Goal: Task Accomplishment & Management: Complete application form

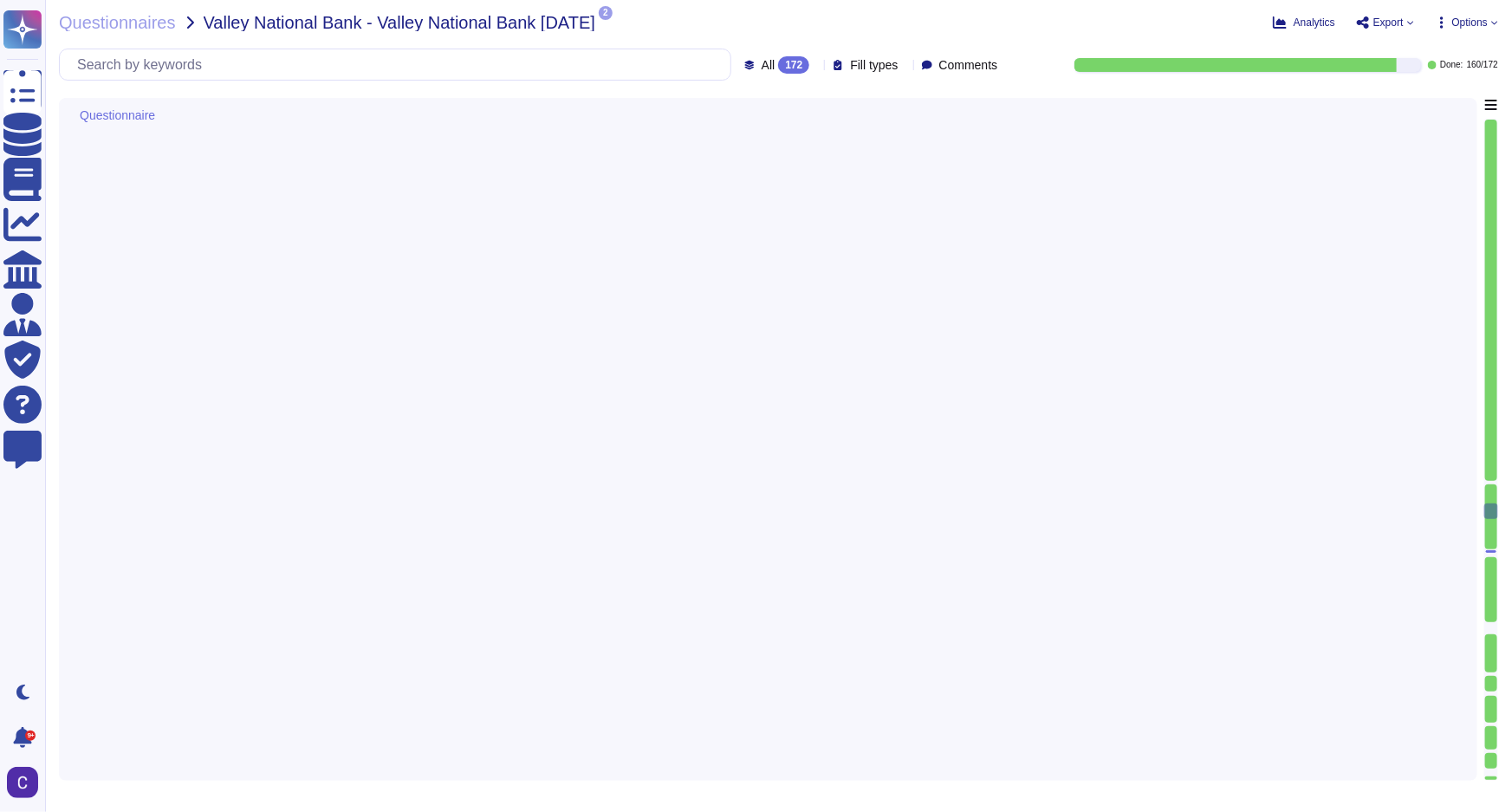
type textarea "Endpoints are secured through a combination of advanced technologies and method…"
type textarea "Remote access to systems at RiskExec is granted through a structured process th…"
type textarea "The security software implemented at the application level includes Sophos Endp…"
type textarea "RiskExec has implemented several controls to ensure that the latest versions of…"
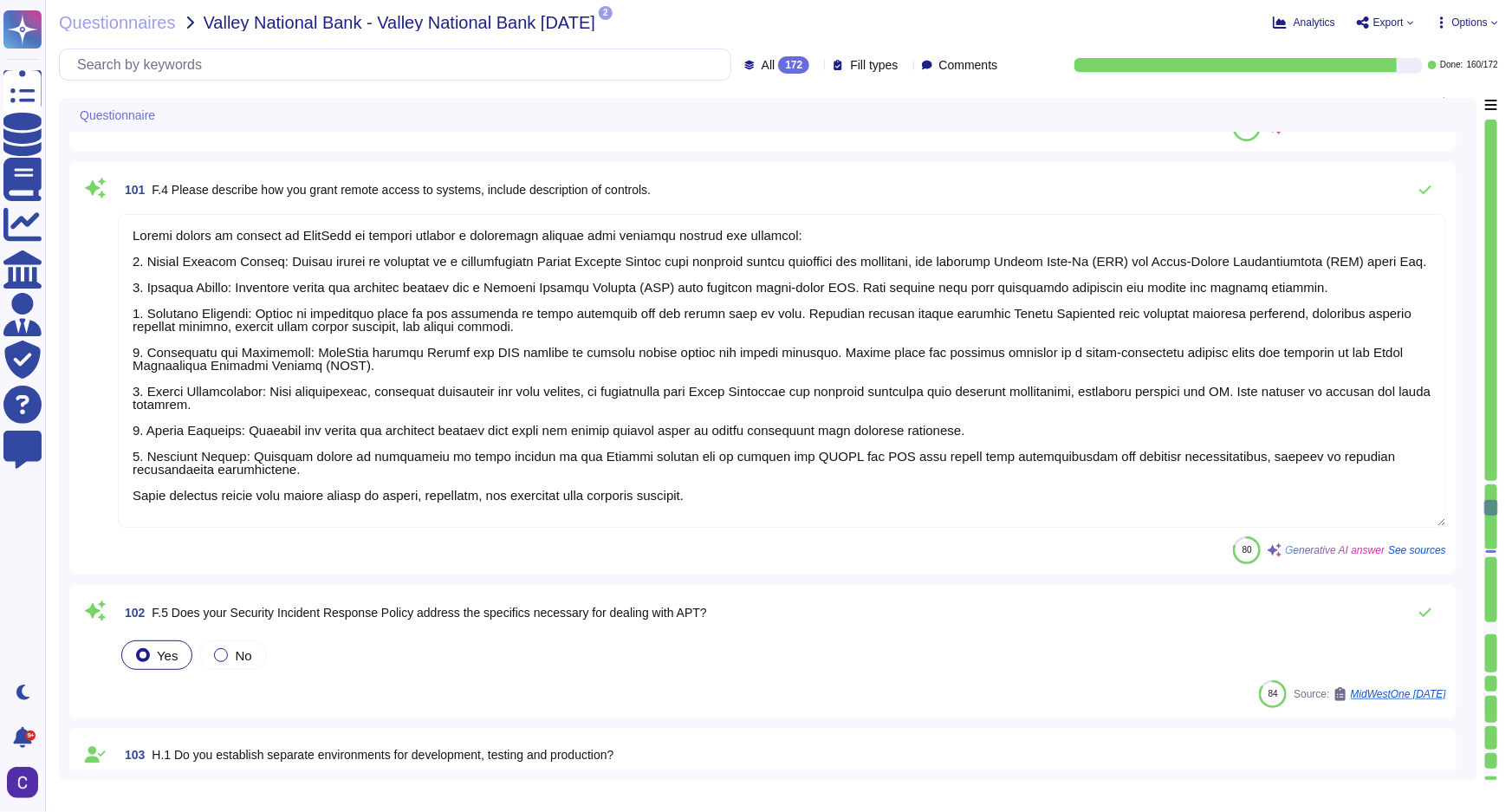
type textarea "The organization employs a comprehensive approach to detect a machine compromis…"
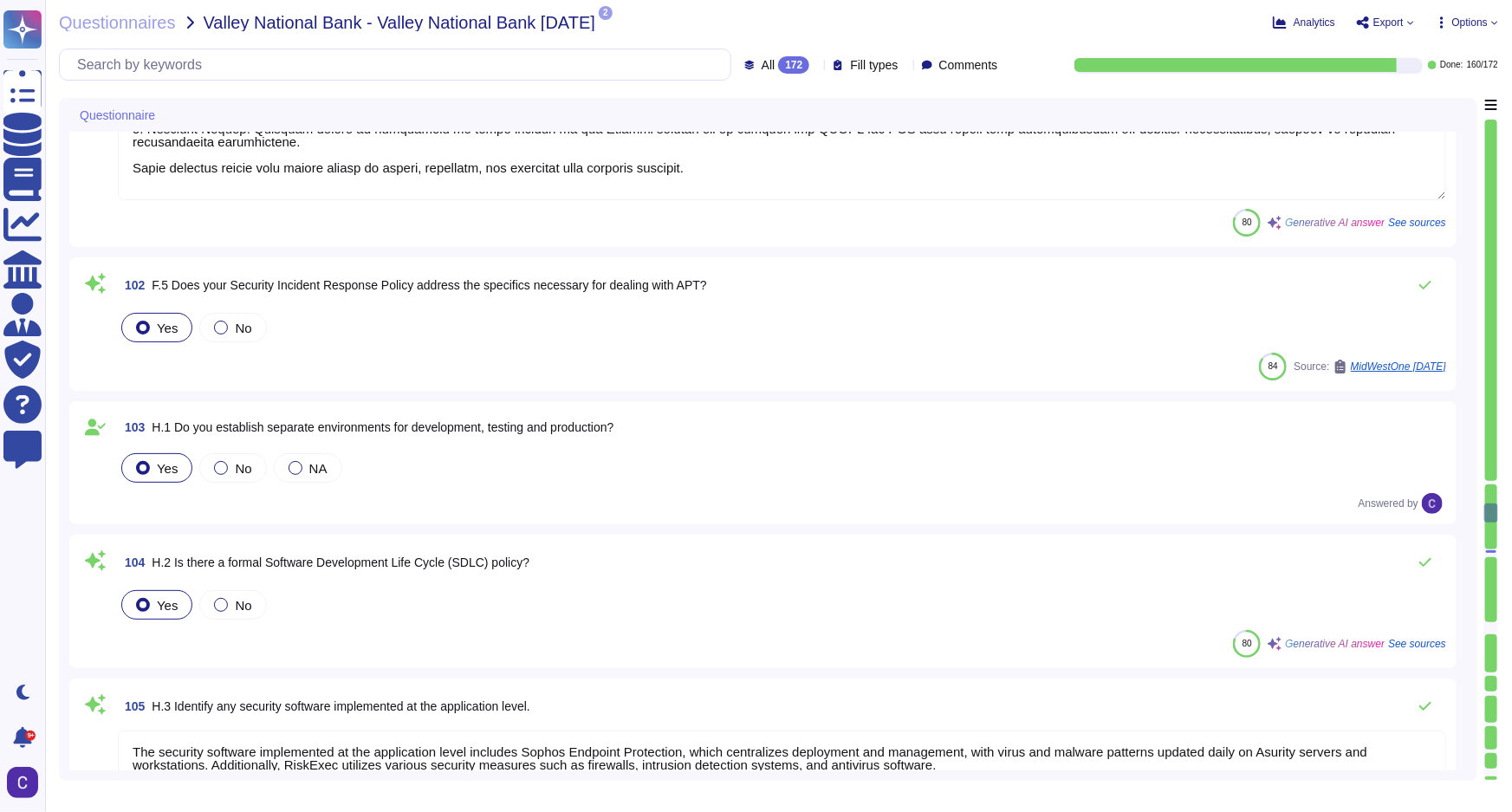
scroll to position [16794, 0]
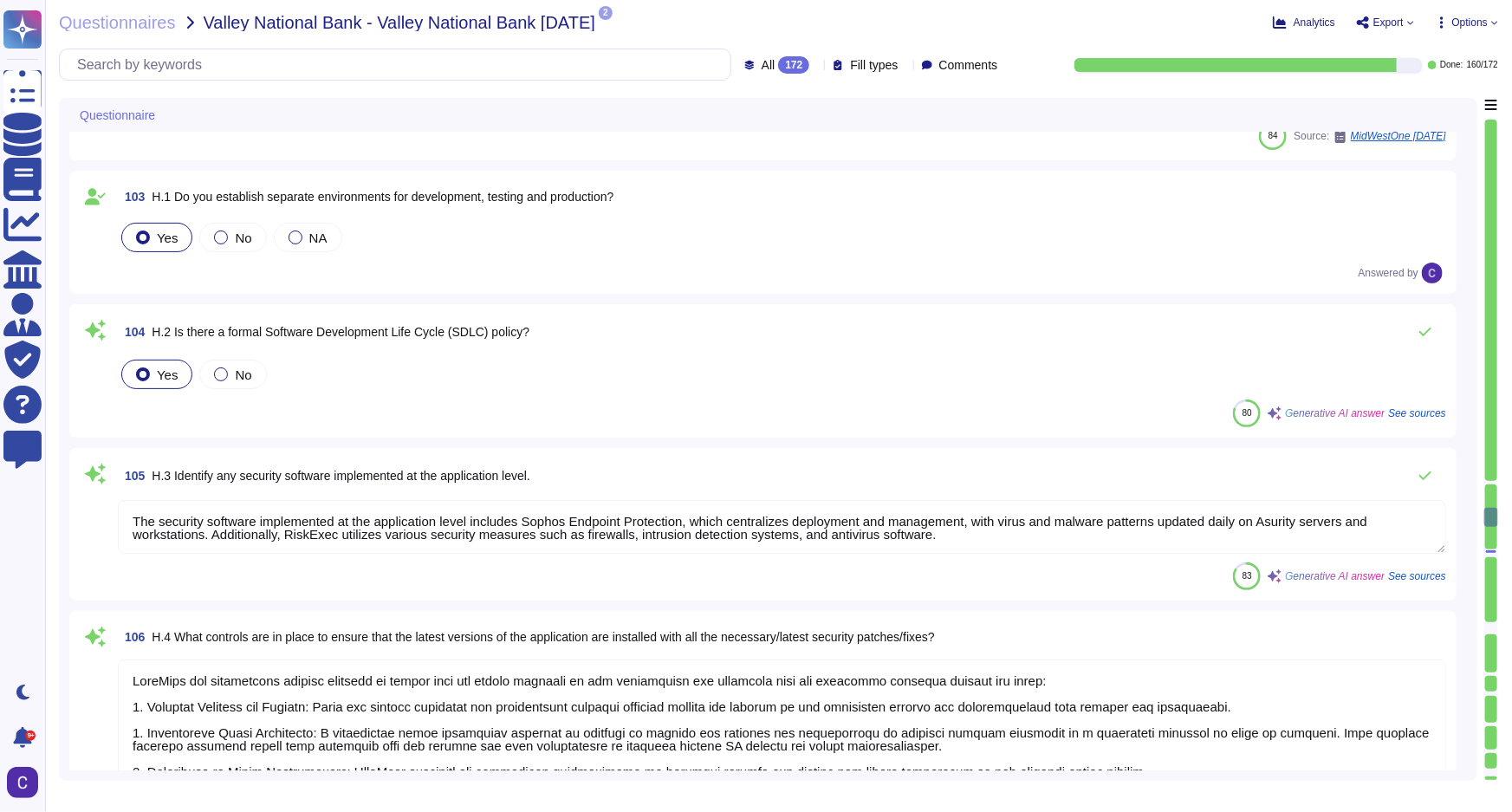
type textarea "Access to the application is controlled through several key measures: 1. User I…"
drag, startPoint x: 1253, startPoint y: 519, endPoint x: 1293, endPoint y: 520, distance: 40.0
click at [1293, 520] on textarea "The security software implemented at the application level includes Sophos Endp…" at bounding box center [782, 527] width 1328 height 54
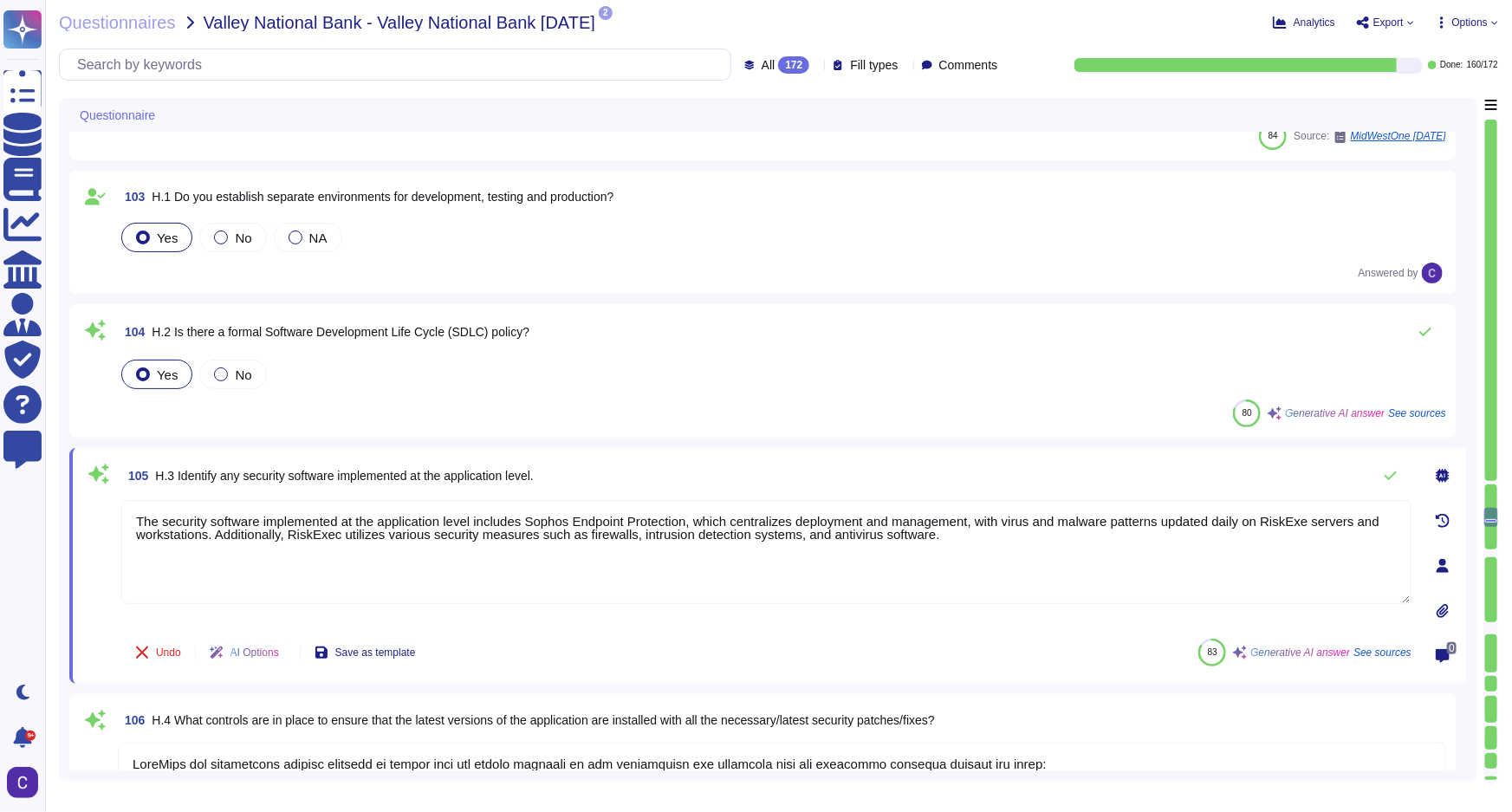
type textarea "The security software implemented at the application level includes Sophos Endp…"
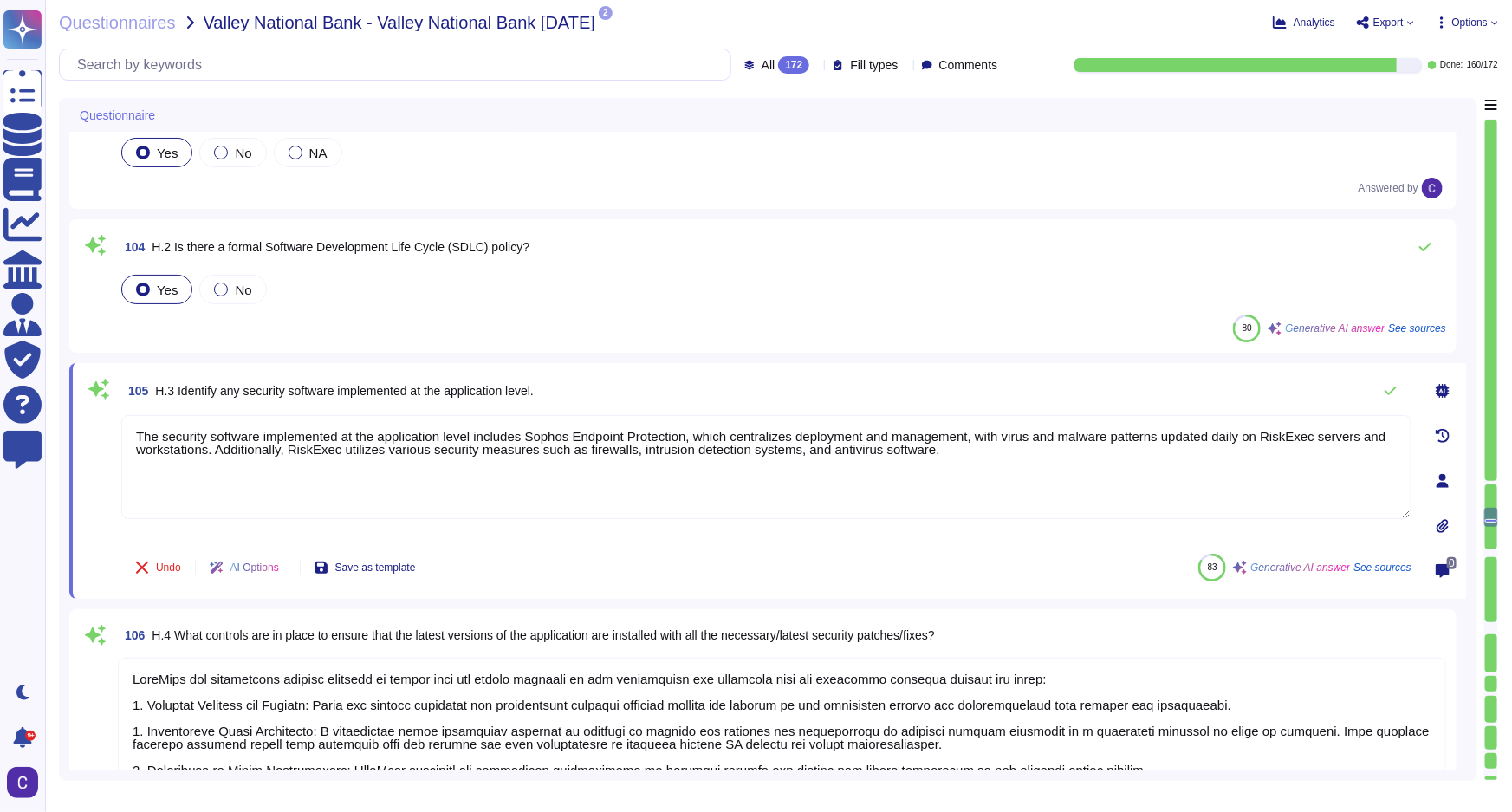
scroll to position [17030, 0]
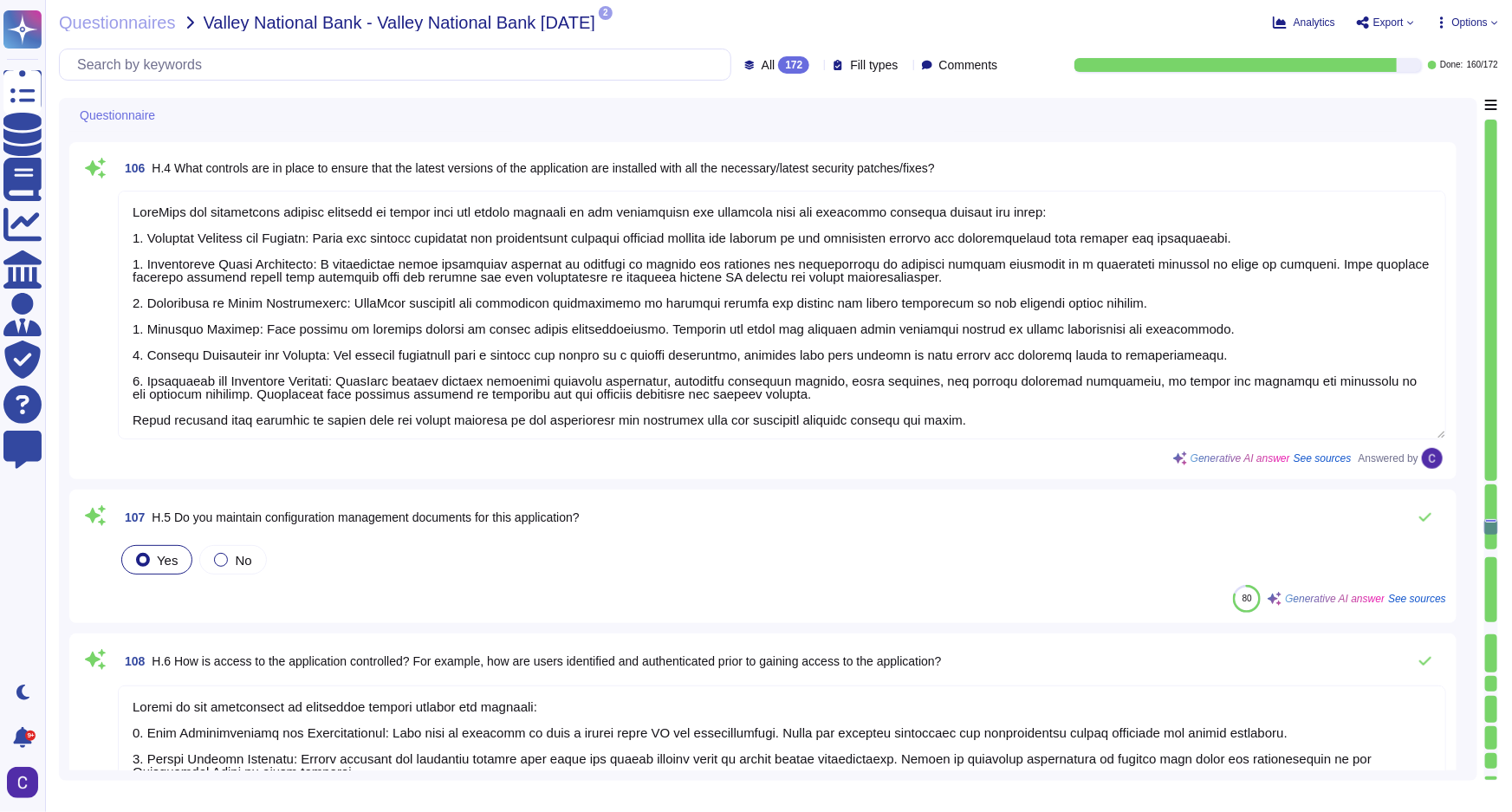
type textarea "The information captured includes: - Timestamps - IP information - Successful a…"
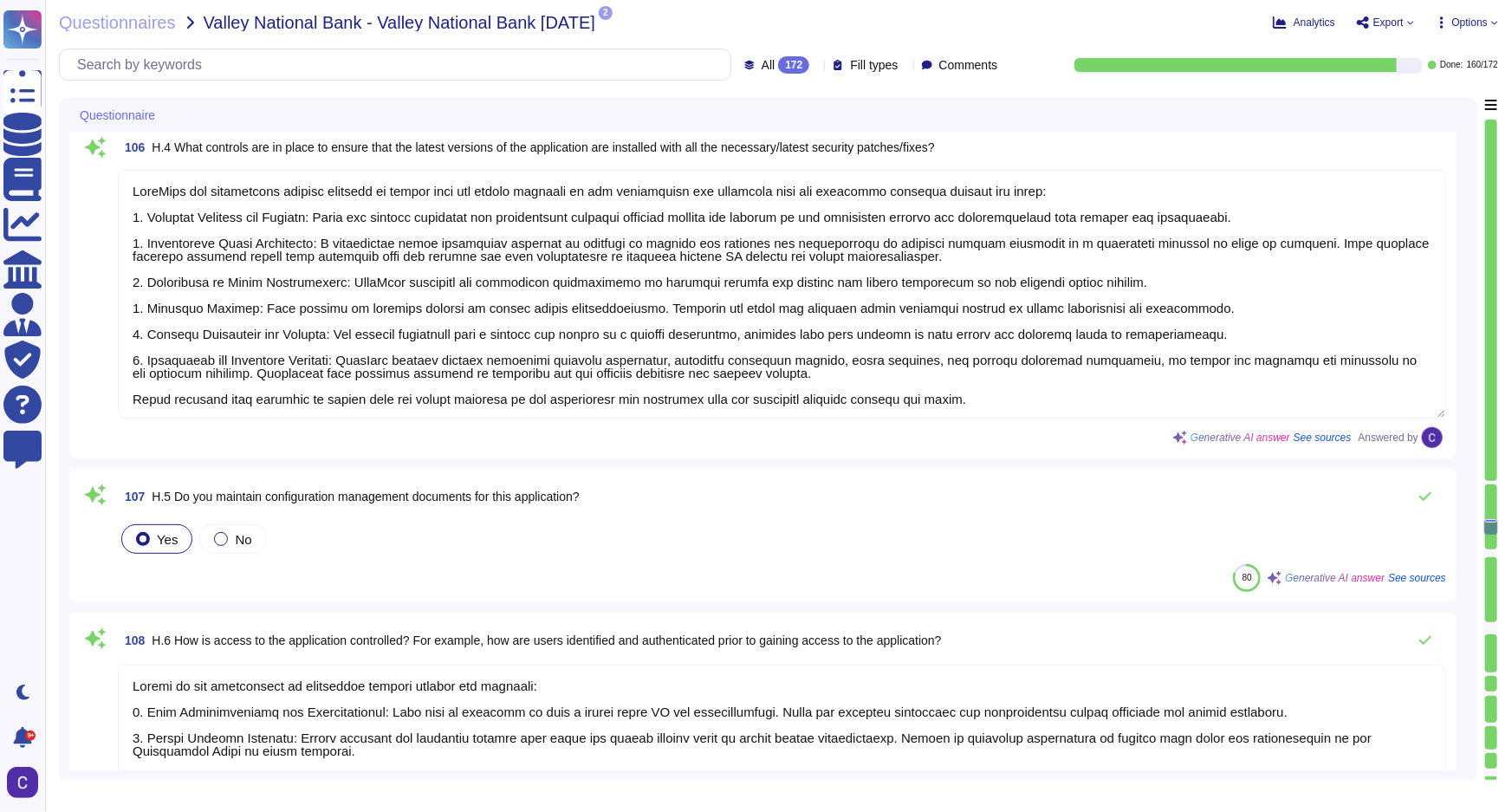
type textarea "The security software implemented at the application level includes Sophos Endp…"
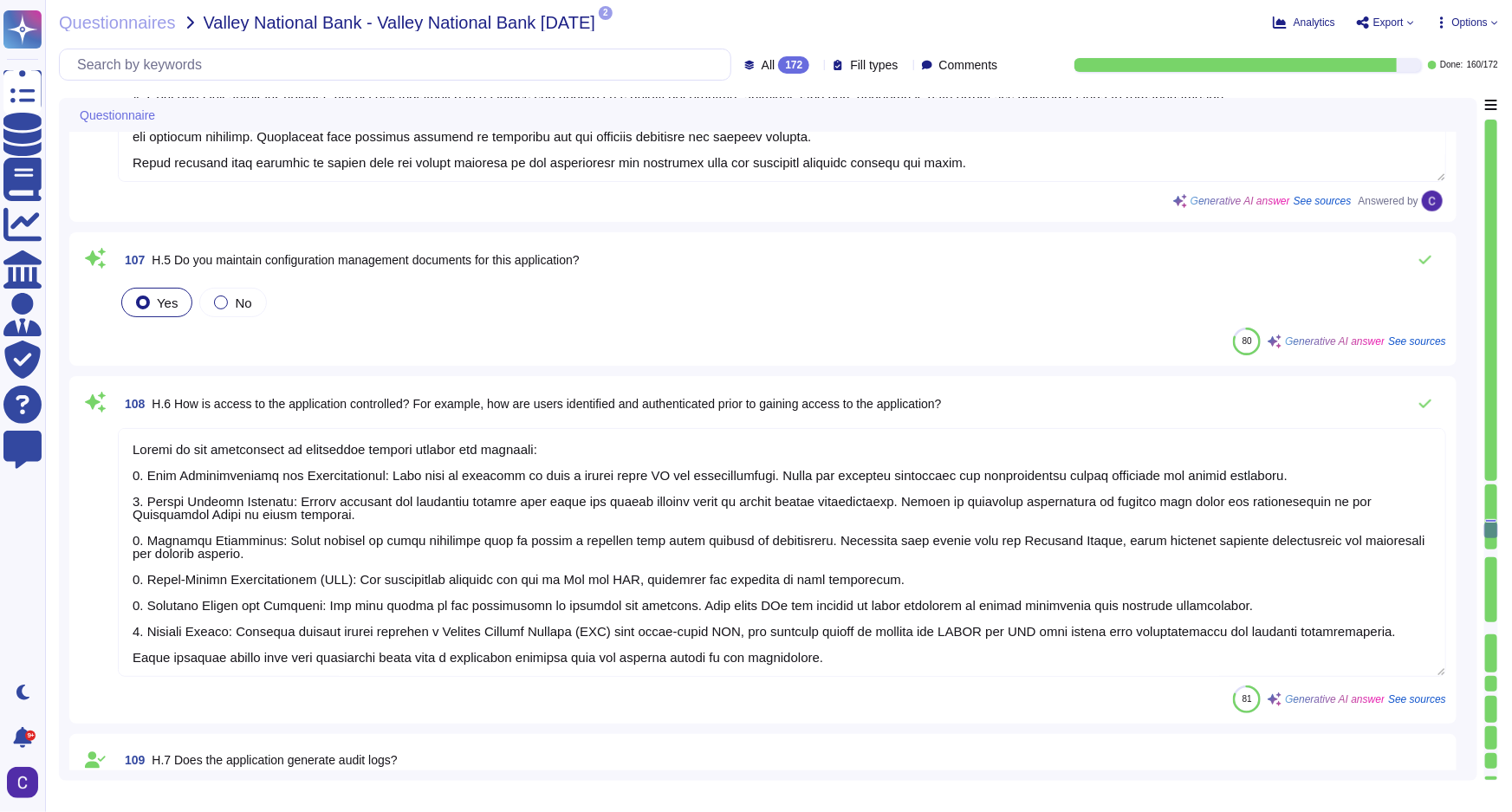
scroll to position [1, 0]
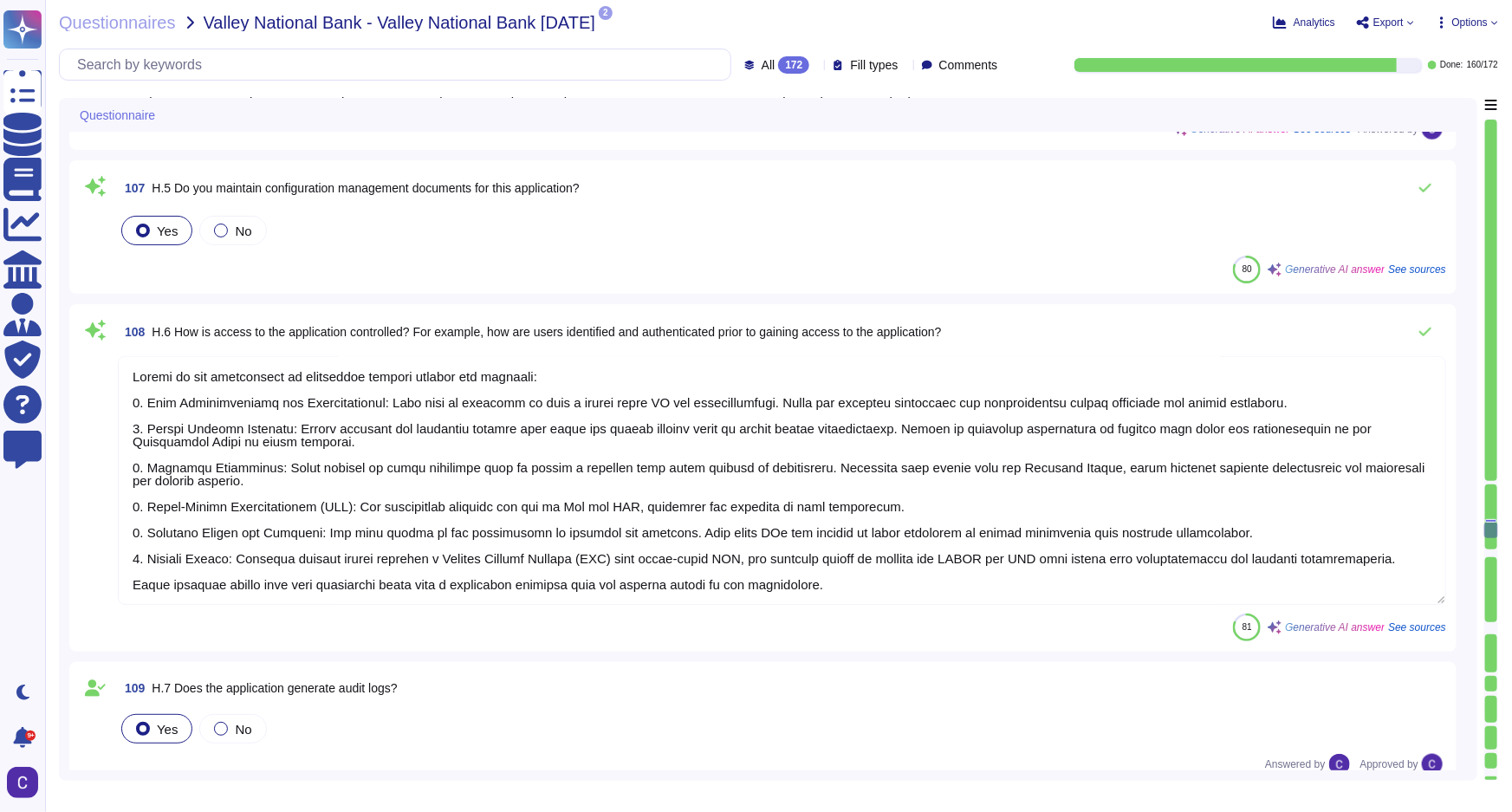
type textarea "Quarterly, reviewed by our internal team/CISO"
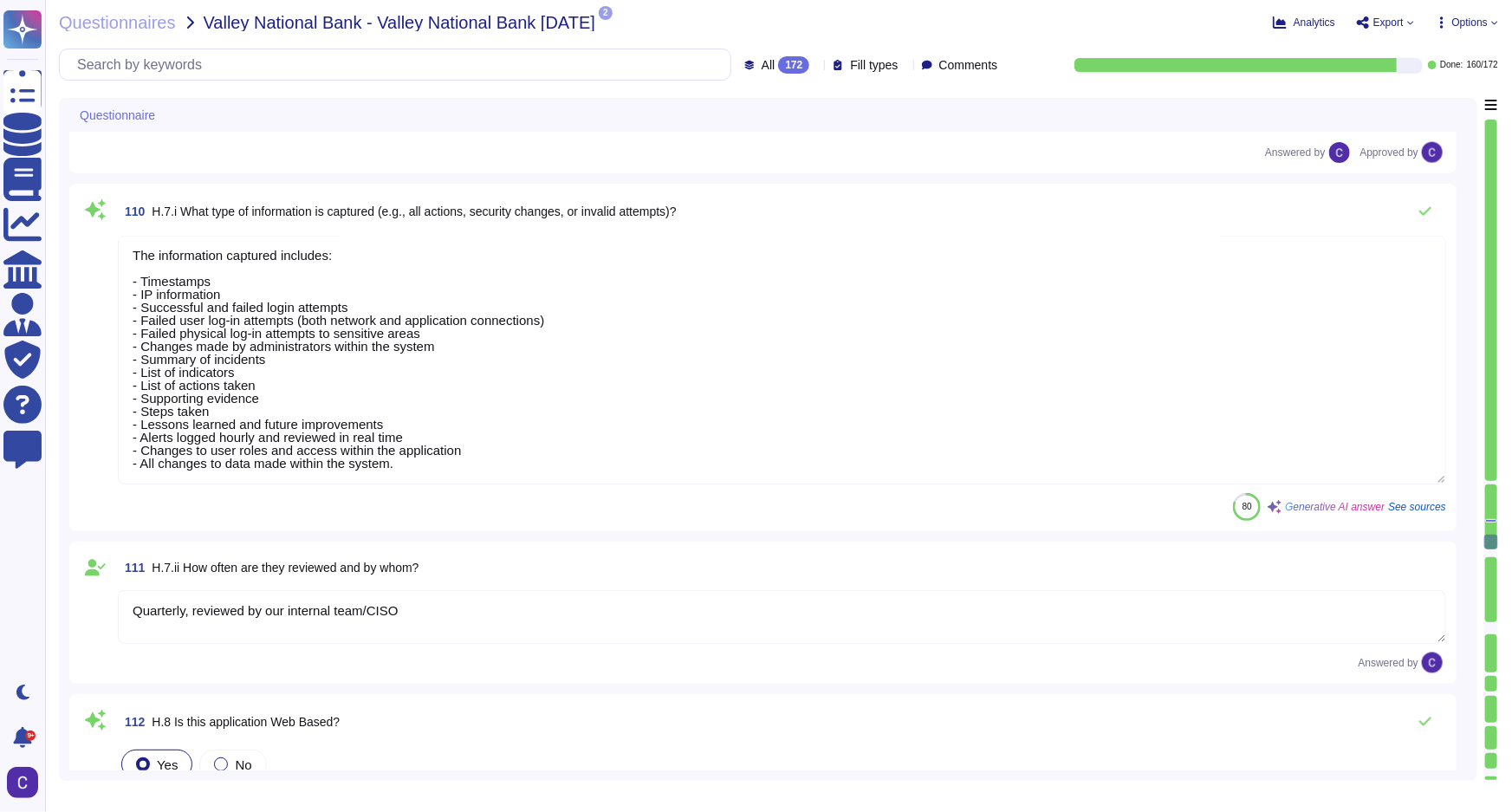
type textarea "- A broadband connection that meets the following performance standards: at lea…"
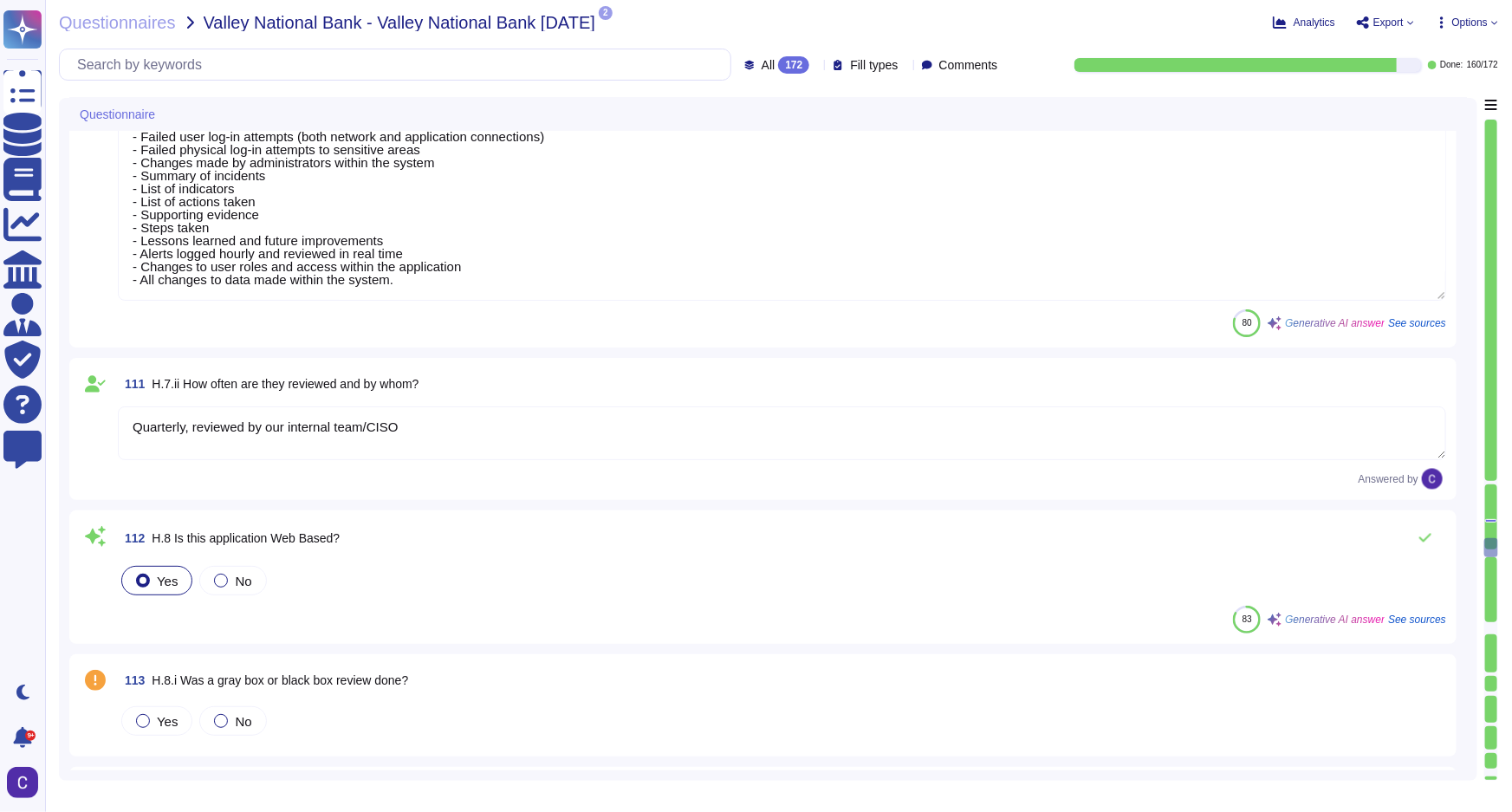
scroll to position [18449, 0]
type textarea "The transport protocols, services, and ports enabled on the firewall and networ…"
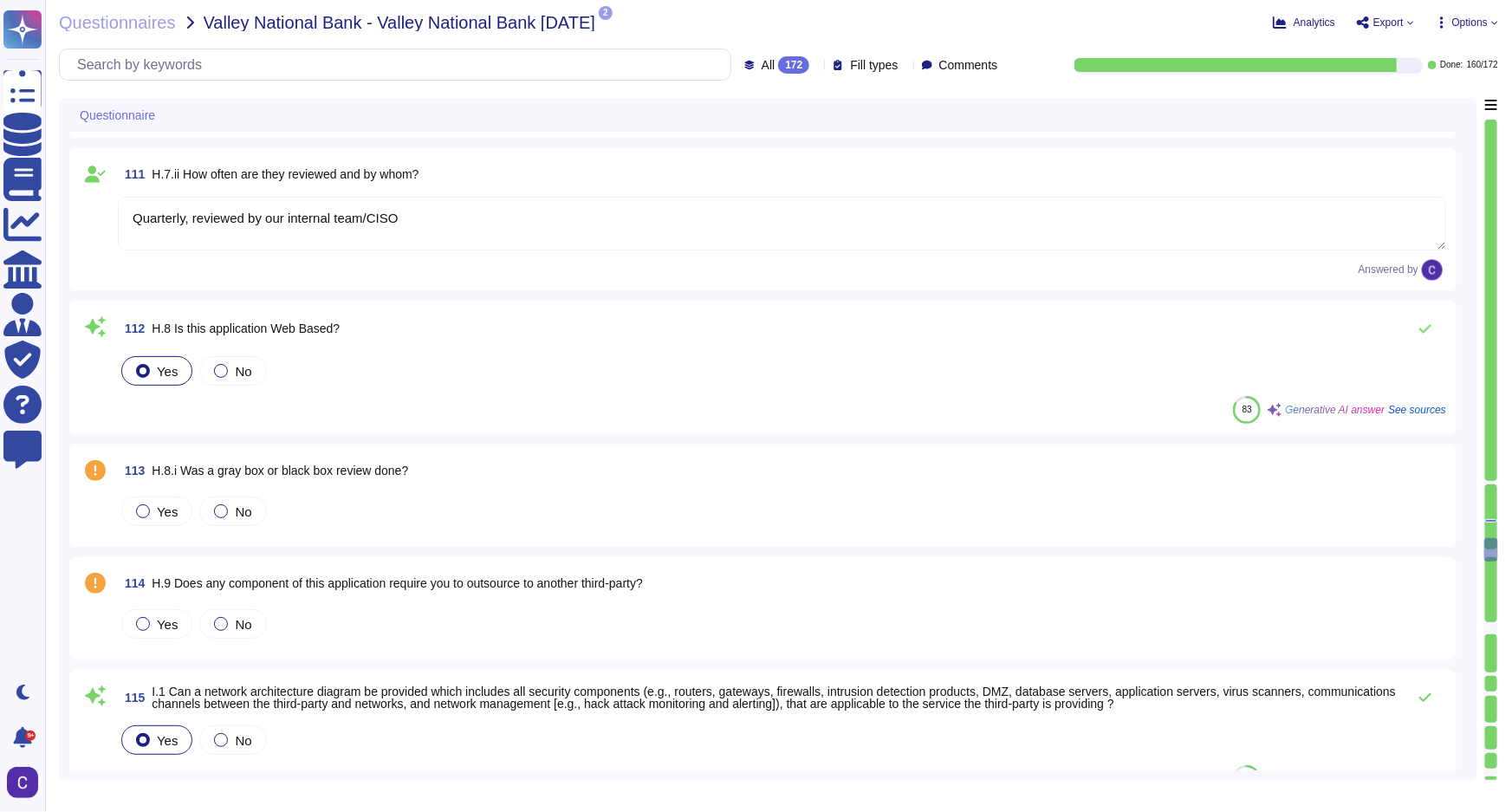
scroll to position [18606, 0]
click at [225, 620] on div at bounding box center [221, 623] width 14 height 14
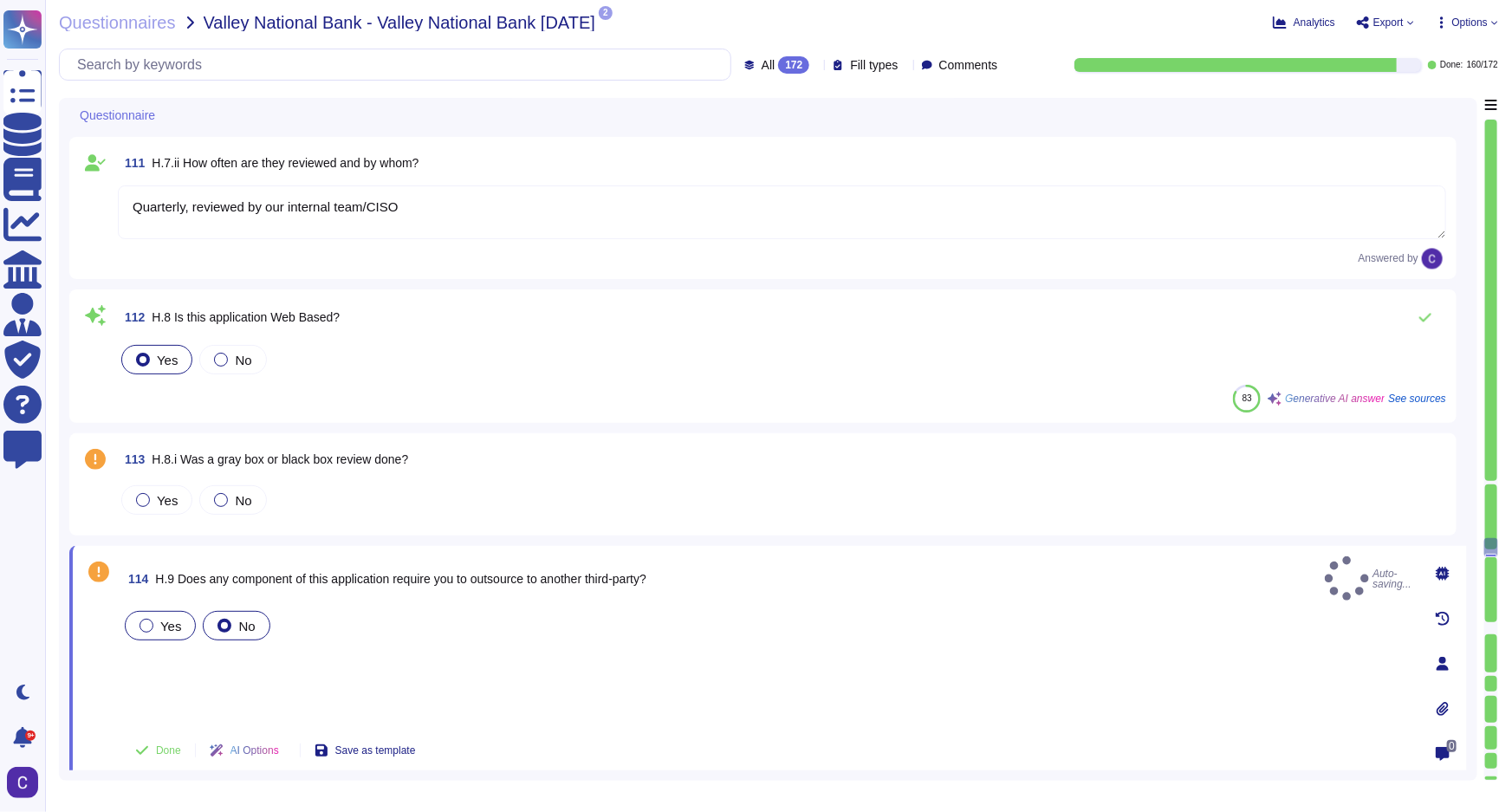
click at [173, 619] on span "Yes" at bounding box center [171, 626] width 21 height 15
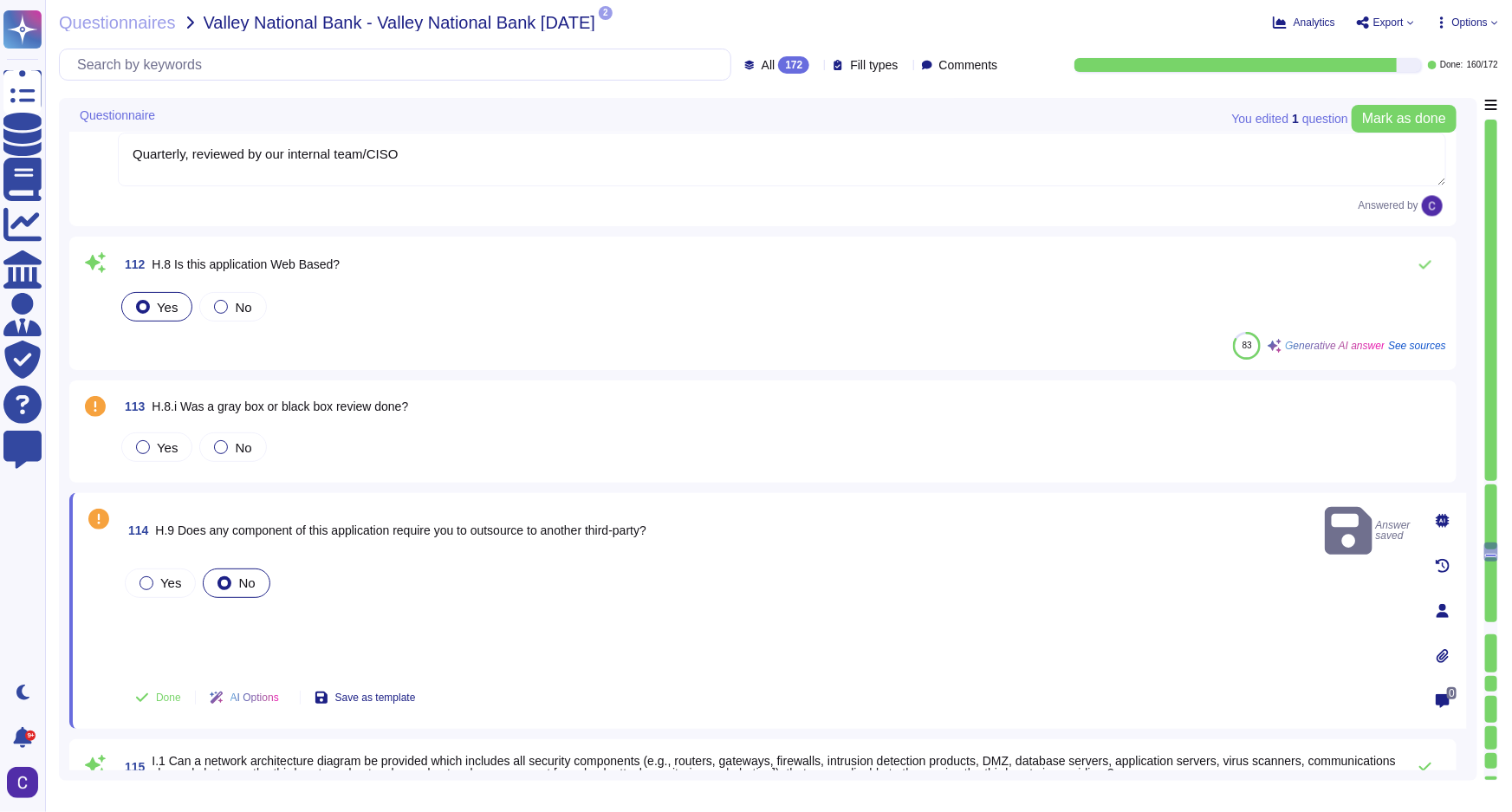
scroll to position [18685, 0]
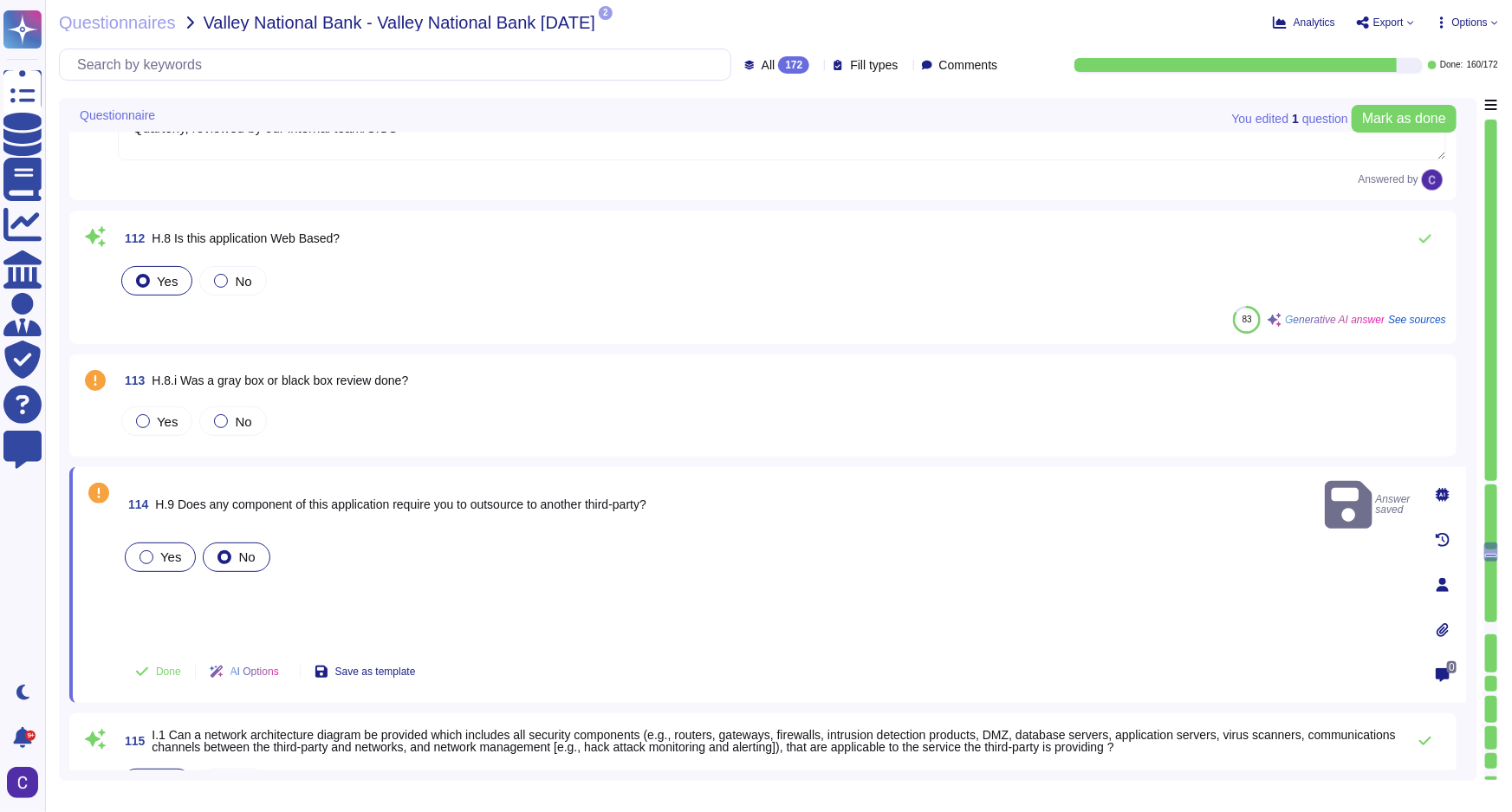
click at [165, 543] on div "Yes" at bounding box center [160, 557] width 71 height 29
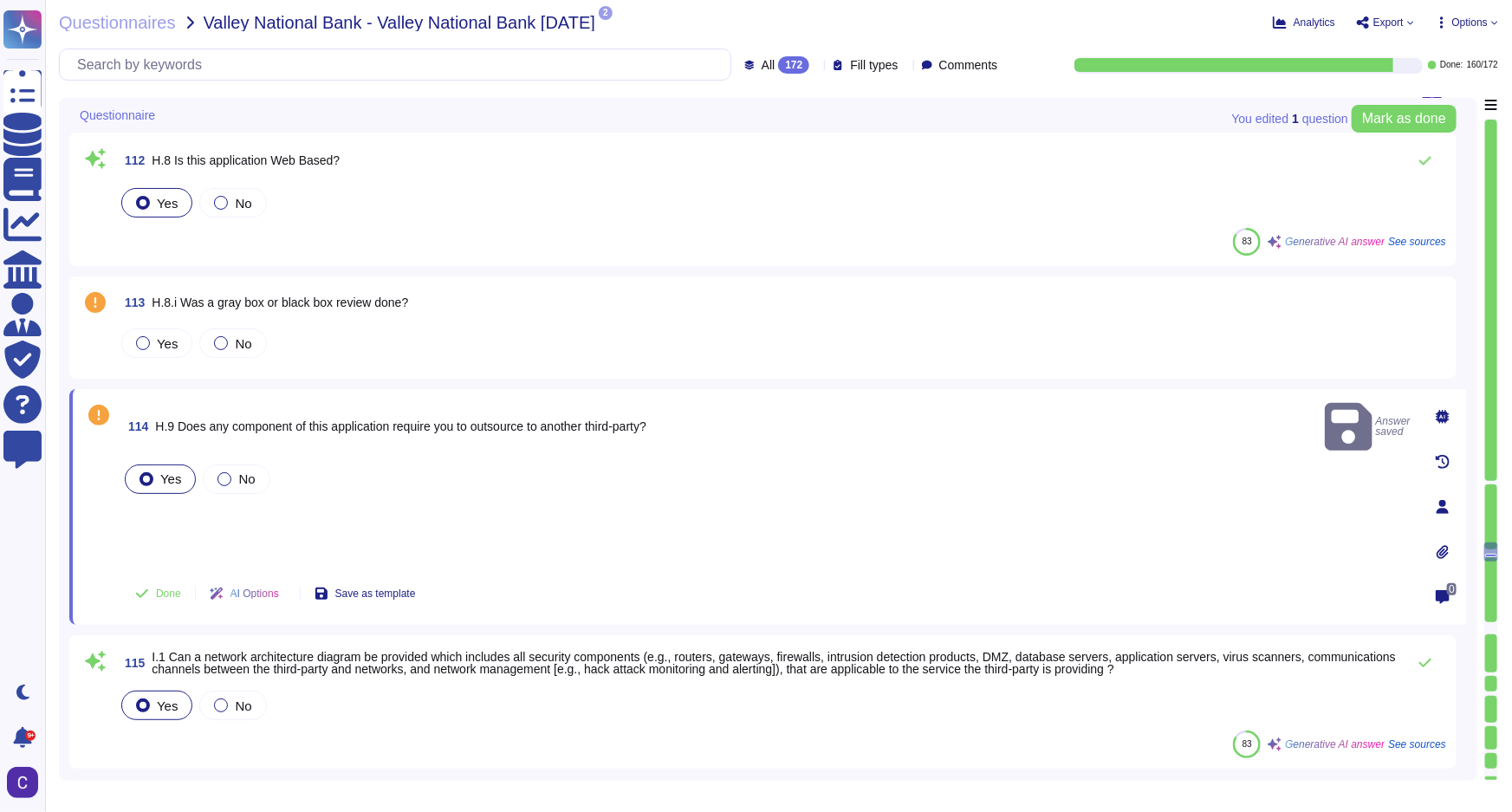
scroll to position [18763, 0]
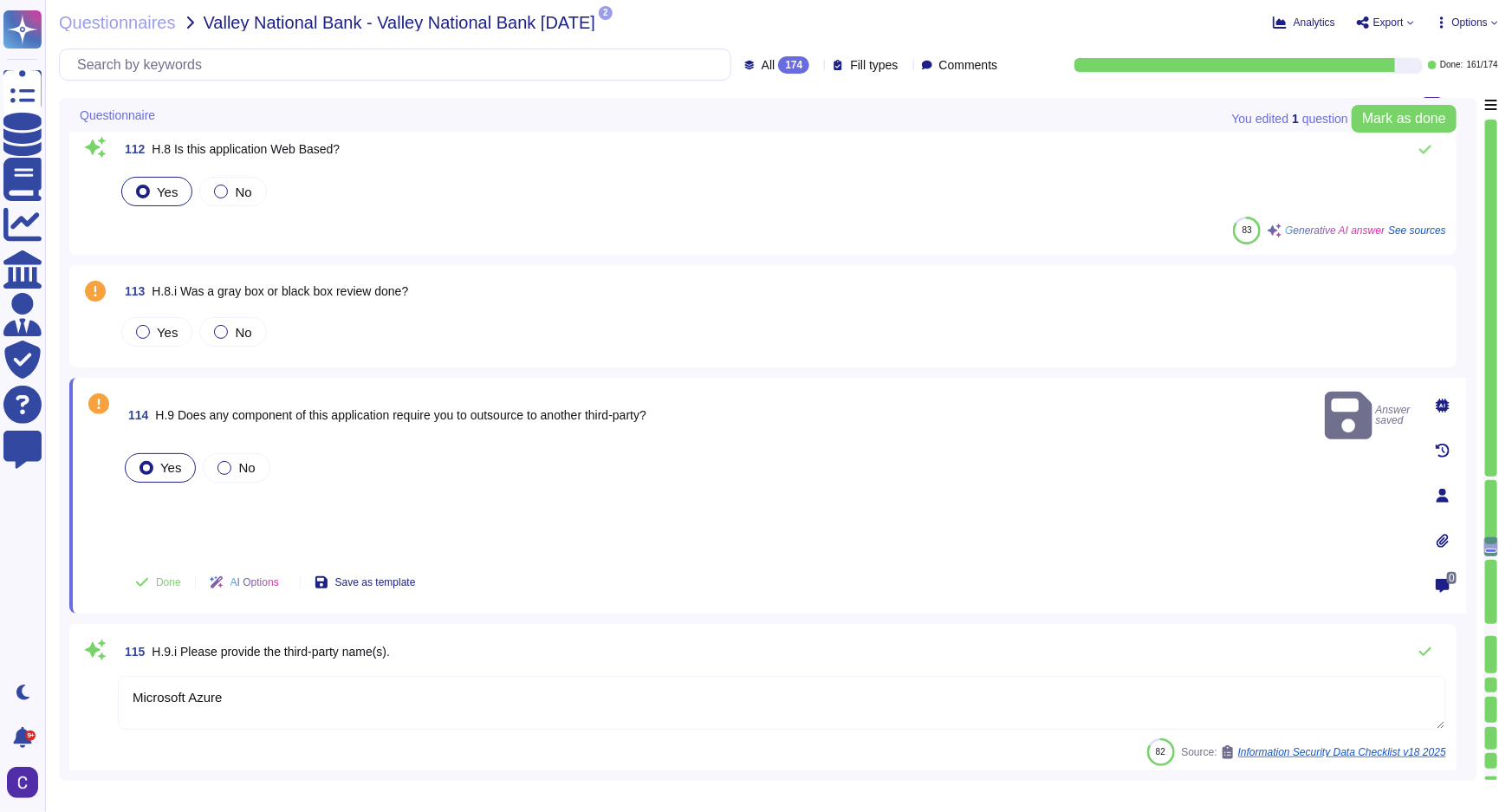
type textarea "Microsoft Azure"
type textarea "- A broadband connection that meets the following performance standards: at lea…"
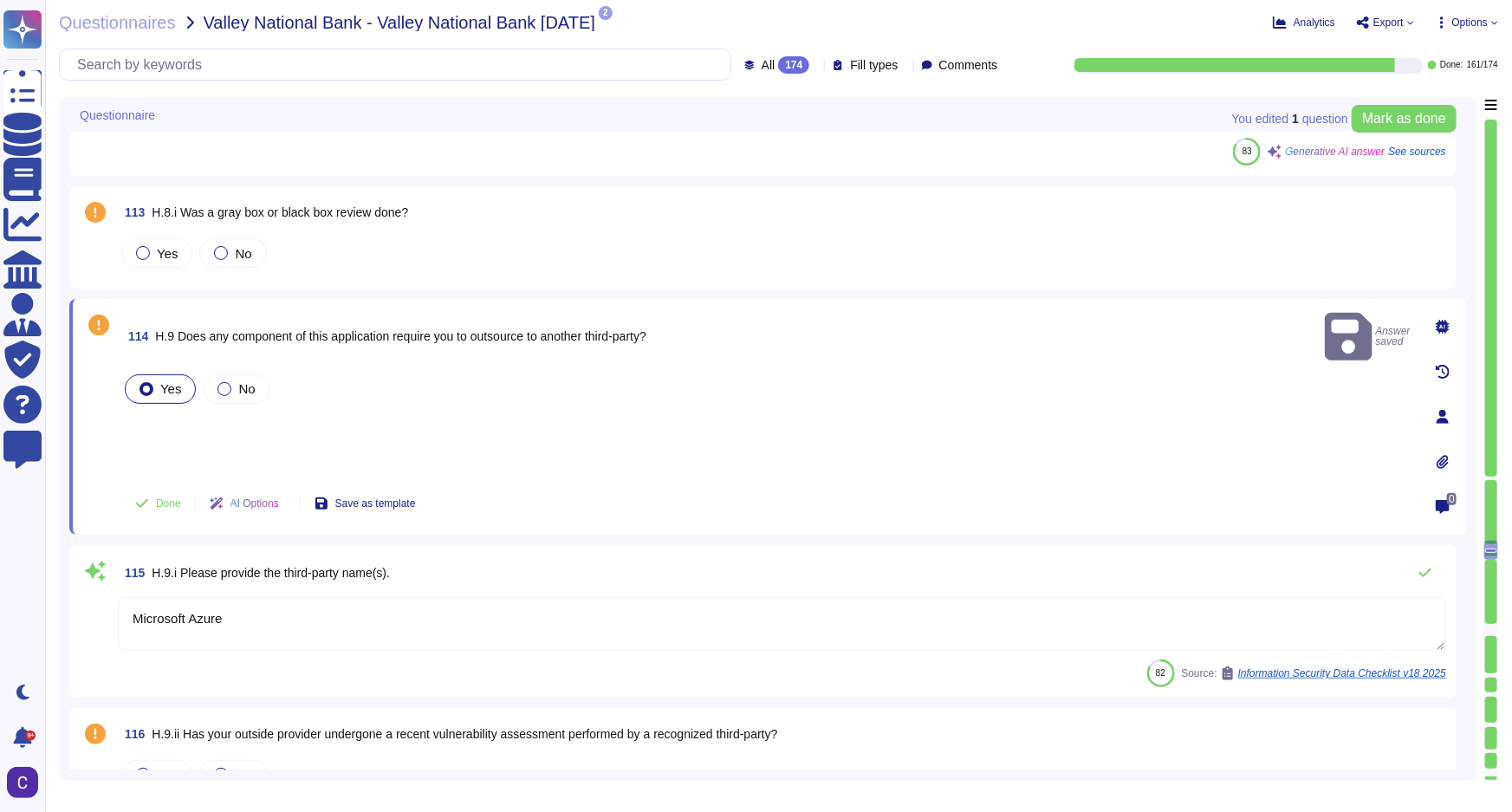
type textarea "The transport protocols, services, and ports enabled on the firewall and networ…"
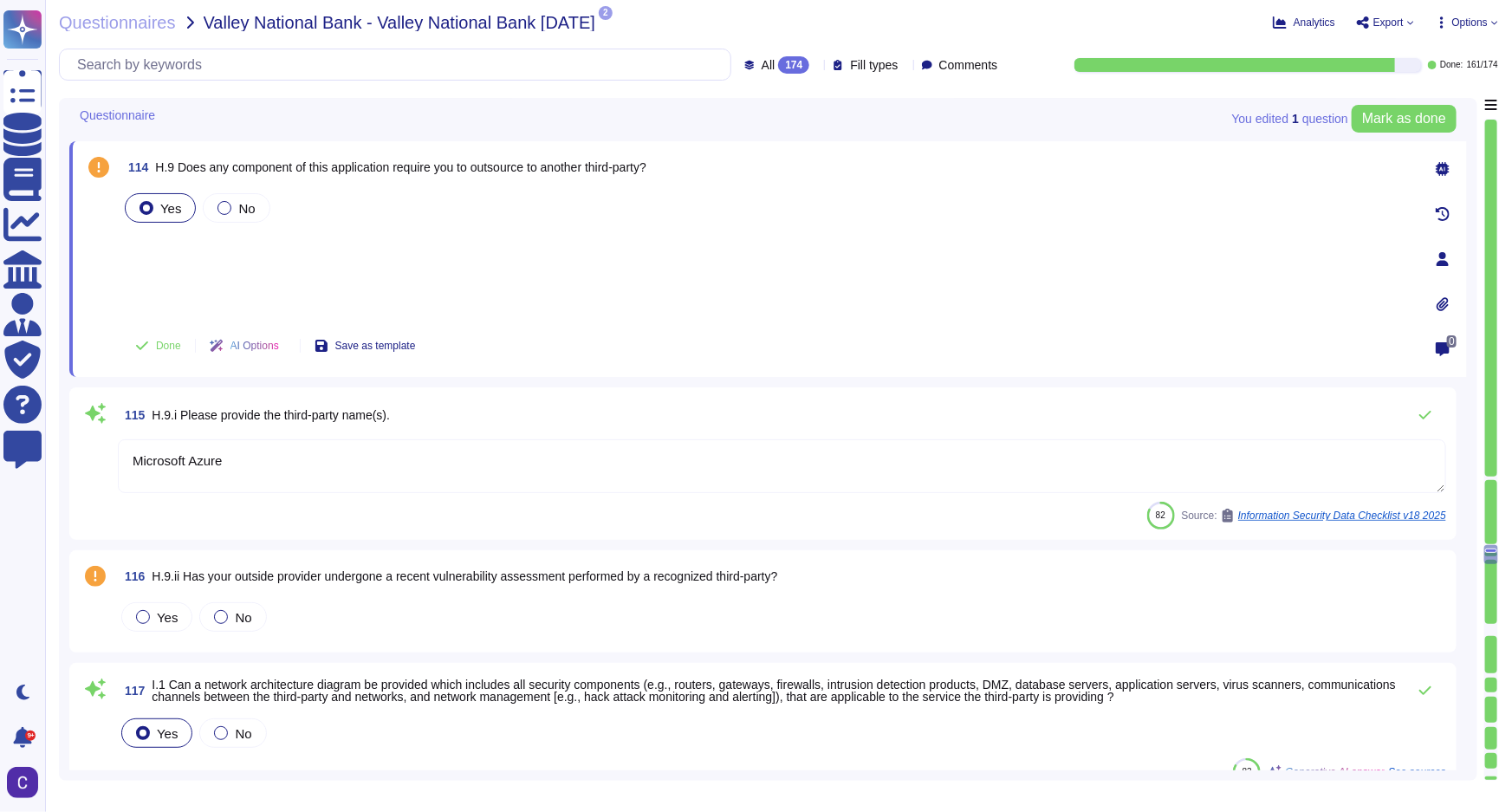
scroll to position [19079, 0]
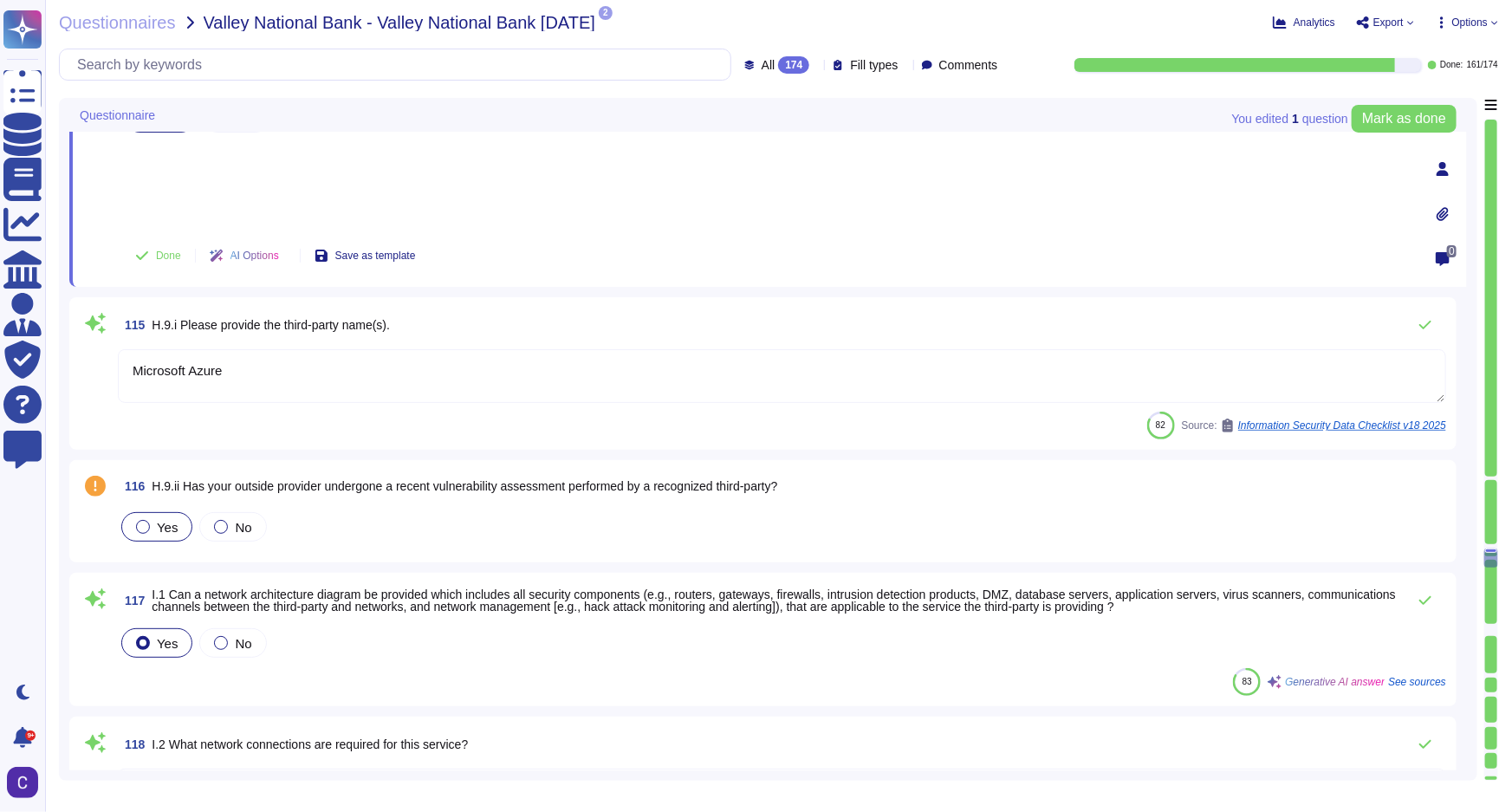
click at [129, 532] on div "Yes" at bounding box center [156, 527] width 71 height 29
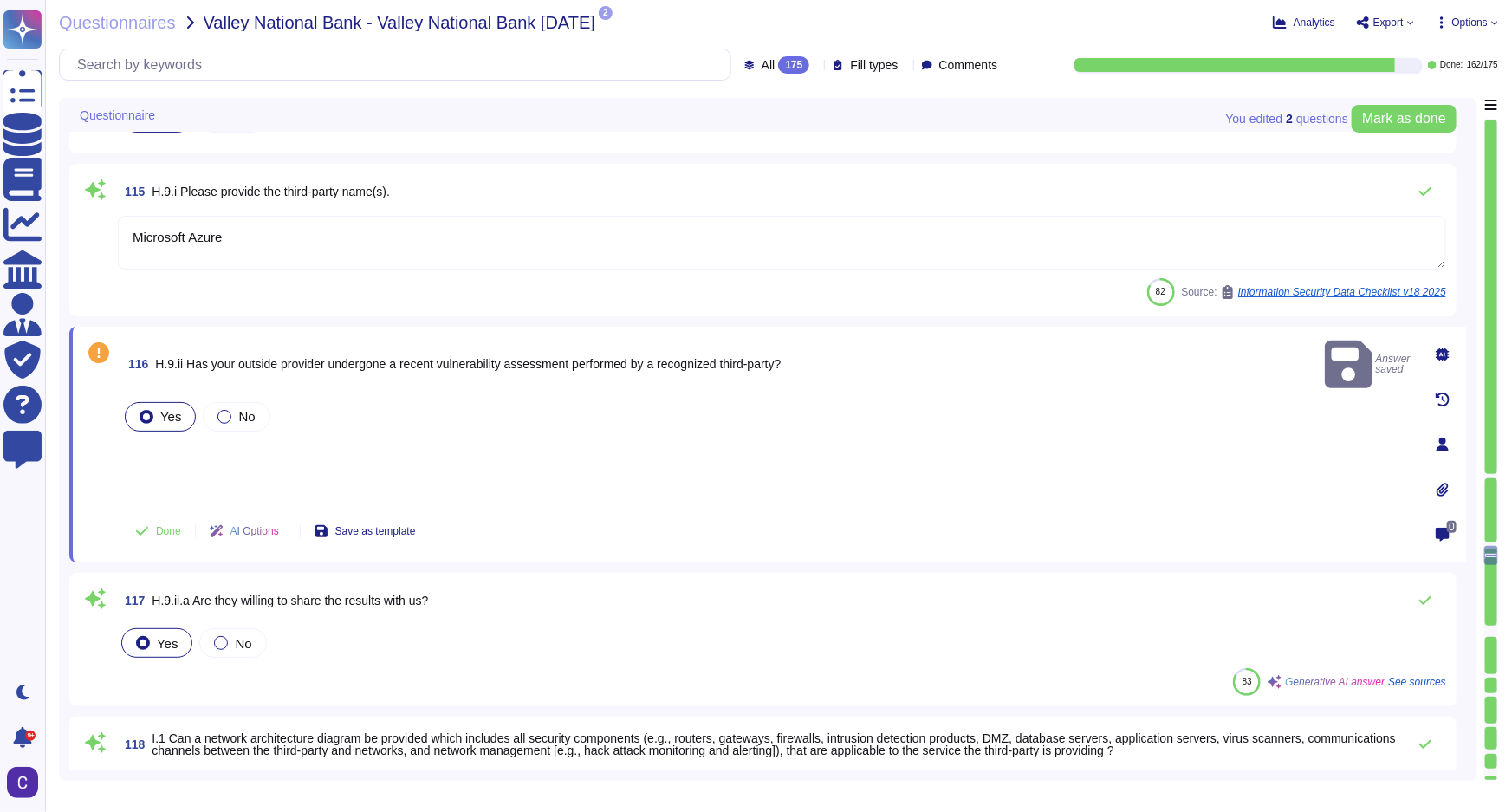
type textarea "- A broadband connection that meets the following performance standards: at lea…"
type textarea "The transport protocols, services, and ports enabled on the firewall and networ…"
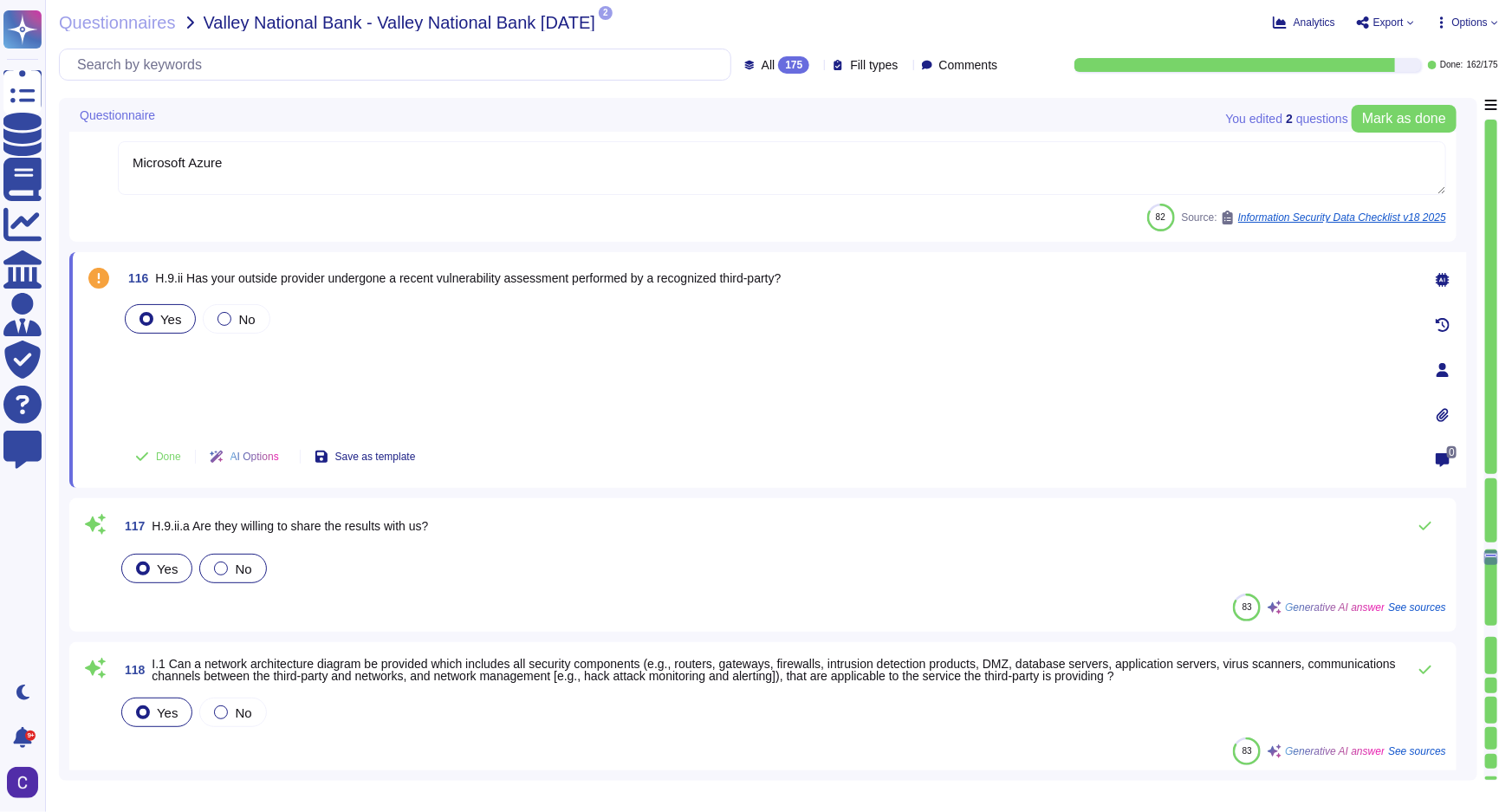
scroll to position [19316, 0]
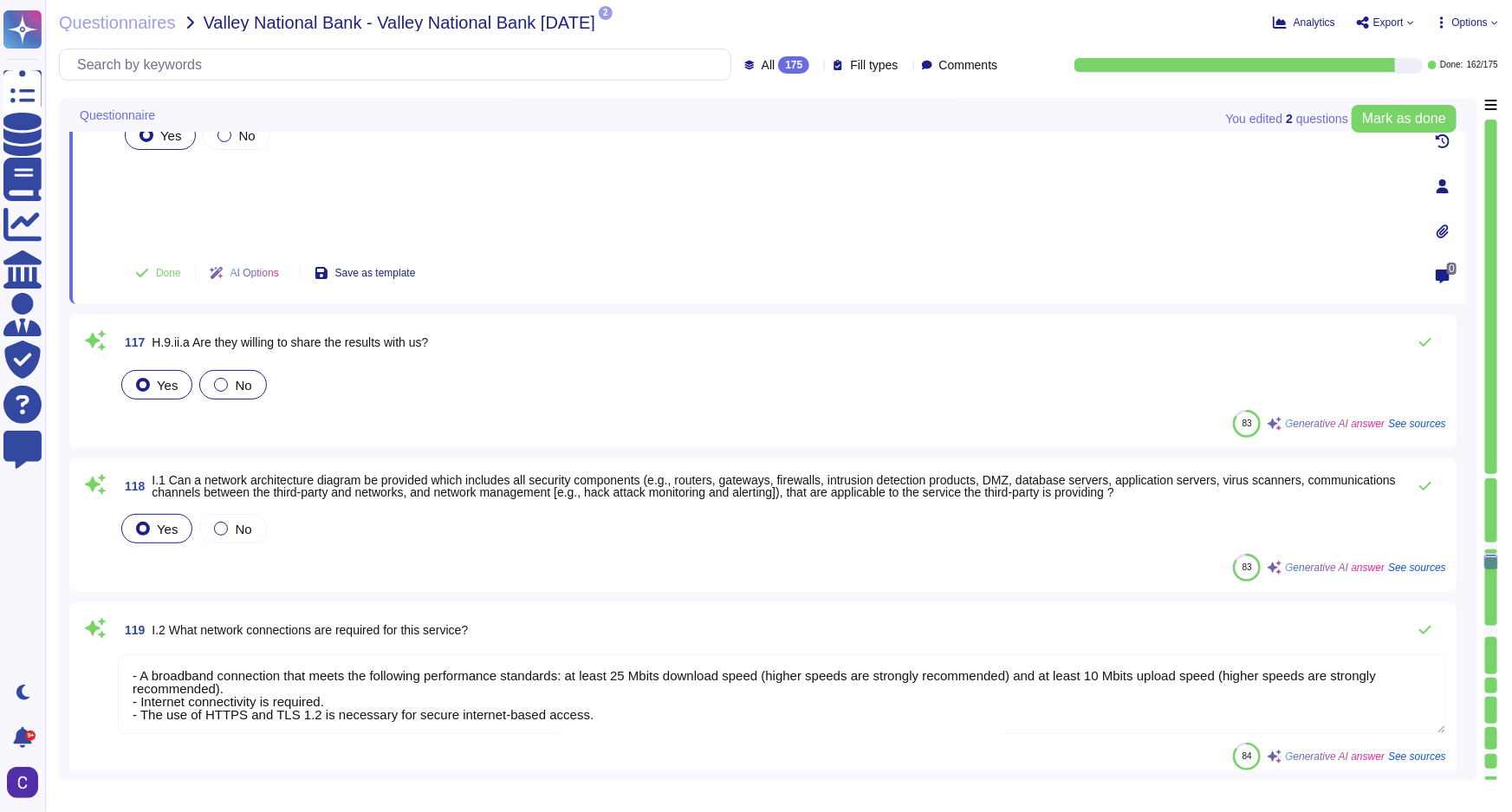
type textarea "a) The algorithm used for encryption is TLS 1.2 and Advanced Encryption Standar…"
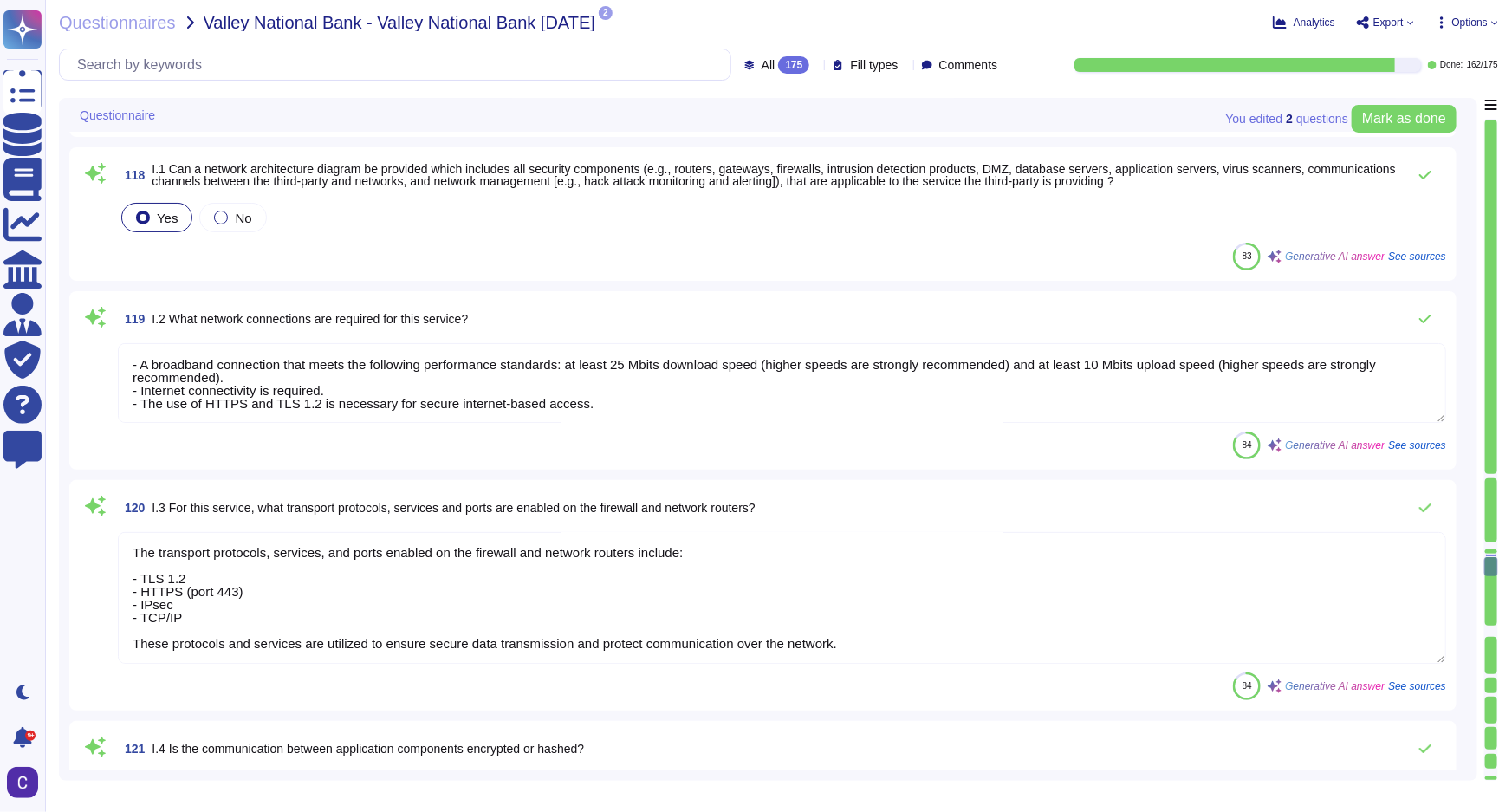
scroll to position [19630, 0]
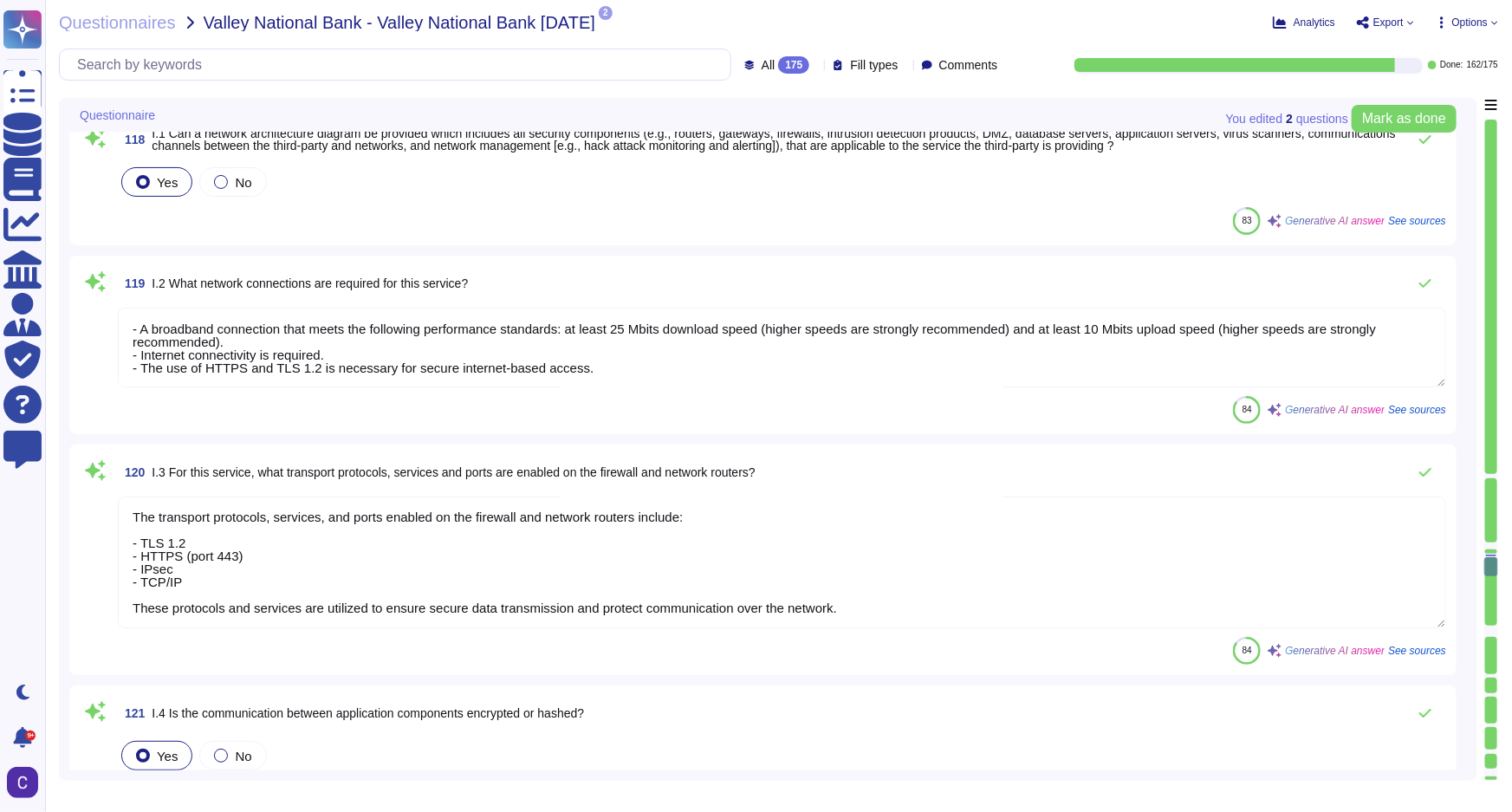
type textarea "Encryption keys are centrally managed and maintained according to the Asurity K…"
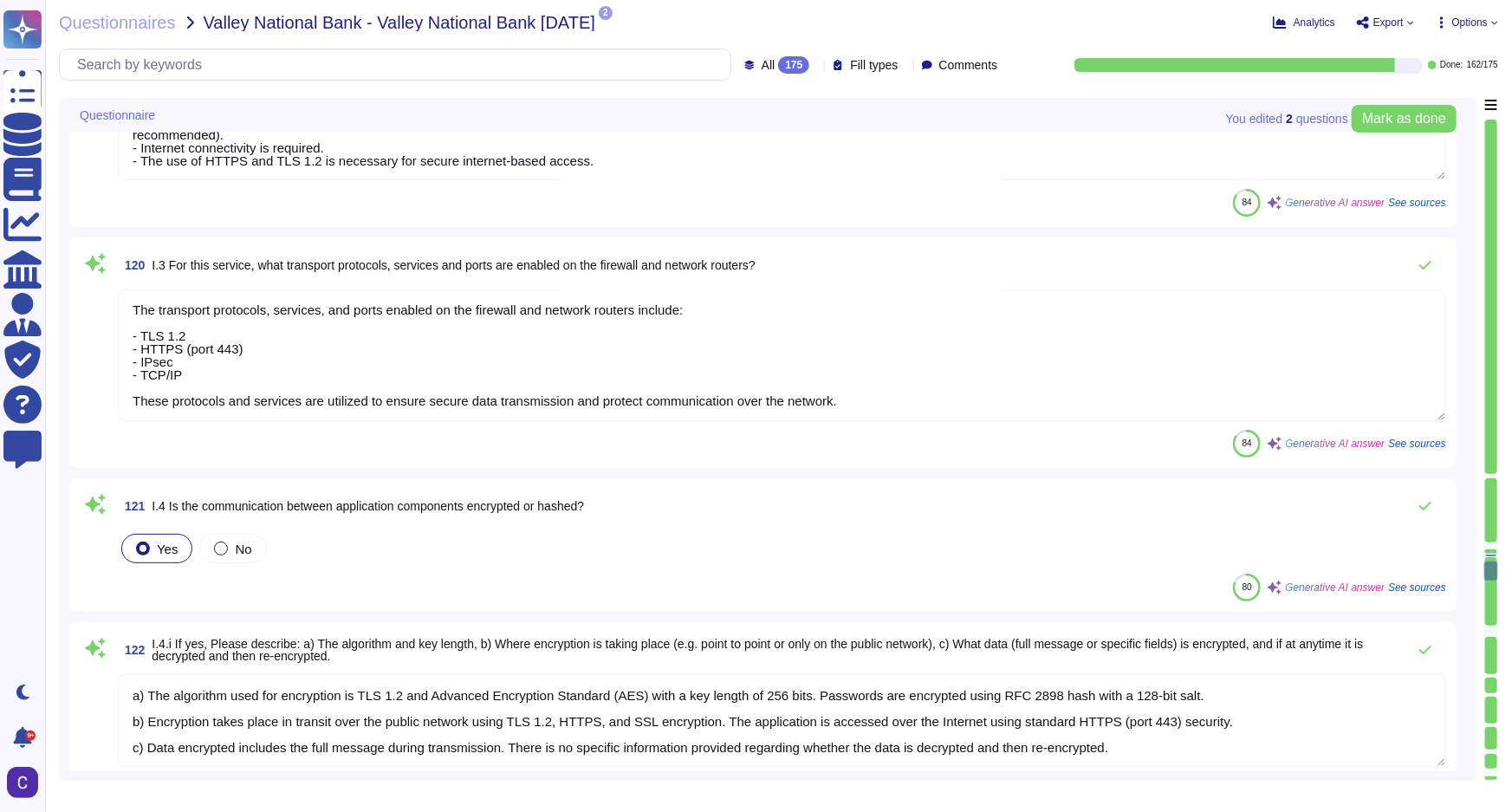
type textarea "RiskExec does not own or operate any physical hardware or equipment required to…"
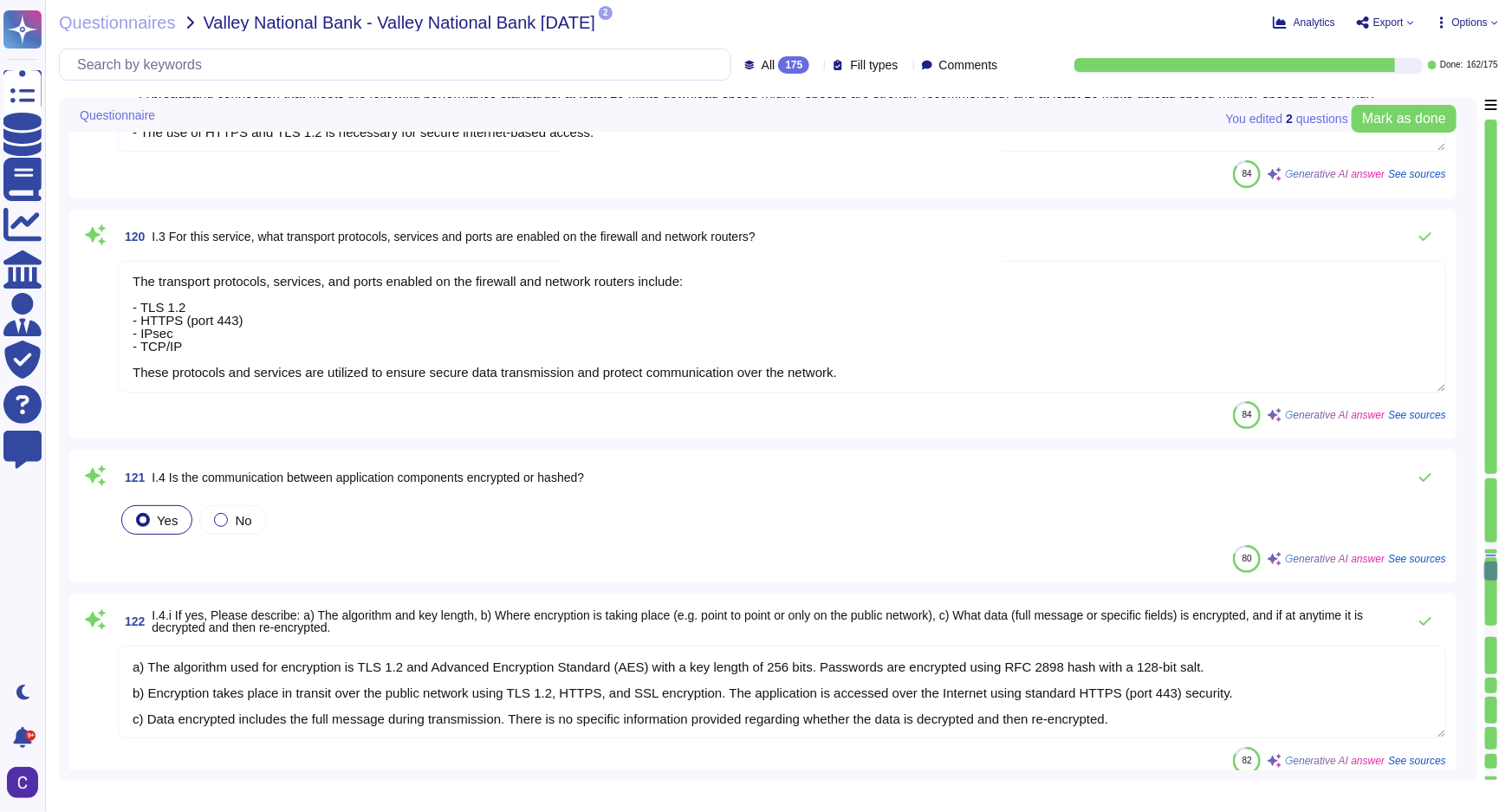
scroll to position [19867, 0]
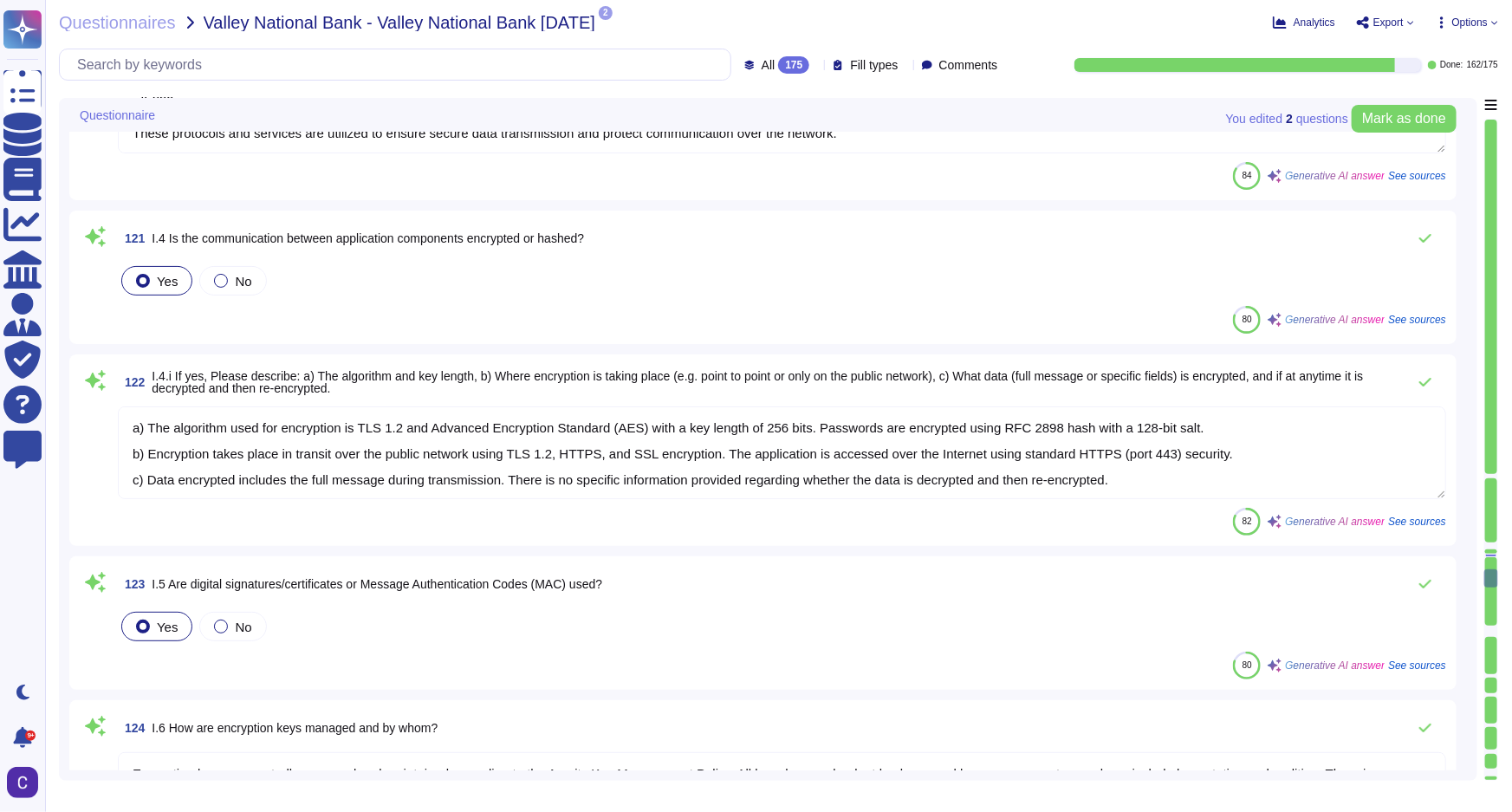
type textarea "To ensure that the latest versions of the operating system are installed with a…"
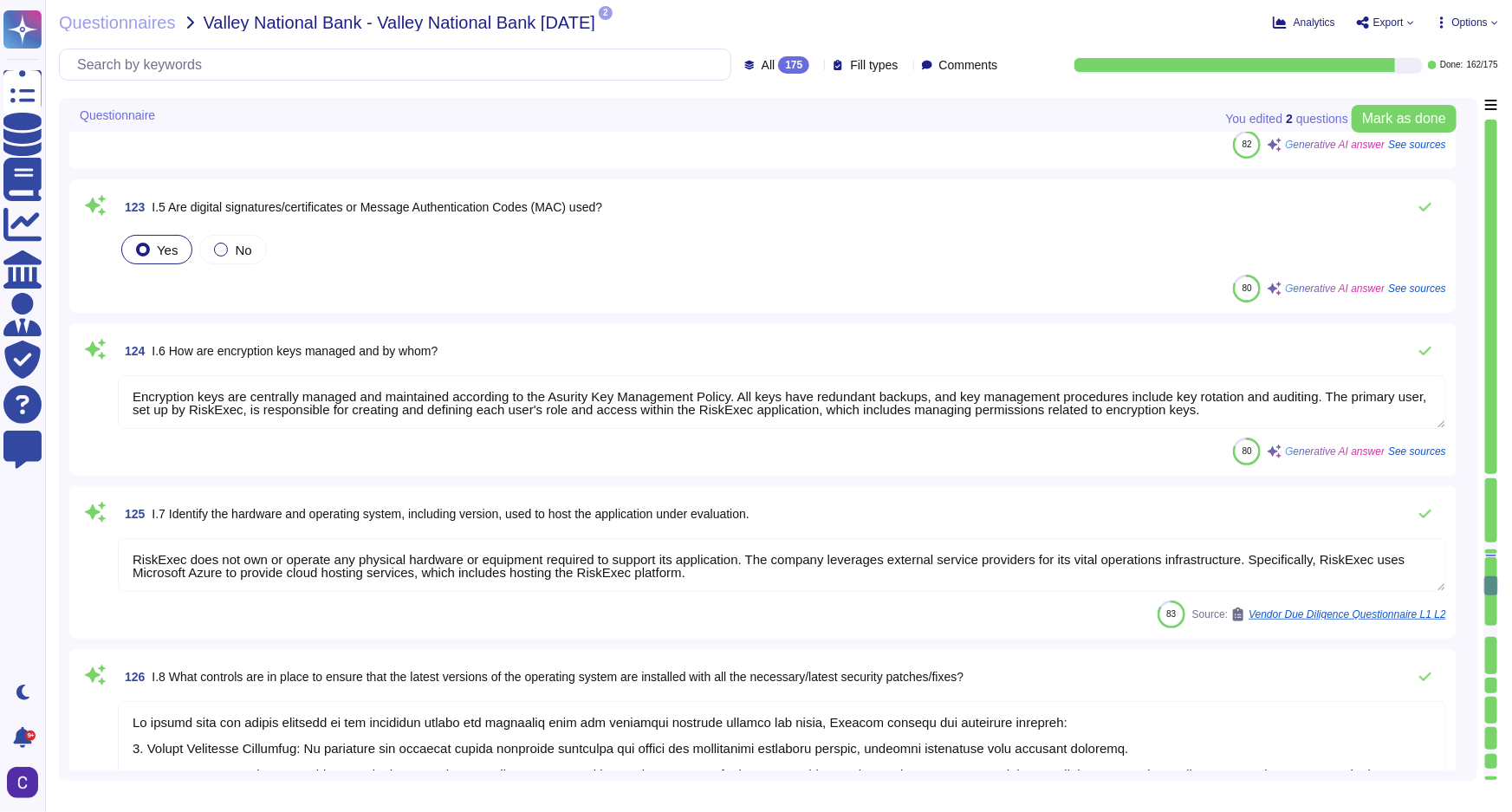
scroll to position [20496, 0]
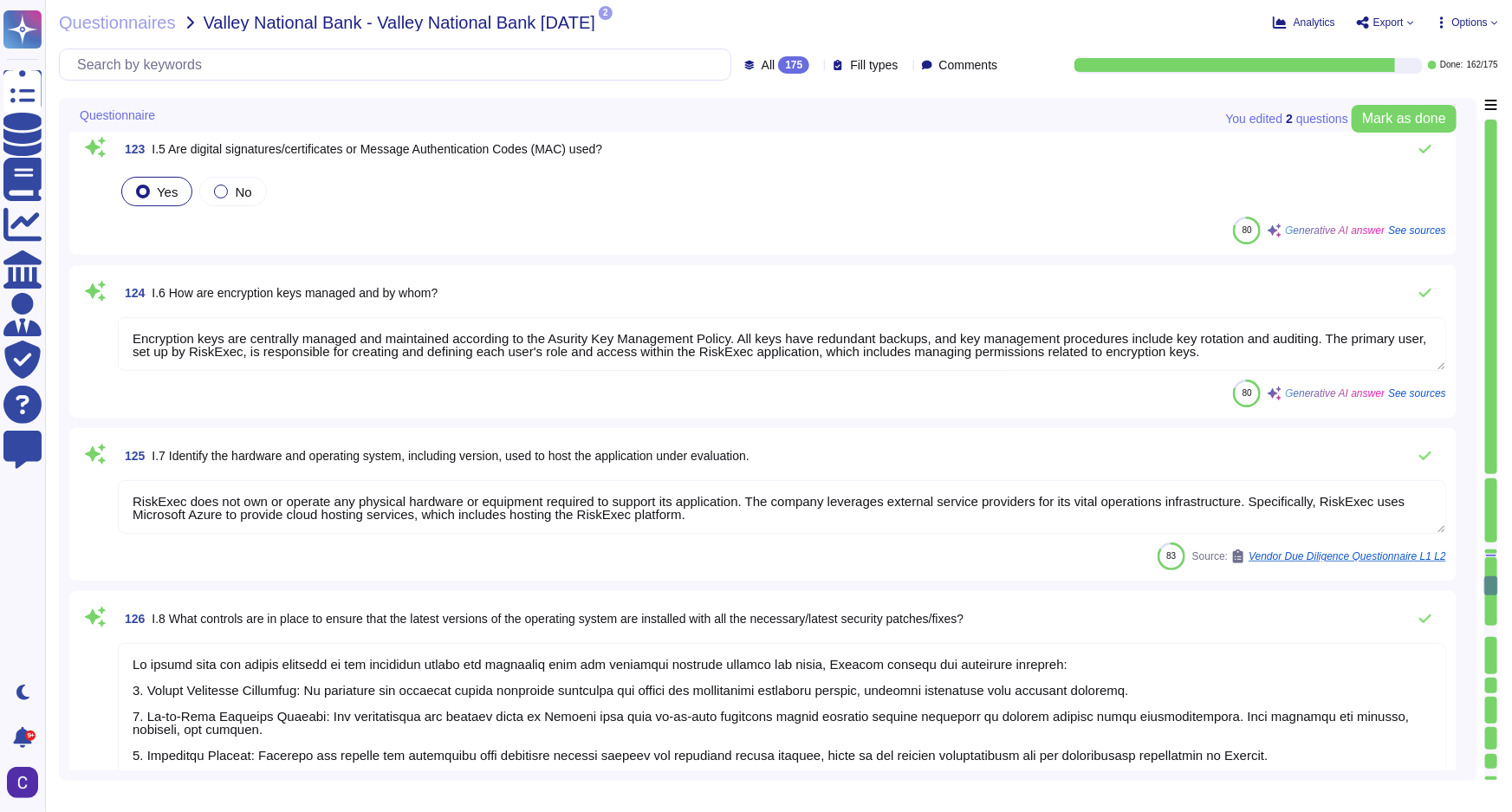
type textarea "System hardening standards are established and maintained for server and workst…"
drag, startPoint x: 547, startPoint y: 335, endPoint x: 584, endPoint y: 335, distance: 37.0
click at [584, 335] on textarea "Encryption keys are centrally managed and maintained according to the Asurity K…" at bounding box center [782, 344] width 1328 height 54
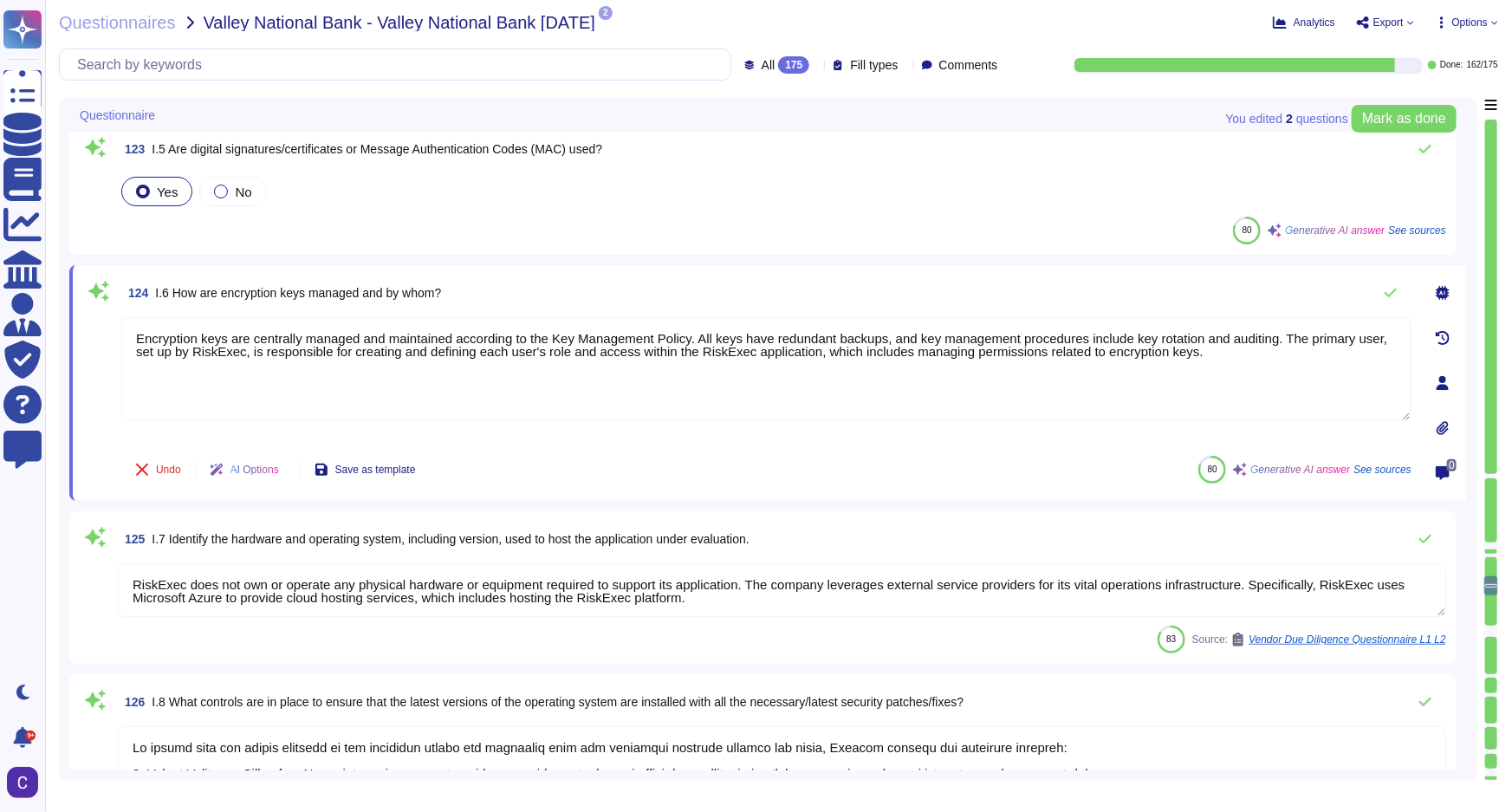
type textarea "Encryption keys are centrally managed and maintained according to the Key Manag…"
click at [1368, 120] on span "Mark as done" at bounding box center [1404, 118] width 84 height 14
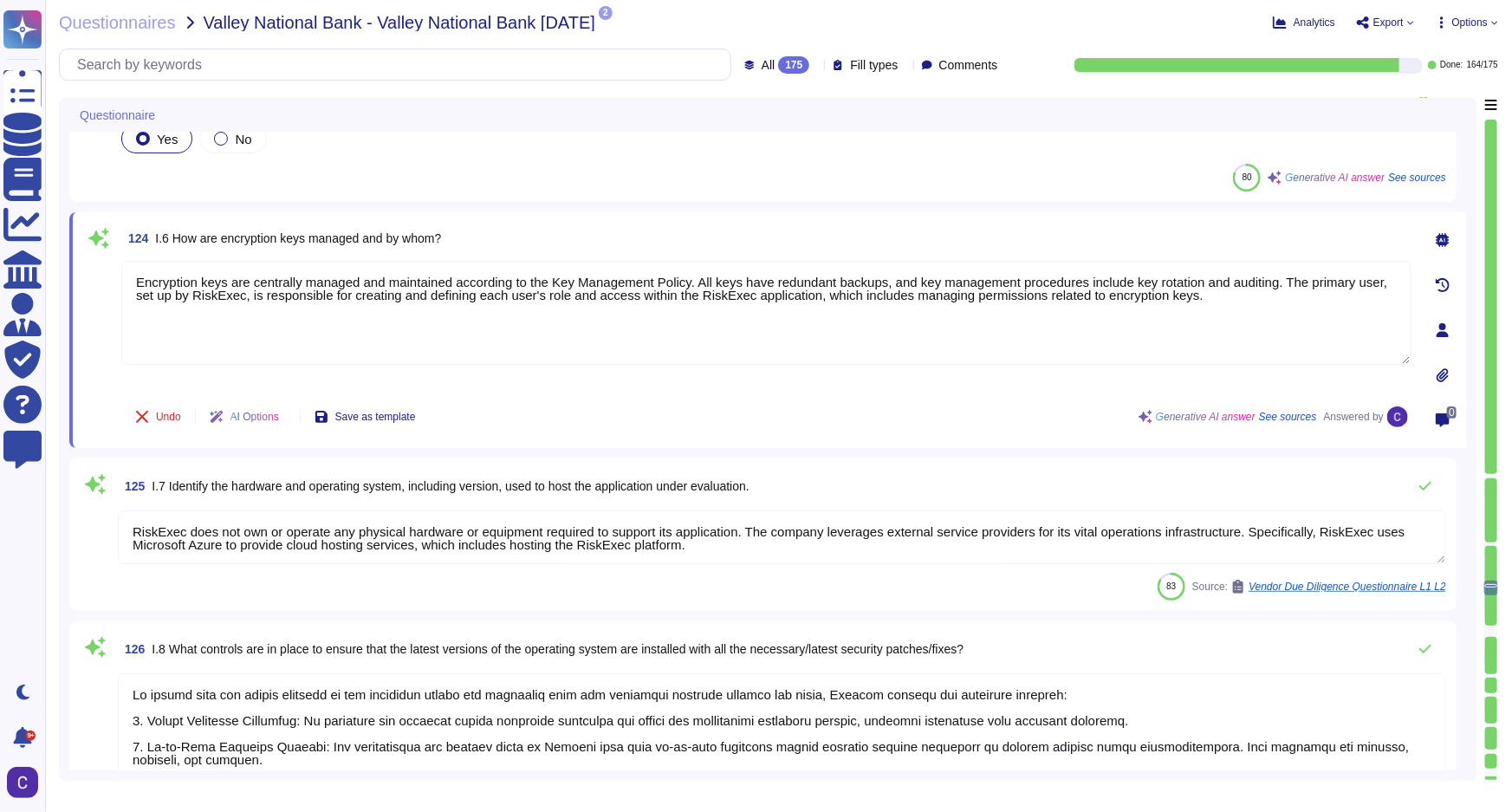
type textarea "System hardening standards are established and maintained for server and workst…"
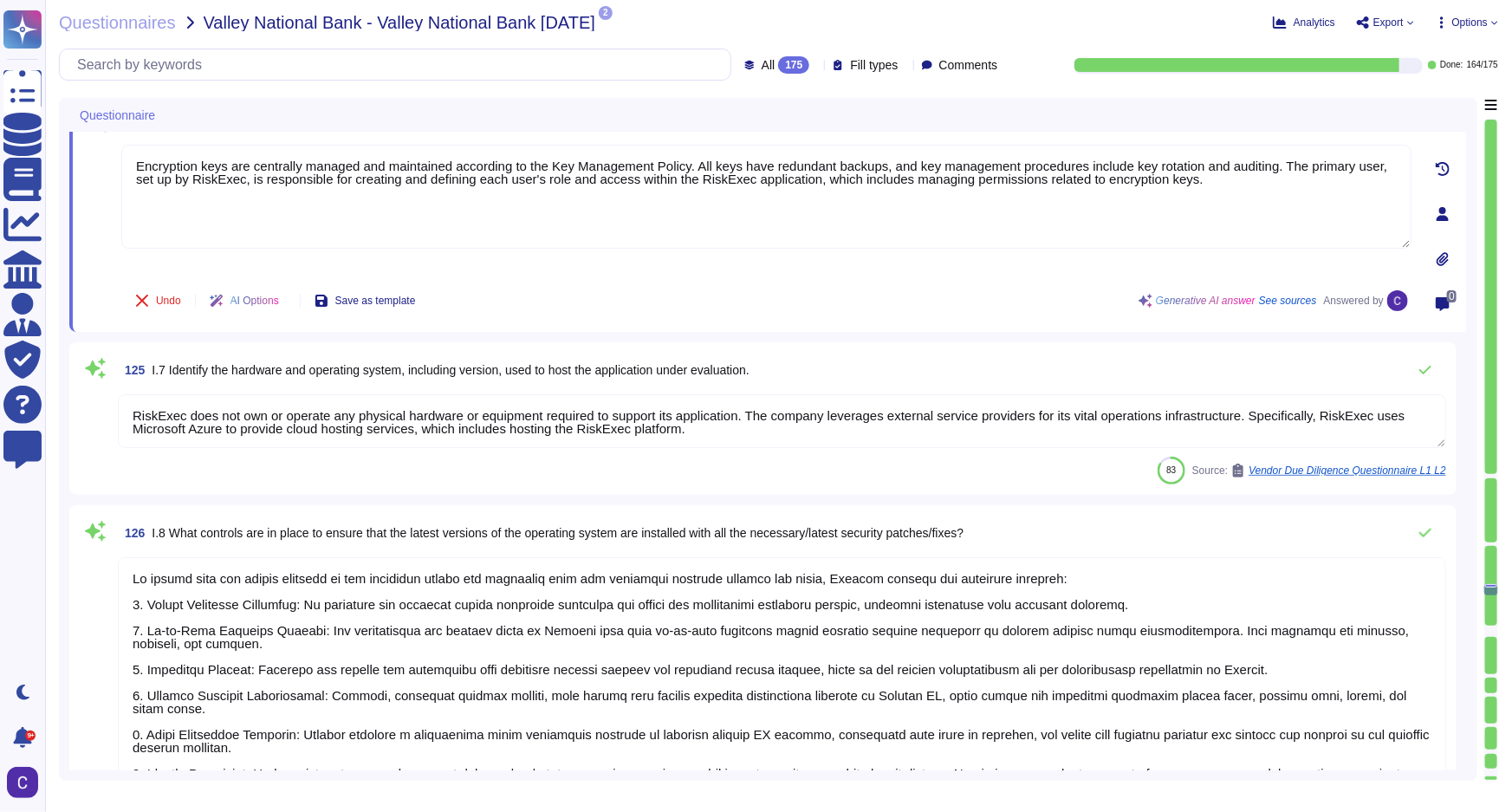
type textarea "- Transport Protocols: TLS 1.2, HTTPS, SSL - Services: Secure data transmission…"
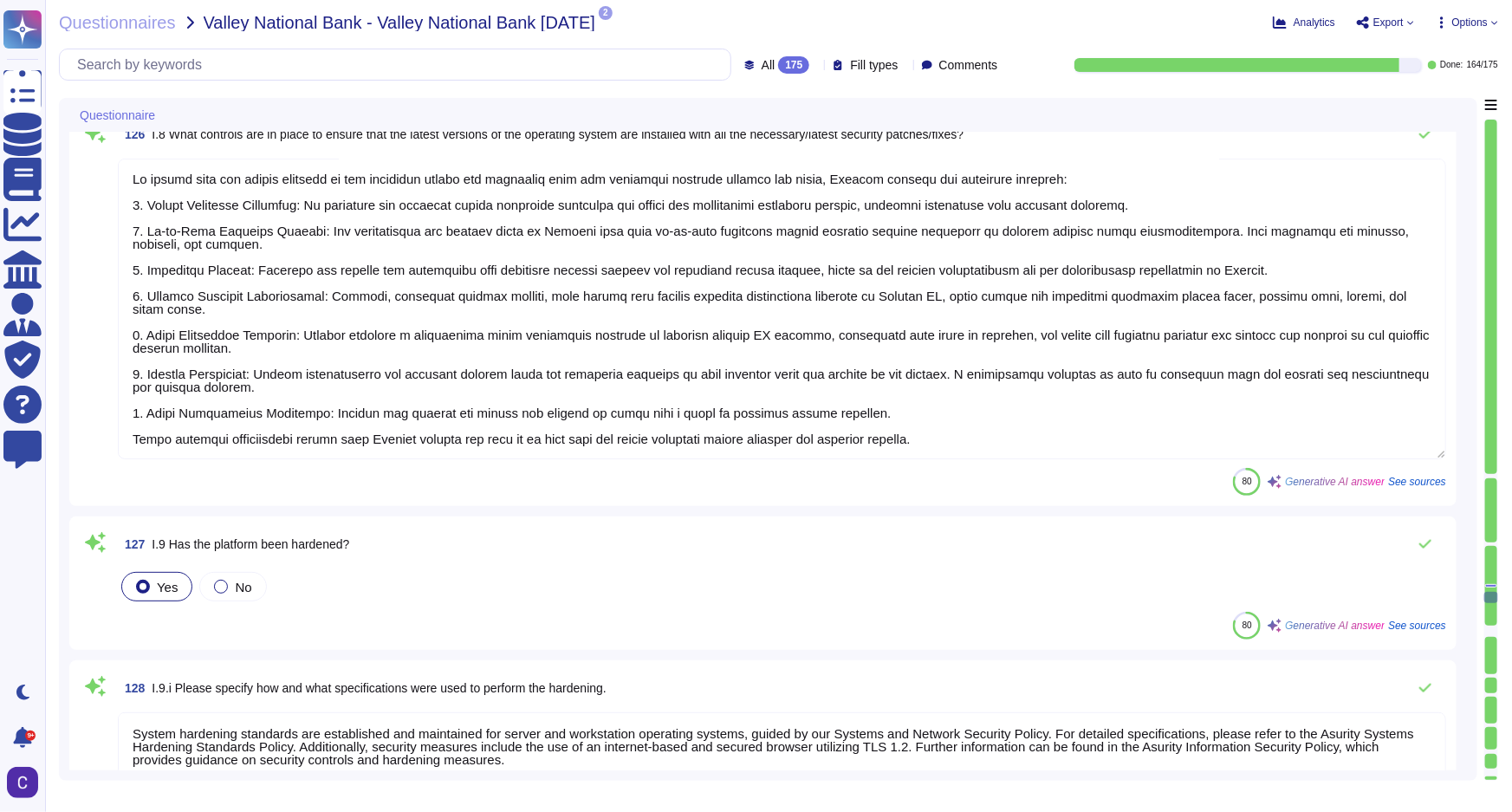
scroll to position [21049, 0]
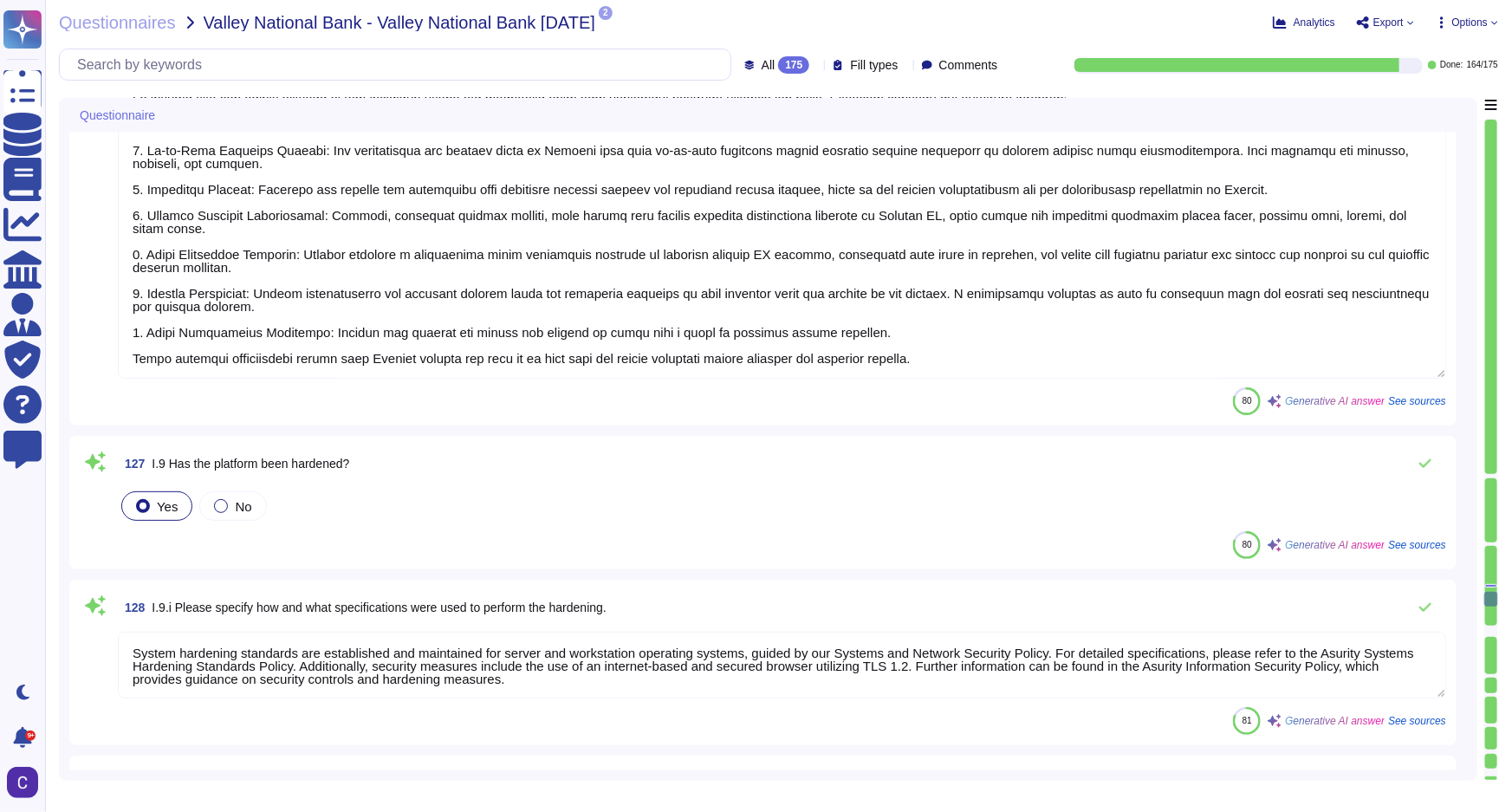
type textarea "RiskExec"
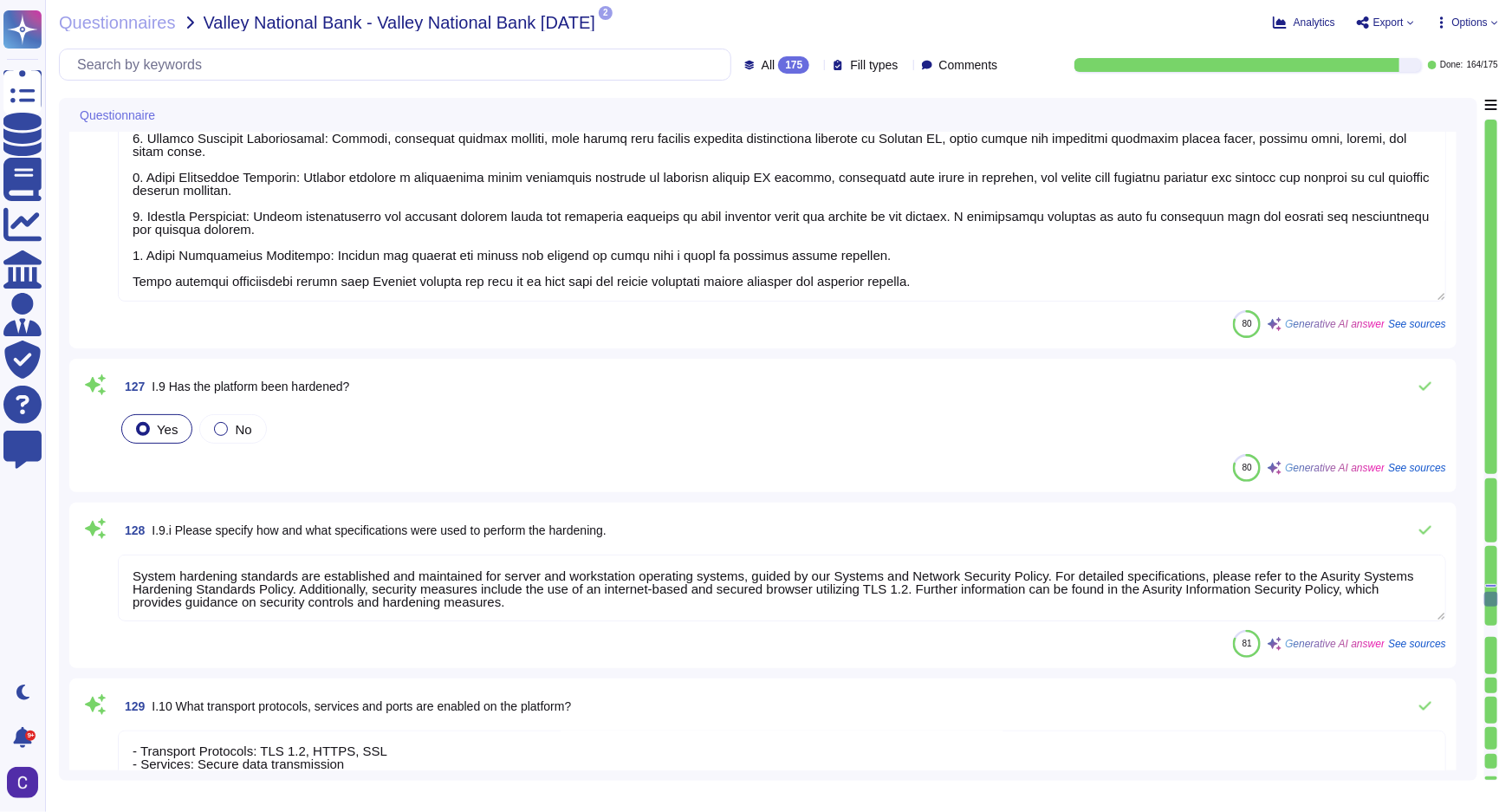
scroll to position [21206, 0]
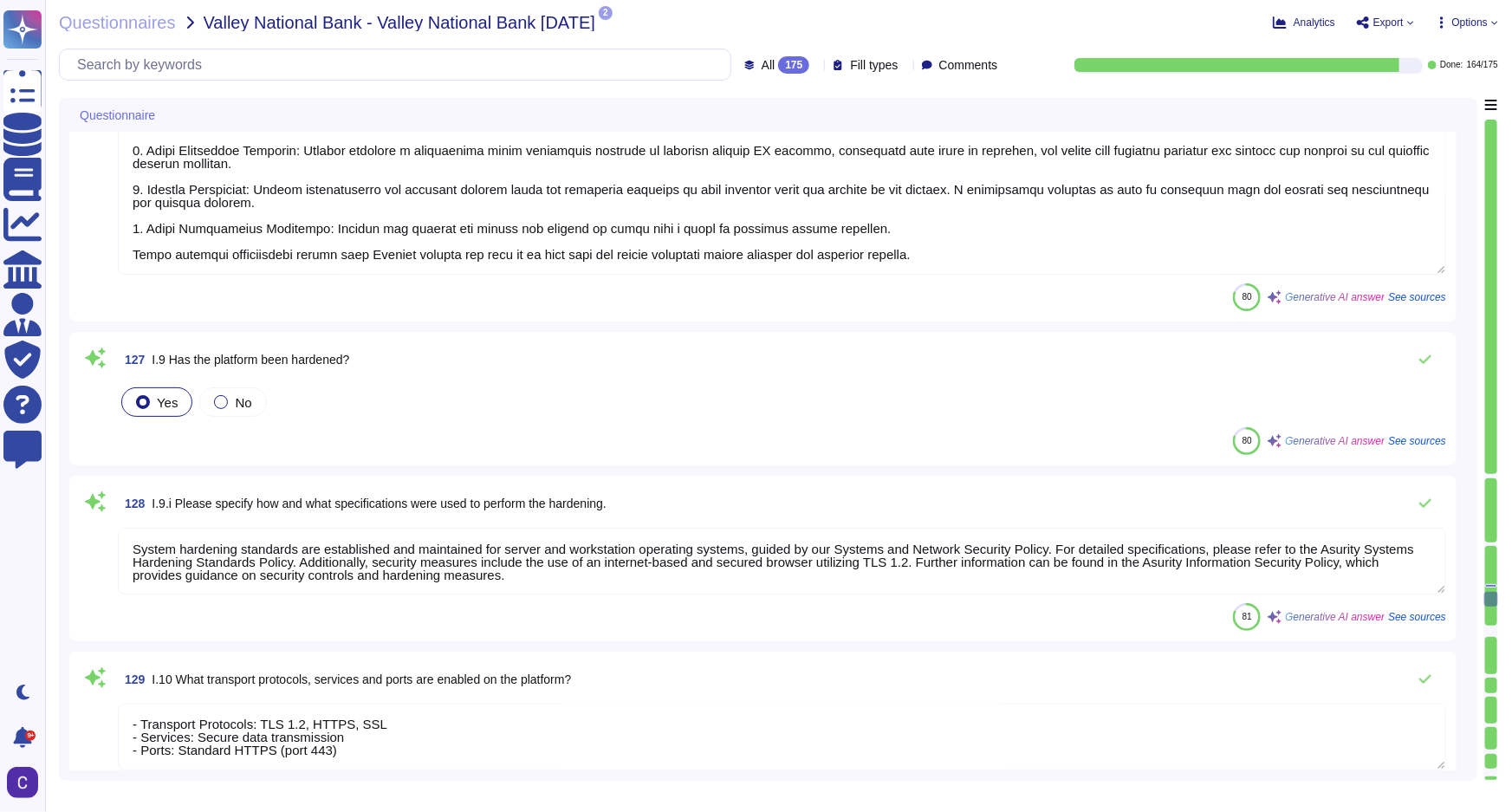
click at [635, 572] on textarea "System hardening standards are established and maintained for server and workst…" at bounding box center [782, 561] width 1328 height 66
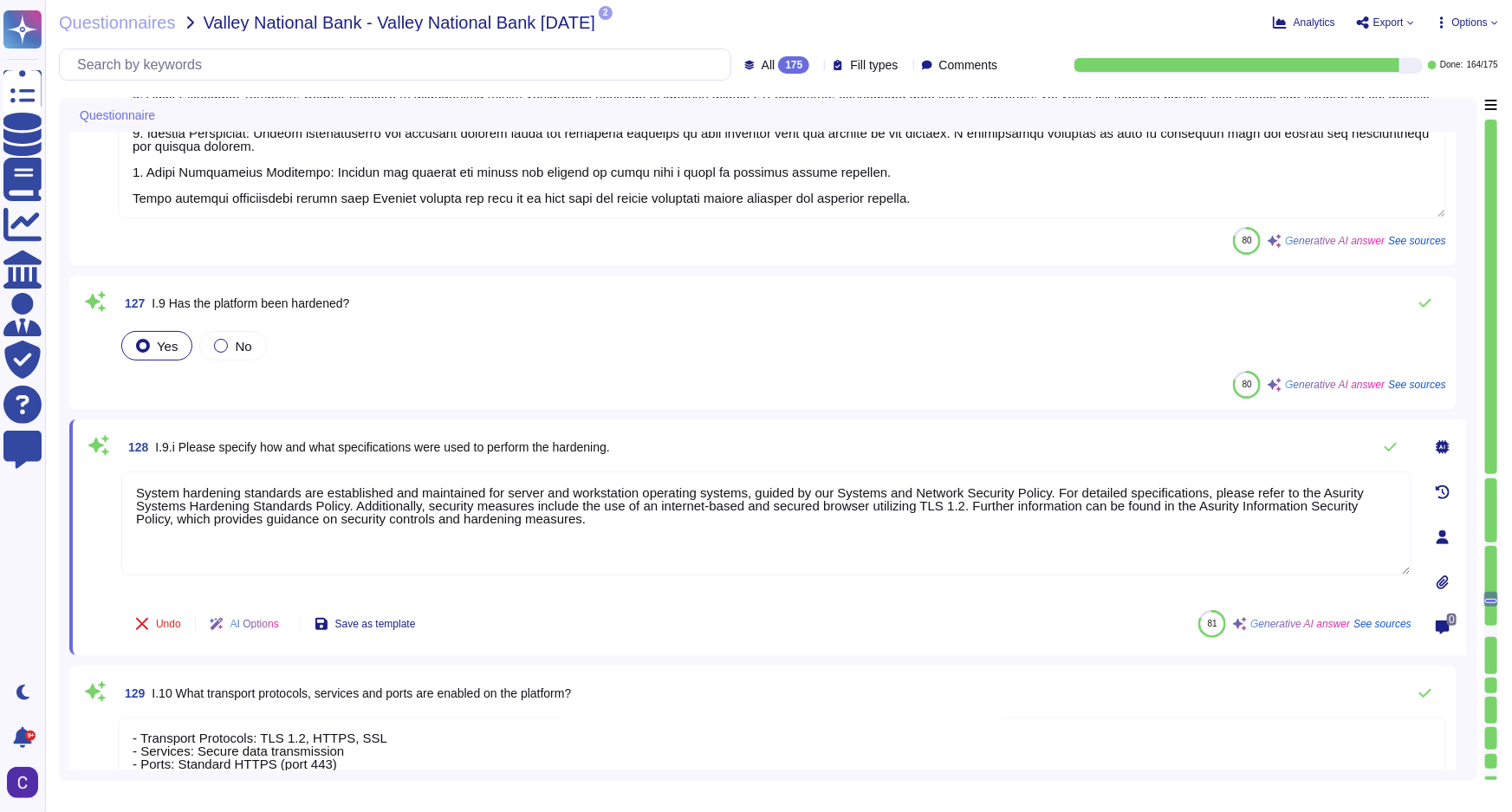
drag, startPoint x: 1312, startPoint y: 493, endPoint x: 1384, endPoint y: 482, distance: 72.8
click at [1384, 482] on textarea "System hardening standards are established and maintained for server and workst…" at bounding box center [766, 524] width 1290 height 104
drag, startPoint x: 1141, startPoint y: 501, endPoint x: 1180, endPoint y: 506, distance: 39.3
click at [1180, 506] on textarea "System hardening standards are established and maintained for server and workst…" at bounding box center [766, 524] width 1290 height 104
type textarea "System hardening standards are established and maintained for server and workst…"
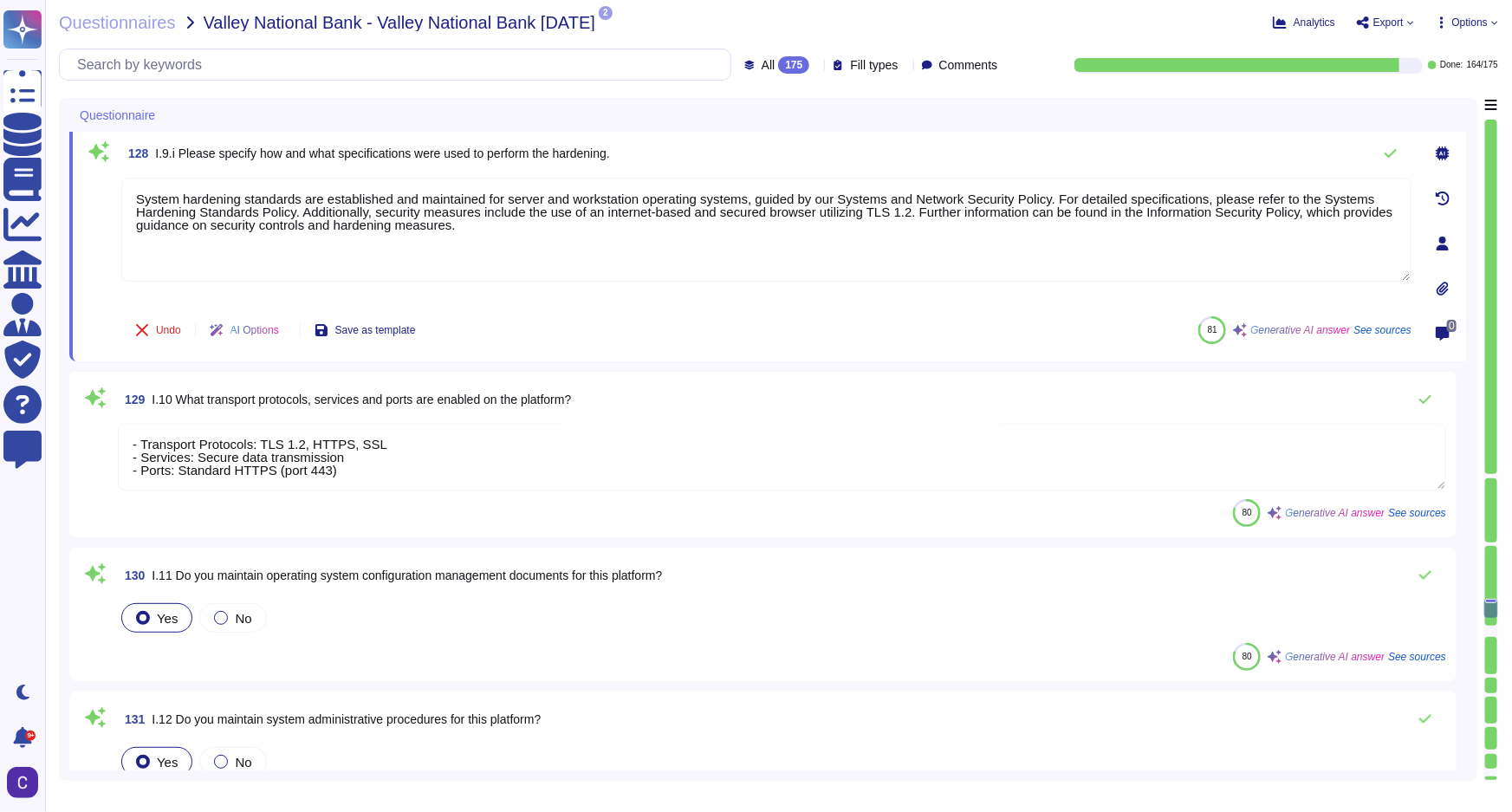
scroll to position [21600, 0]
type textarea "The information captured includes operating system, network, and application lo…"
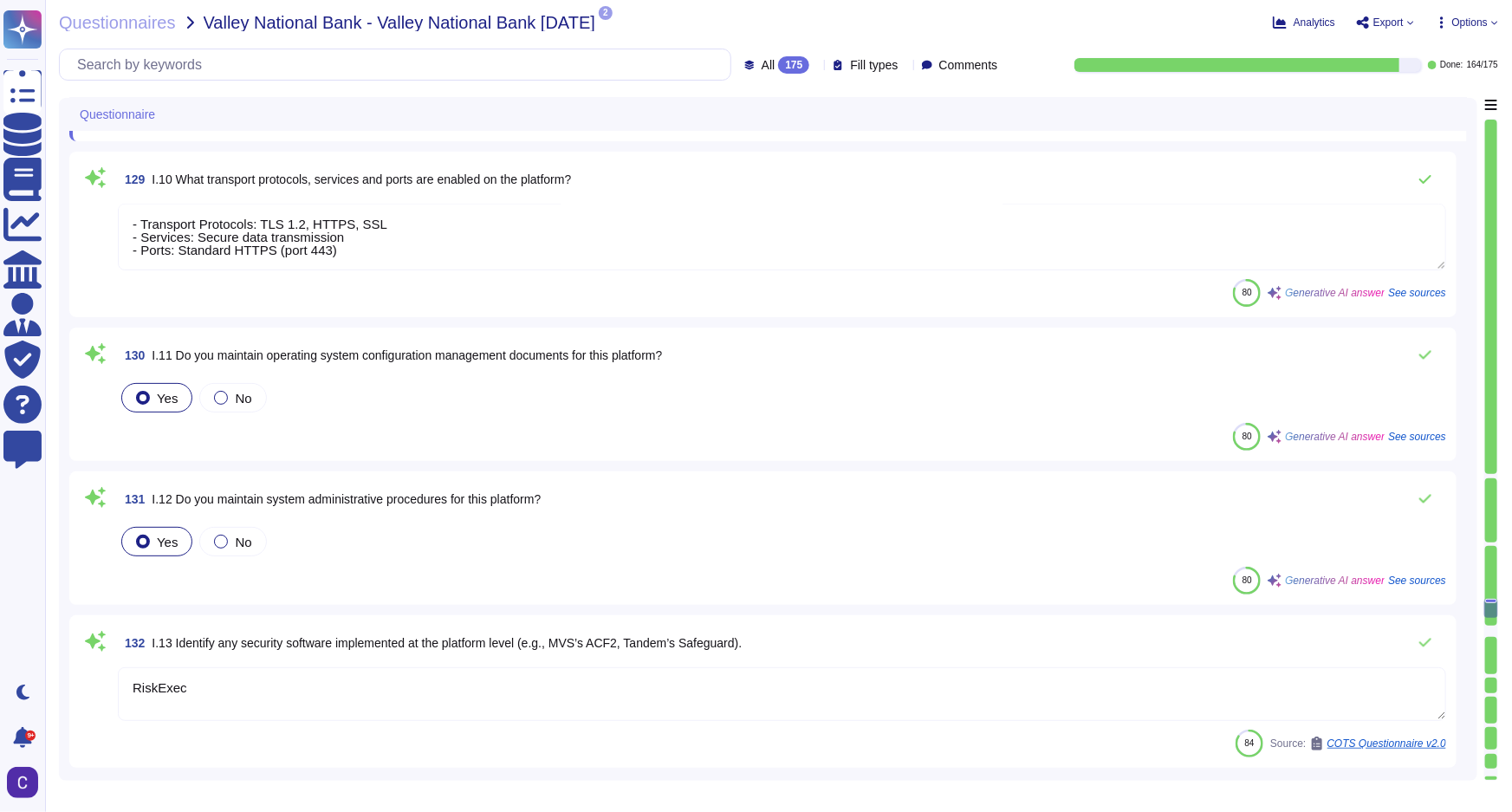
type textarea "System hardening standards are established and maintained for server and workst…"
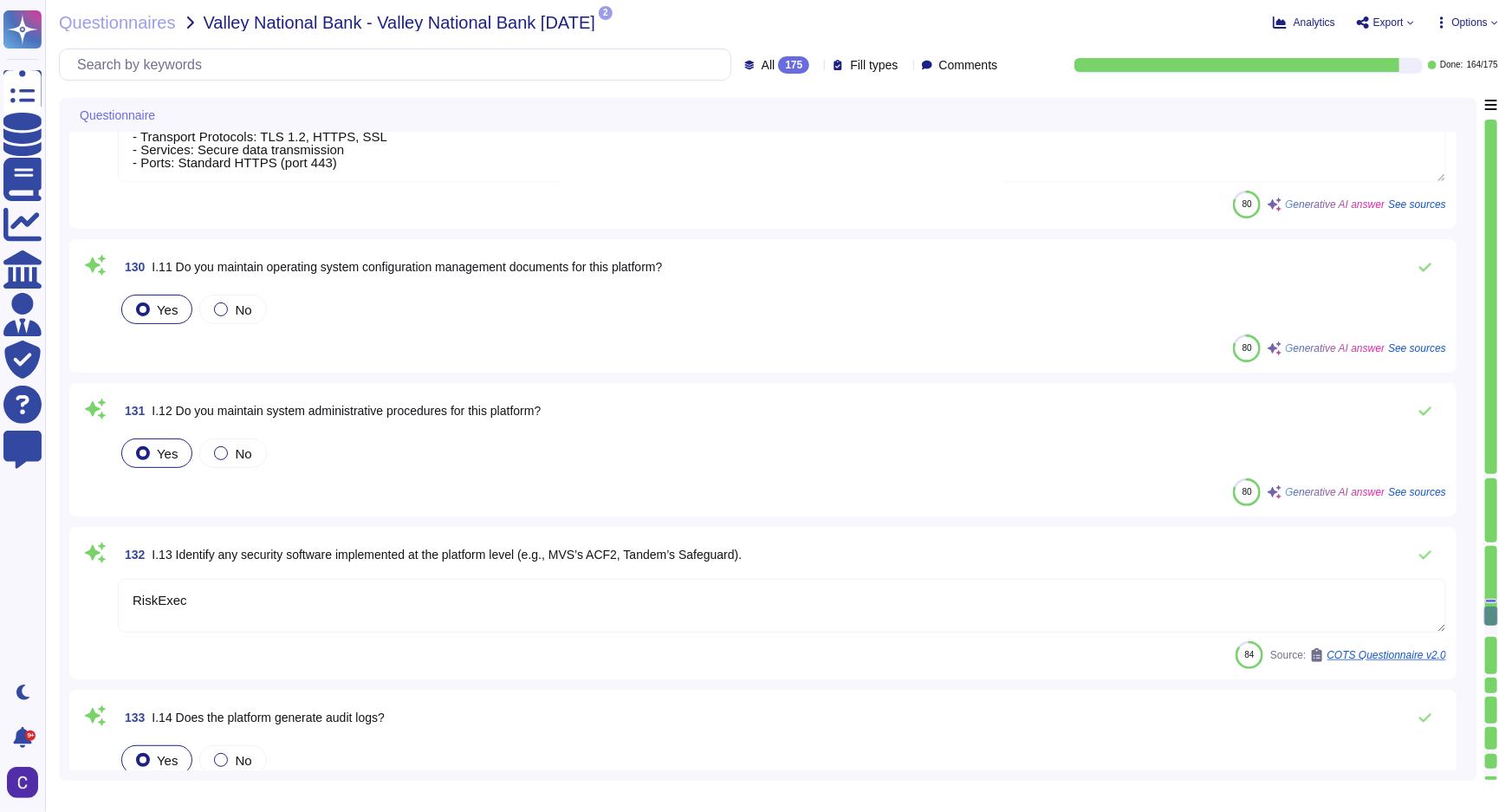
scroll to position [21994, 0]
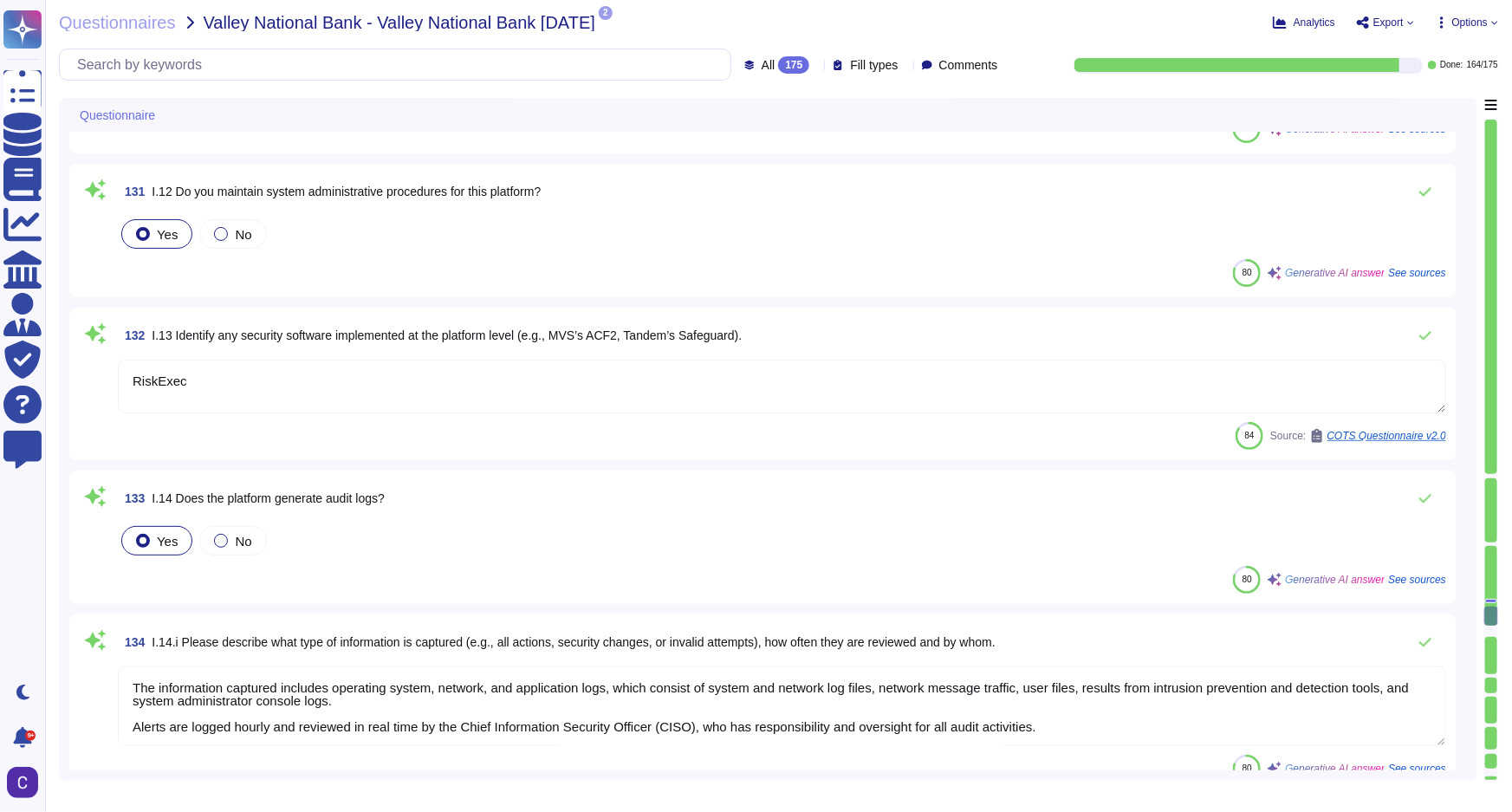
type textarea "Asurity utilizes a centralized patch management solution with deployed agents t…"
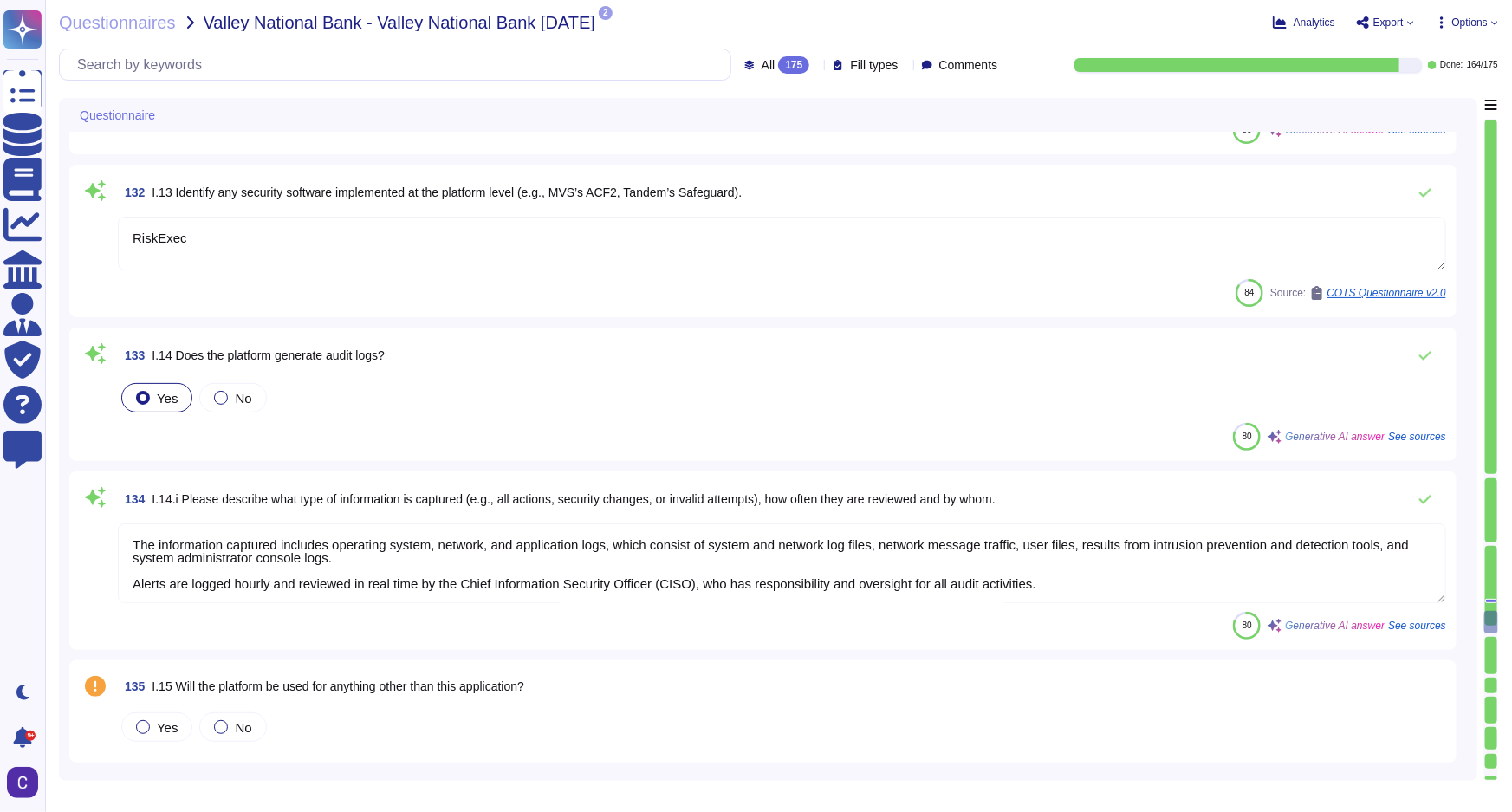
scroll to position [22150, 0]
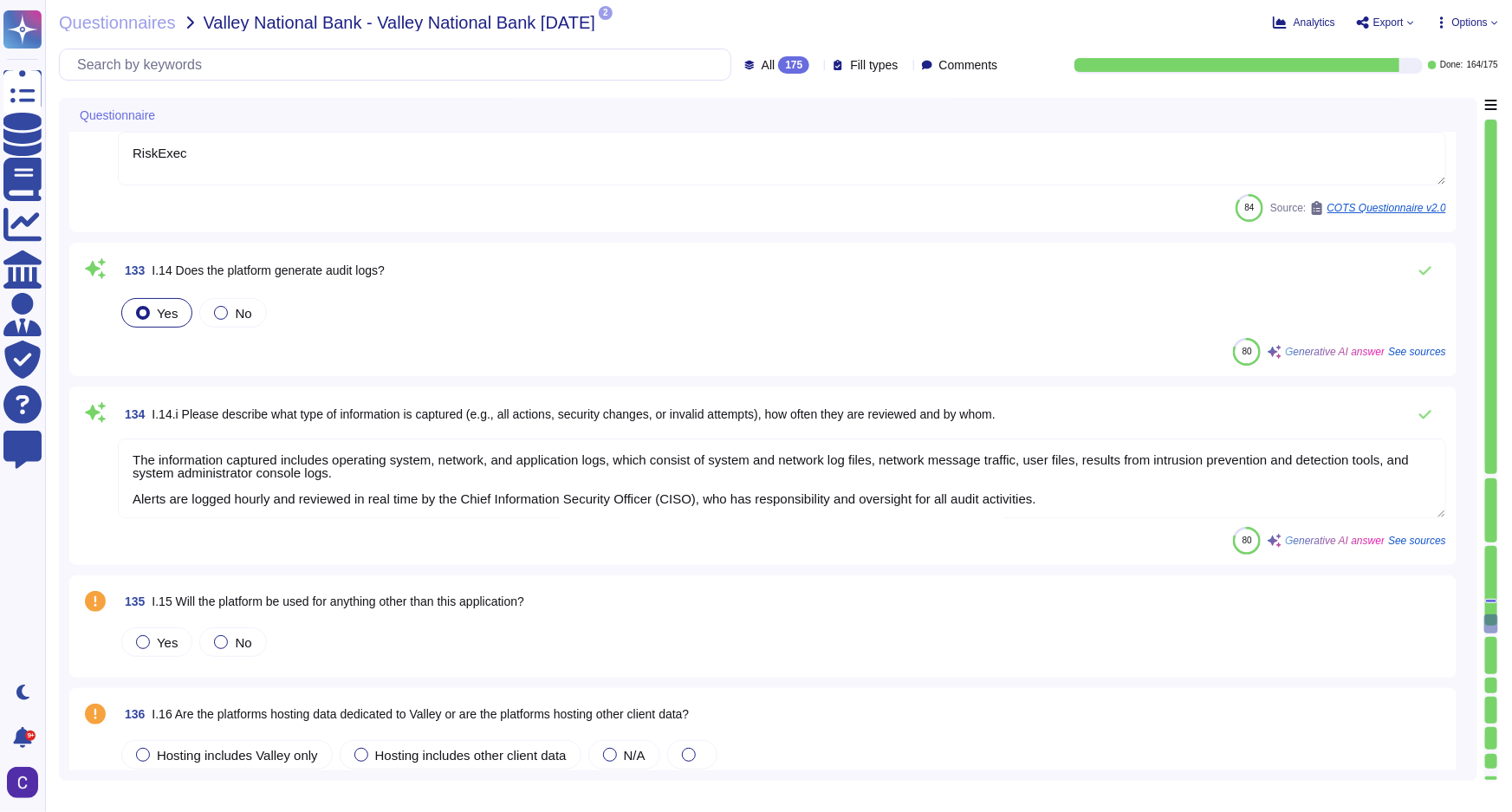
type textarea "RiskExec"
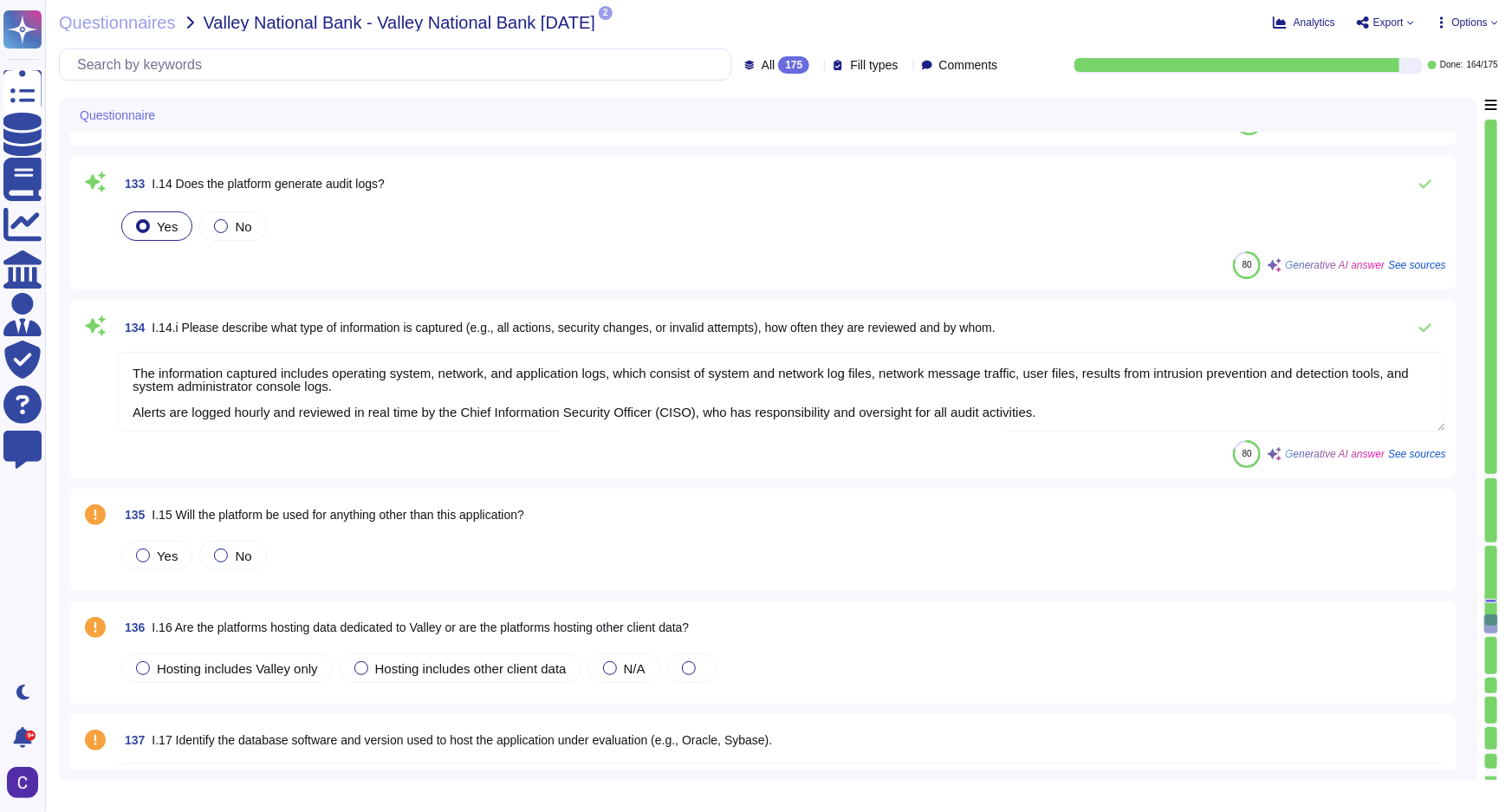
scroll to position [22387, 0]
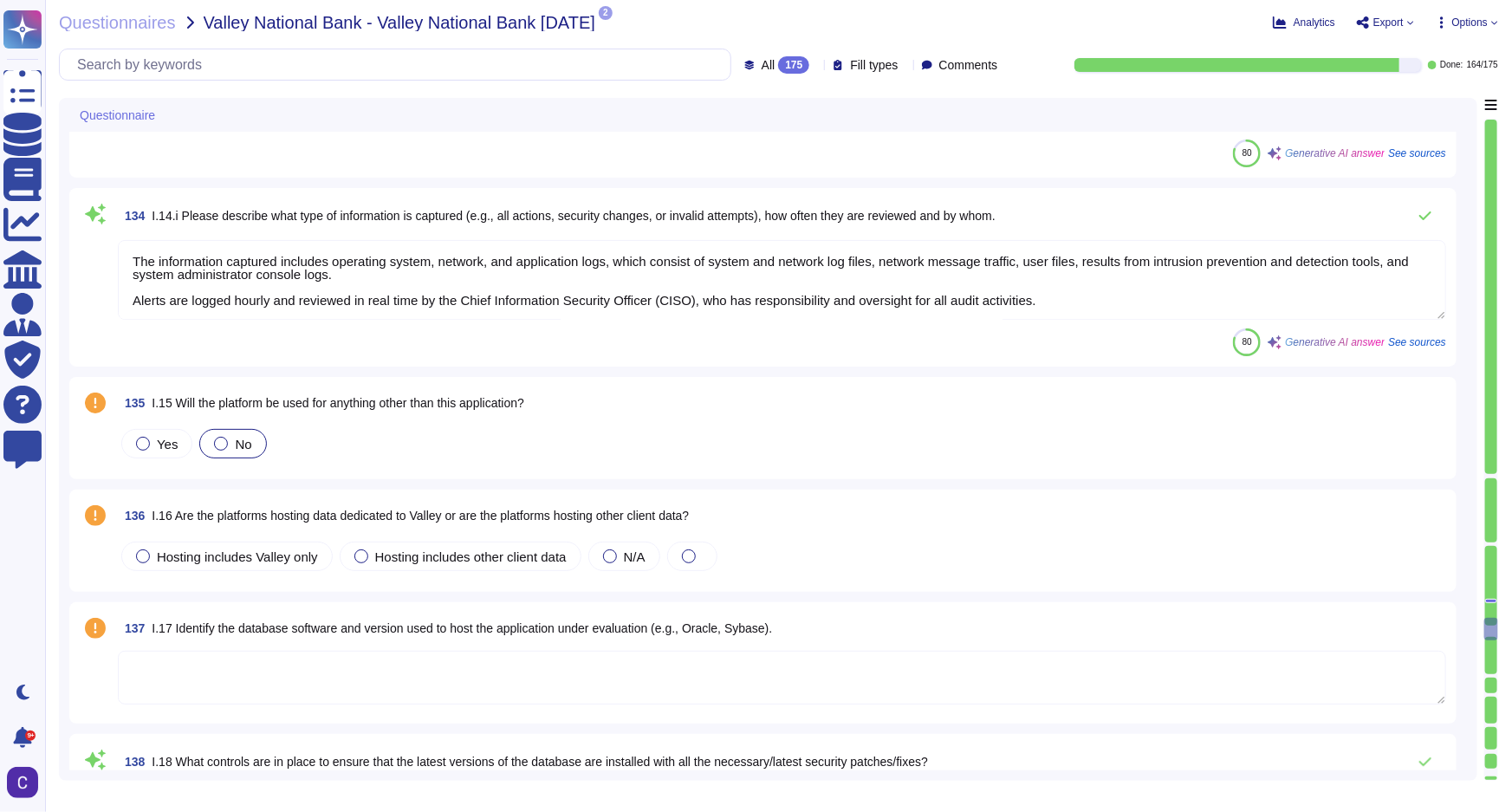
click at [218, 442] on div at bounding box center [221, 443] width 14 height 14
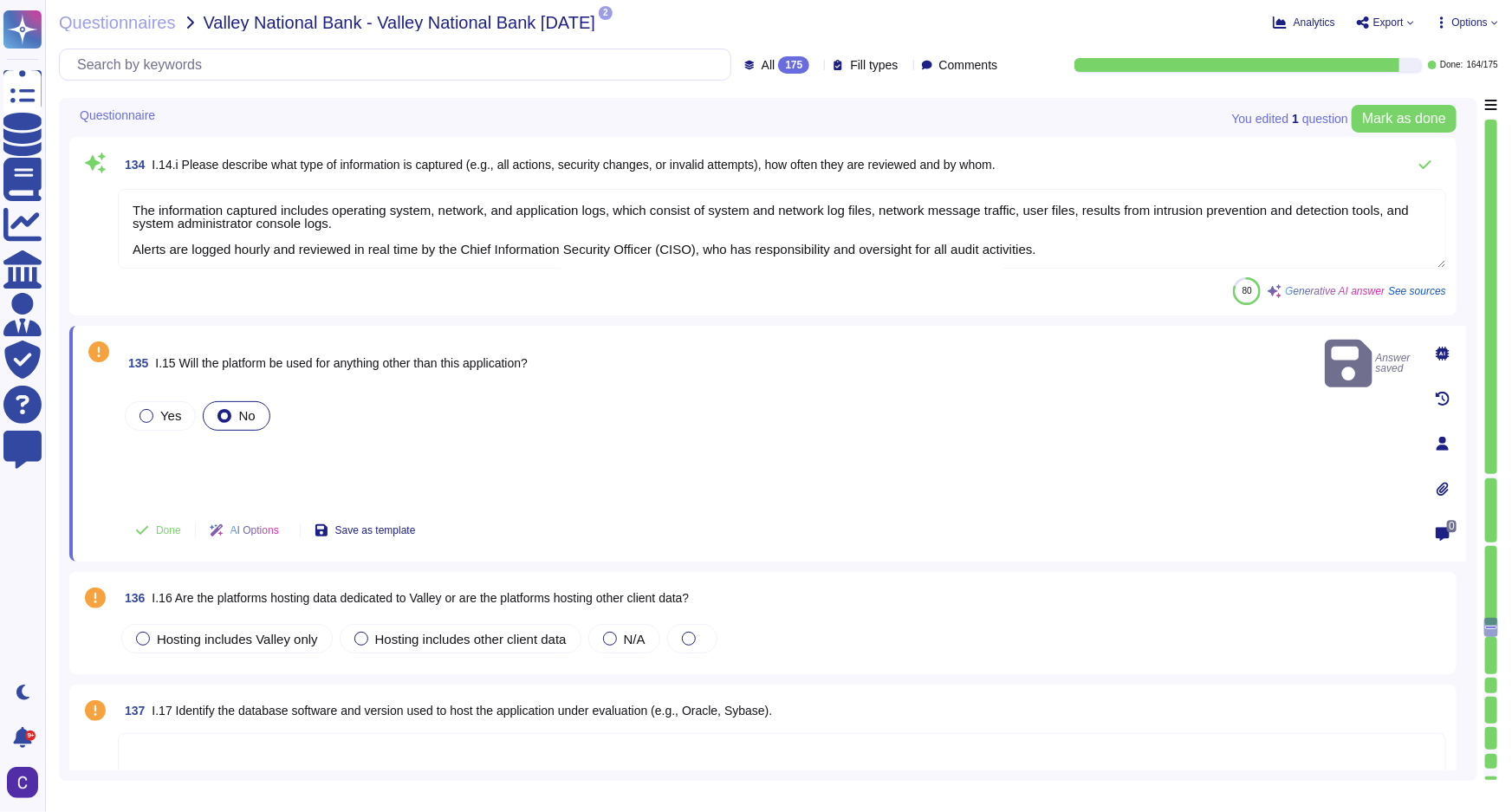
scroll to position [22466, 0]
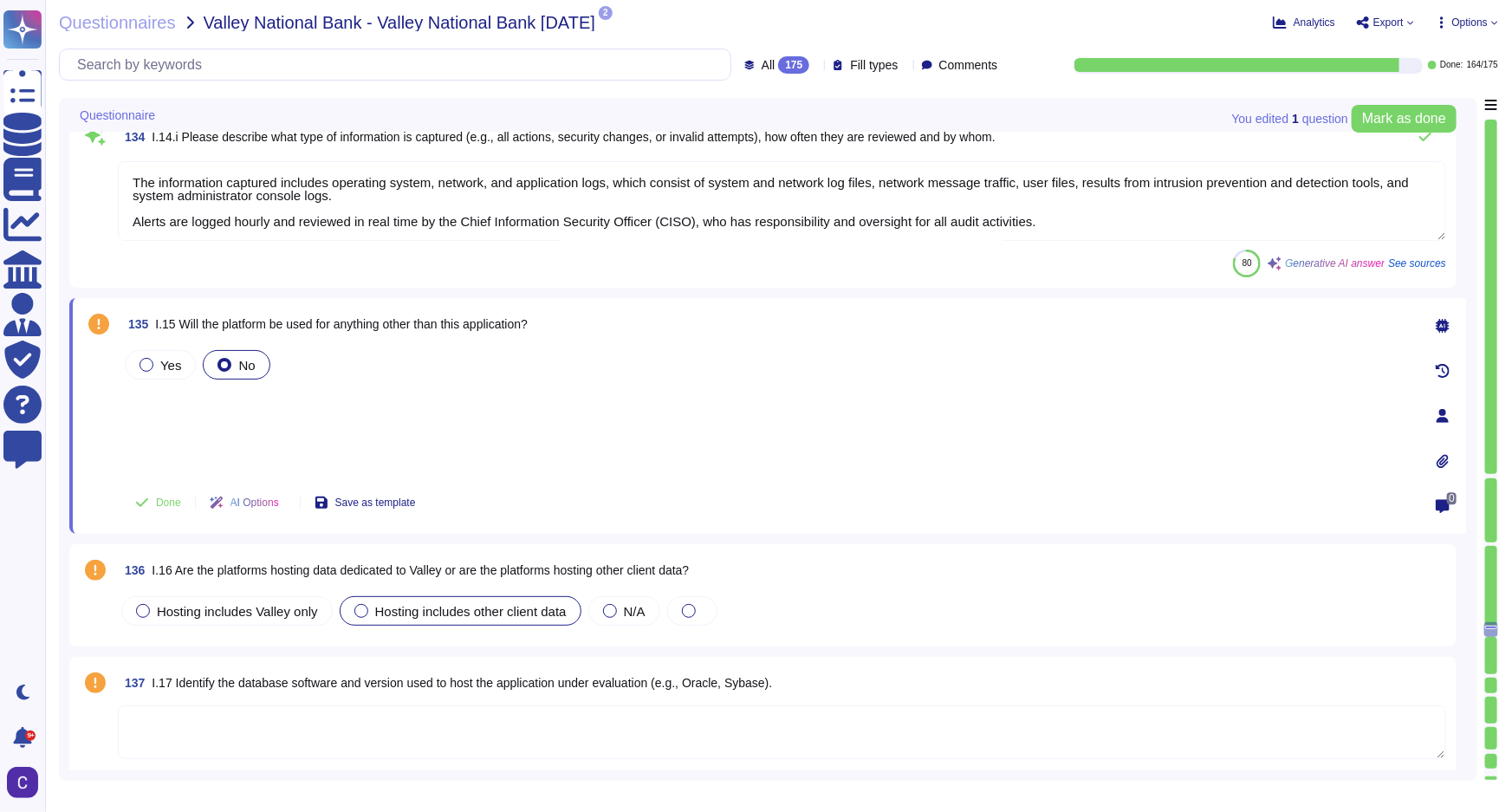
click at [480, 612] on span "Hosting includes other client data" at bounding box center [471, 611] width 191 height 15
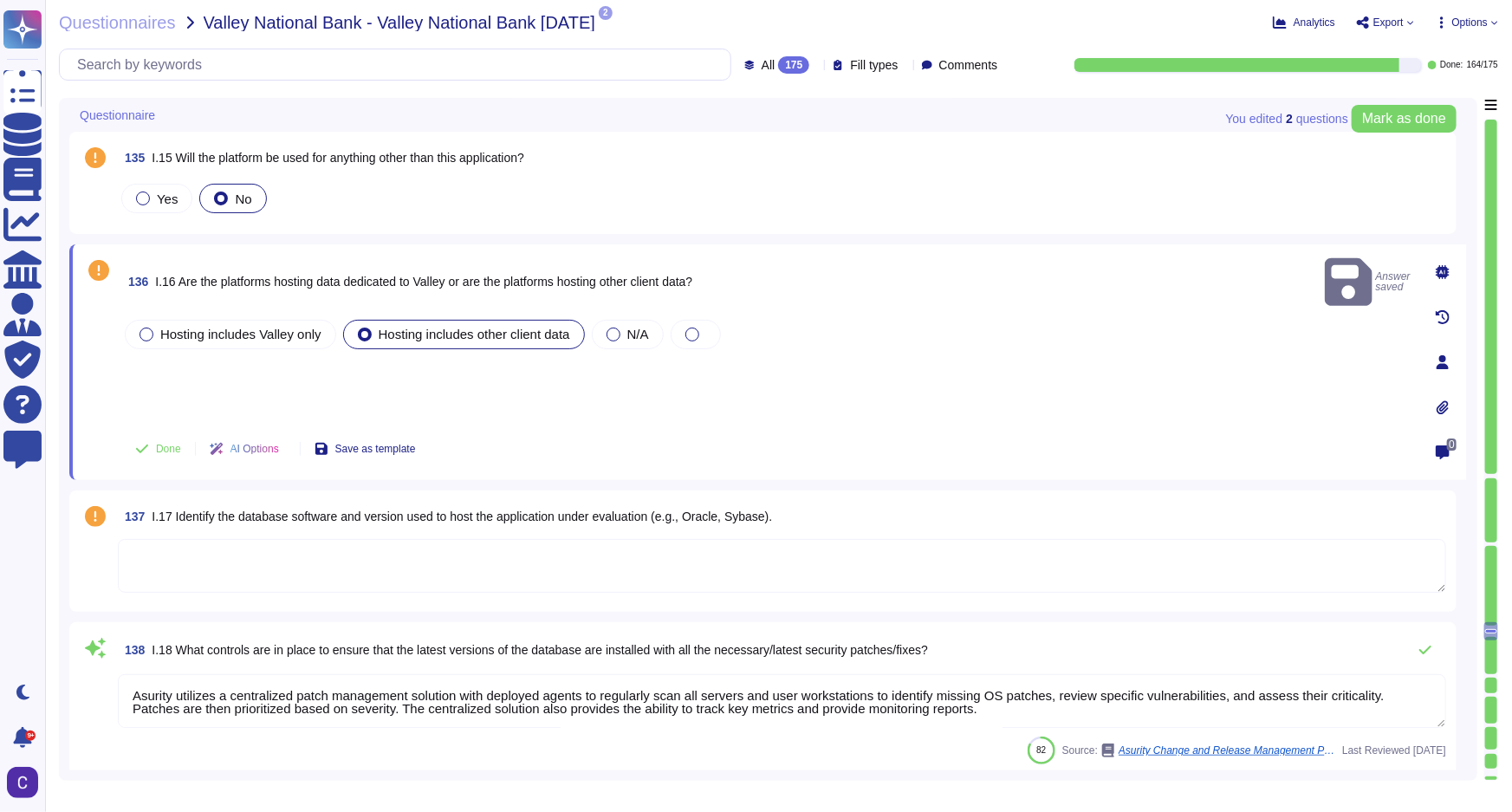
scroll to position [22624, 0]
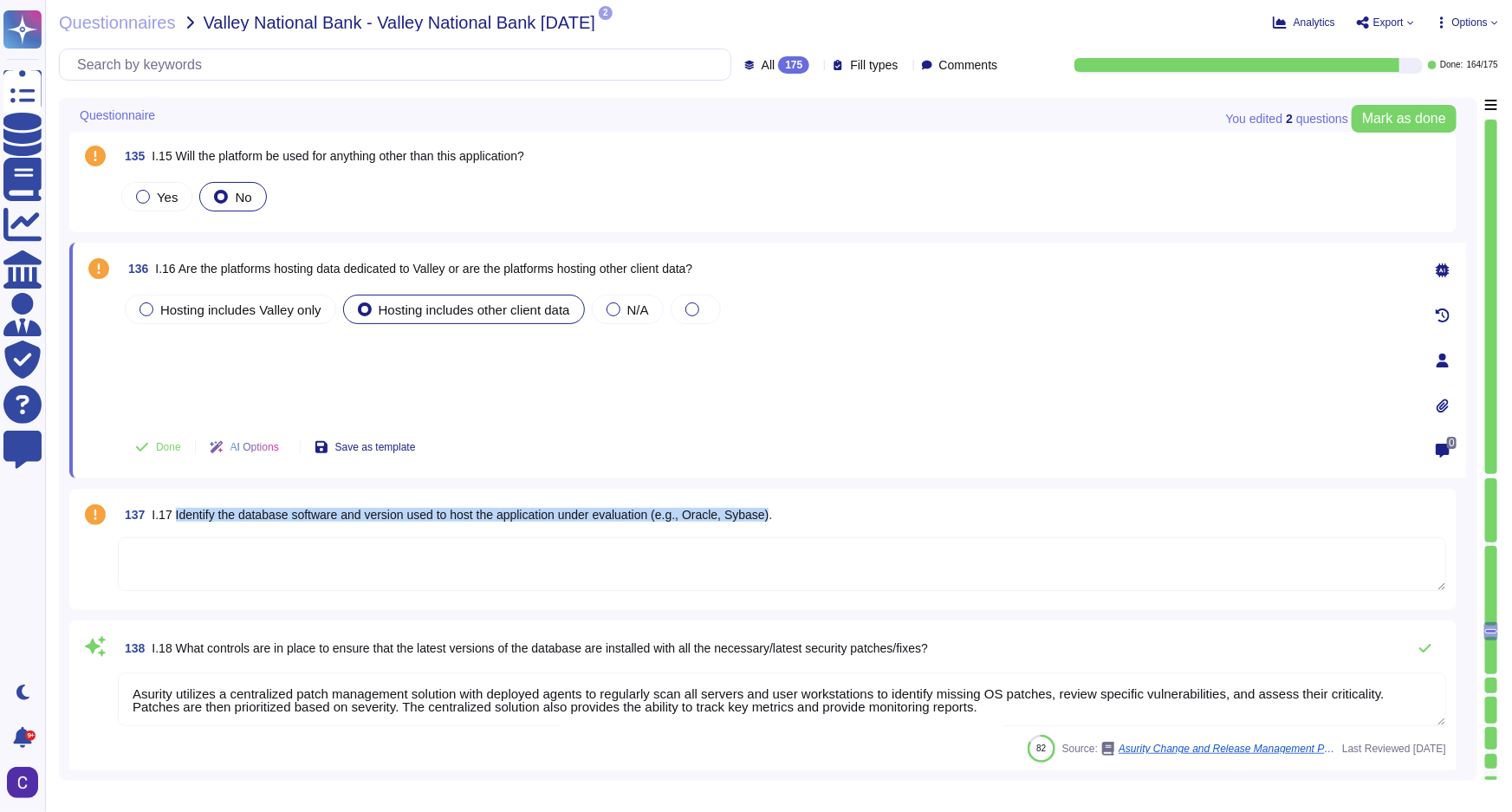
drag, startPoint x: 173, startPoint y: 512, endPoint x: 776, endPoint y: 515, distance: 603.0
click at [772, 515] on span "I.17 Identify the database software and version used to host the application un…" at bounding box center [461, 514] width 621 height 14
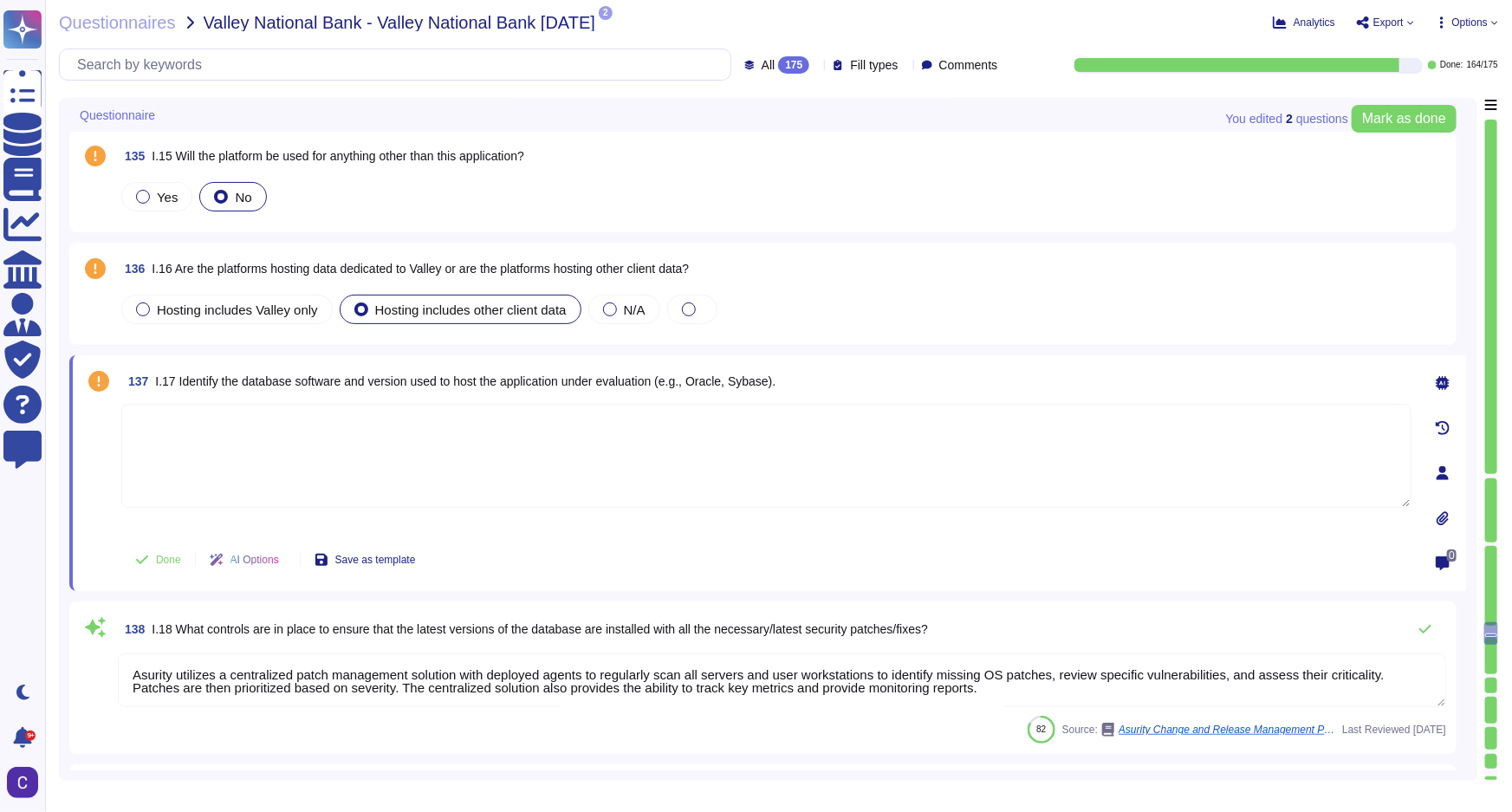
type textarea "The information captured includes: - All actions related to user log-ins, inclu…"
drag, startPoint x: 781, startPoint y: 376, endPoint x: 176, endPoint y: 379, distance: 605.0
click at [176, 379] on span "I.17 Identify the database software and version used to host the application un…" at bounding box center [465, 381] width 621 height 14
copy span "Identify the database software and version used to host the application under e…"
click at [721, 375] on span "I.17 Identify the database software and version used to host the application un…" at bounding box center [465, 381] width 621 height 14
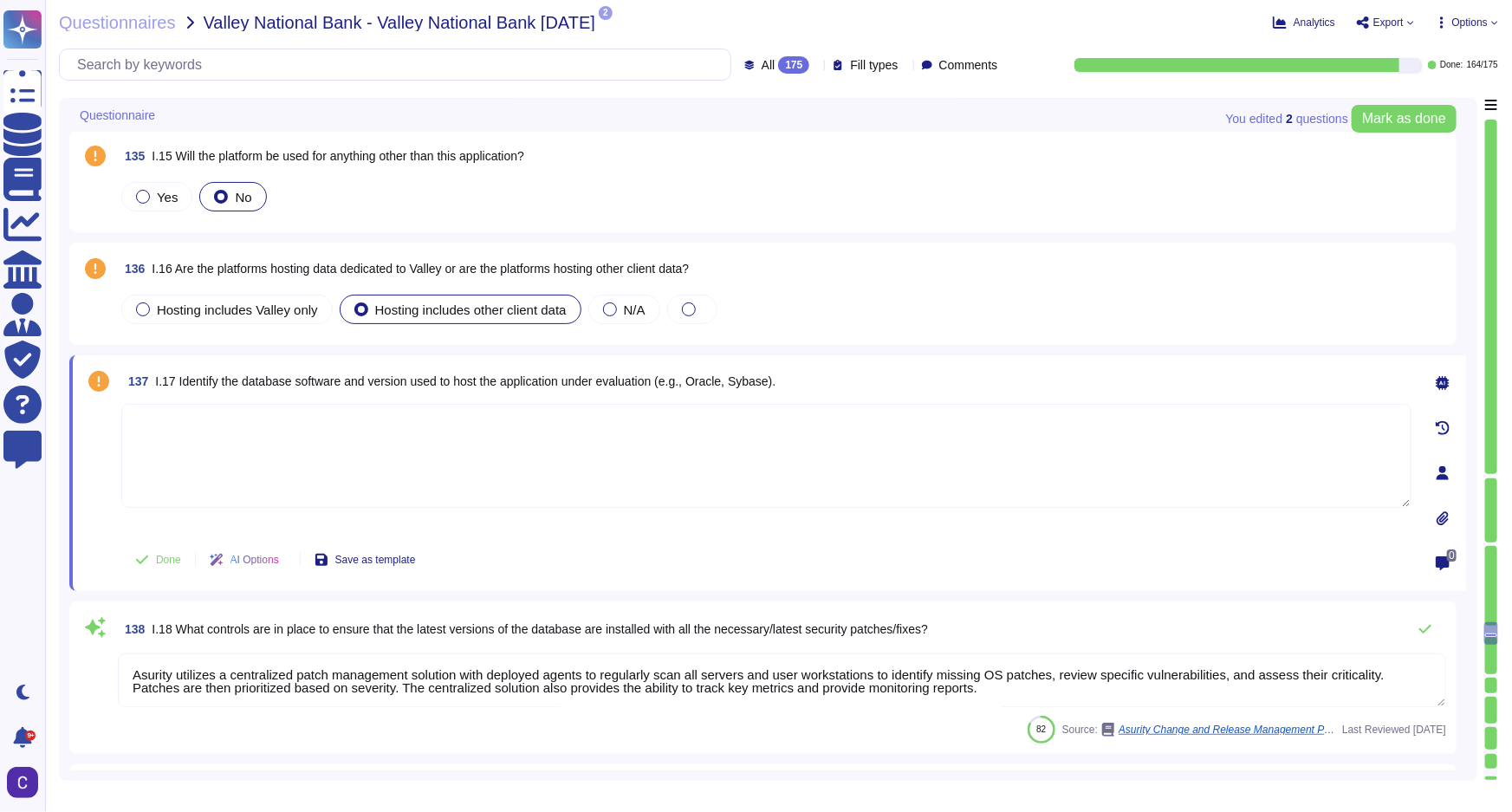
click at [874, 425] on textarea at bounding box center [766, 456] width 1290 height 104
click at [1192, 449] on textarea at bounding box center [766, 456] width 1290 height 104
click at [1444, 476] on icon at bounding box center [1442, 473] width 12 height 14
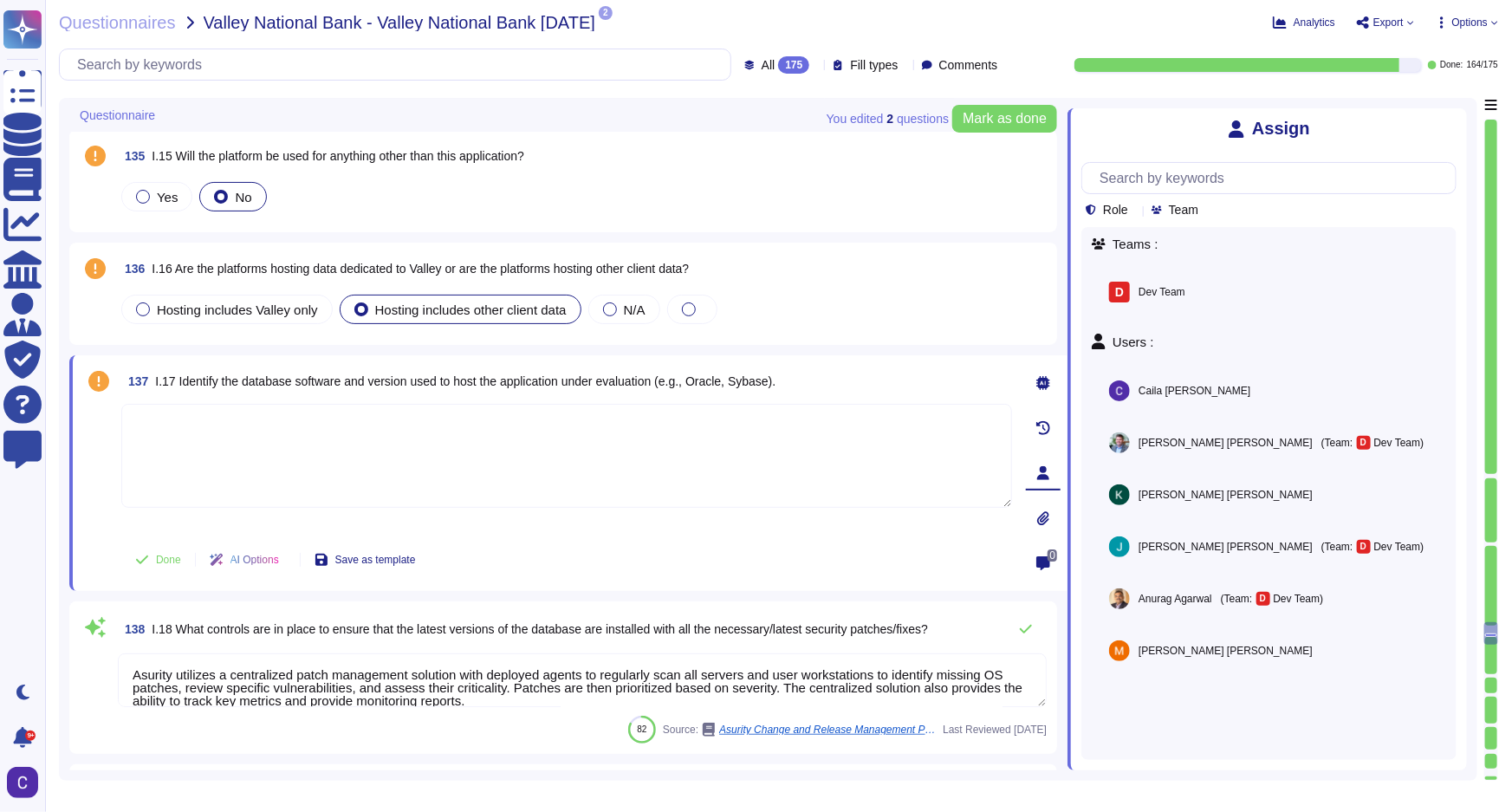
click at [1039, 378] on icon at bounding box center [1043, 383] width 14 height 14
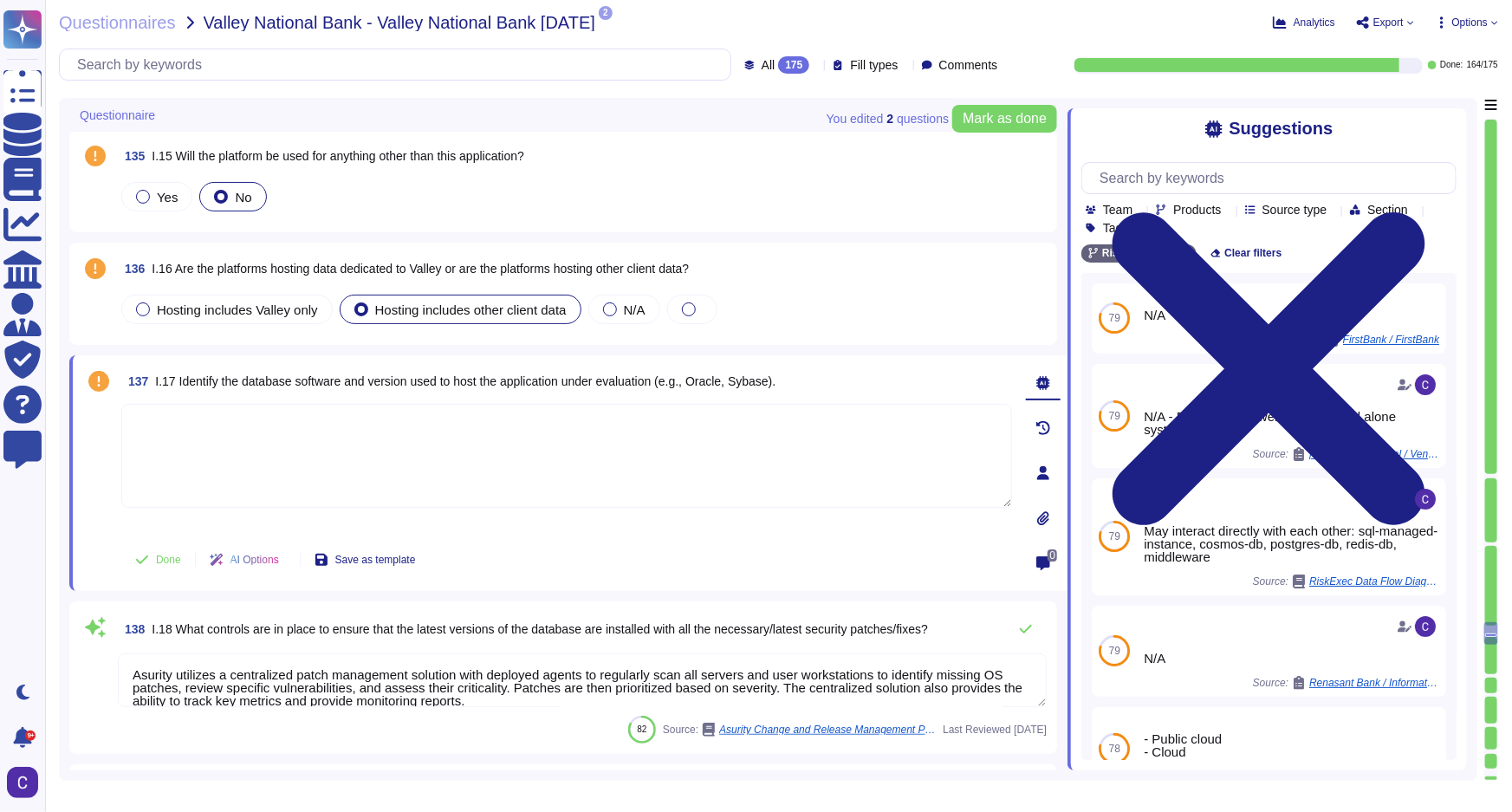
click at [1242, 289] on div "N/A Source: FirstBank / FirstBank" at bounding box center [1291, 318] width 310 height 70
drag, startPoint x: 177, startPoint y: 381, endPoint x: 797, endPoint y: 375, distance: 620.0
click at [797, 375] on div "137 I.17 Identify the database software and version used to host the applicatio…" at bounding box center [567, 381] width 891 height 31
copy span "Identify the database software and version used to host the application under e…"
click at [656, 575] on div "Done AI Options Save as template" at bounding box center [567, 560] width 891 height 42
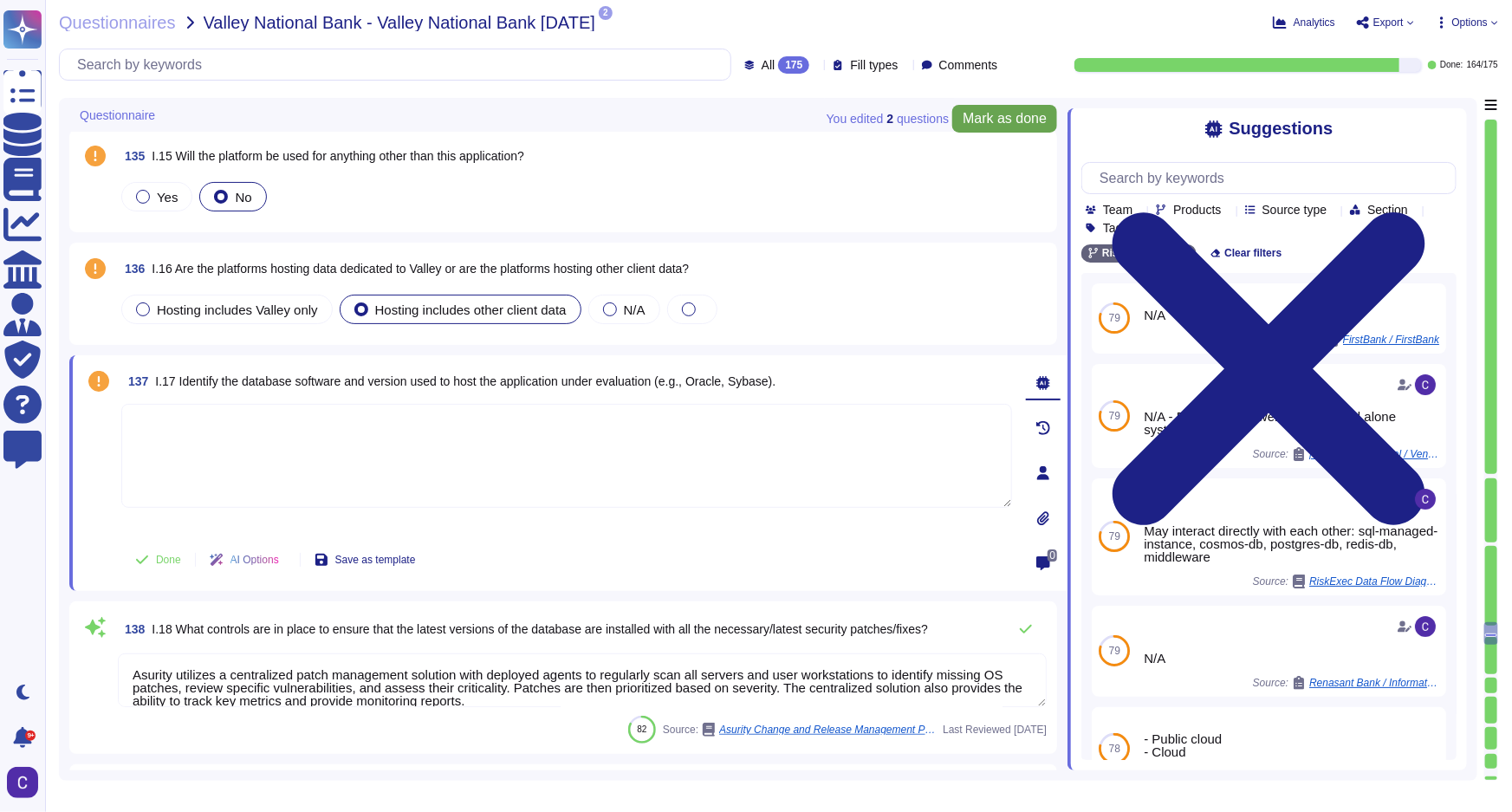
click at [999, 121] on span "Mark as done" at bounding box center [1004, 118] width 84 height 14
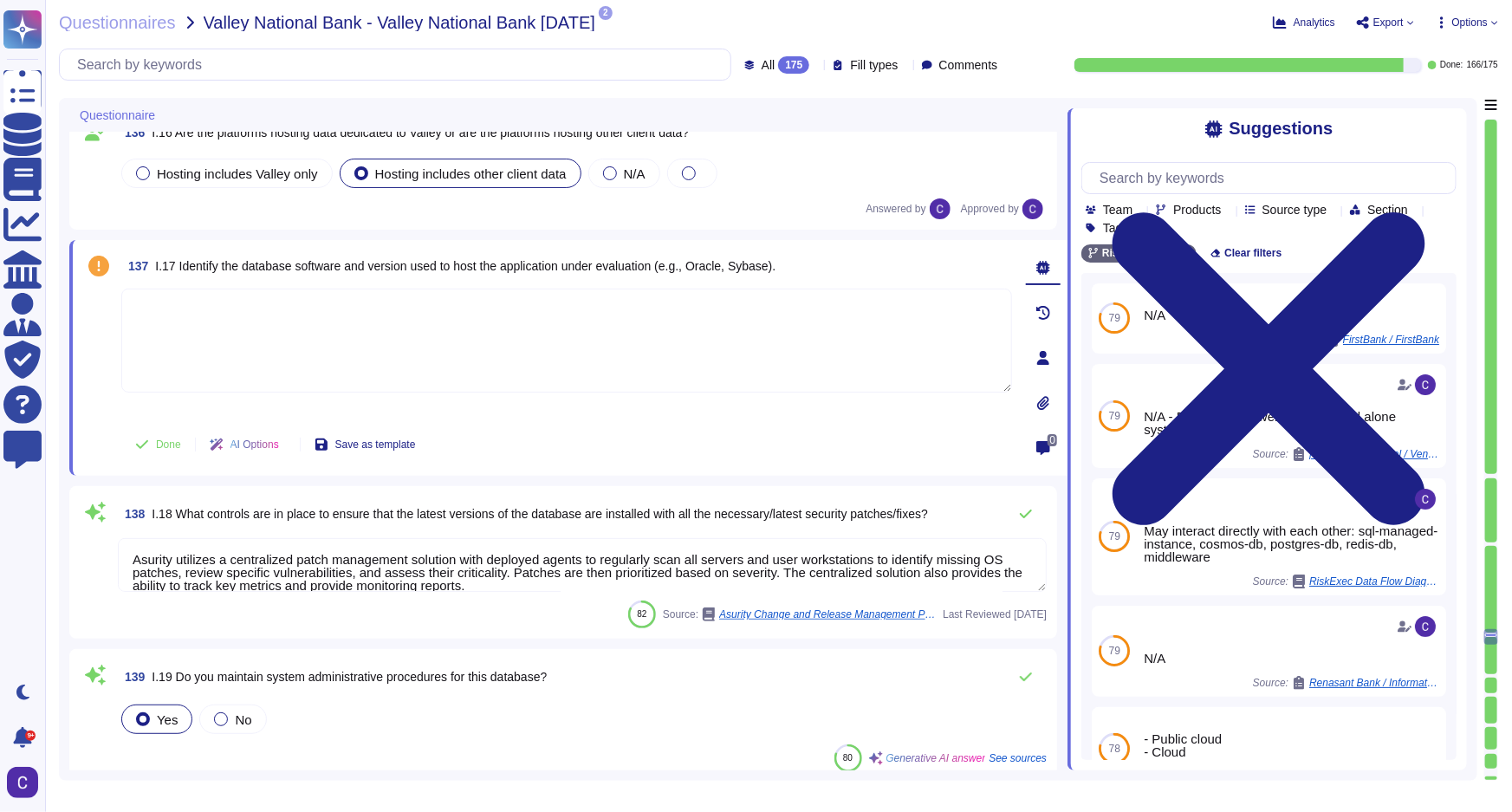
scroll to position [22781, 0]
type textarea "The information captured includes: - All actions related to user log-ins, inclu…"
drag, startPoint x: 169, startPoint y: 553, endPoint x: 88, endPoint y: 548, distance: 81.2
click at [88, 548] on div "138 I.18 What controls are in place to ensure that the latest versions of the d…" at bounding box center [563, 561] width 967 height 132
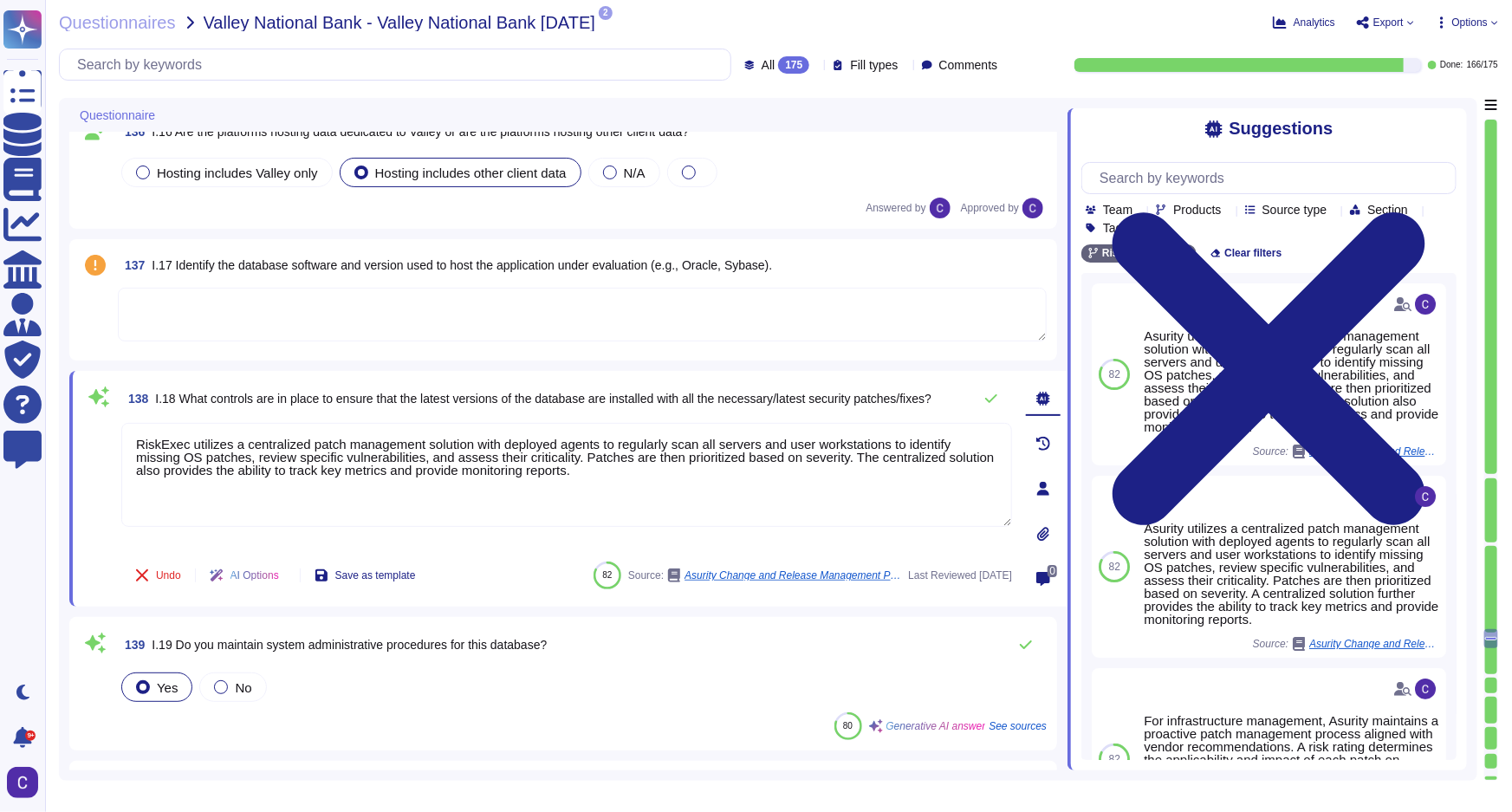
type textarea "RiskExec utilizes a centralized patch management solution with deployed agents …"
click at [93, 525] on span at bounding box center [99, 485] width 31 height 125
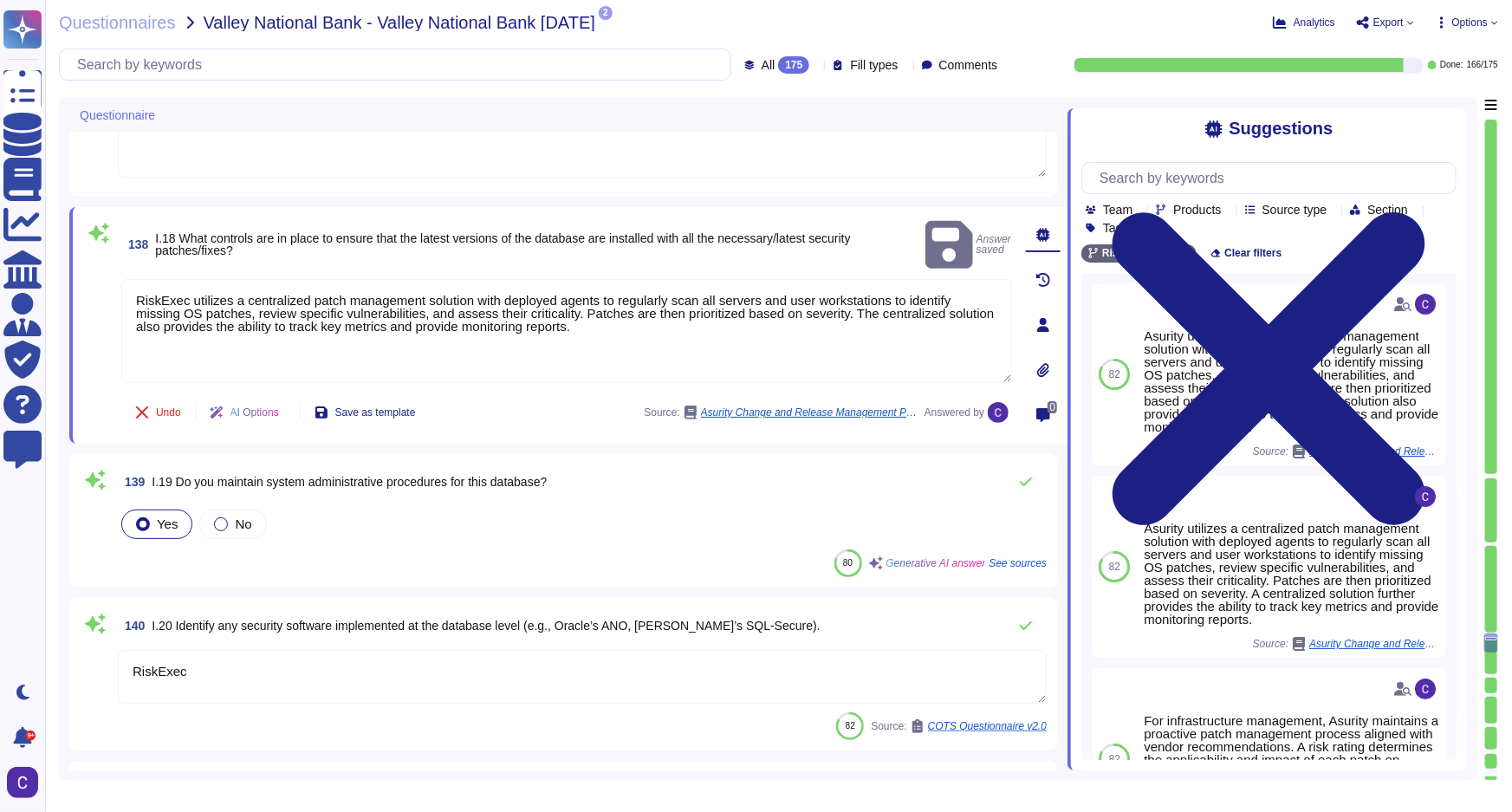
type textarea "Quarterly"
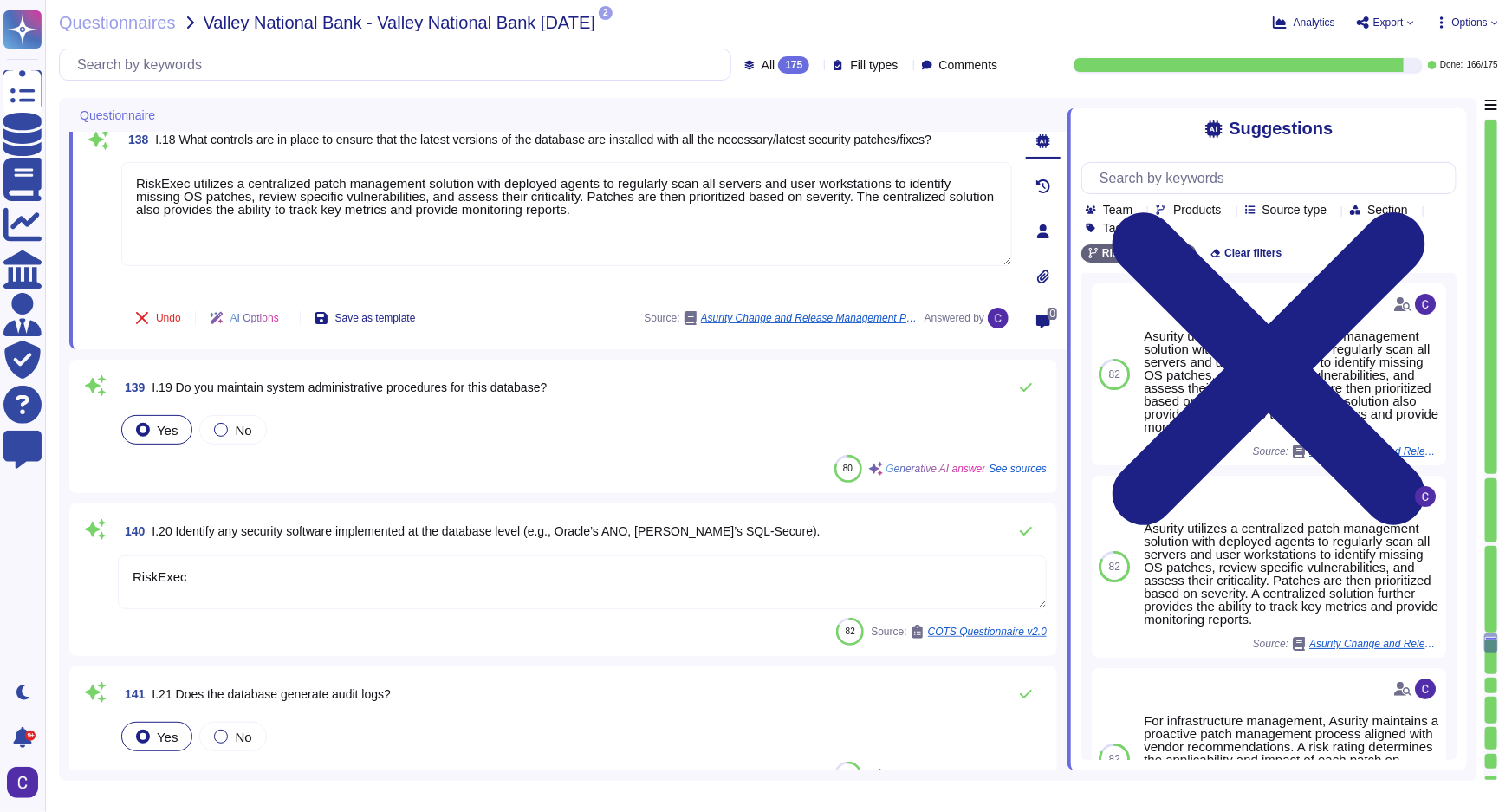
click at [235, 584] on textarea "RiskExec" at bounding box center [582, 582] width 928 height 54
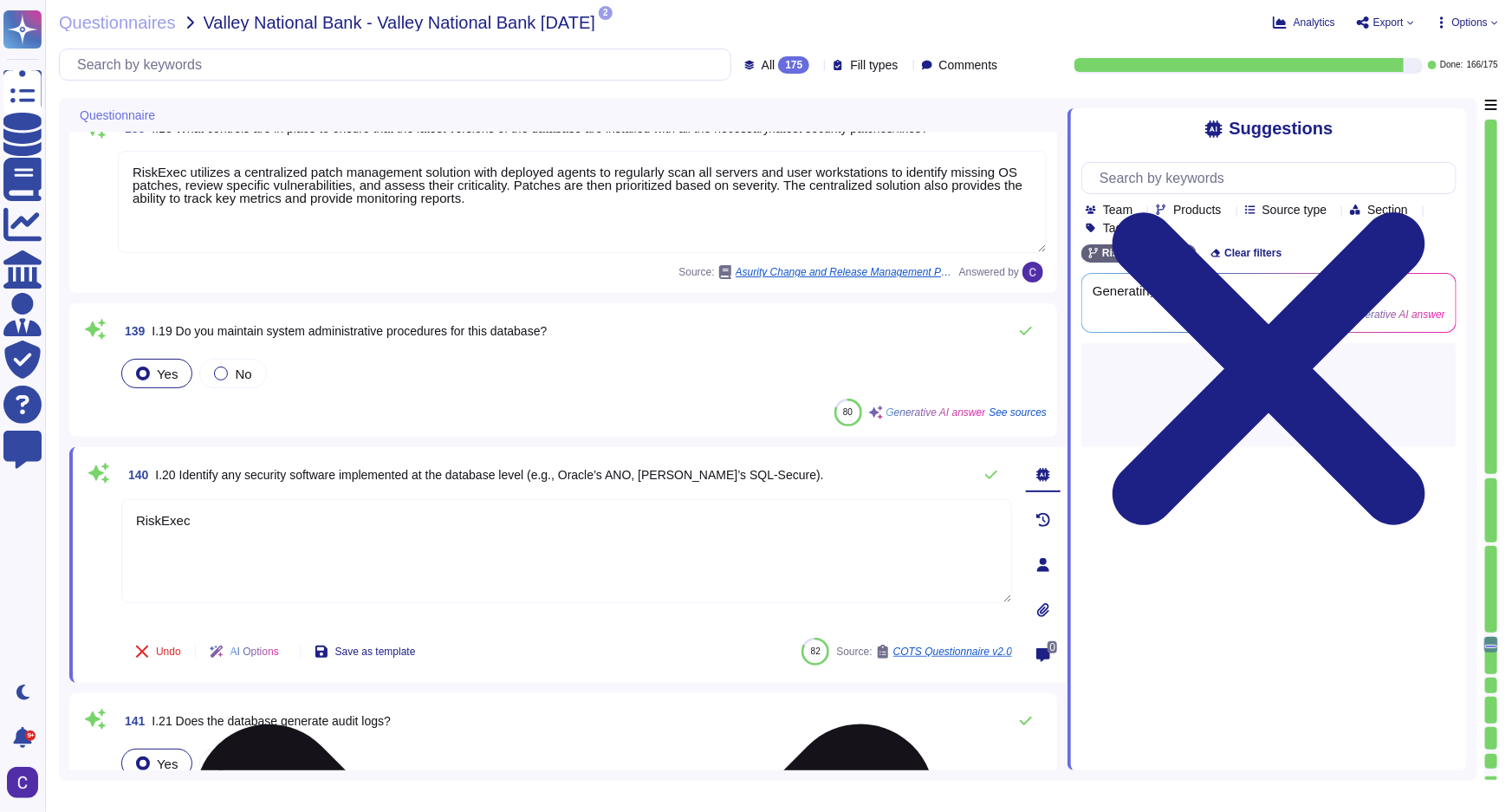
click at [235, 584] on textarea "RiskExec" at bounding box center [567, 551] width 891 height 104
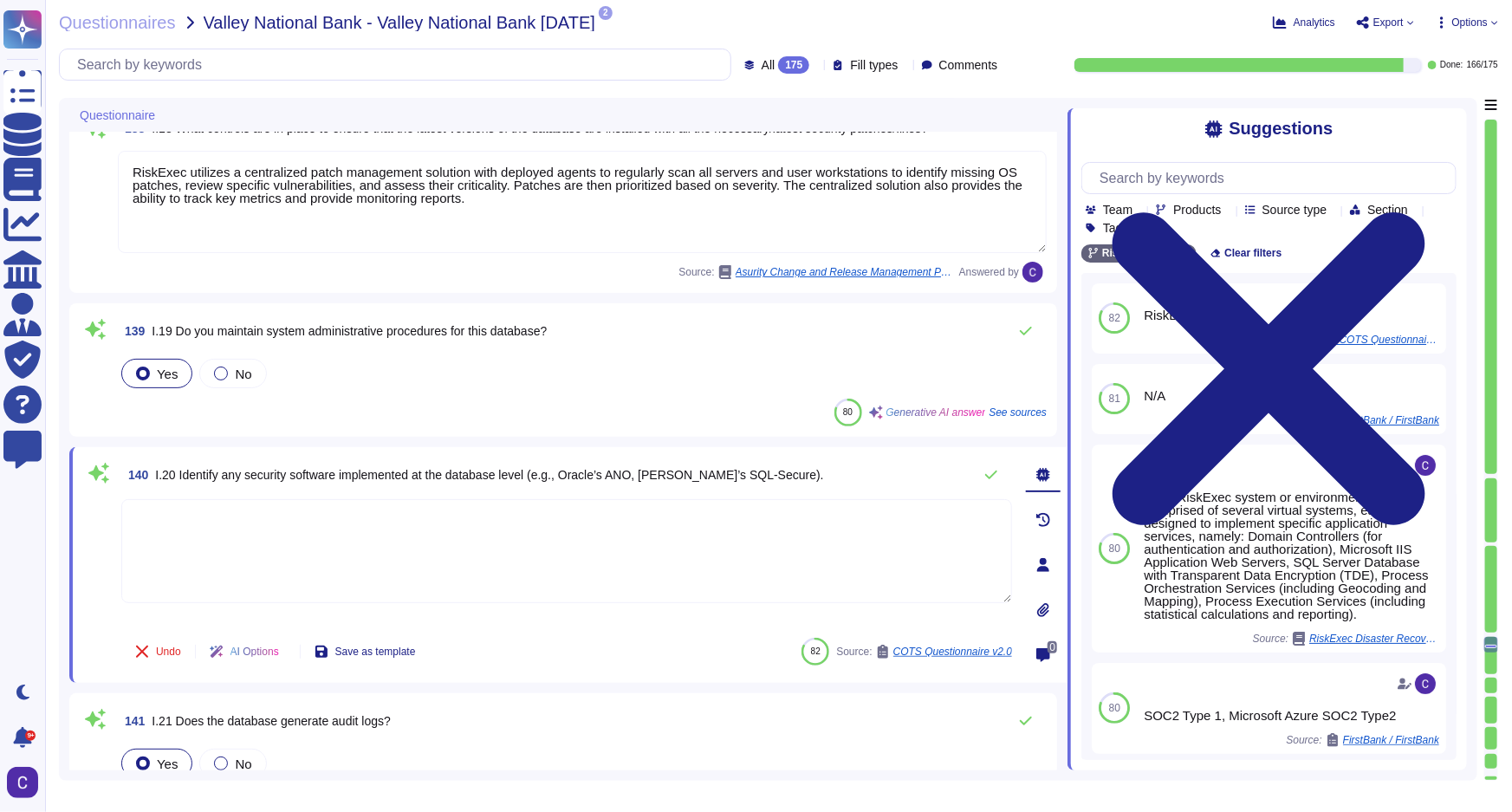
click at [596, 659] on div "Undo AI Options Save as template 82 Source: COTS Questionnaire v2.0" at bounding box center [567, 652] width 891 height 42
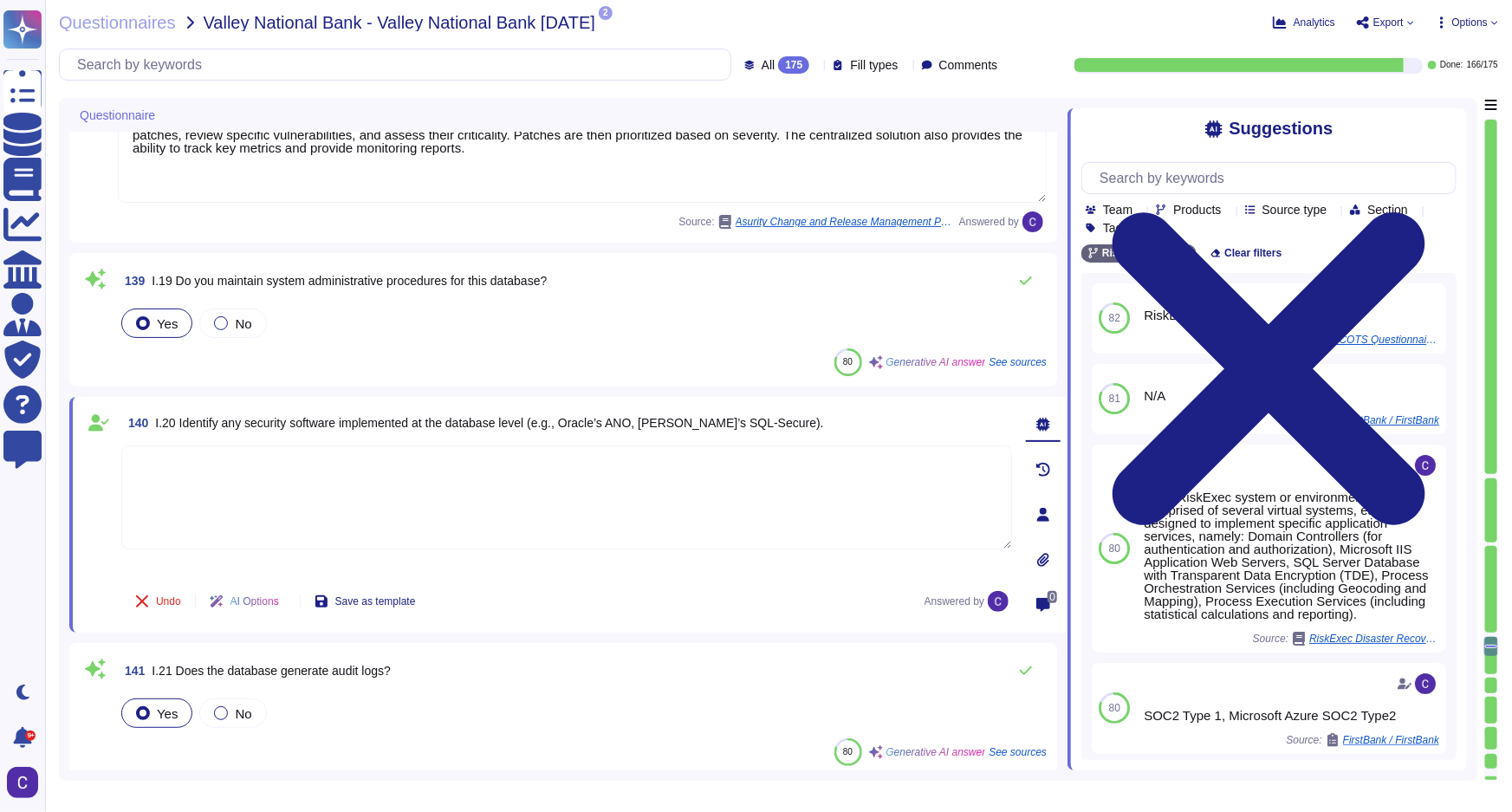
type textarea "Our process for securing the database includes the following measures: 1. Data …"
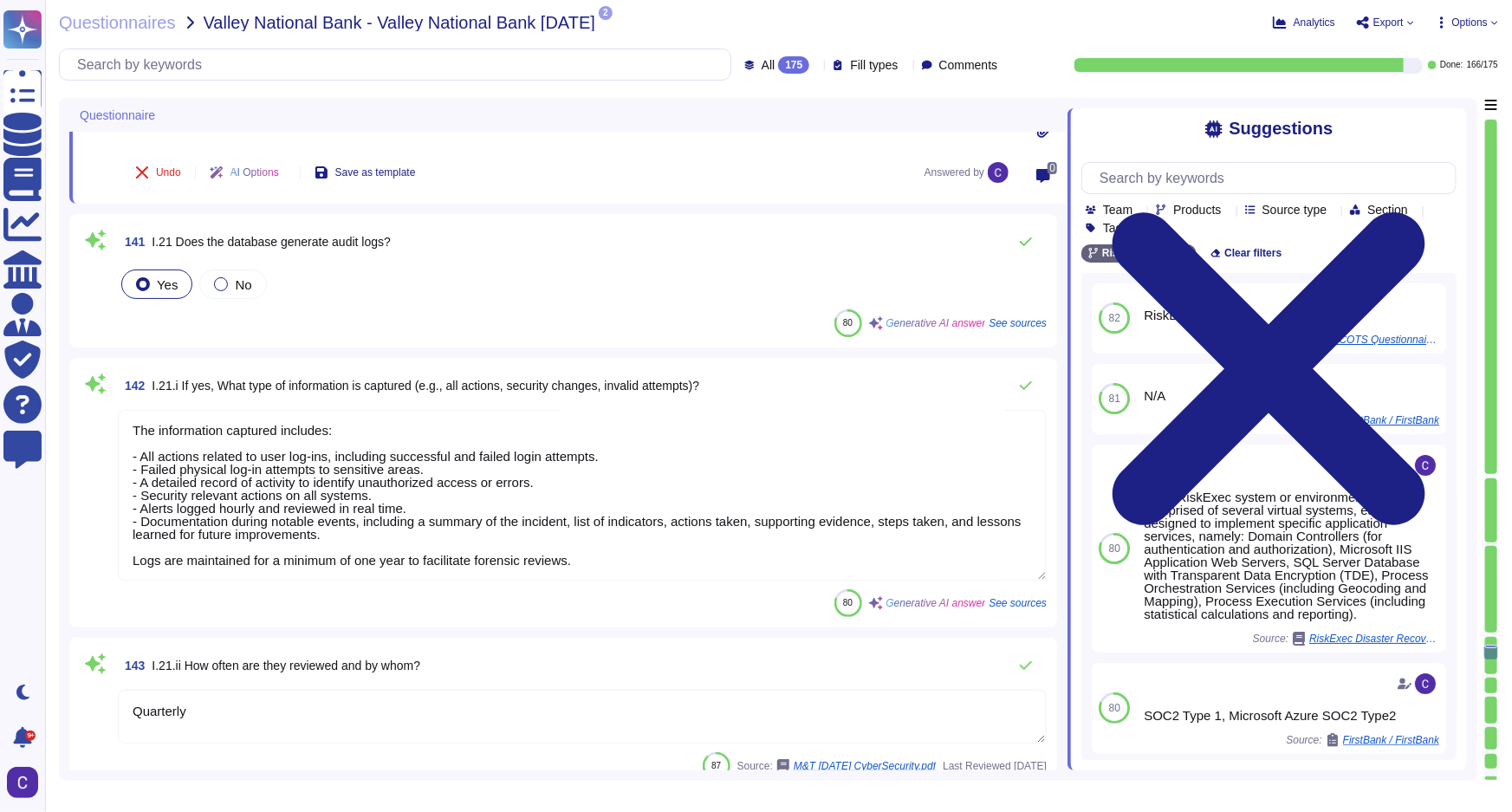
scroll to position [23490, 0]
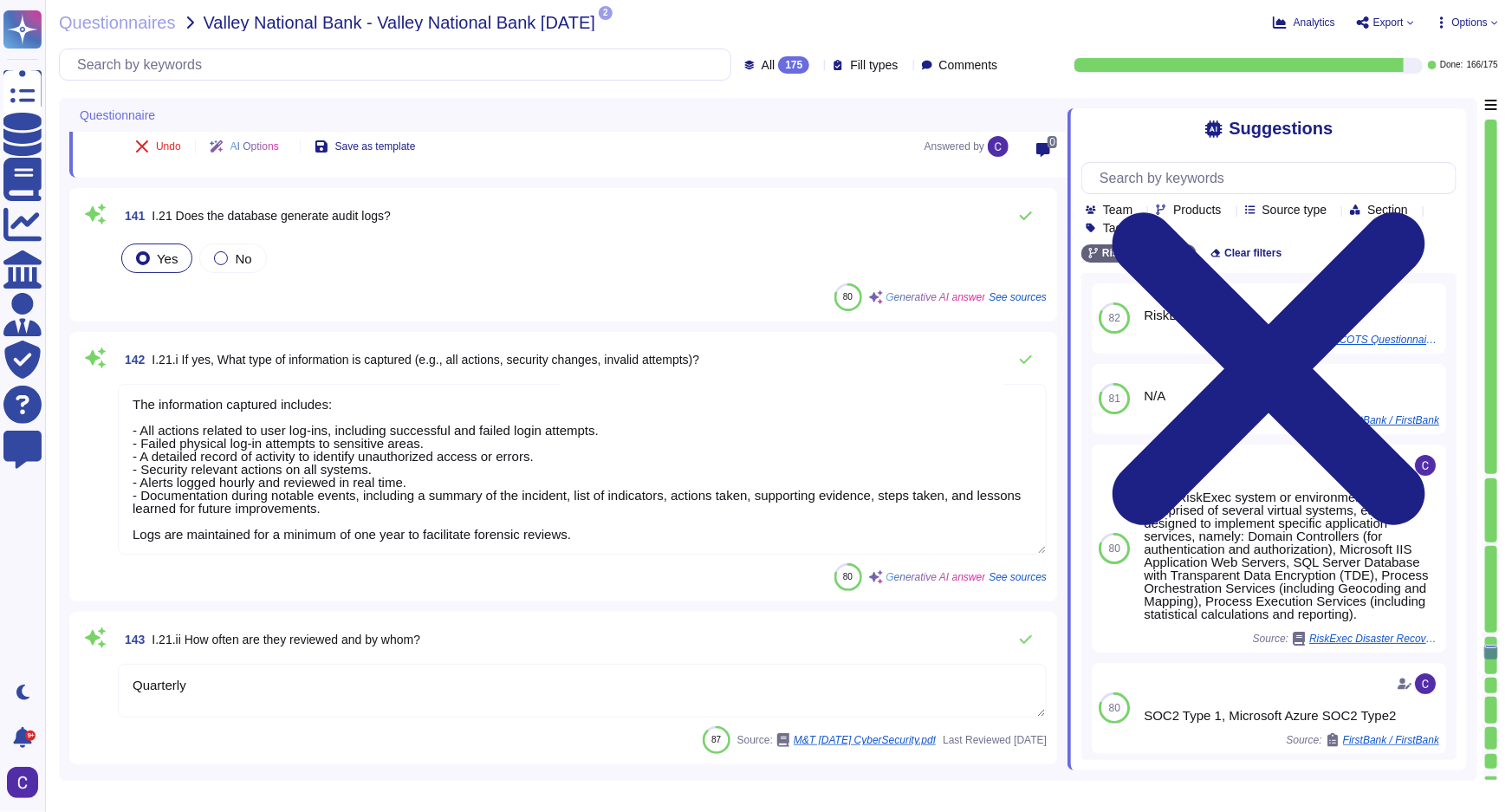
click at [335, 683] on textarea "Quarterly" at bounding box center [582, 691] width 928 height 54
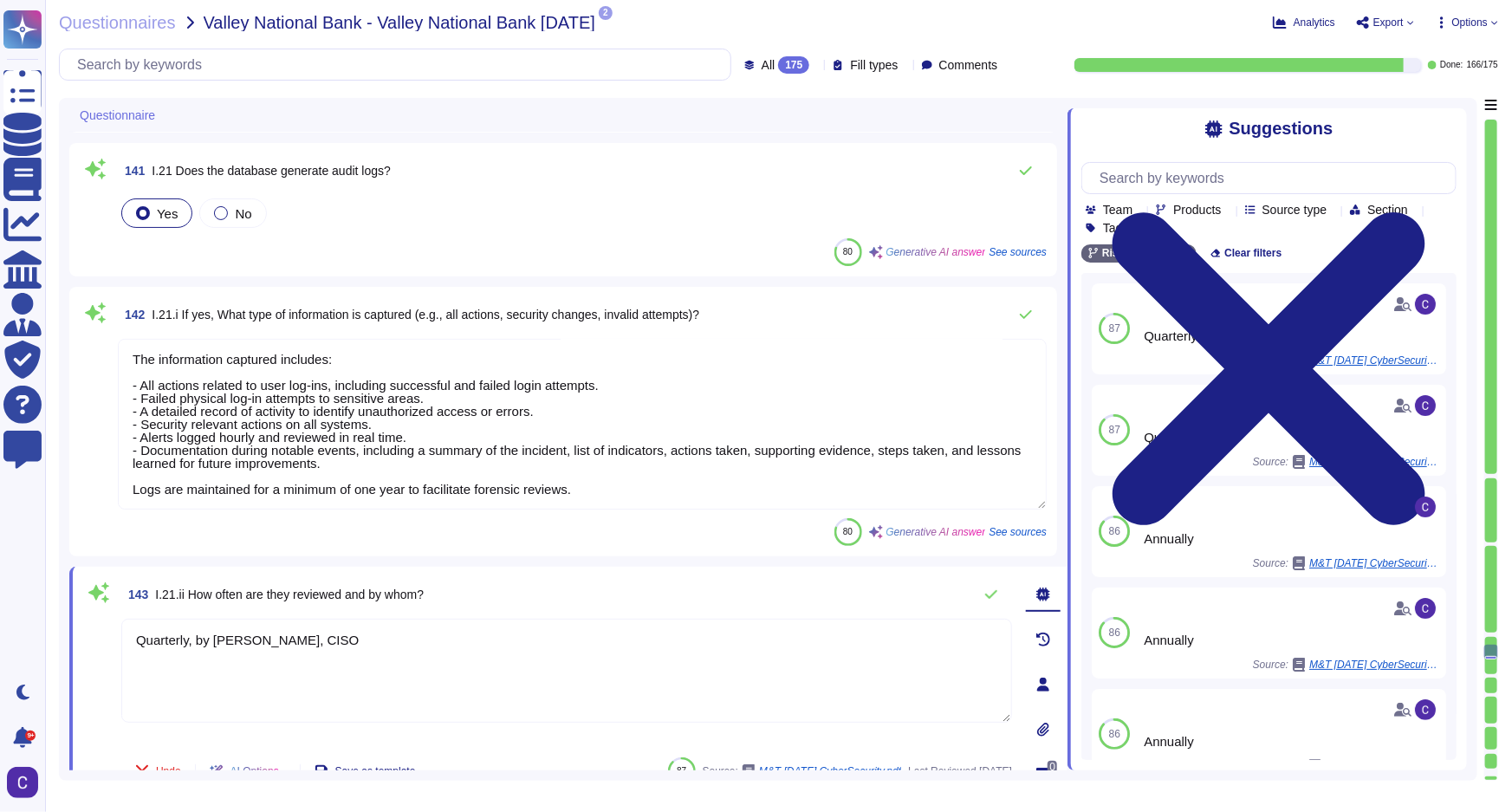
type textarea "Quarterly, by [PERSON_NAME], CISO"
click at [80, 667] on div "143 I.21.ii How often are they reviewed and by whom? Quarterly, by [PERSON_NAME…" at bounding box center [568, 684] width 999 height 236
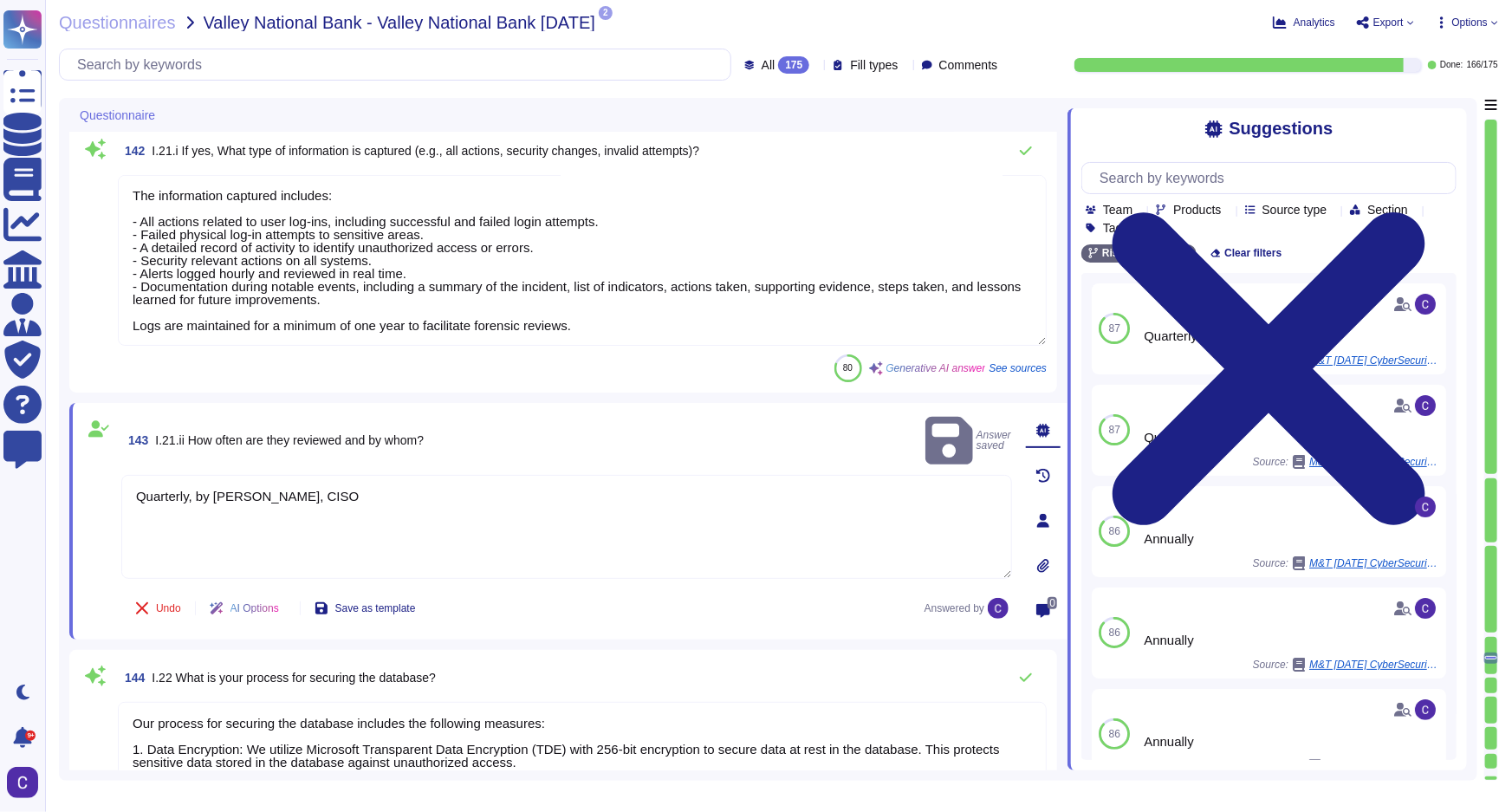
type textarea "The algorithm used for encryption is AES with a key length of 256 bits. For dat…"
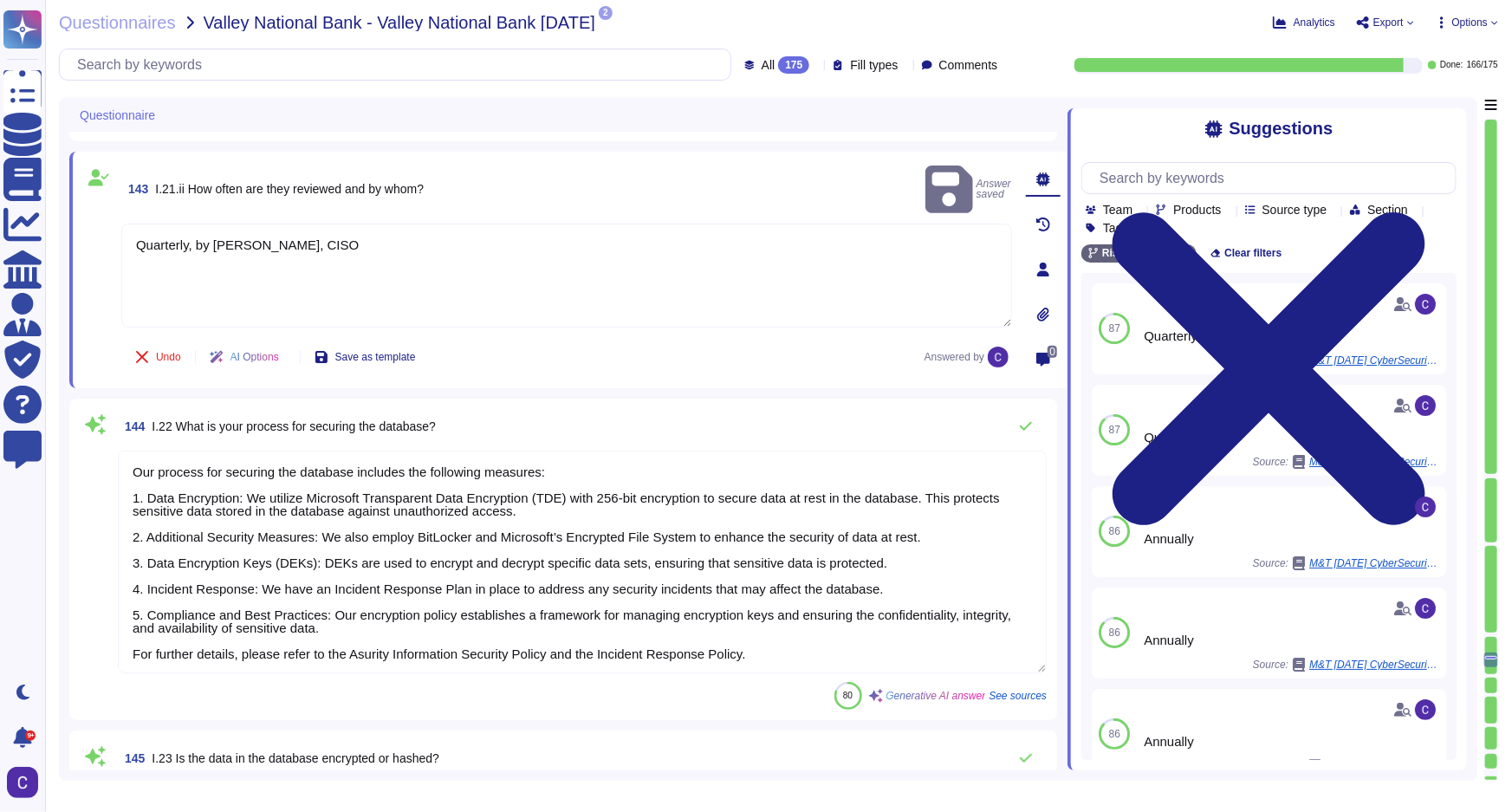
scroll to position [1, 0]
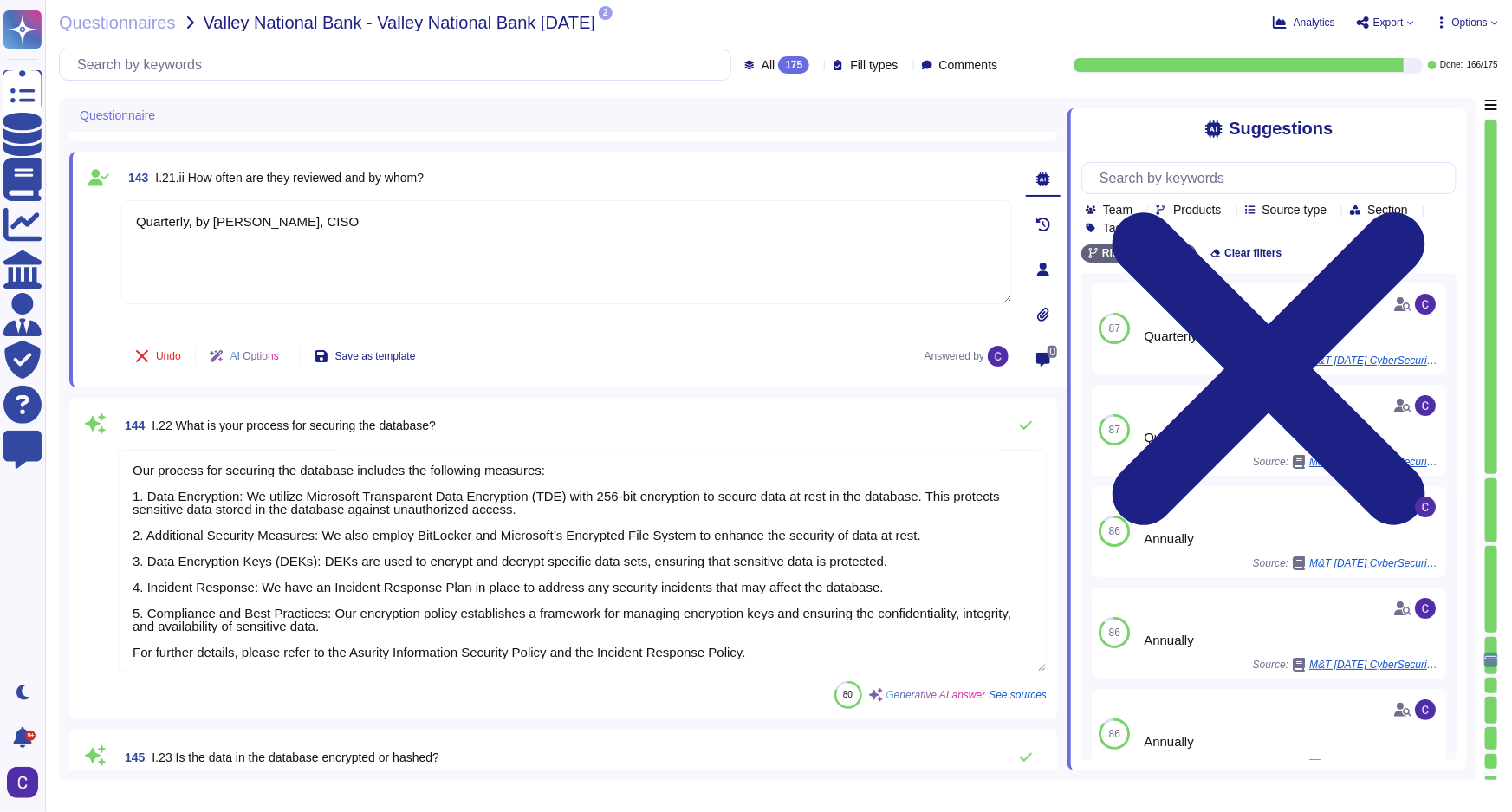
drag, startPoint x: 784, startPoint y: 650, endPoint x: 770, endPoint y: 636, distance: 19.8
click at [770, 636] on textarea "Our process for securing the database includes the following measures: 1. Data …" at bounding box center [582, 561] width 928 height 223
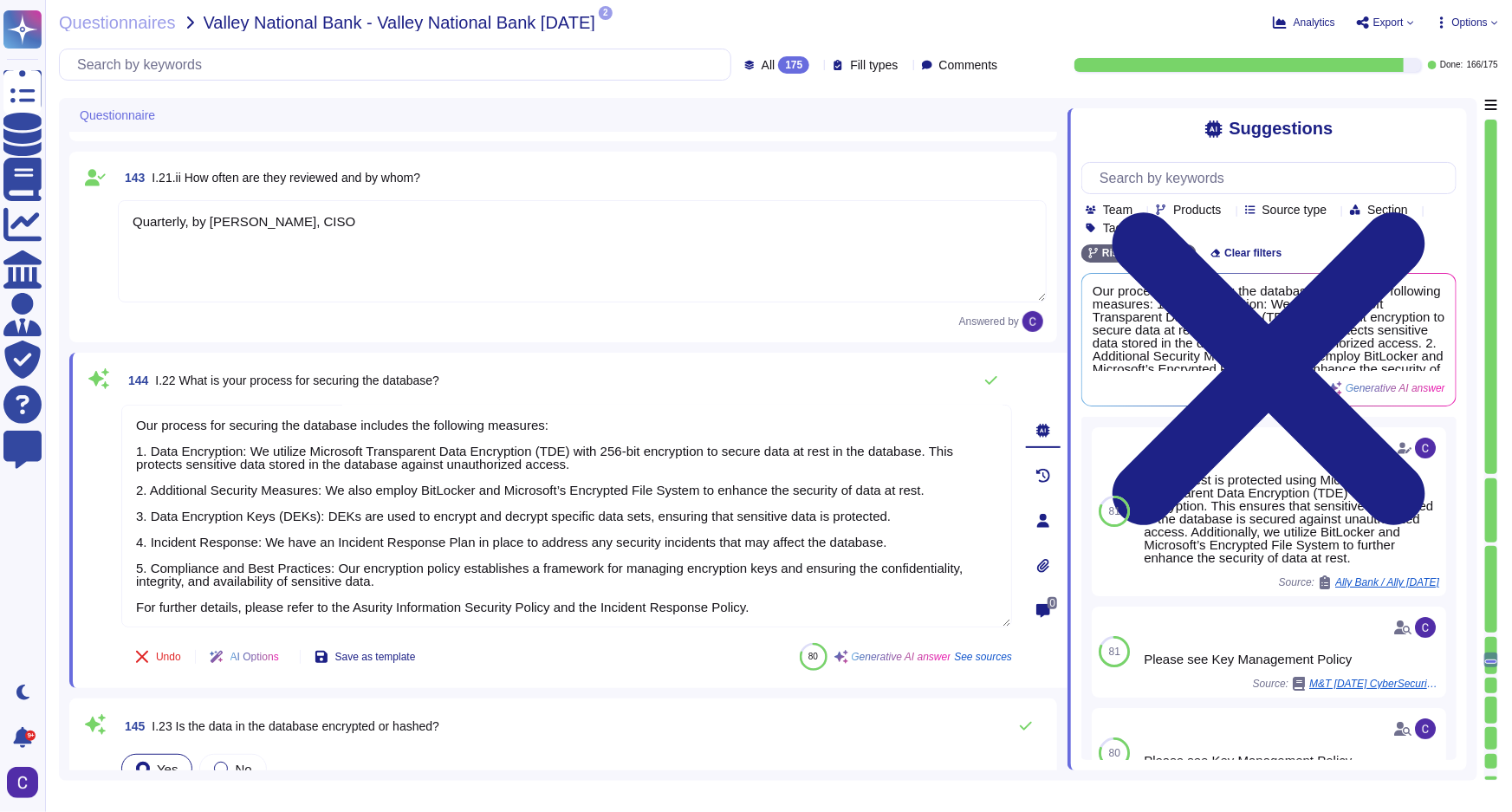
scroll to position [0, 0]
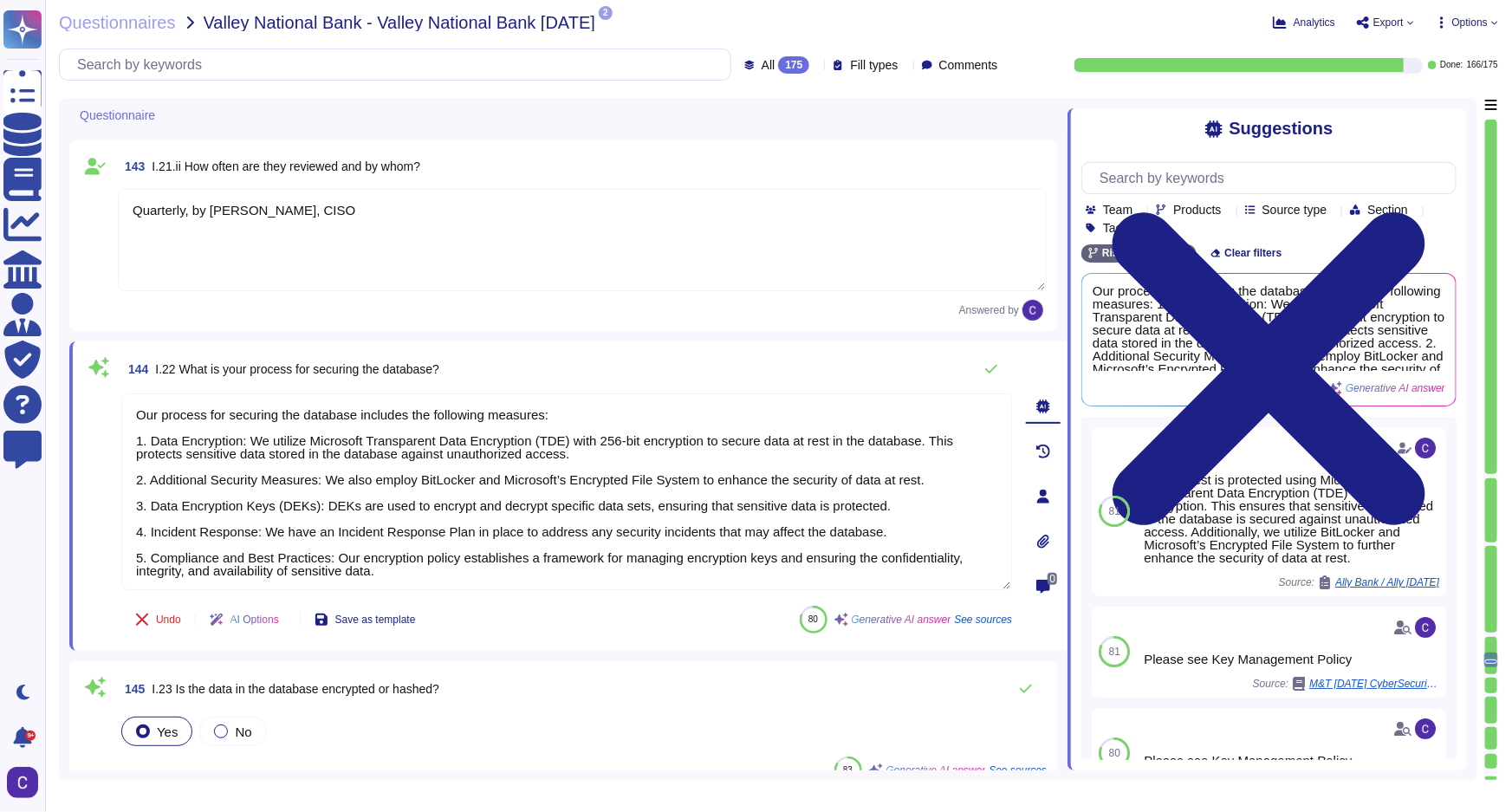
type textarea "Our process for securing the database includes the following measures: 1. Data …"
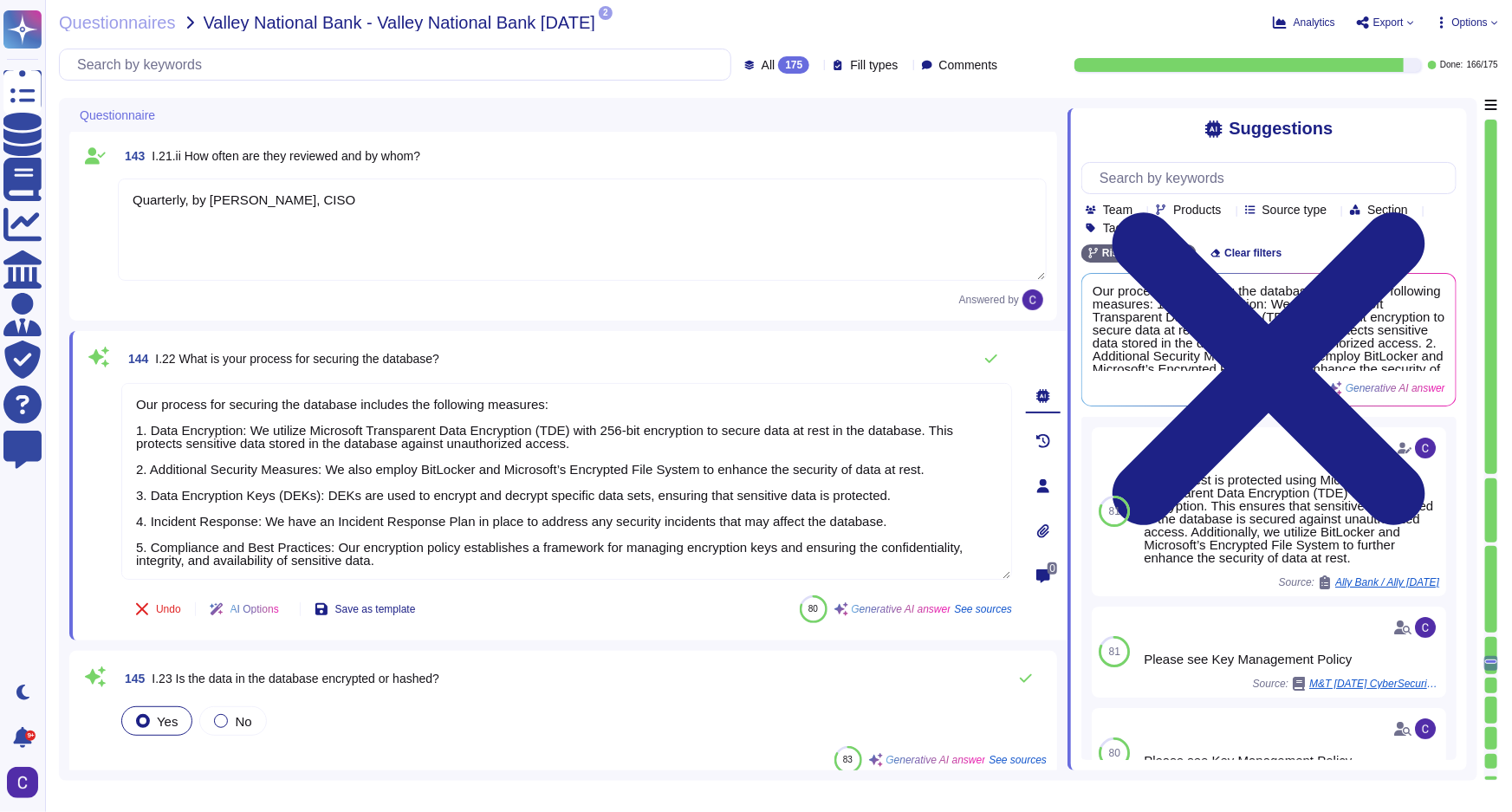
type textarea "Configuration management is performed through a structured process that include…"
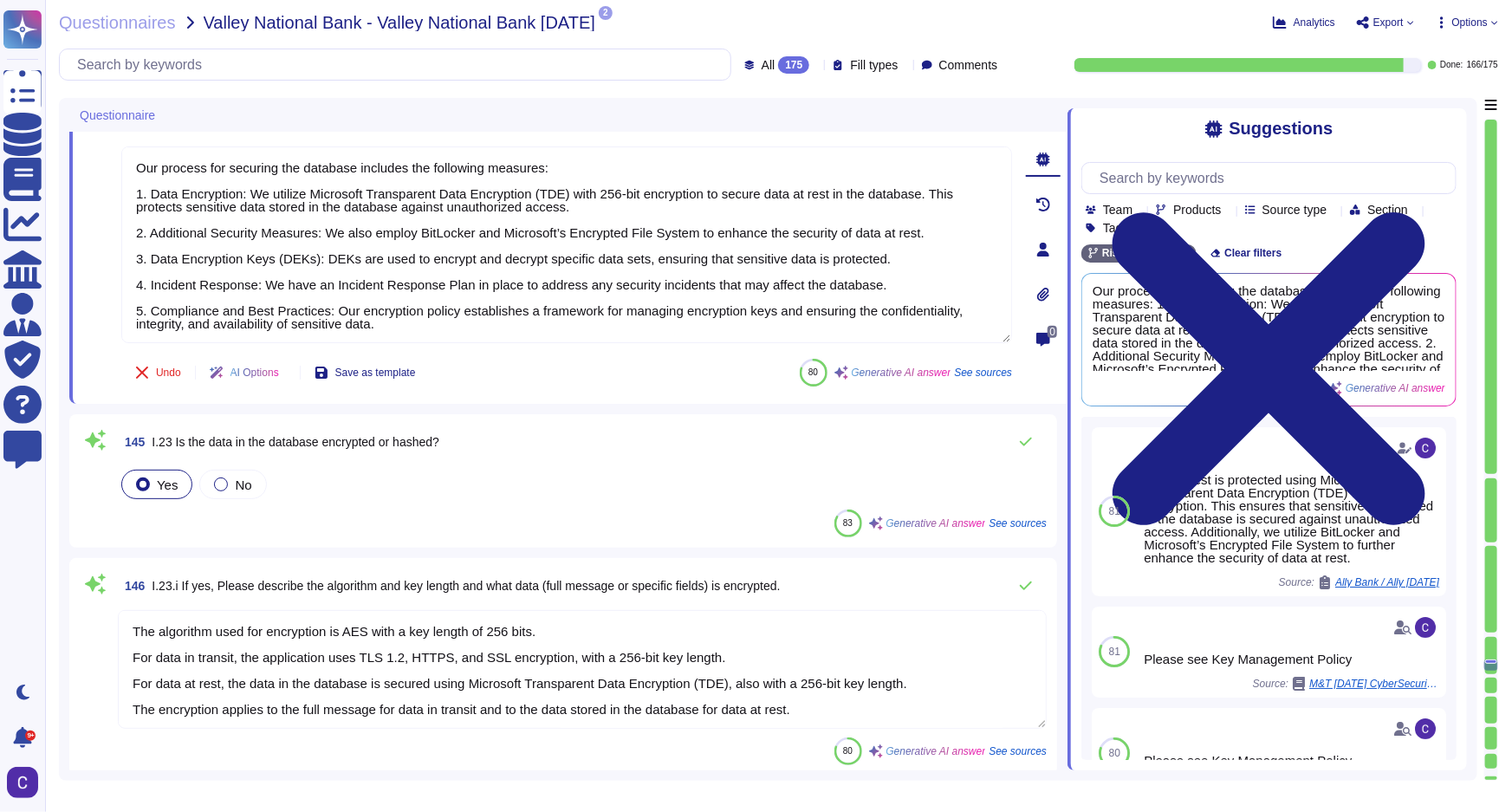
scroll to position [1, 0]
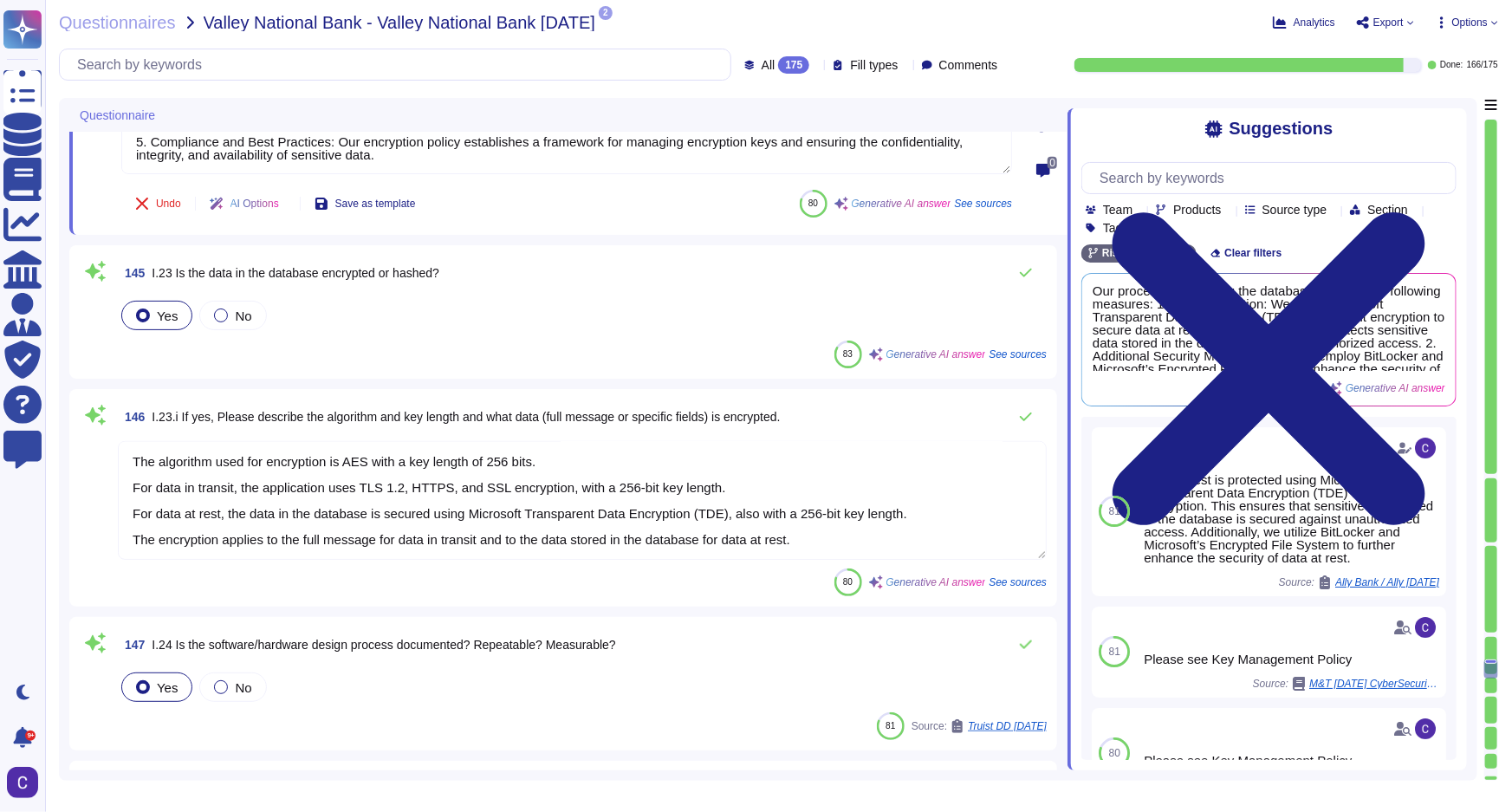
type textarea "Blocking is too disruptive to the business with false positives."
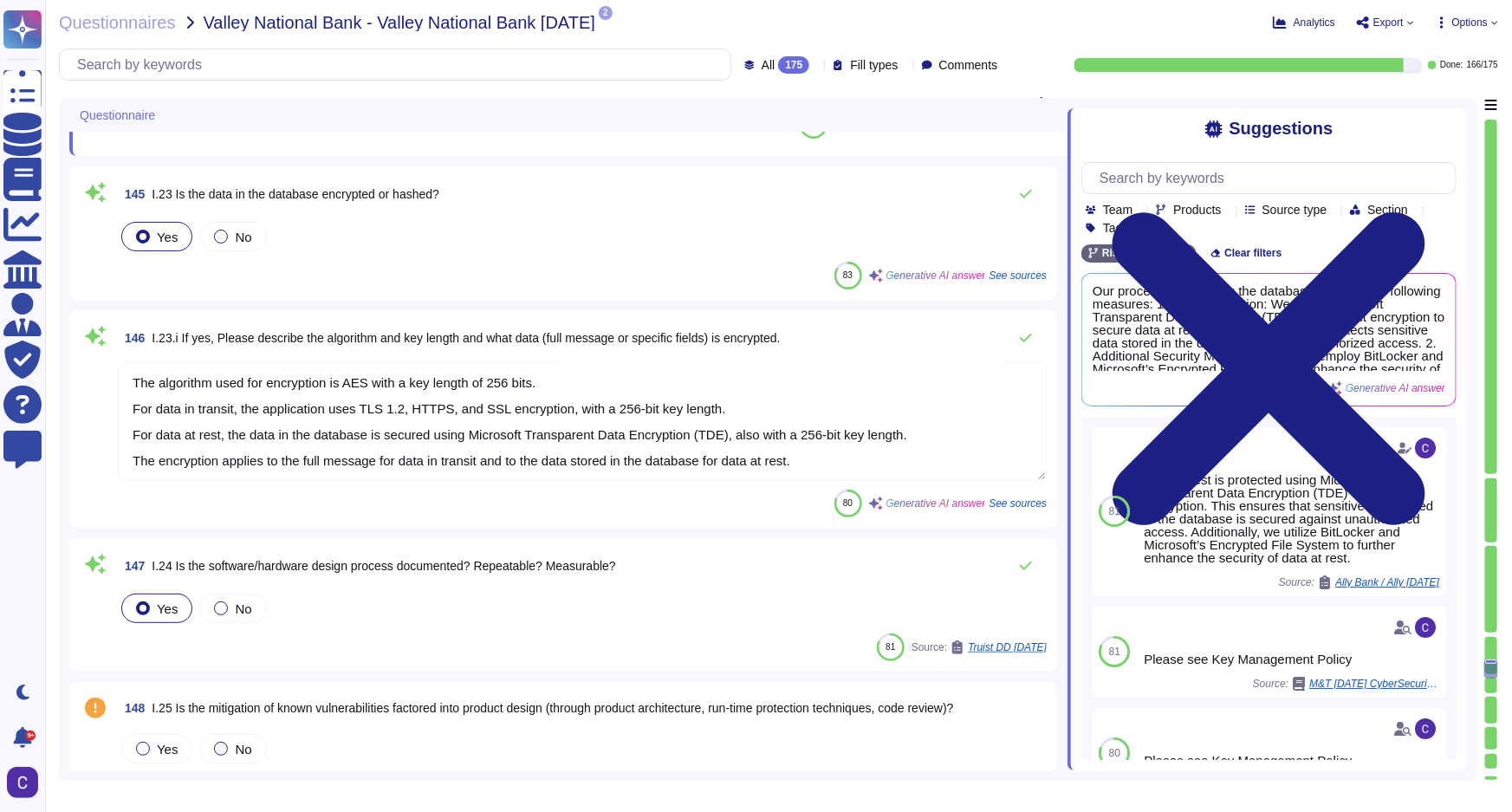
scroll to position [24436, 0]
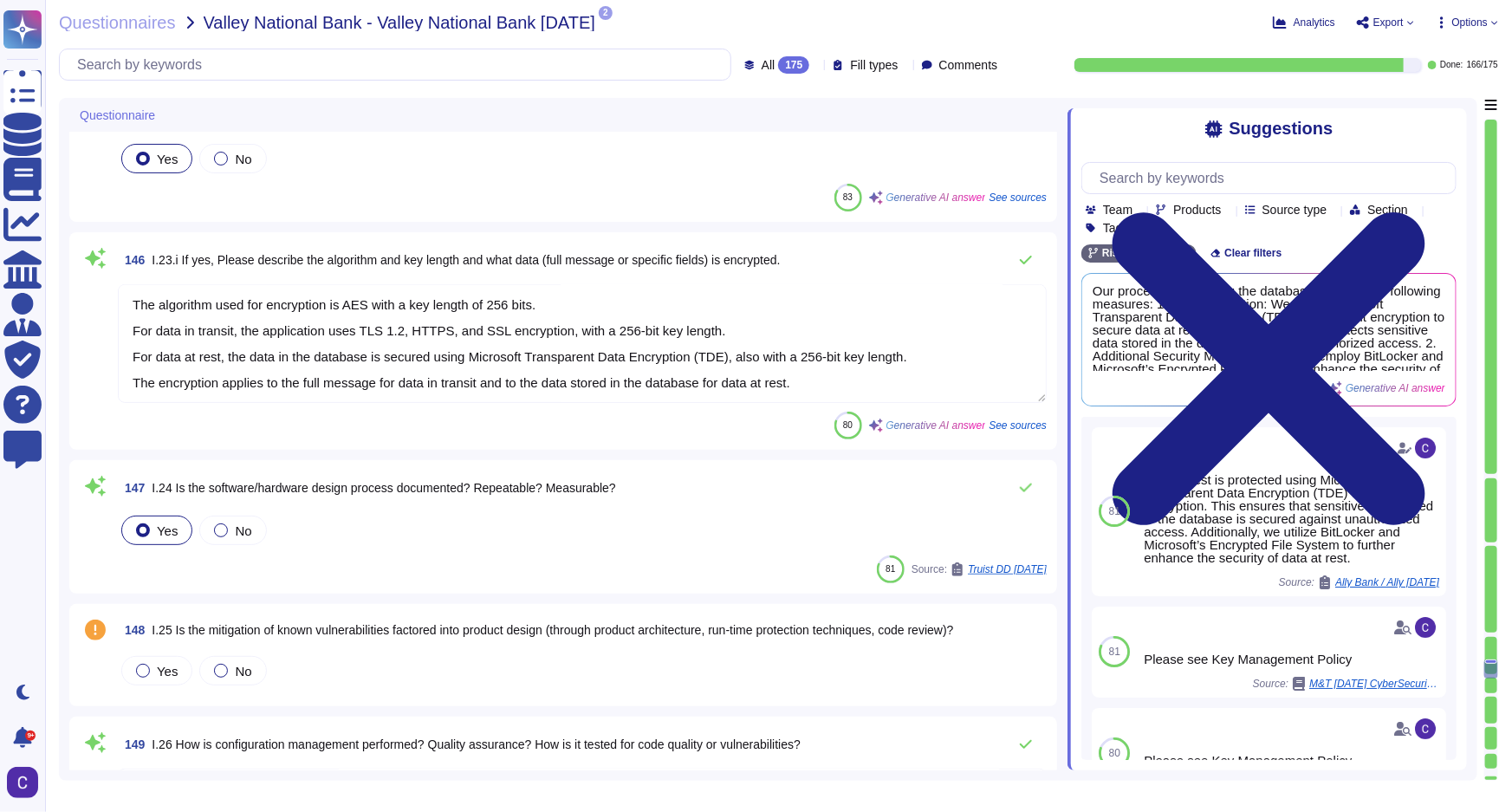
type textarea "Our process for securing the database includes the following measures: 1. Data …"
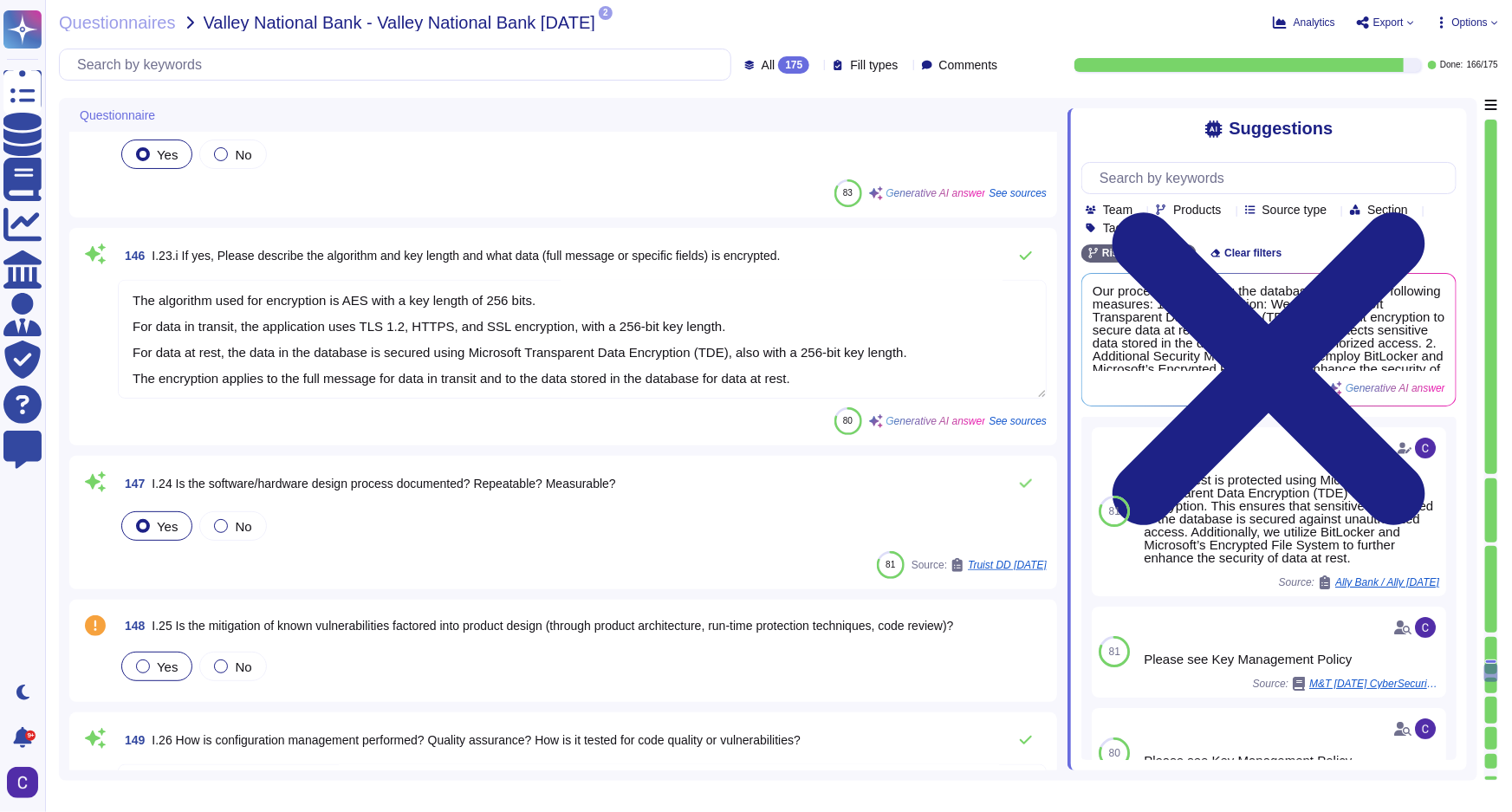
click at [160, 667] on span "Yes" at bounding box center [168, 667] width 21 height 15
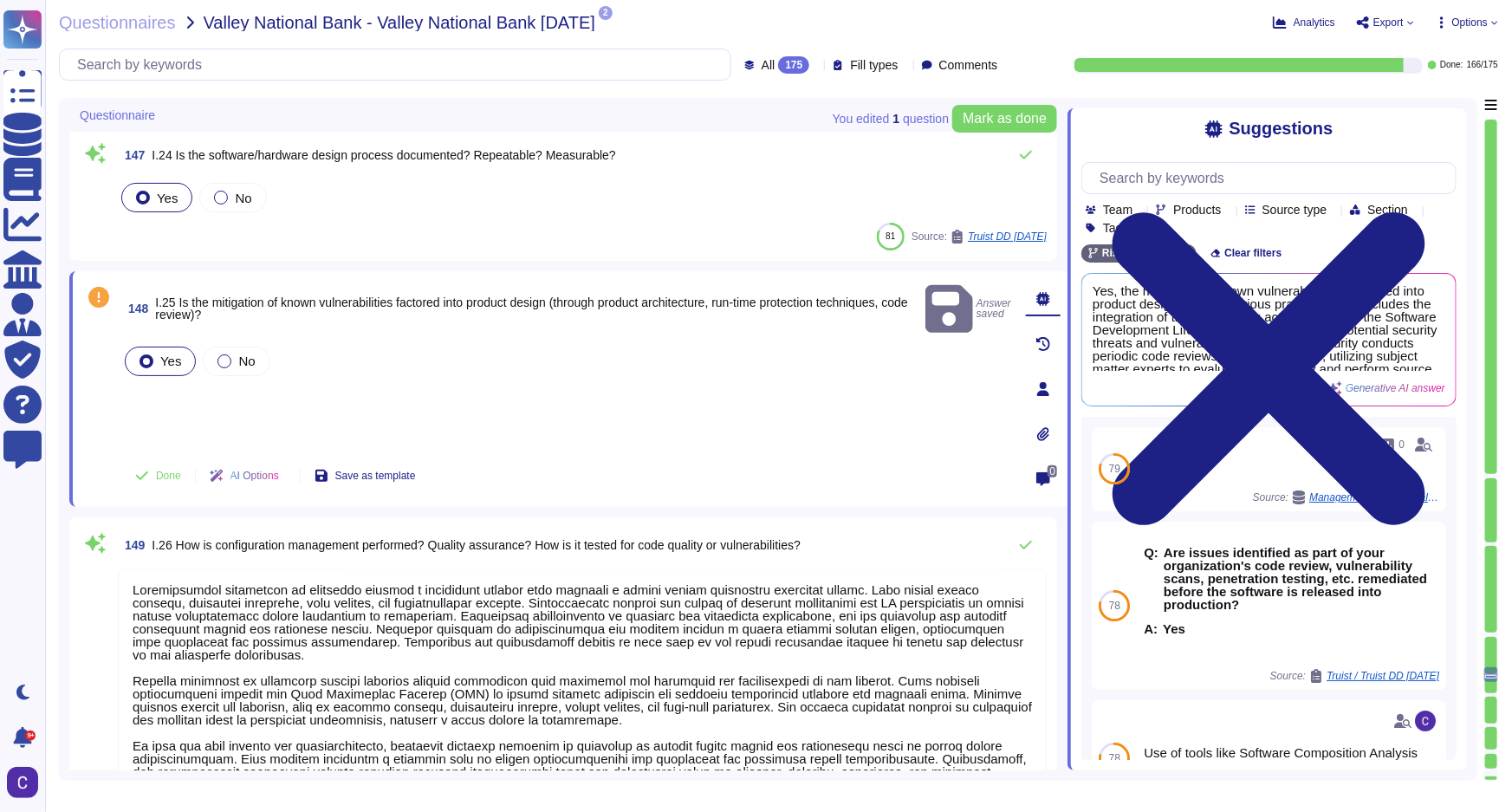
type textarea "Loremip dolor sit ametcon ad eli sedd eiusmodte in utlab etdolor ma Aliquae ad …"
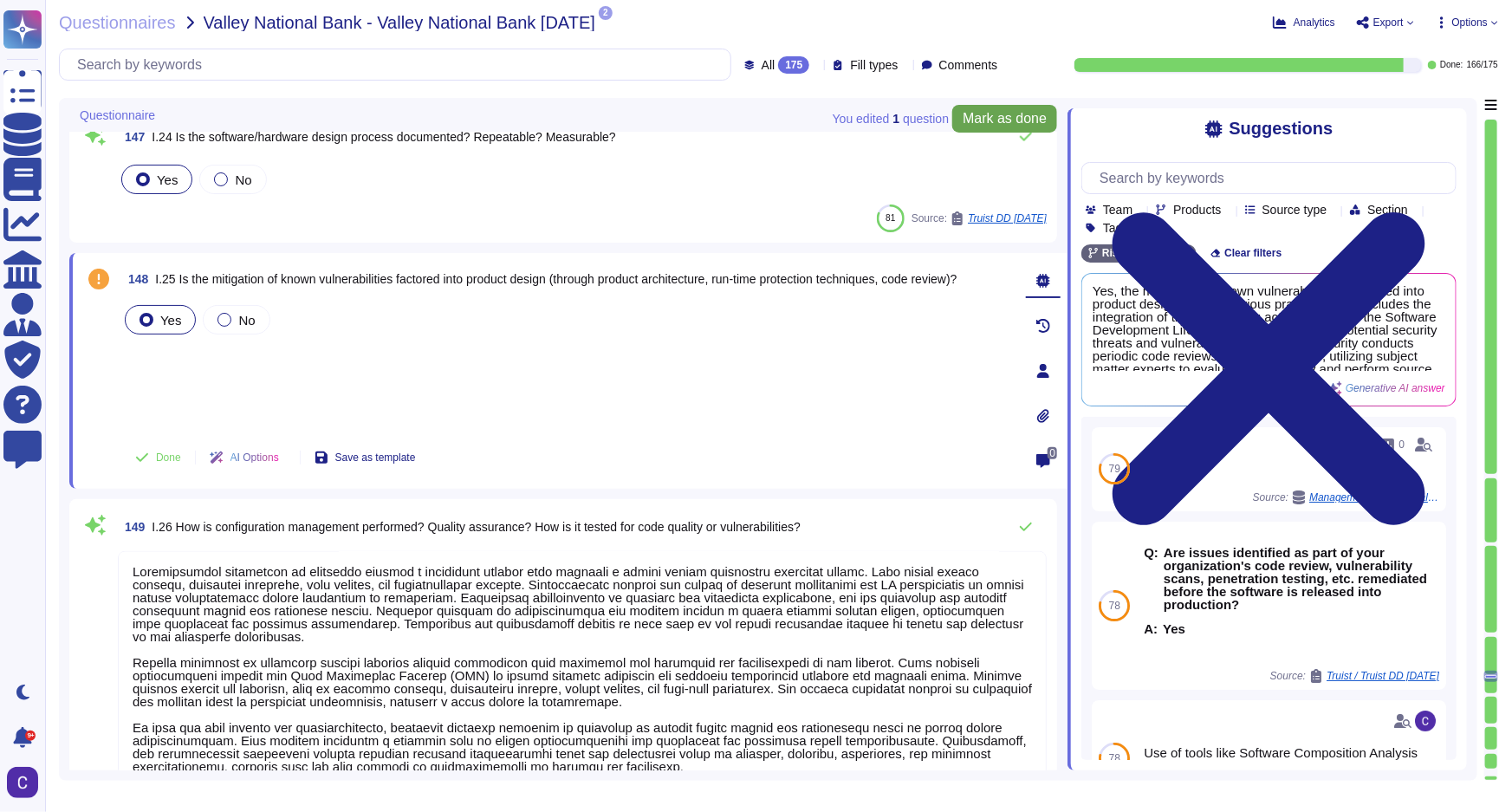
click at [968, 106] on button "Mark as done" at bounding box center [1004, 118] width 105 height 27
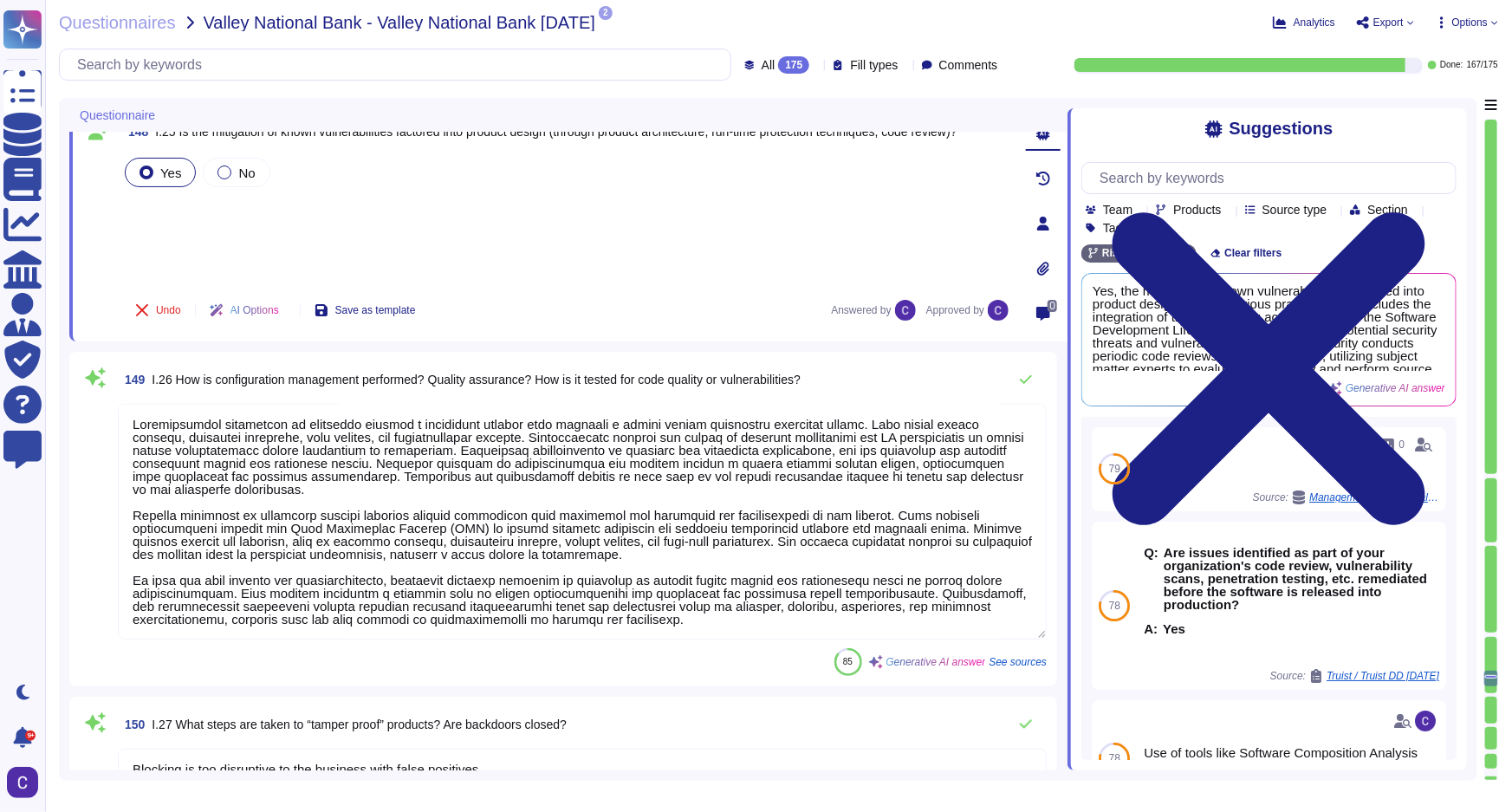
scroll to position [24909, 0]
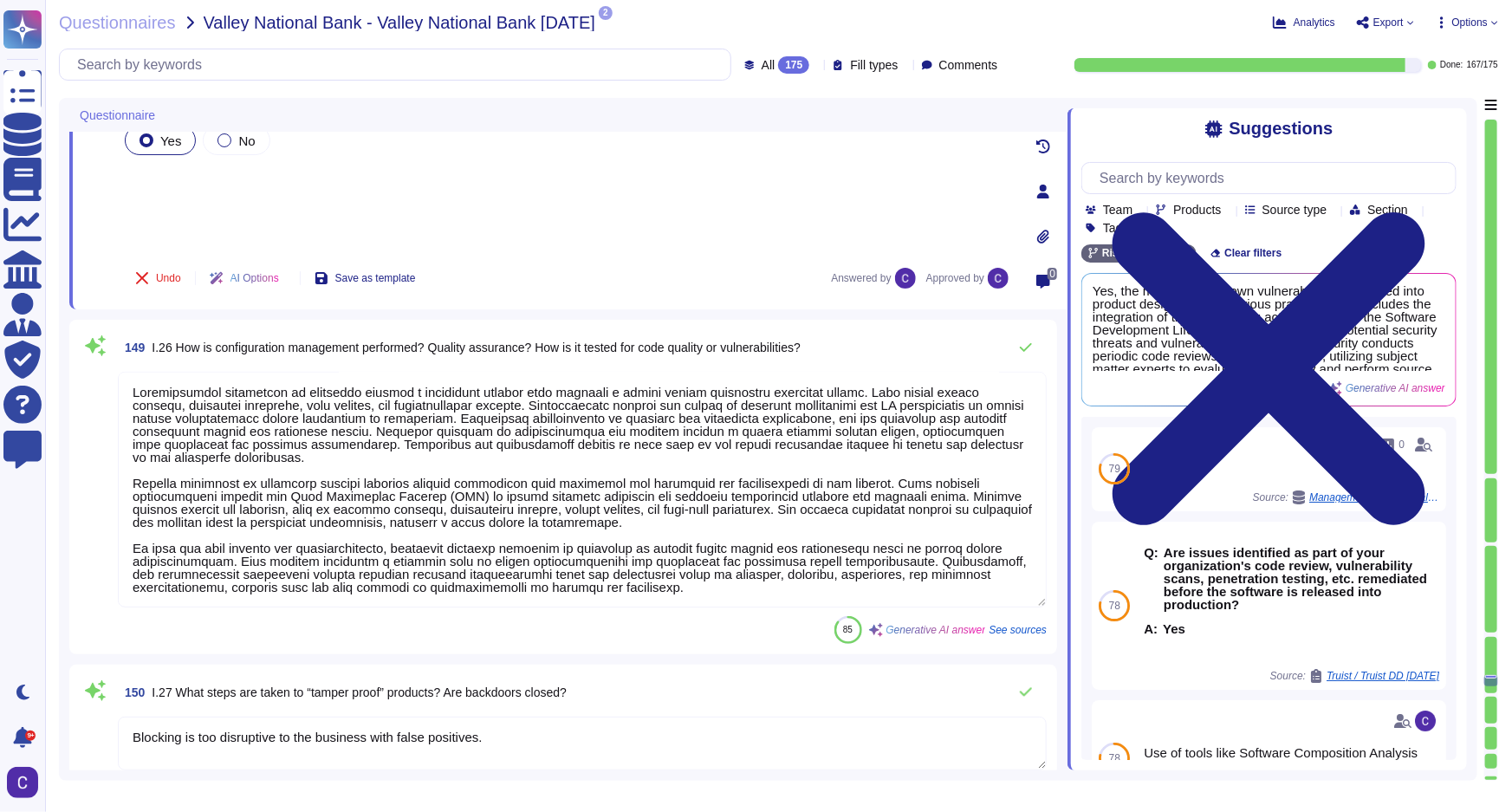
type textarea "The distribution process is designed to minimize the risk of unauthorized discl…"
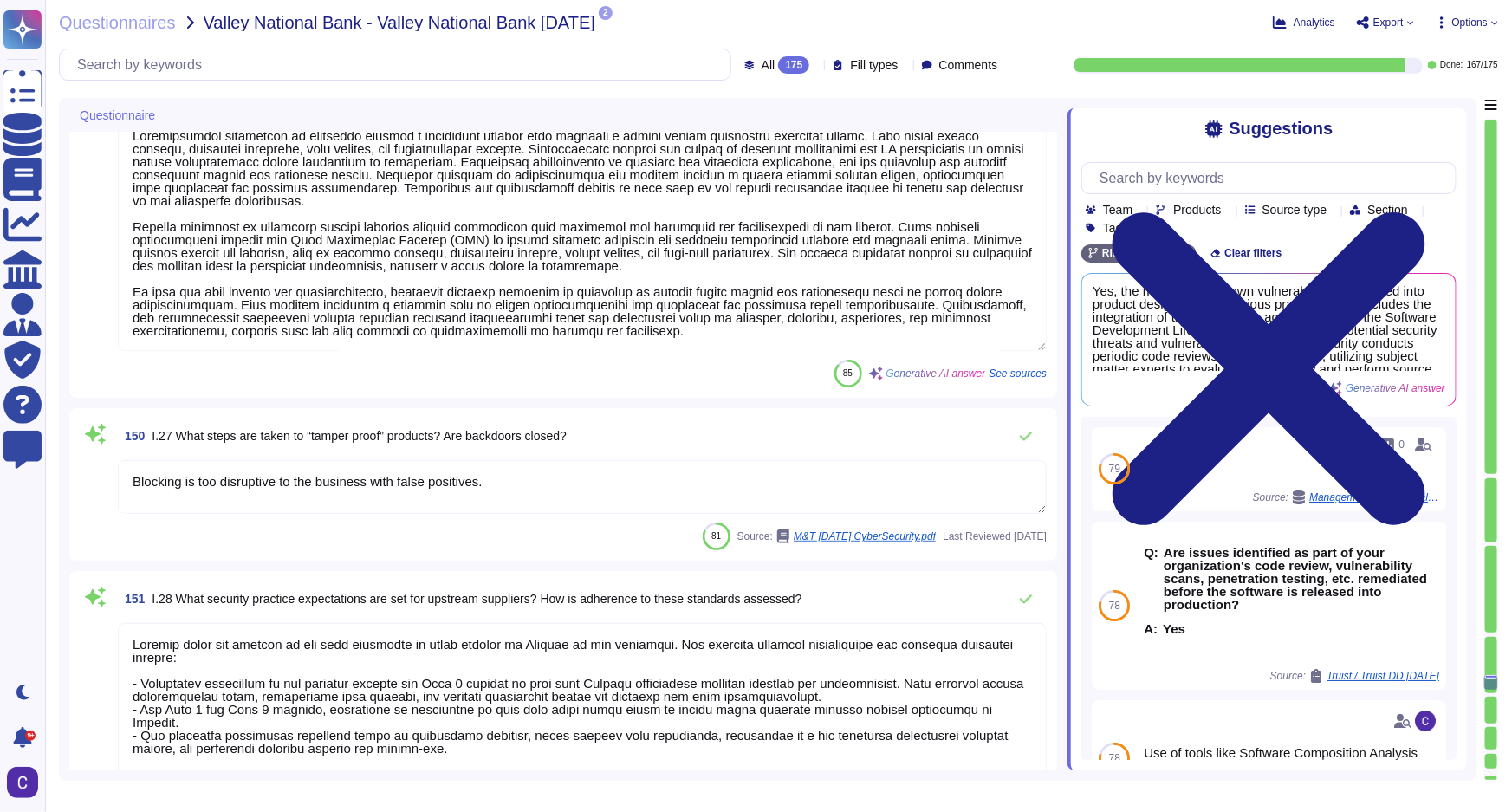
scroll to position [25381, 0]
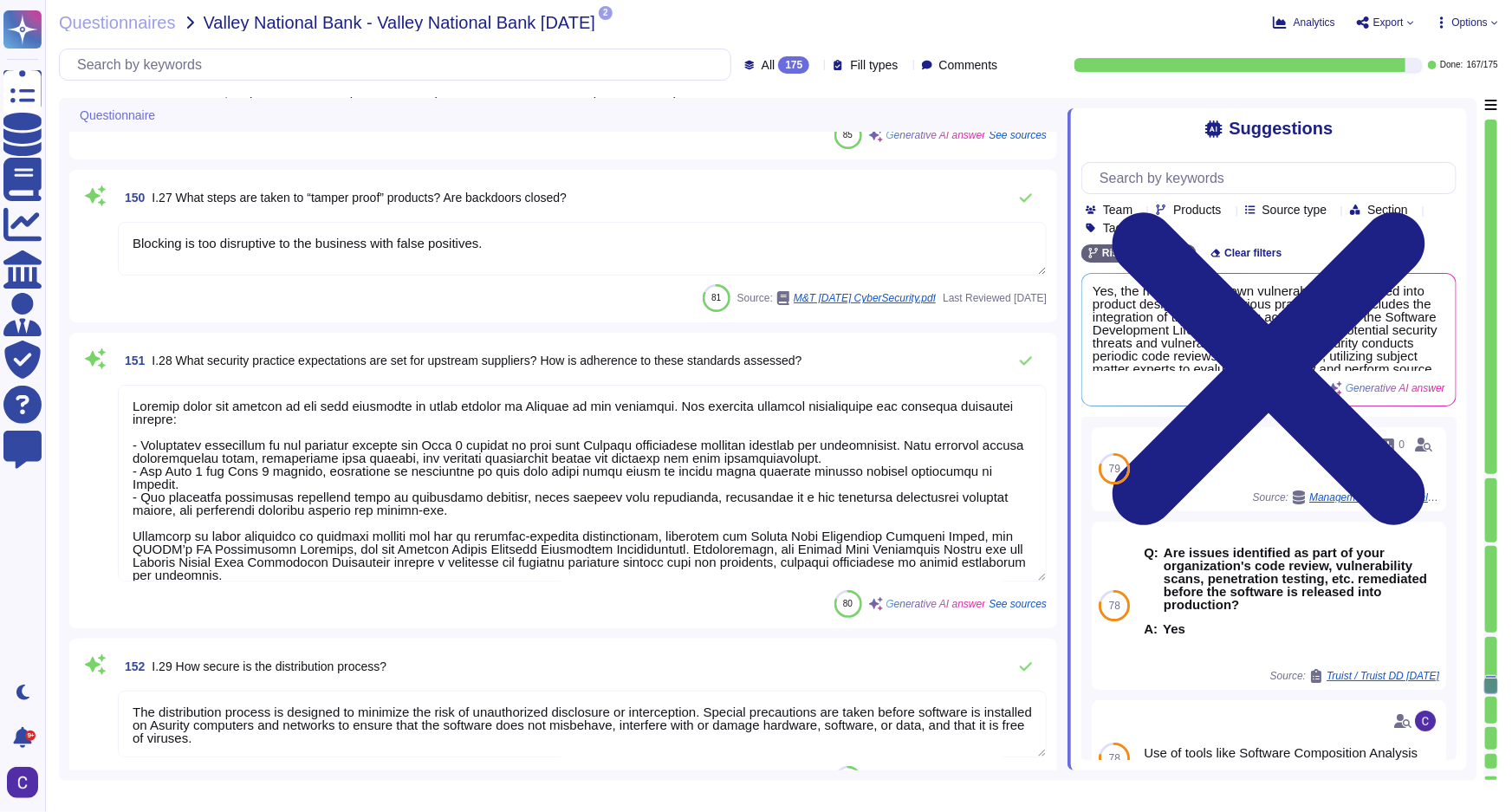
type textarea "The Compliance program is overseen by a compliance and risk committee establish…"
drag, startPoint x: 170, startPoint y: 399, endPoint x: 129, endPoint y: 401, distance: 41.0
click at [129, 401] on textarea at bounding box center [582, 483] width 928 height 197
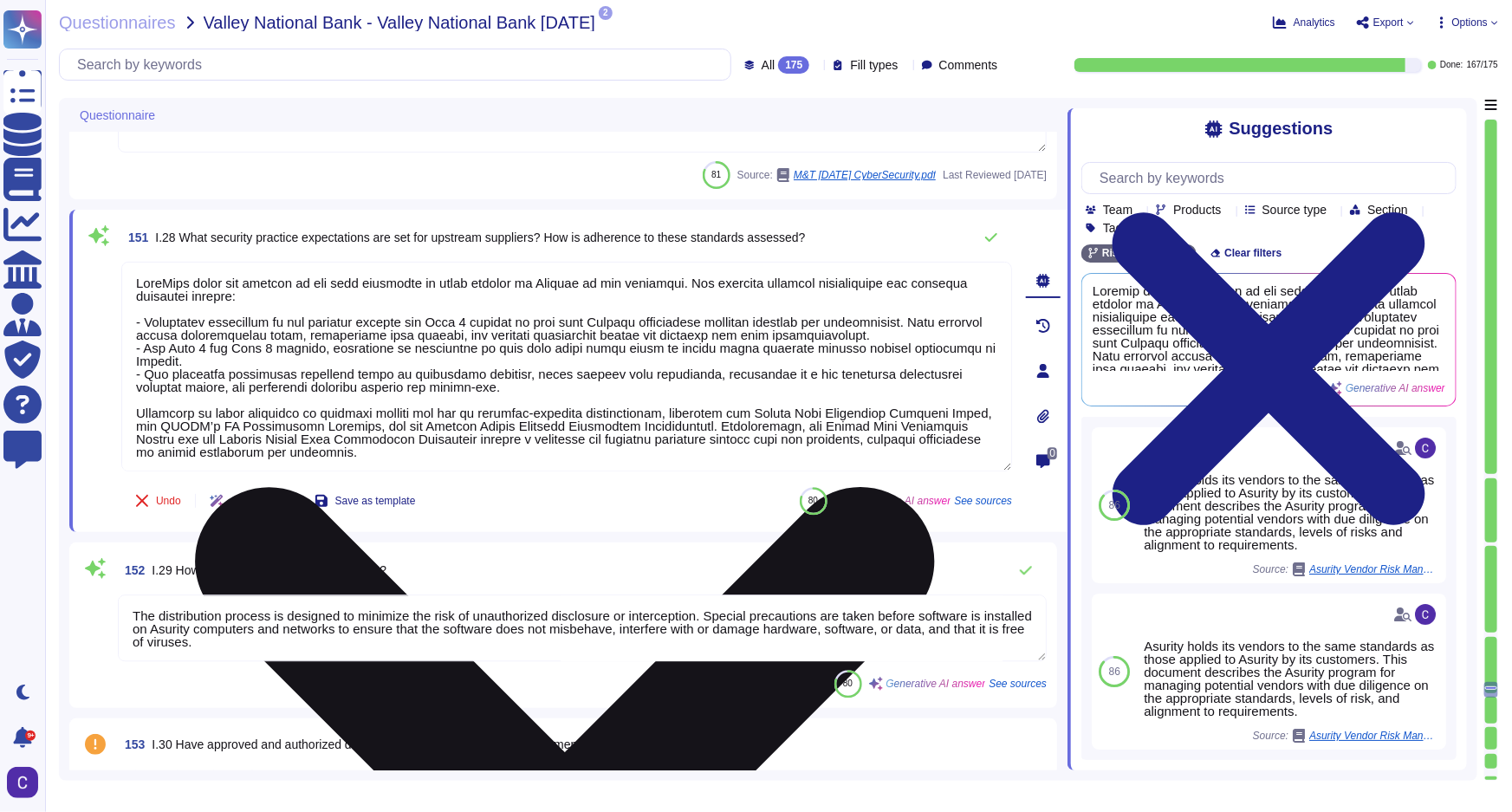
drag, startPoint x: 535, startPoint y: 284, endPoint x: 570, endPoint y: 284, distance: 35.0
click at [570, 284] on textarea at bounding box center [567, 366] width 891 height 209
drag, startPoint x: 587, startPoint y: 319, endPoint x: 621, endPoint y: 319, distance: 34.0
click at [621, 319] on textarea at bounding box center [567, 366] width 891 height 209
drag, startPoint x: 173, startPoint y: 360, endPoint x: 137, endPoint y: 359, distance: 36.0
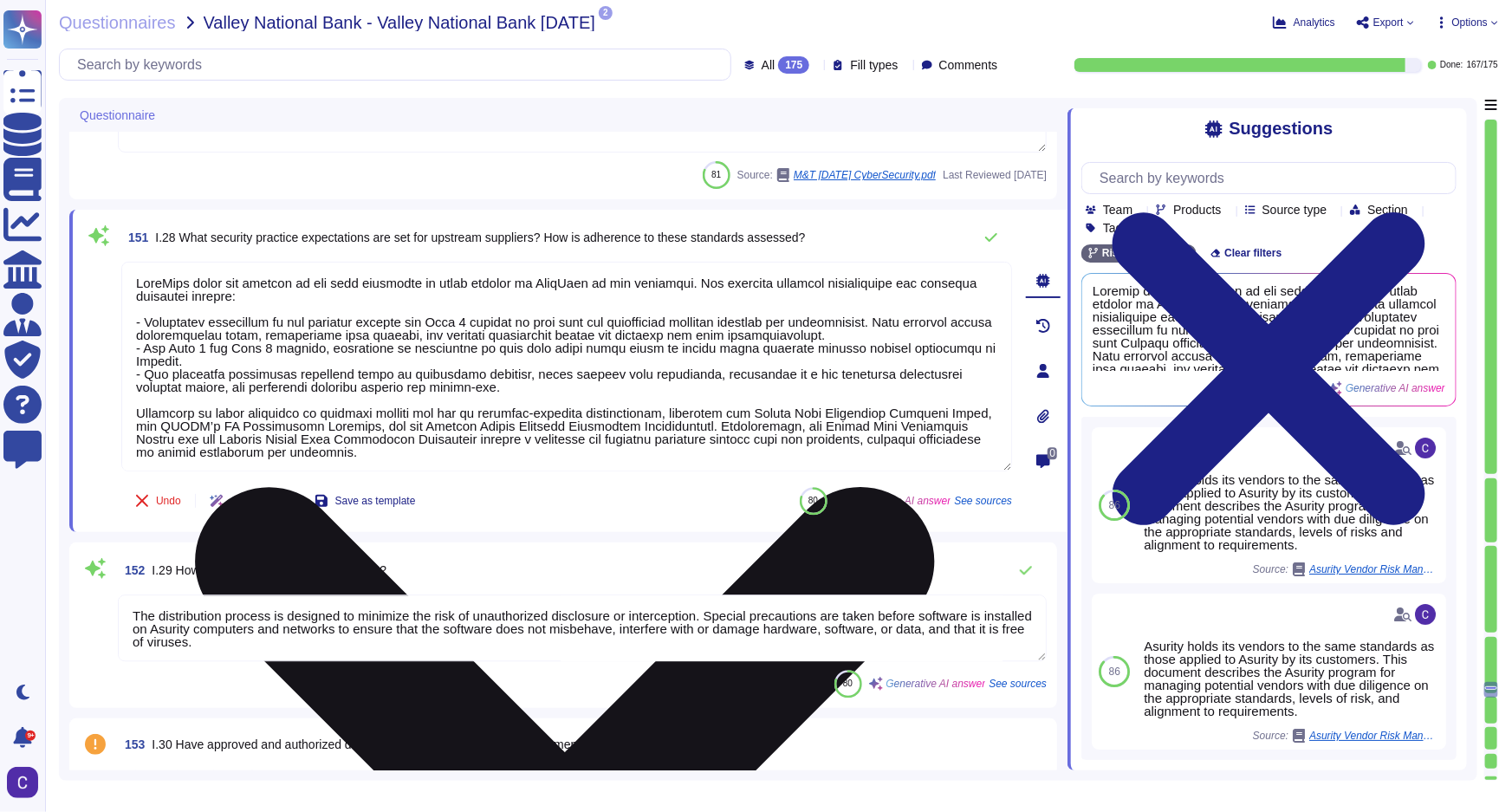
click at [137, 359] on textarea at bounding box center [567, 366] width 891 height 209
click at [445, 422] on textarea at bounding box center [567, 366] width 891 height 209
drag, startPoint x: 448, startPoint y: 426, endPoint x: 486, endPoint y: 423, distance: 38.1
click at [486, 423] on textarea at bounding box center [567, 366] width 891 height 209
drag, startPoint x: 188, startPoint y: 434, endPoint x: 225, endPoint y: 438, distance: 37.2
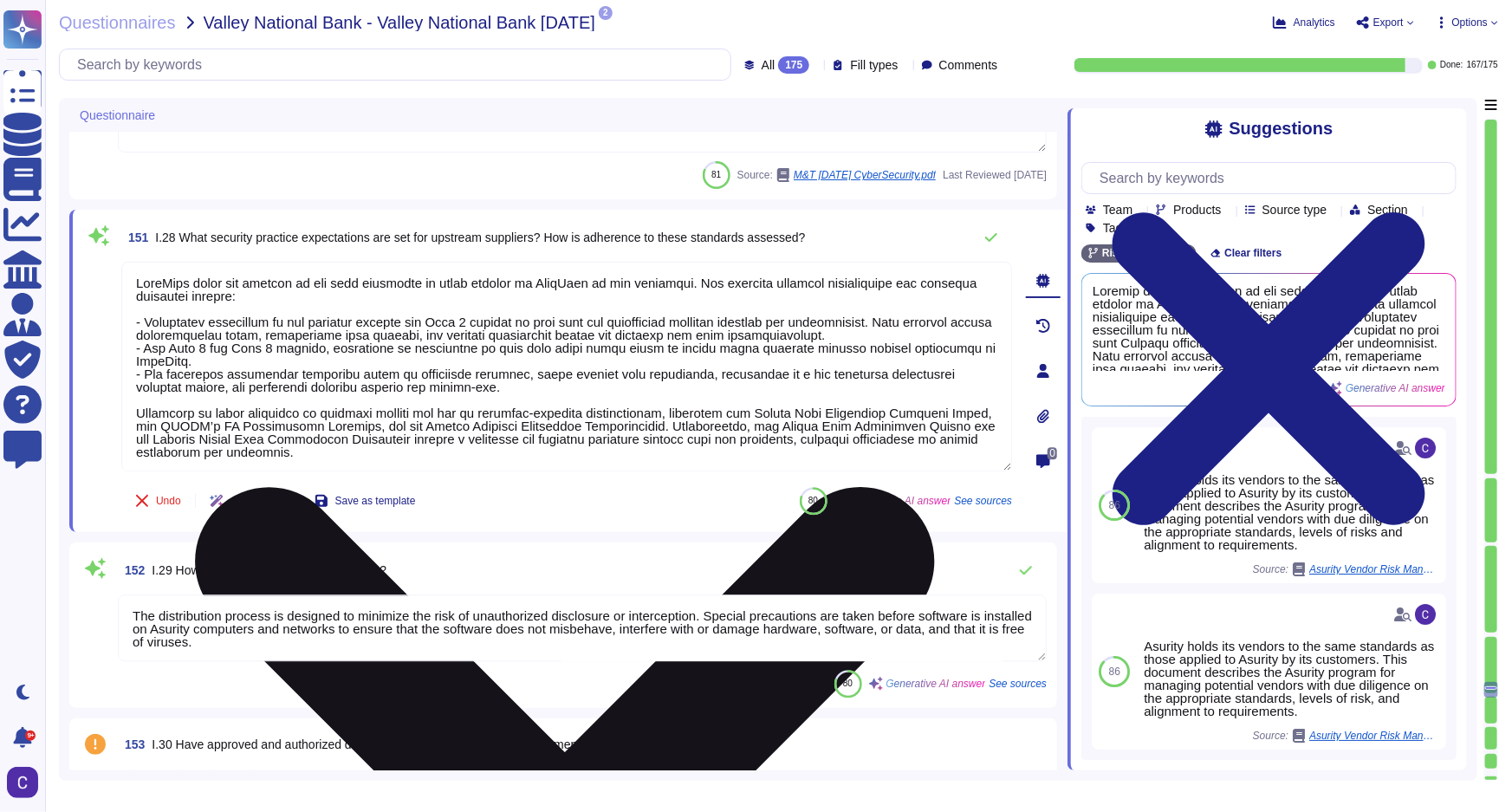
click at [225, 438] on textarea at bounding box center [567, 366] width 891 height 209
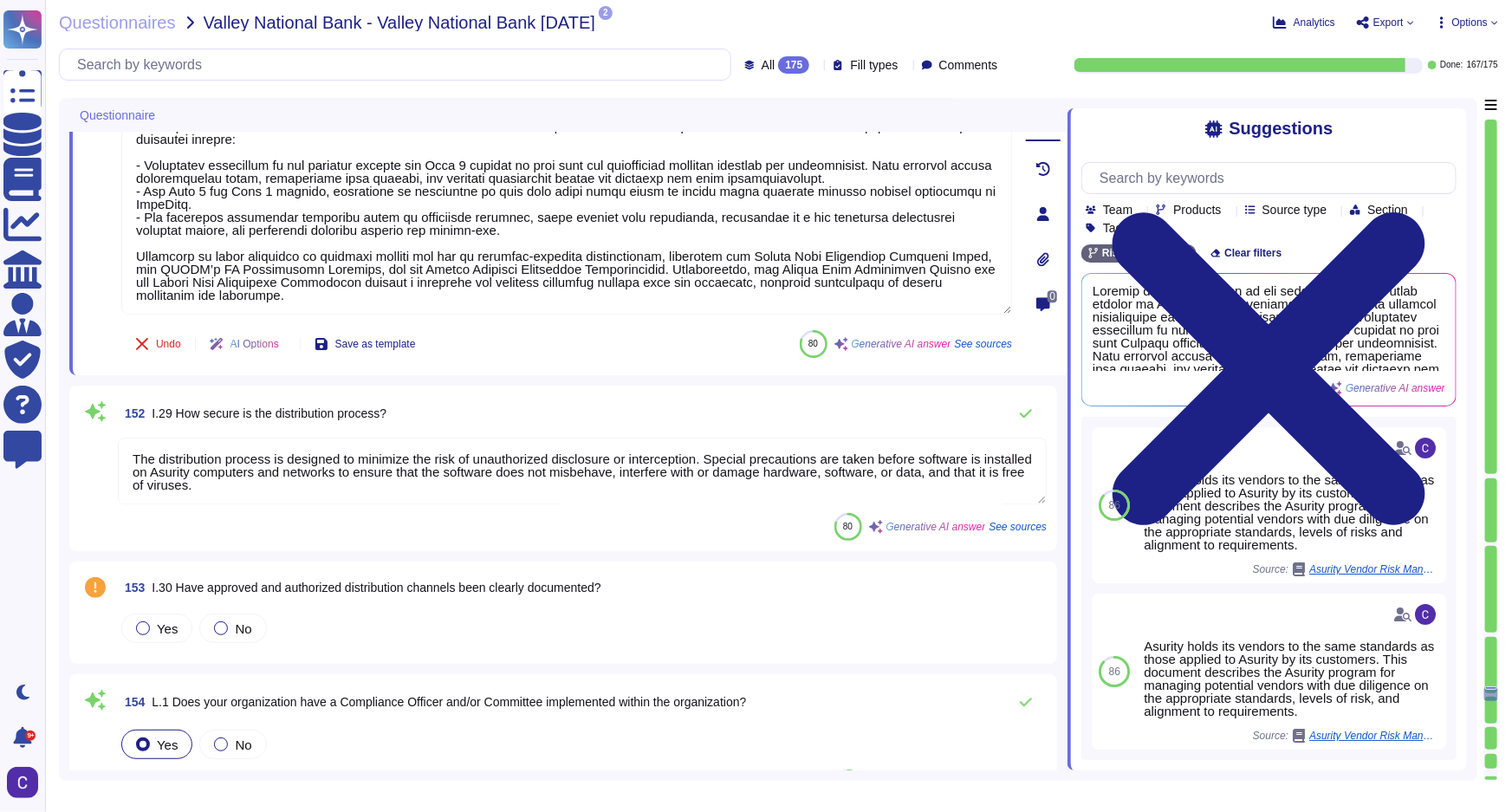
scroll to position [1, 0]
type textarea "LoreMips dolor sit ametcon ad eli sedd eiusmodte in utlab etdolor ma AliqUaen a…"
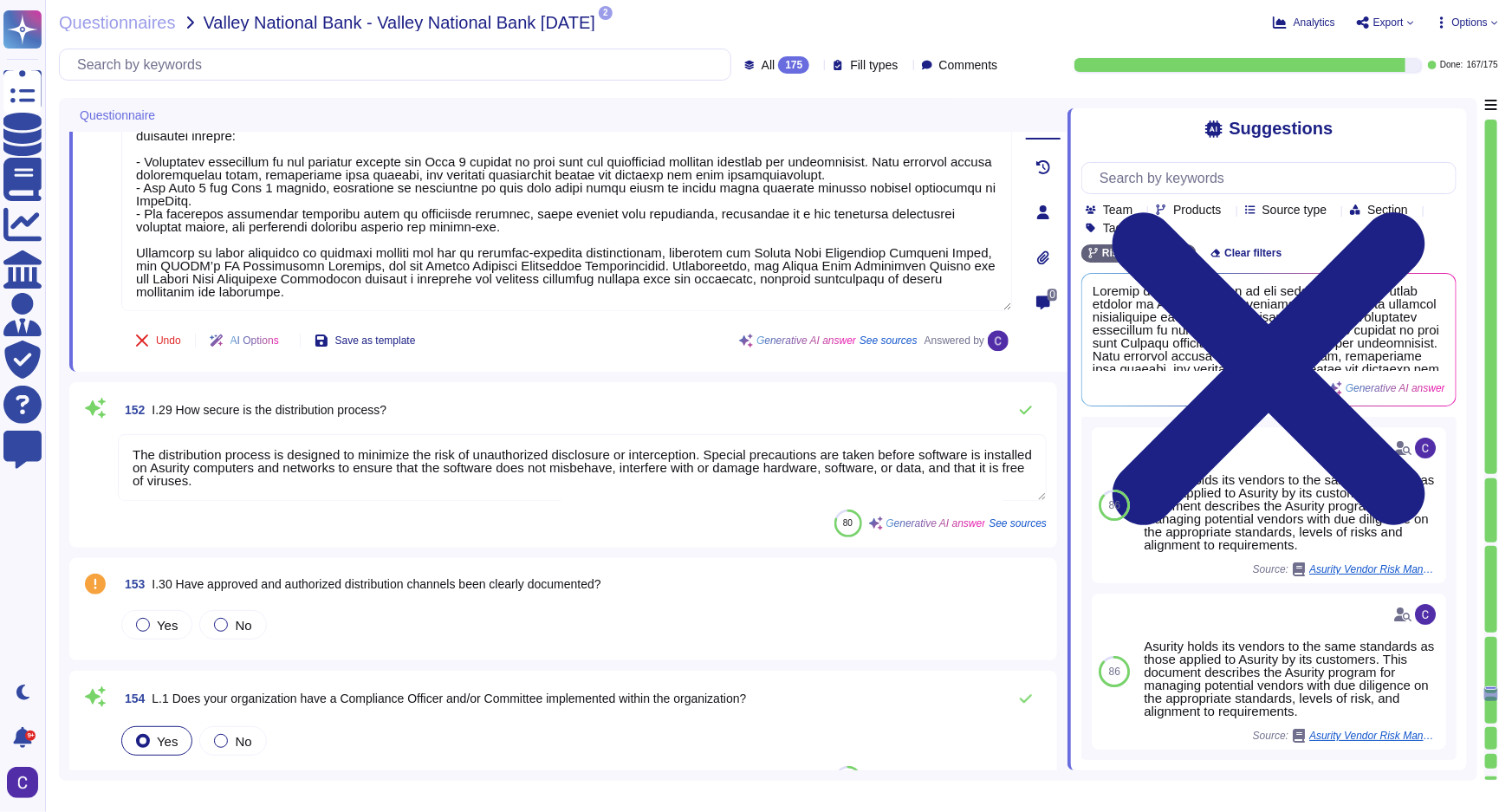
drag, startPoint x: 202, startPoint y: 461, endPoint x: 241, endPoint y: 466, distance: 39.3
click at [241, 466] on textarea "The distribution process is designed to minimize the risk of unauthorized discl…" at bounding box center [582, 467] width 928 height 66
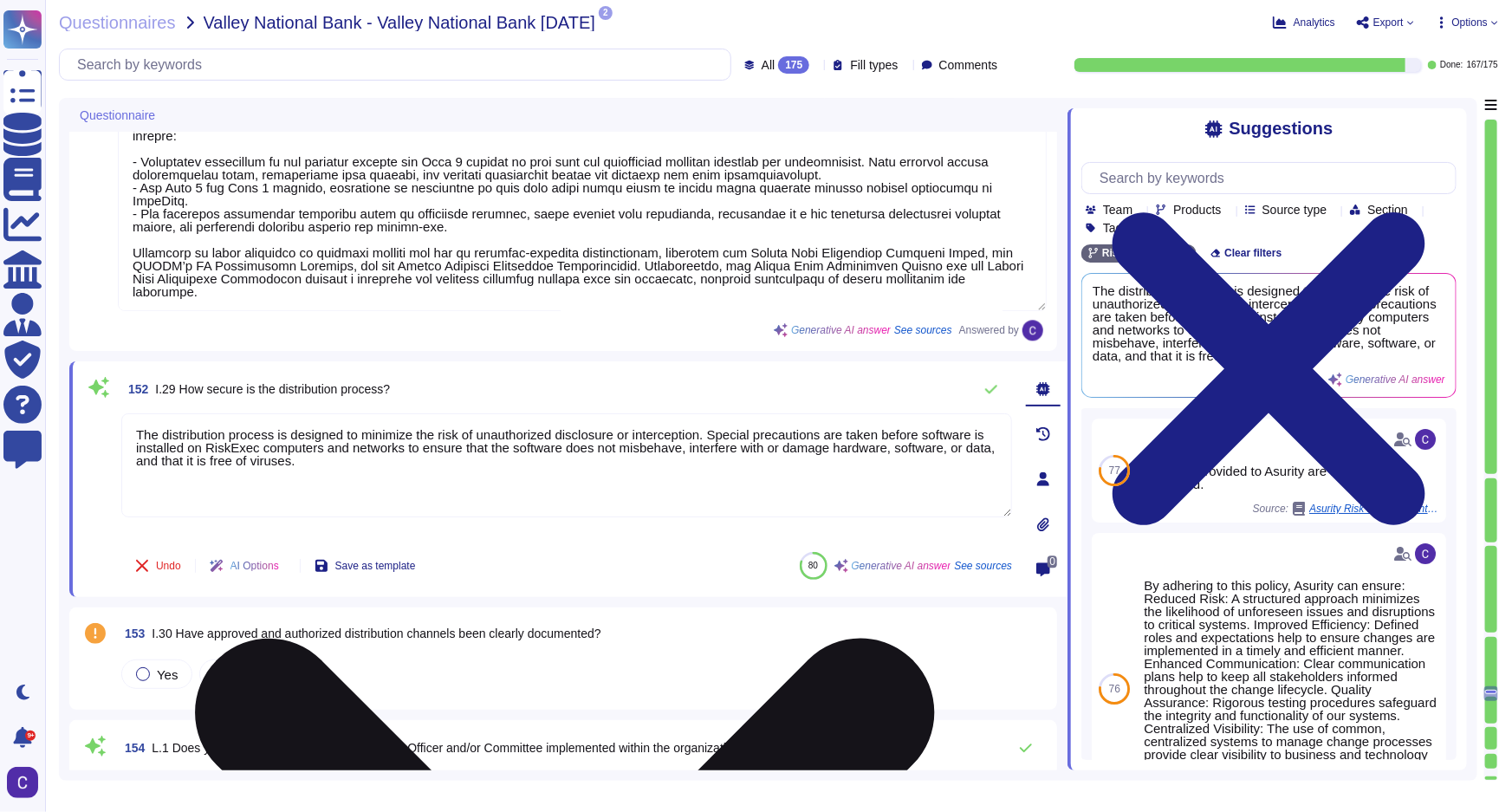
click at [438, 529] on div "The distribution process is designed to minimize the risk of unauthorized discl…" at bounding box center [567, 476] width 891 height 125
type textarea "The distribution process is designed to minimize the risk of unauthorized discl…"
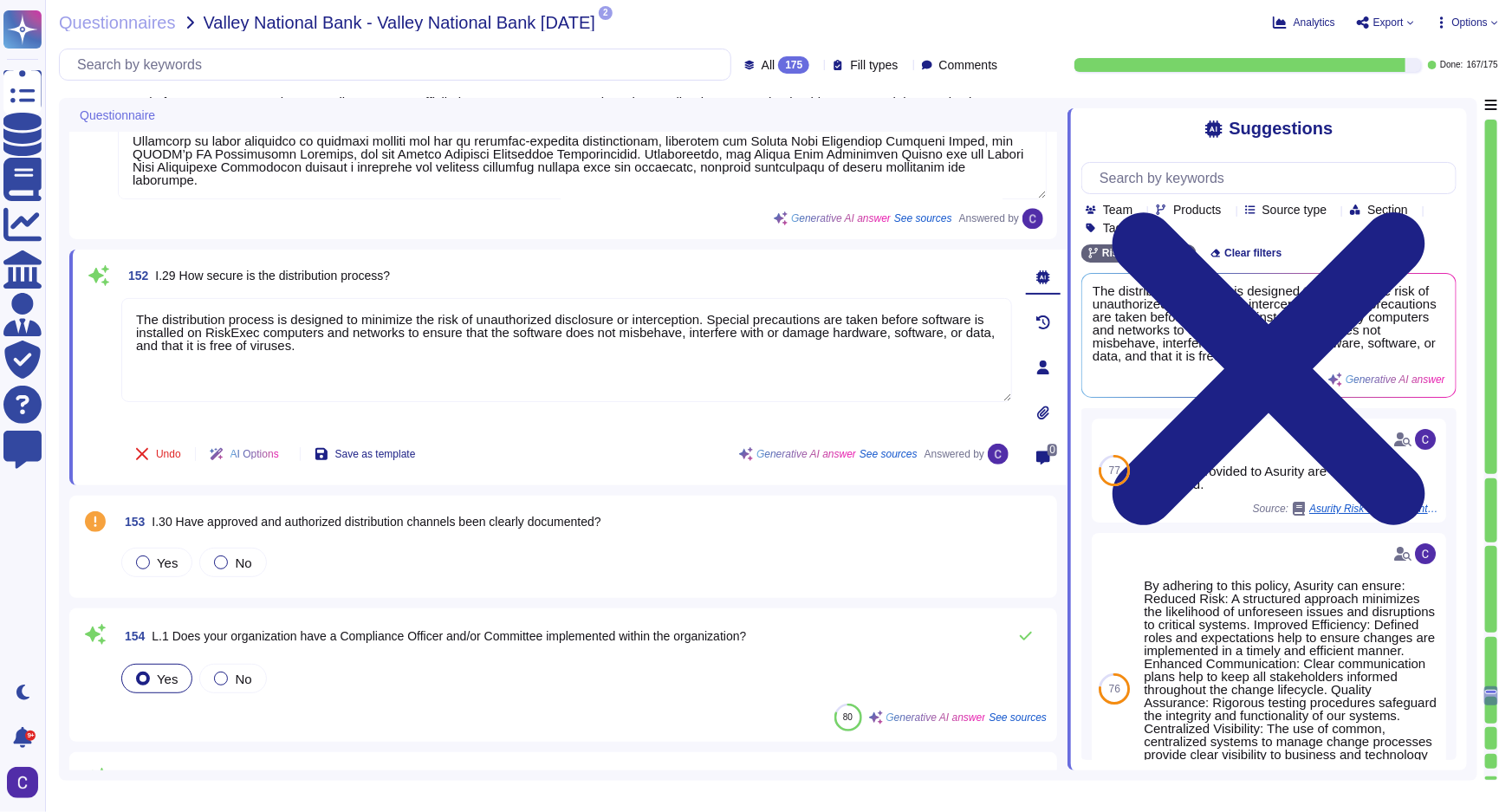
type textarea "Our organization ensures that employees are aware of and adhere to applicable p…"
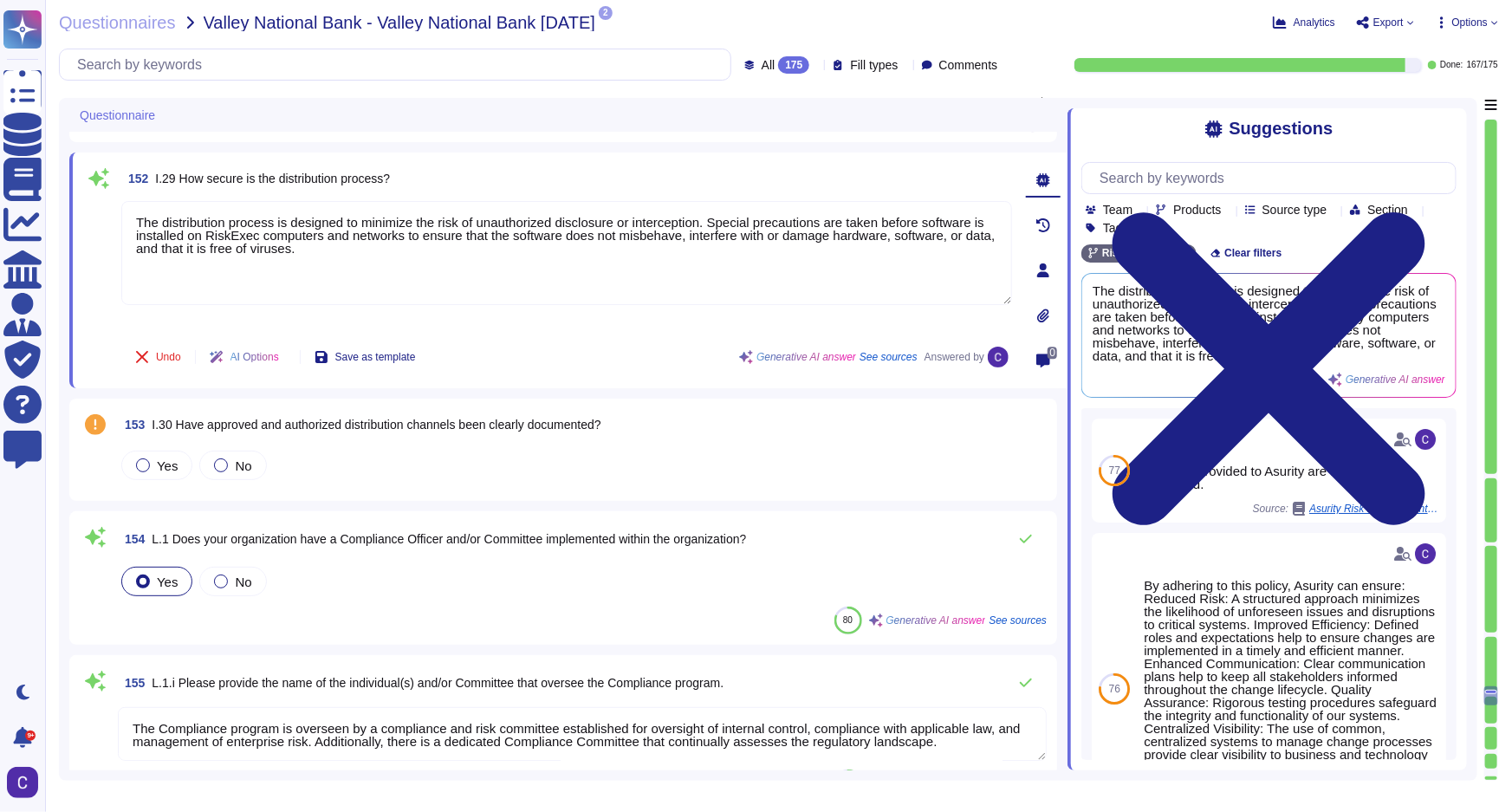
scroll to position [25775, 0]
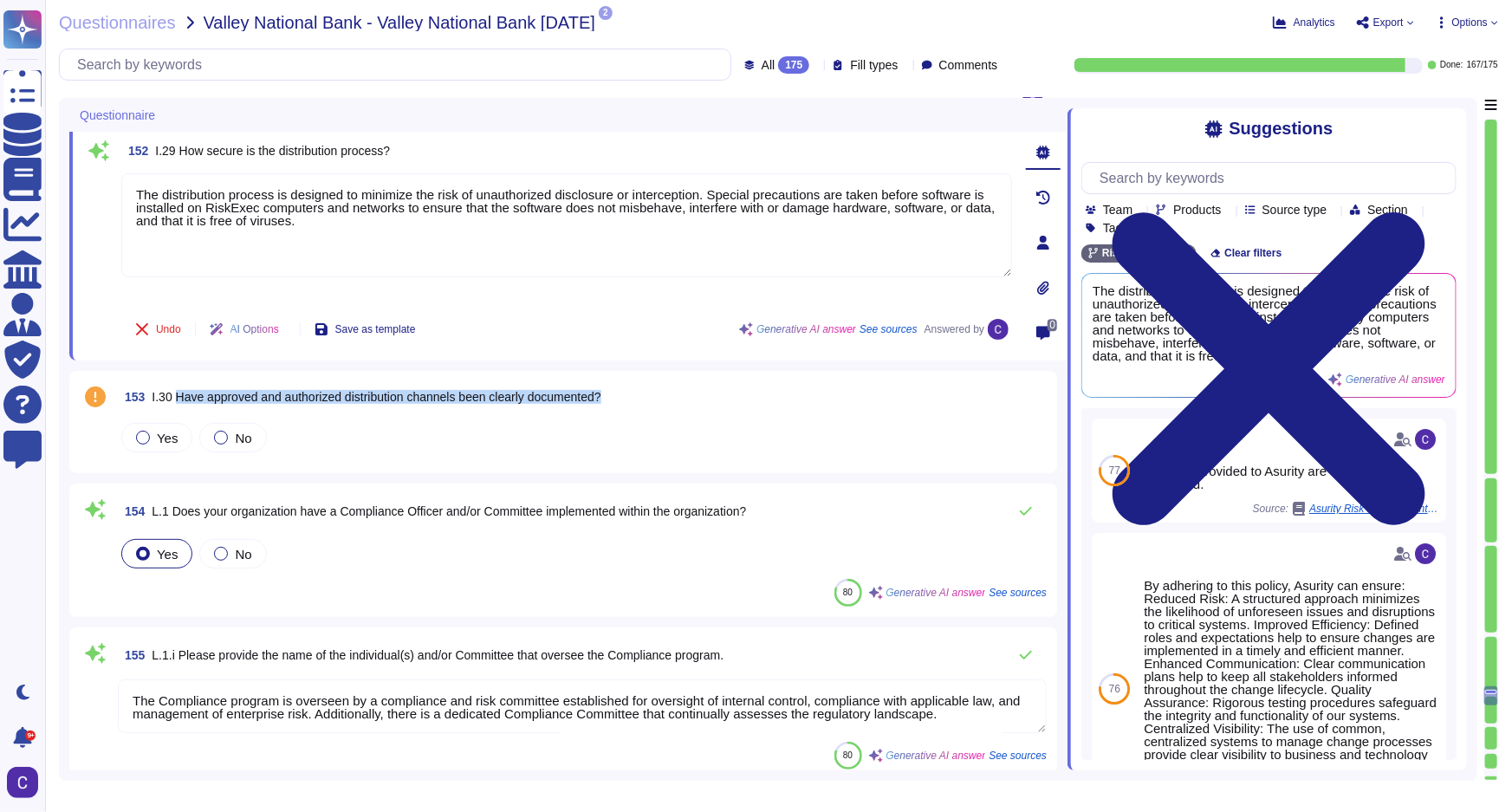
drag, startPoint x: 179, startPoint y: 395, endPoint x: 614, endPoint y: 395, distance: 435.0
click at [614, 395] on div "153 I.30 Have approved and authorized distribution channels been clearly docume…" at bounding box center [582, 396] width 928 height 31
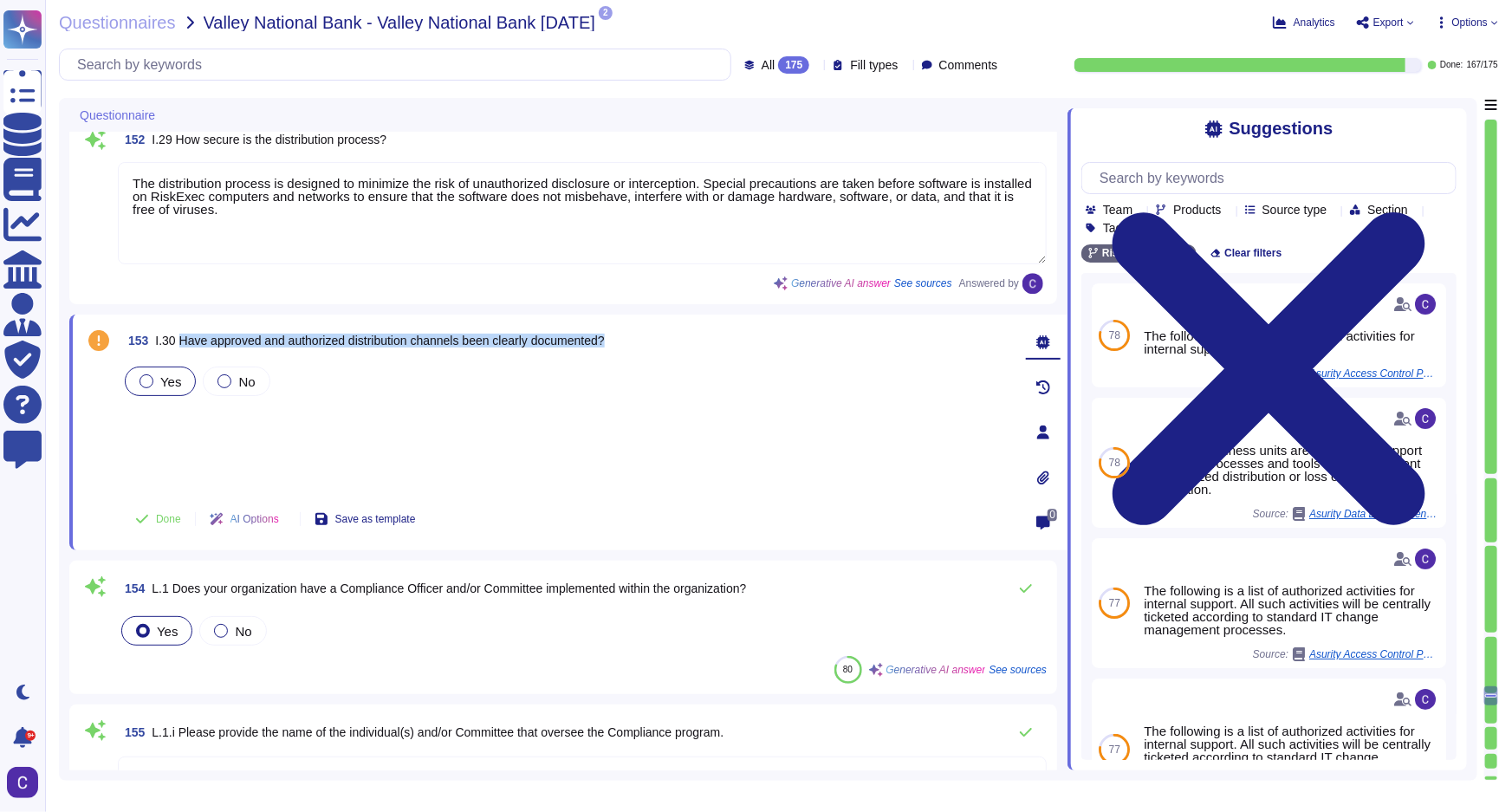
click at [143, 370] on div "Yes" at bounding box center [160, 381] width 71 height 29
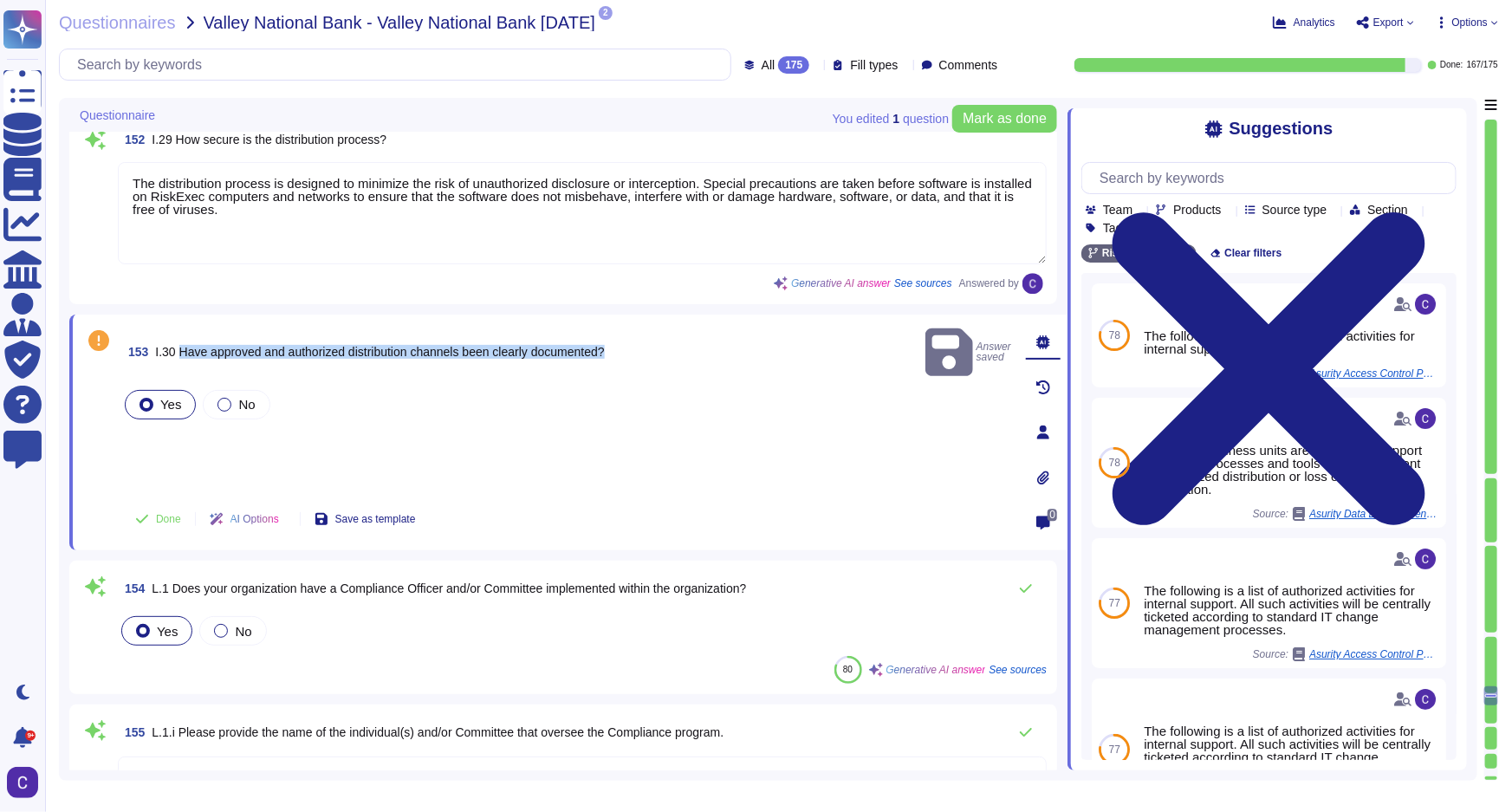
click at [746, 334] on div "153 I.30 Have approved and authorized distribution channels been clearly docume…" at bounding box center [567, 352] width 891 height 55
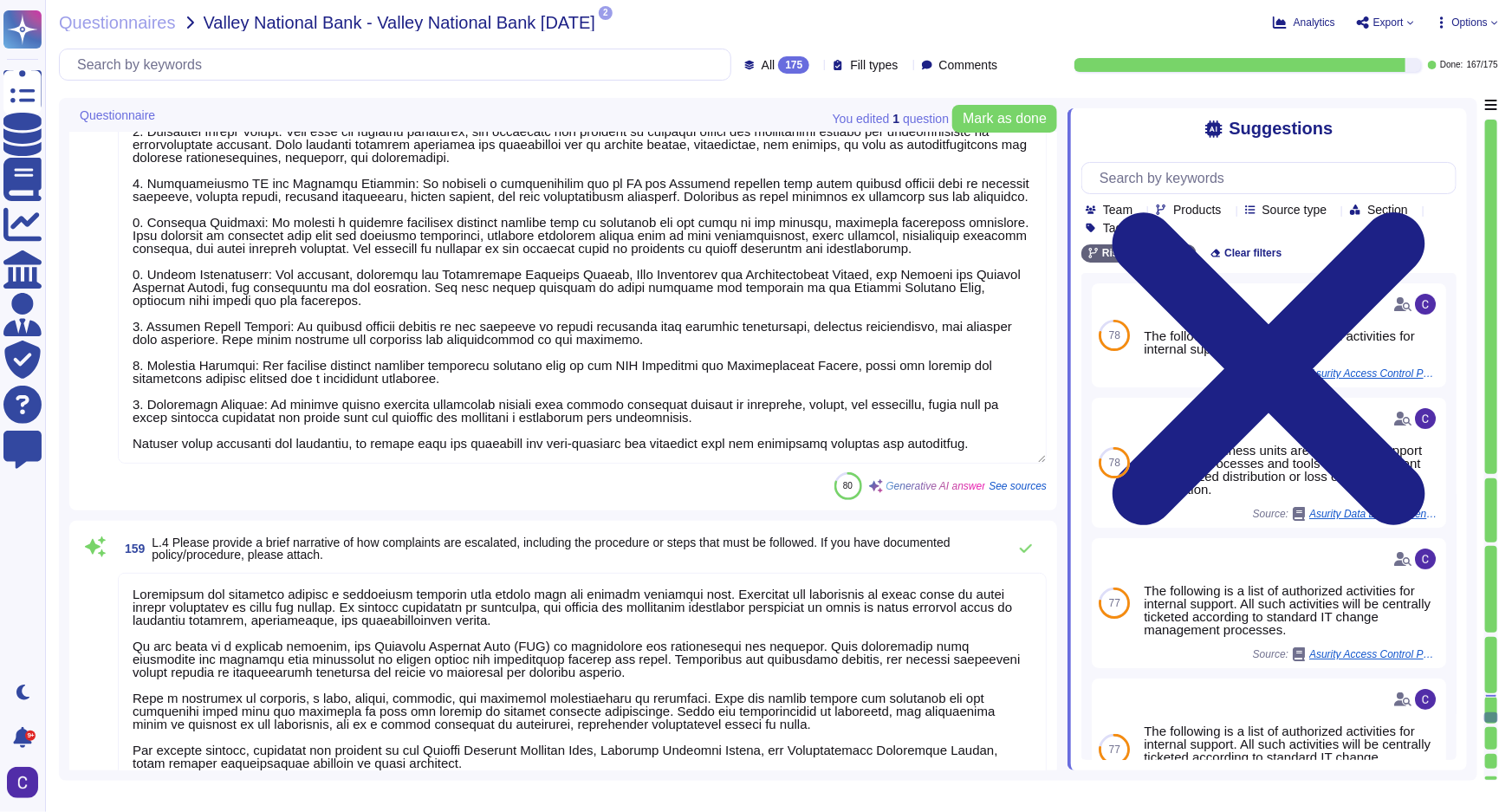
scroll to position [26878, 0]
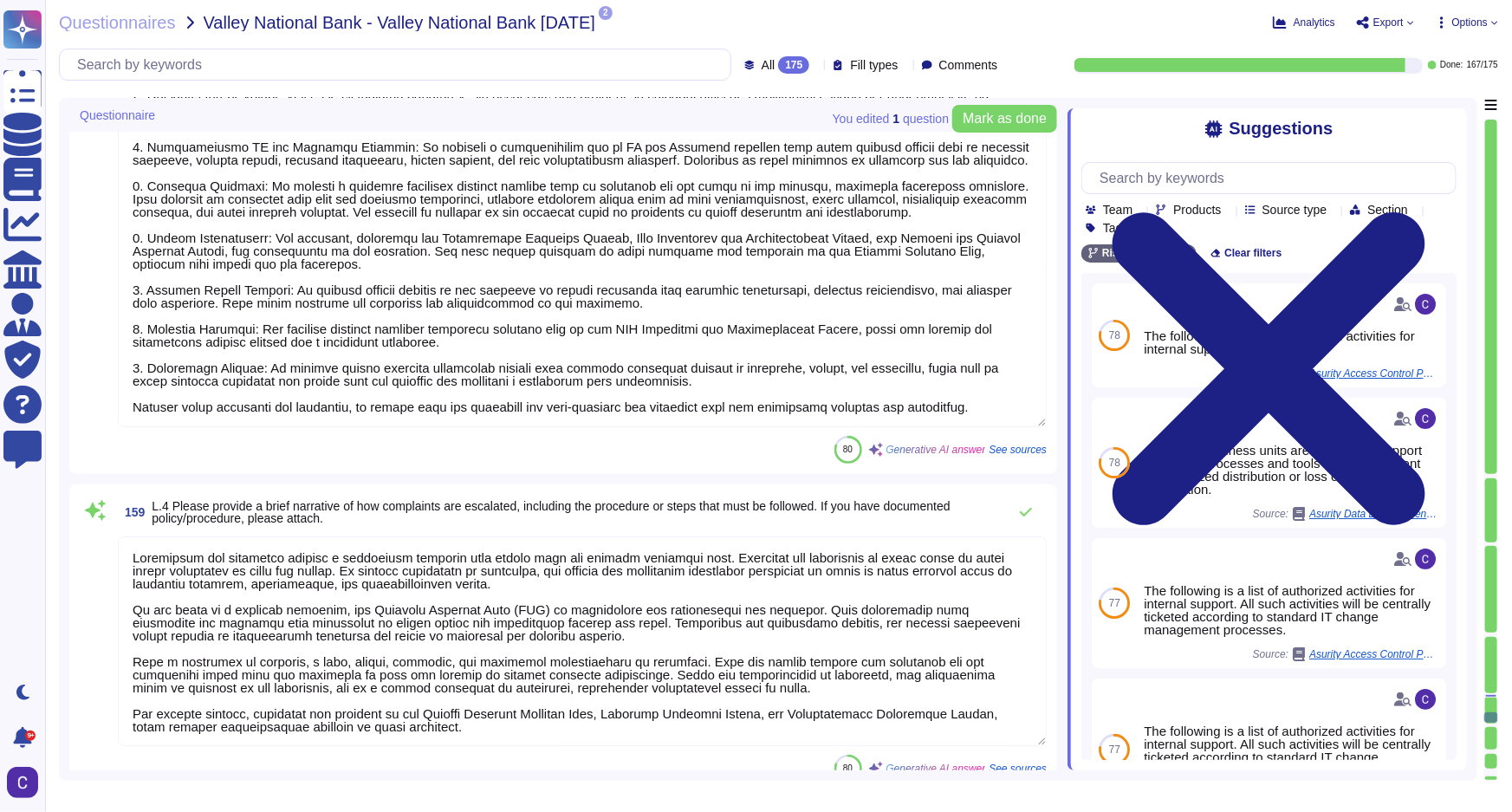
drag, startPoint x: 442, startPoint y: 733, endPoint x: 678, endPoint y: 697, distance: 238.7
click at [678, 697] on textarea at bounding box center [582, 641] width 928 height 209
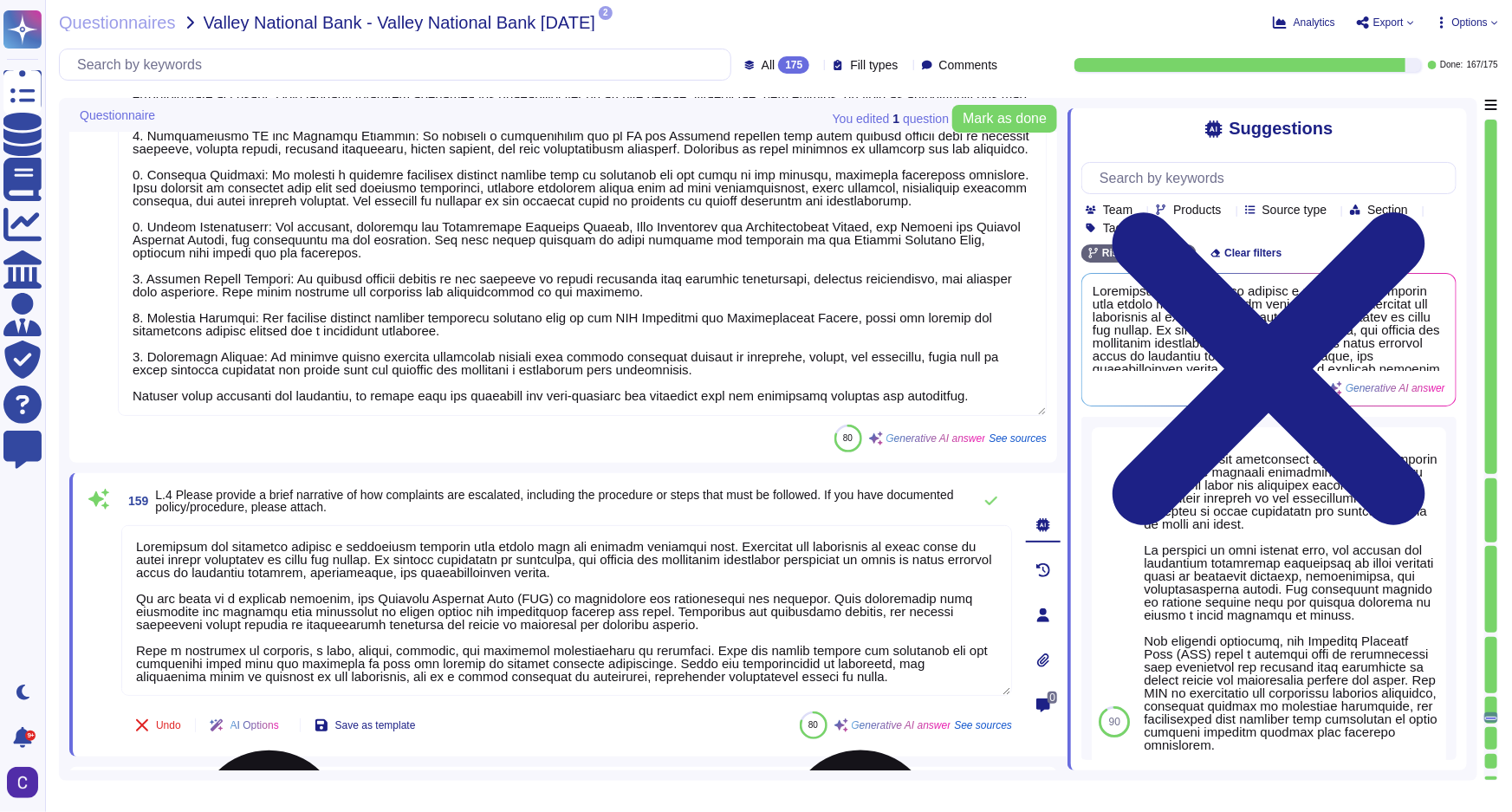
type textarea "Complaints are escalated through a structured approach that begins with the ini…"
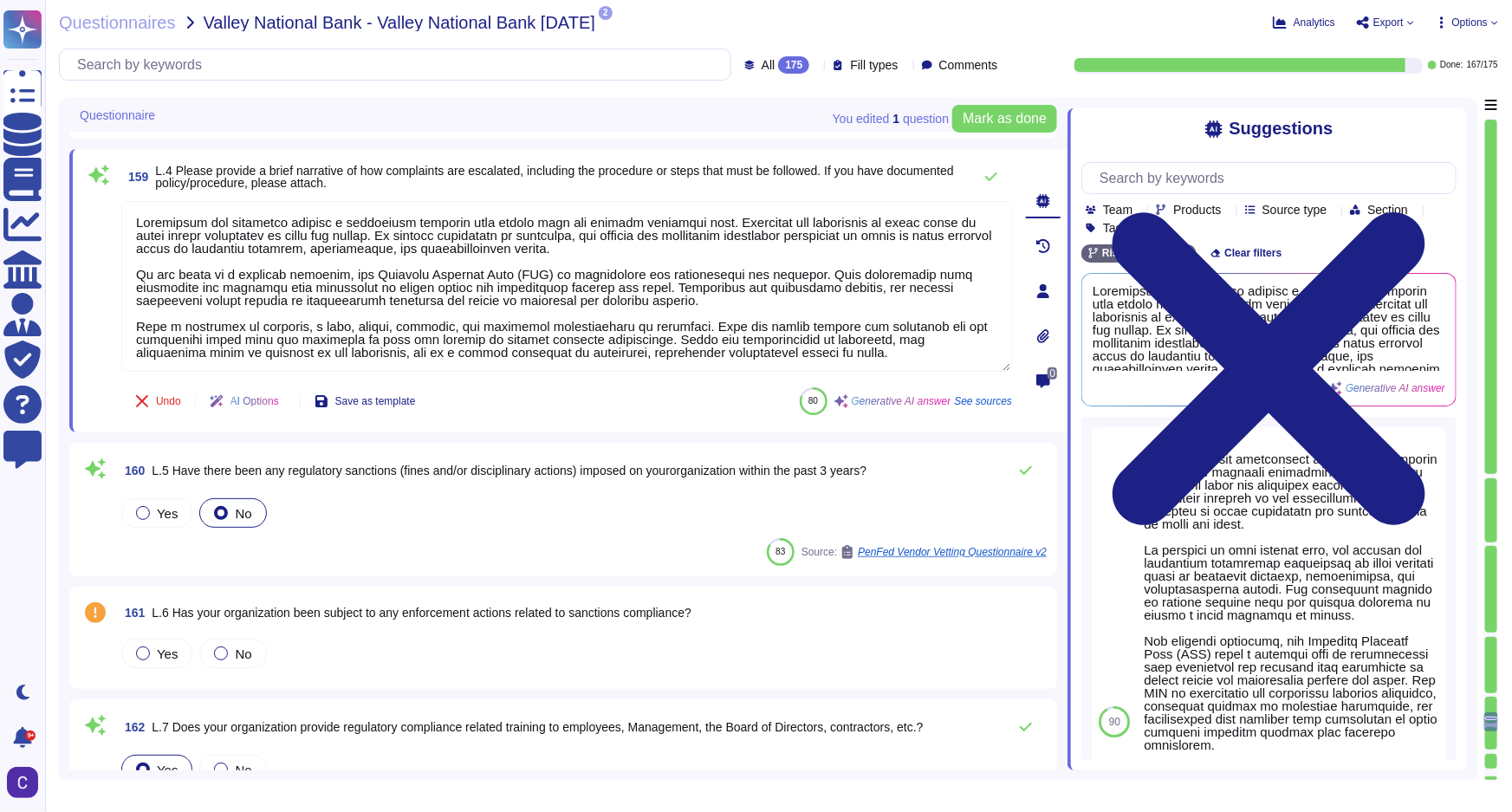
scroll to position [27194, 0]
type textarea "Our regulatory compliance training program includes mandatory training on workp…"
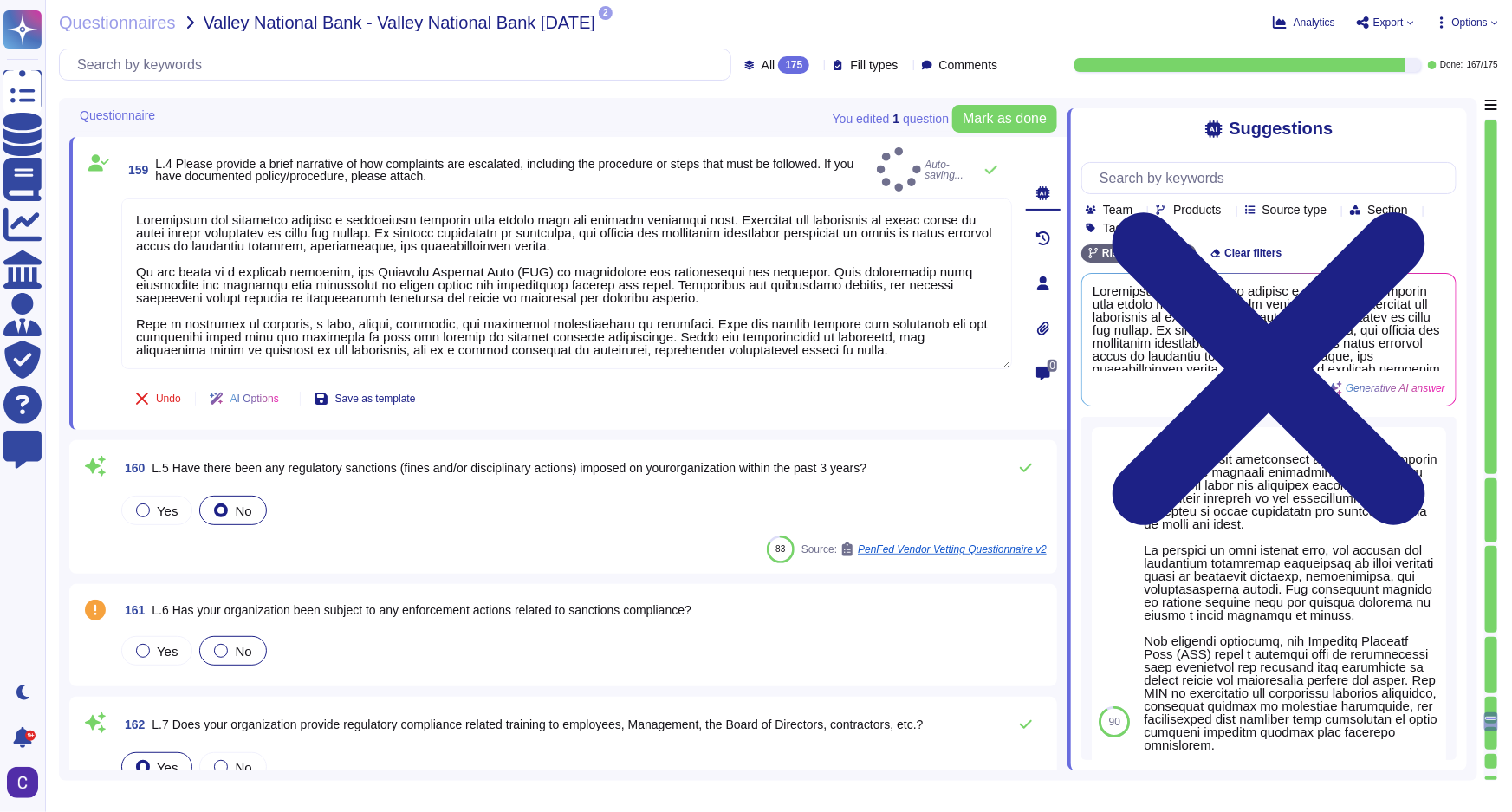
type textarea "Complaints are escalated through a structured approach that begins with the ini…"
click at [217, 646] on div "No" at bounding box center [232, 650] width 66 height 29
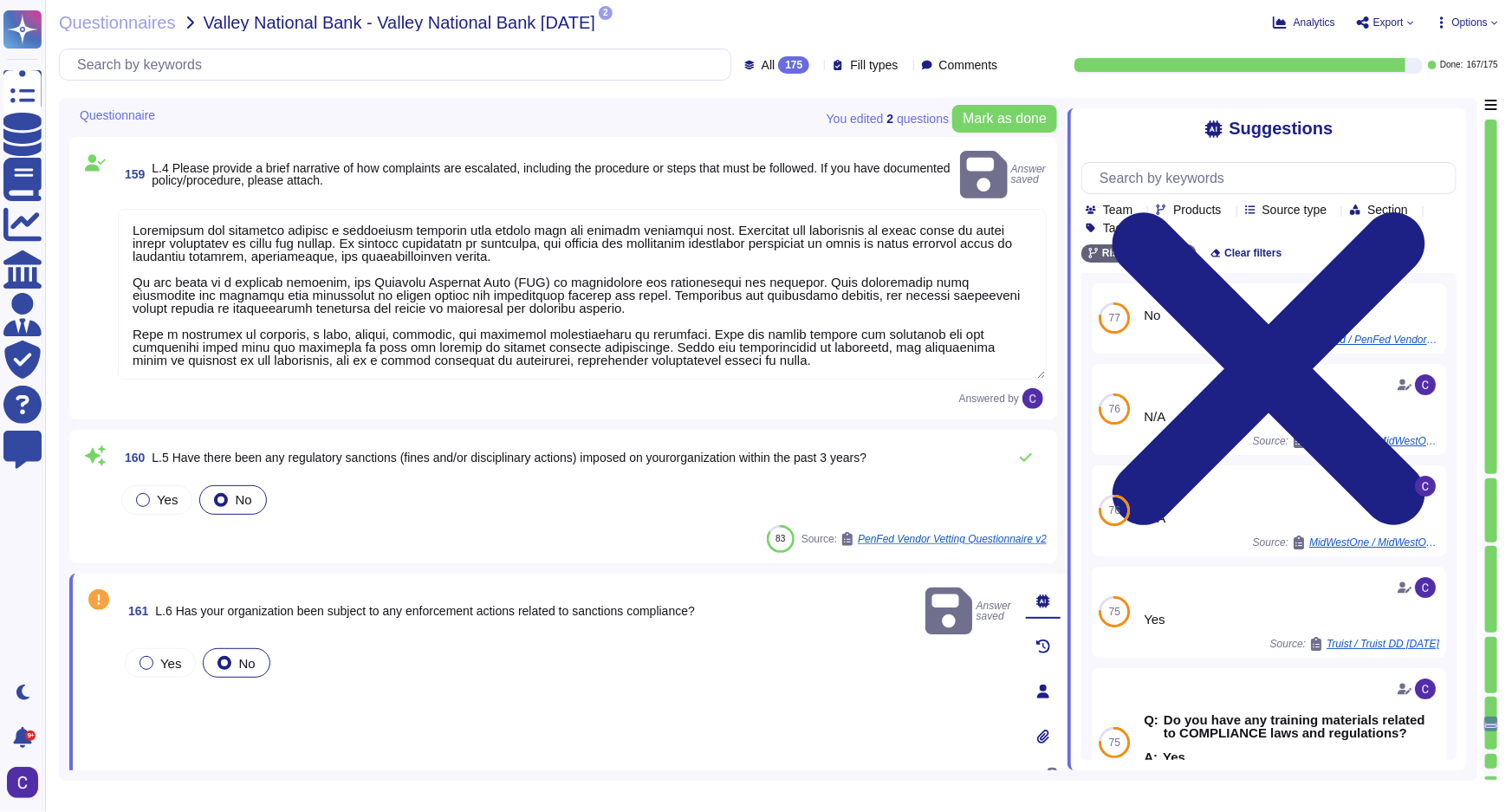
type textarea "Our regulatory compliance training program includes mandatory training on workp…"
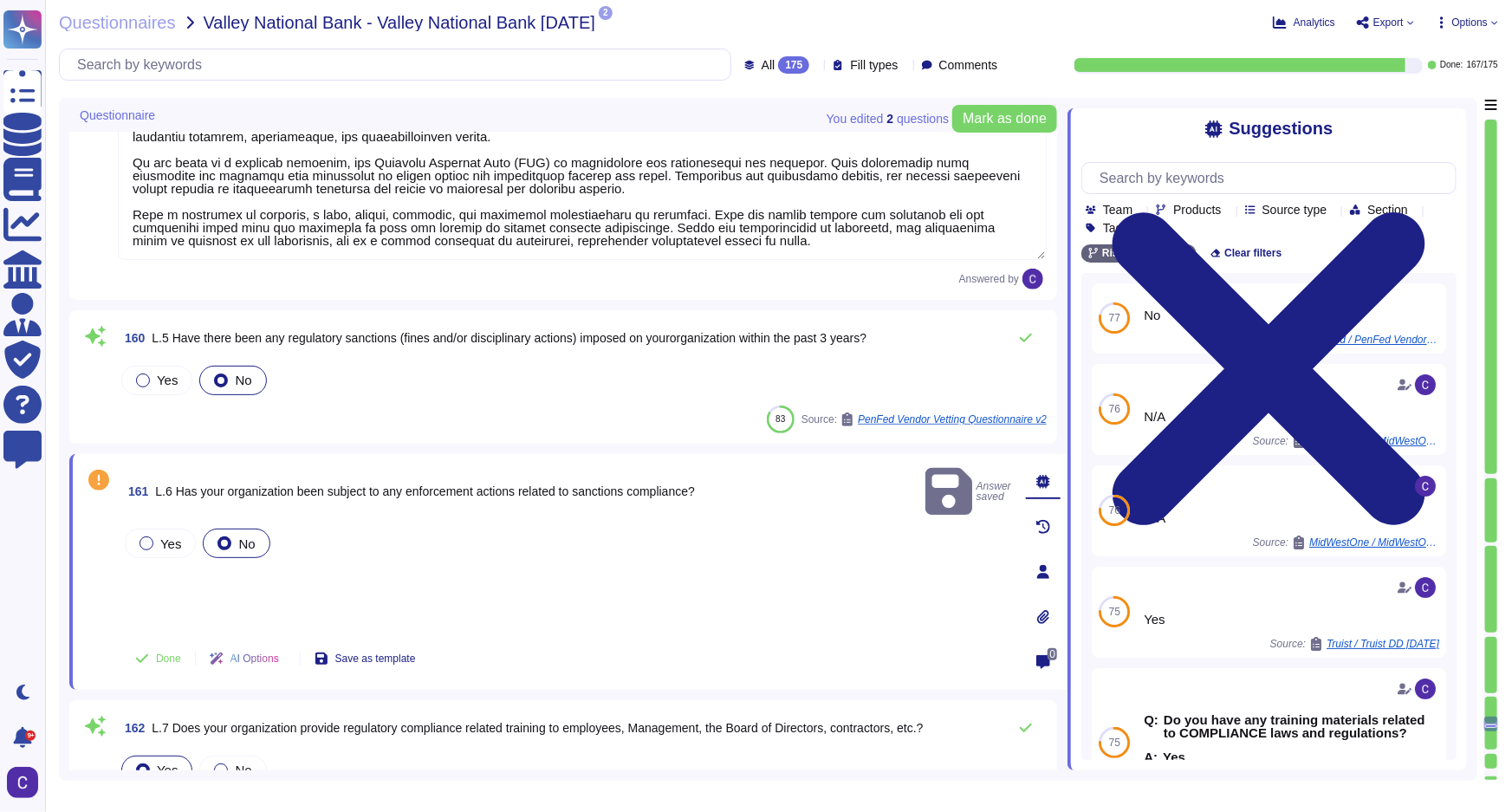
scroll to position [27350, 0]
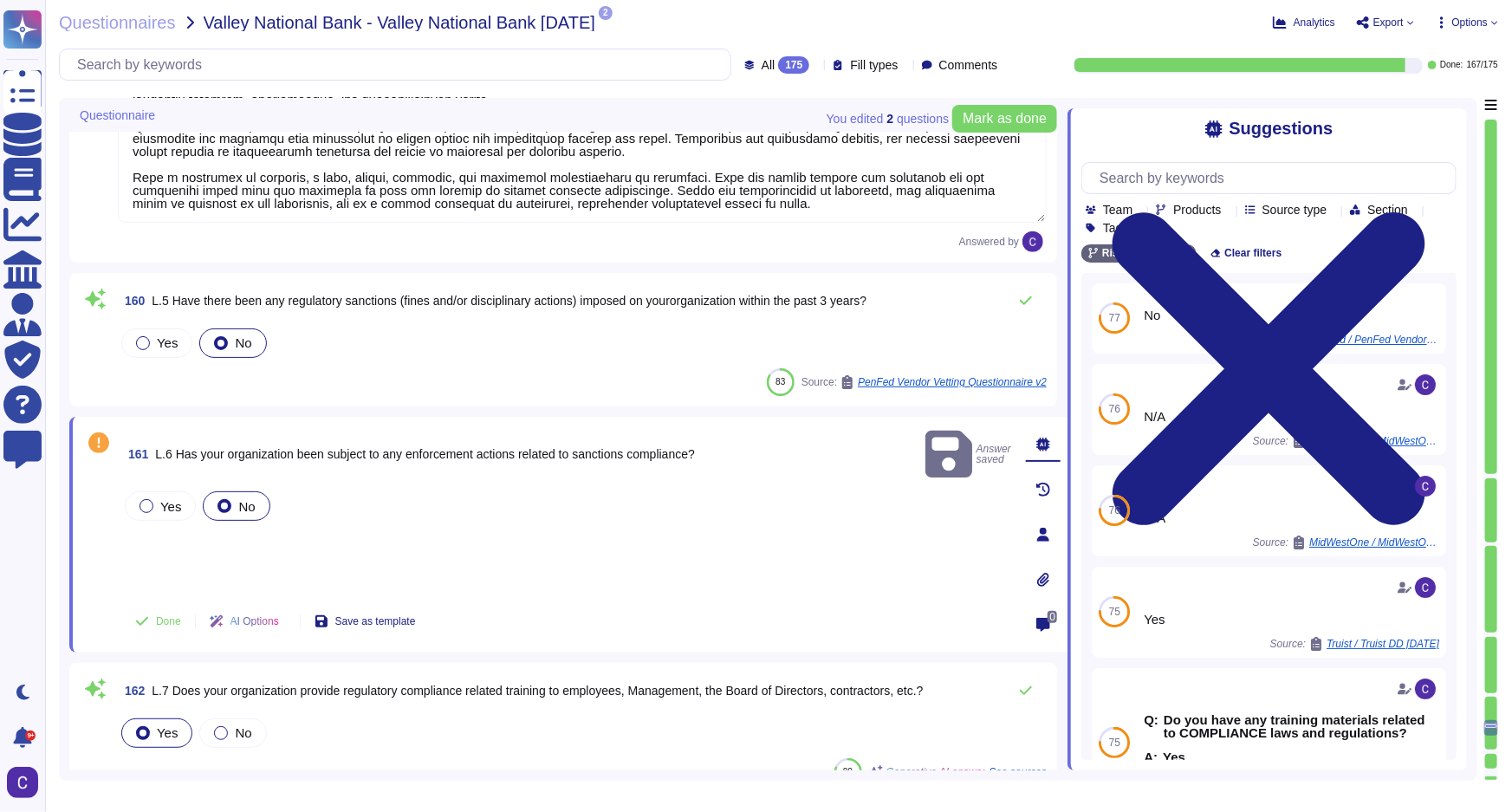
type textarea "RiskExec® - Type: Software as a Service (SaaS) platform - Function: Fair lendin…"
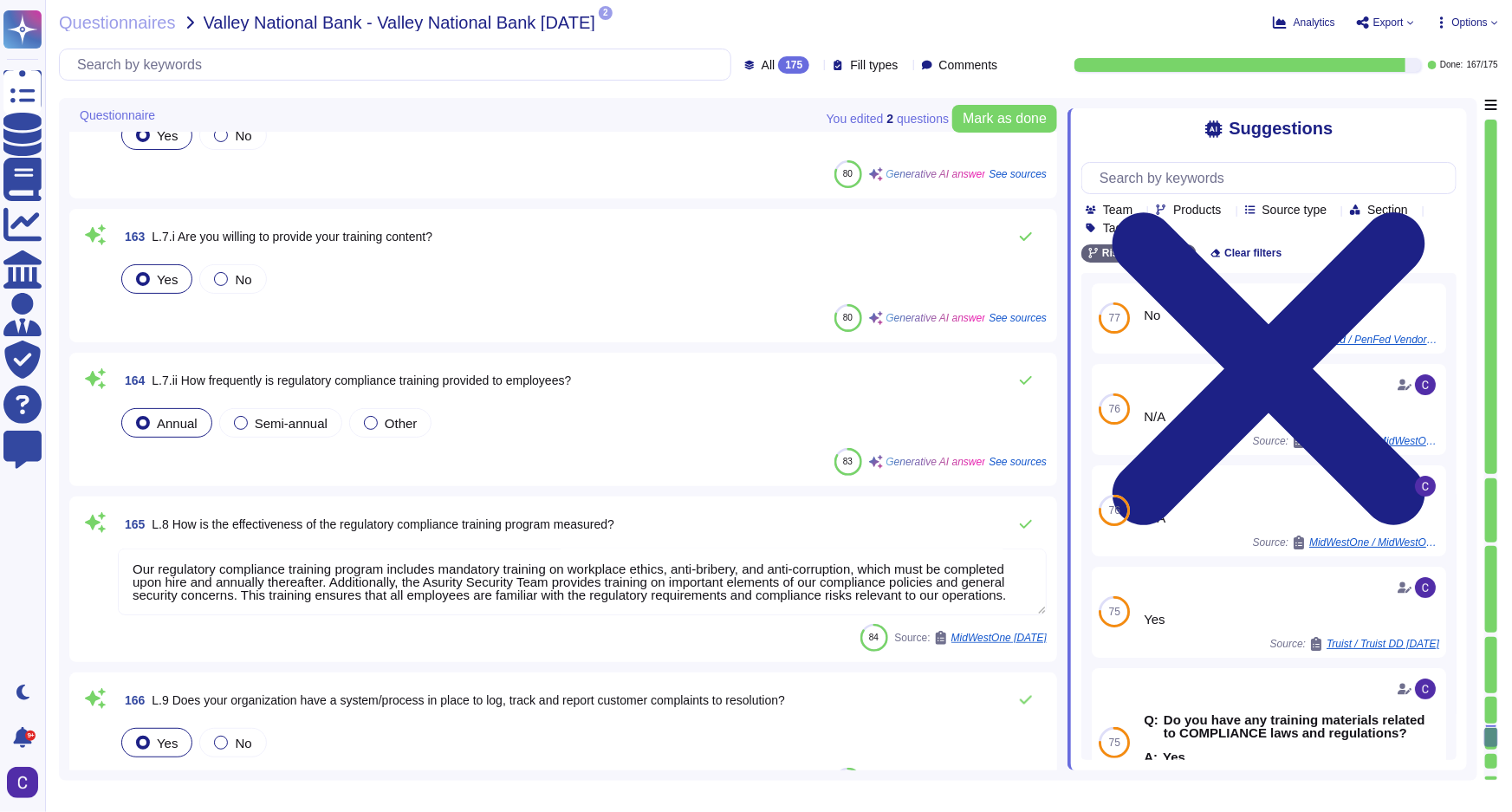
scroll to position [1, 0]
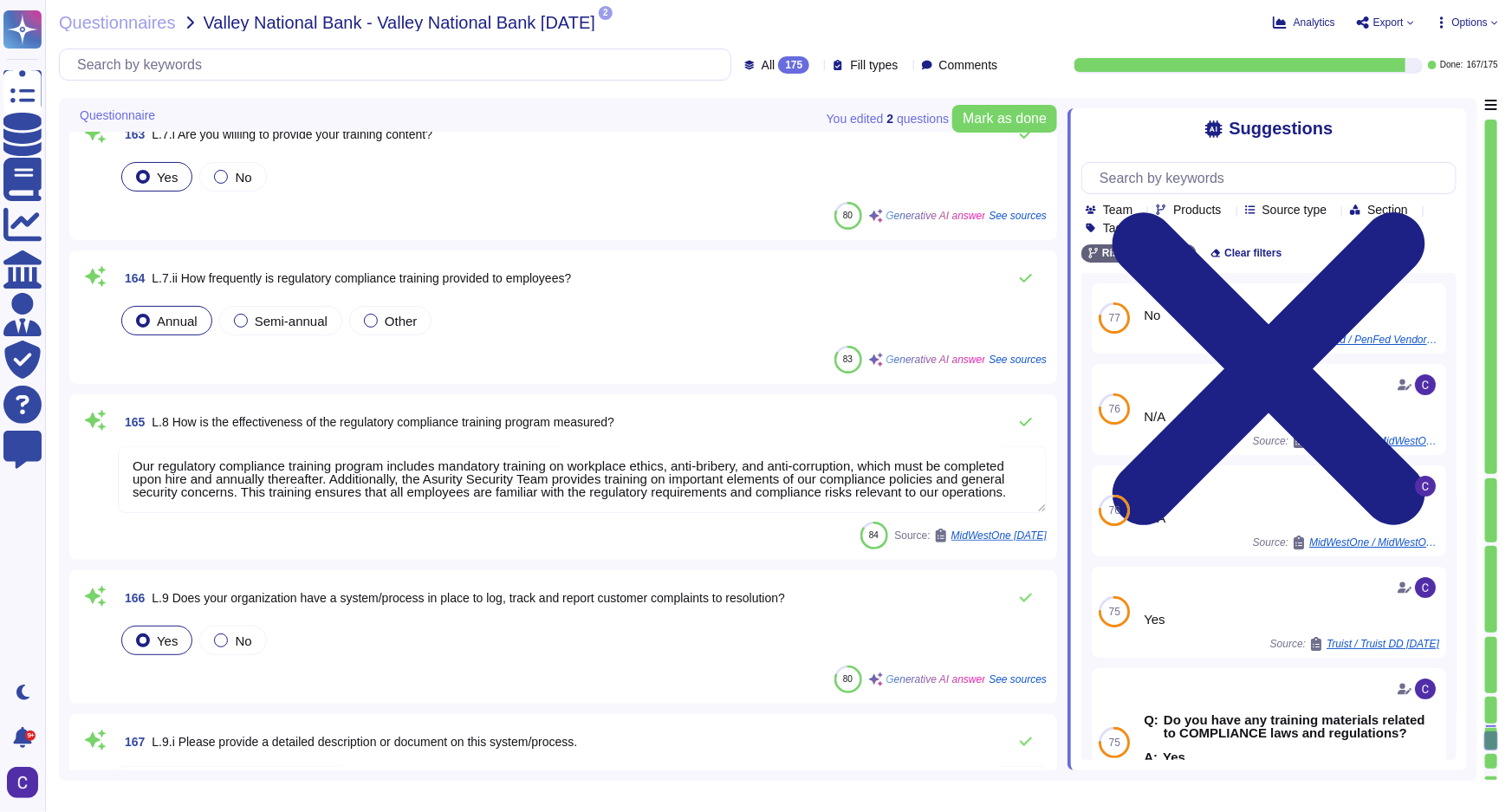
type textarea "Not Applicable"
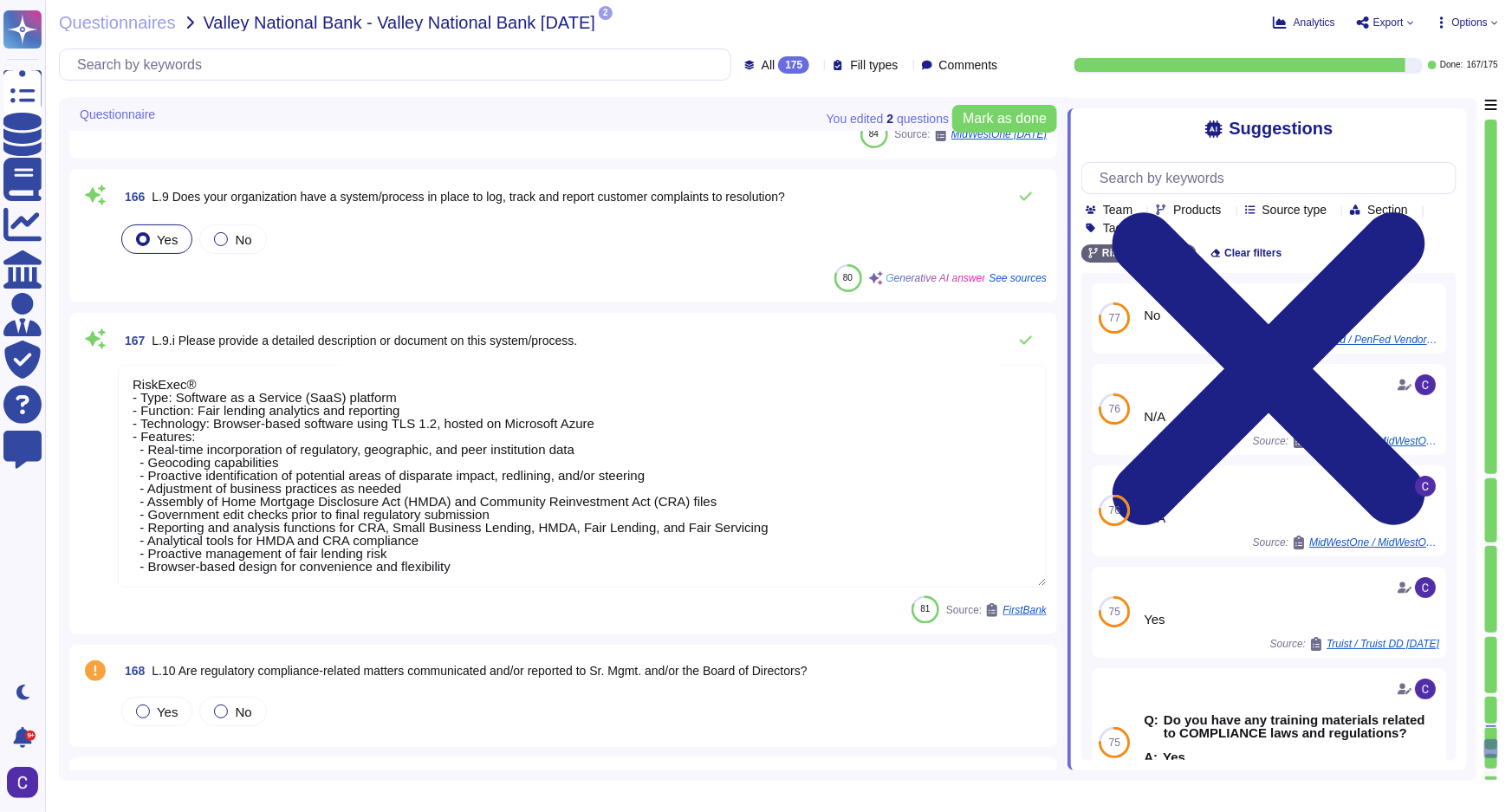
type textarea "The monitoring and testing program at RiskExec is structured around several key…"
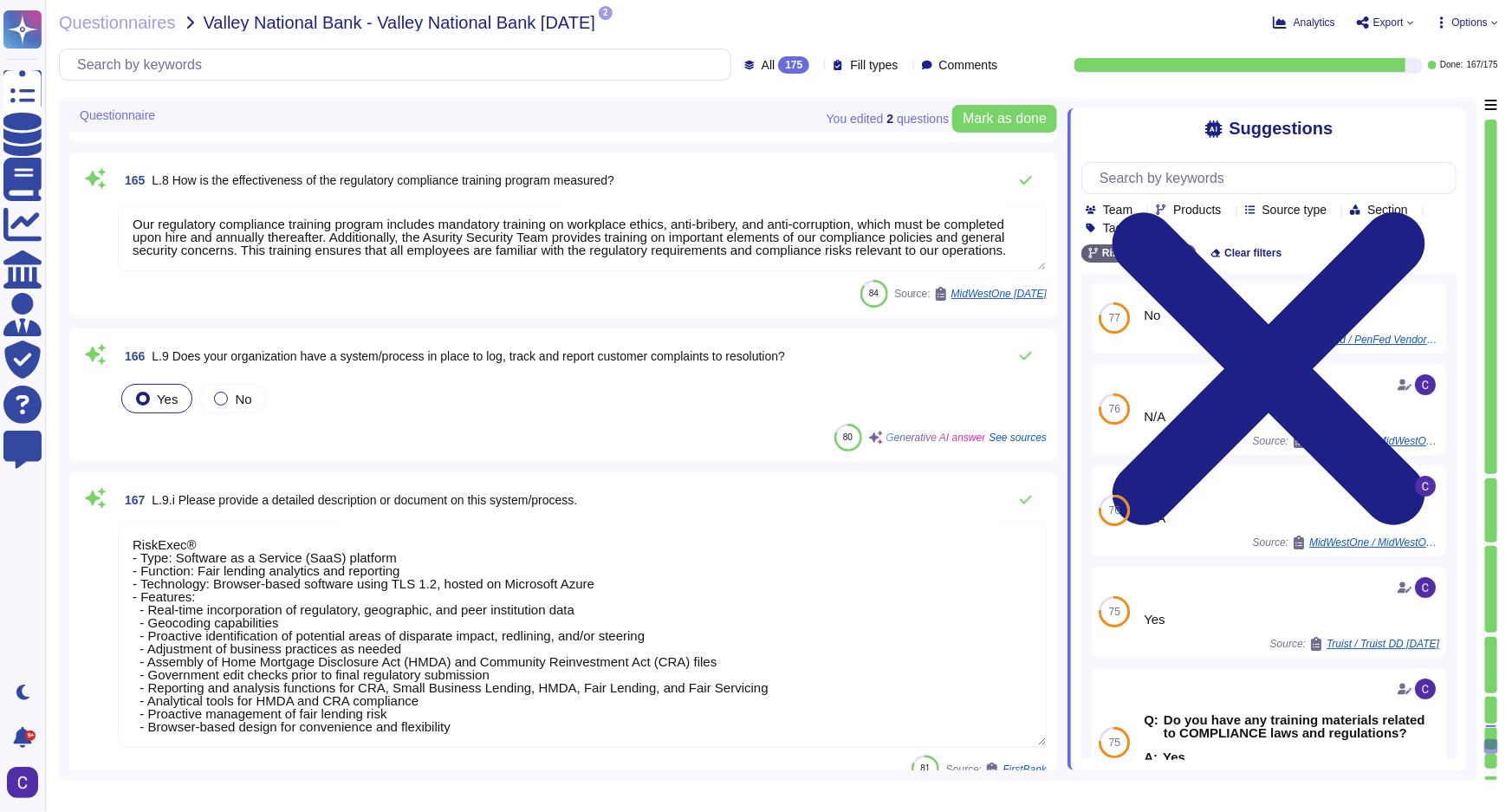
scroll to position [28217, 0]
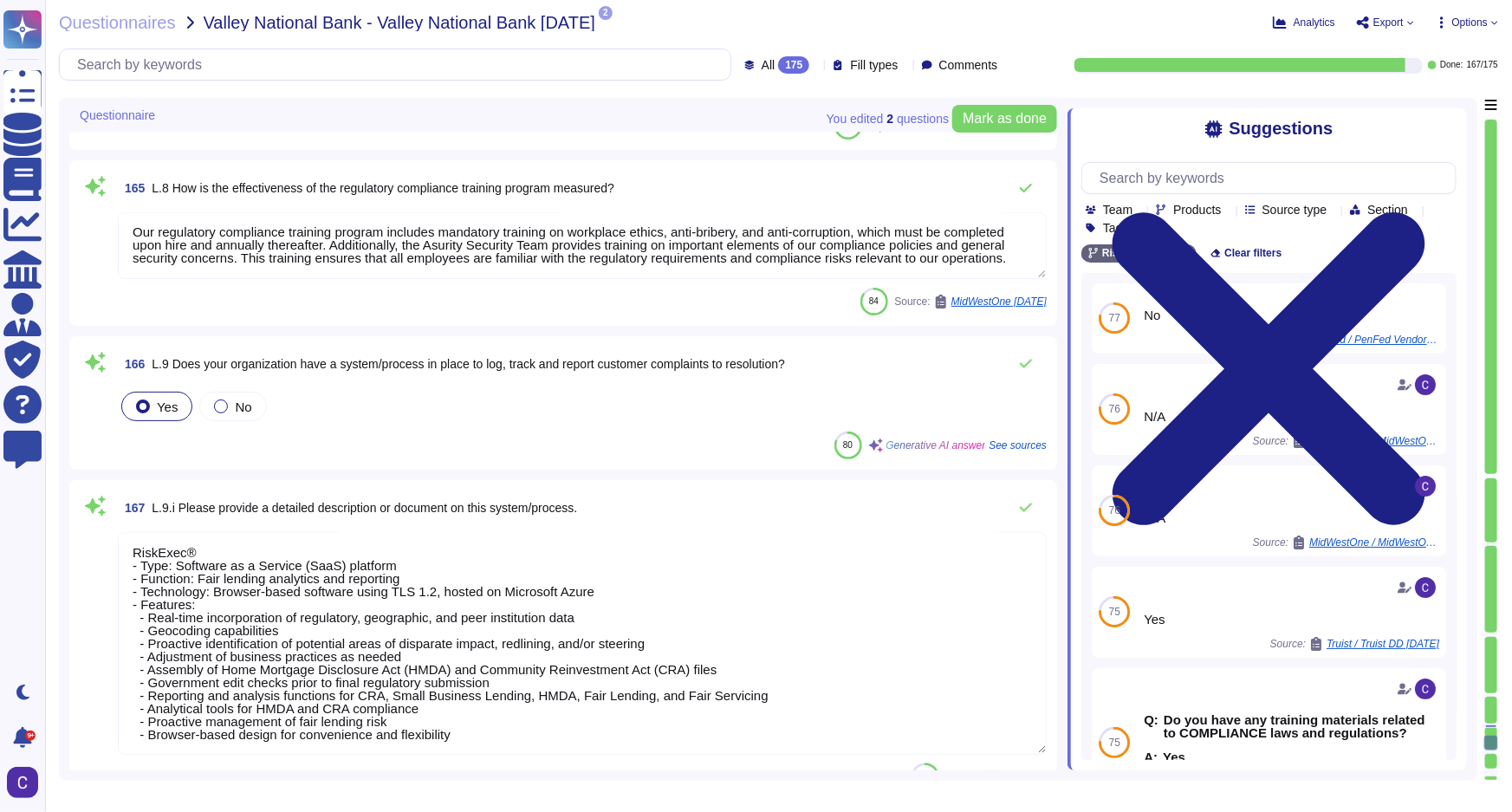
drag, startPoint x: 463, startPoint y: 736, endPoint x: 340, endPoint y: 515, distance: 252.9
click at [340, 515] on div "167 L.9.i Please provide a detailed description or document on this system/proc…" at bounding box center [563, 641] width 967 height 300
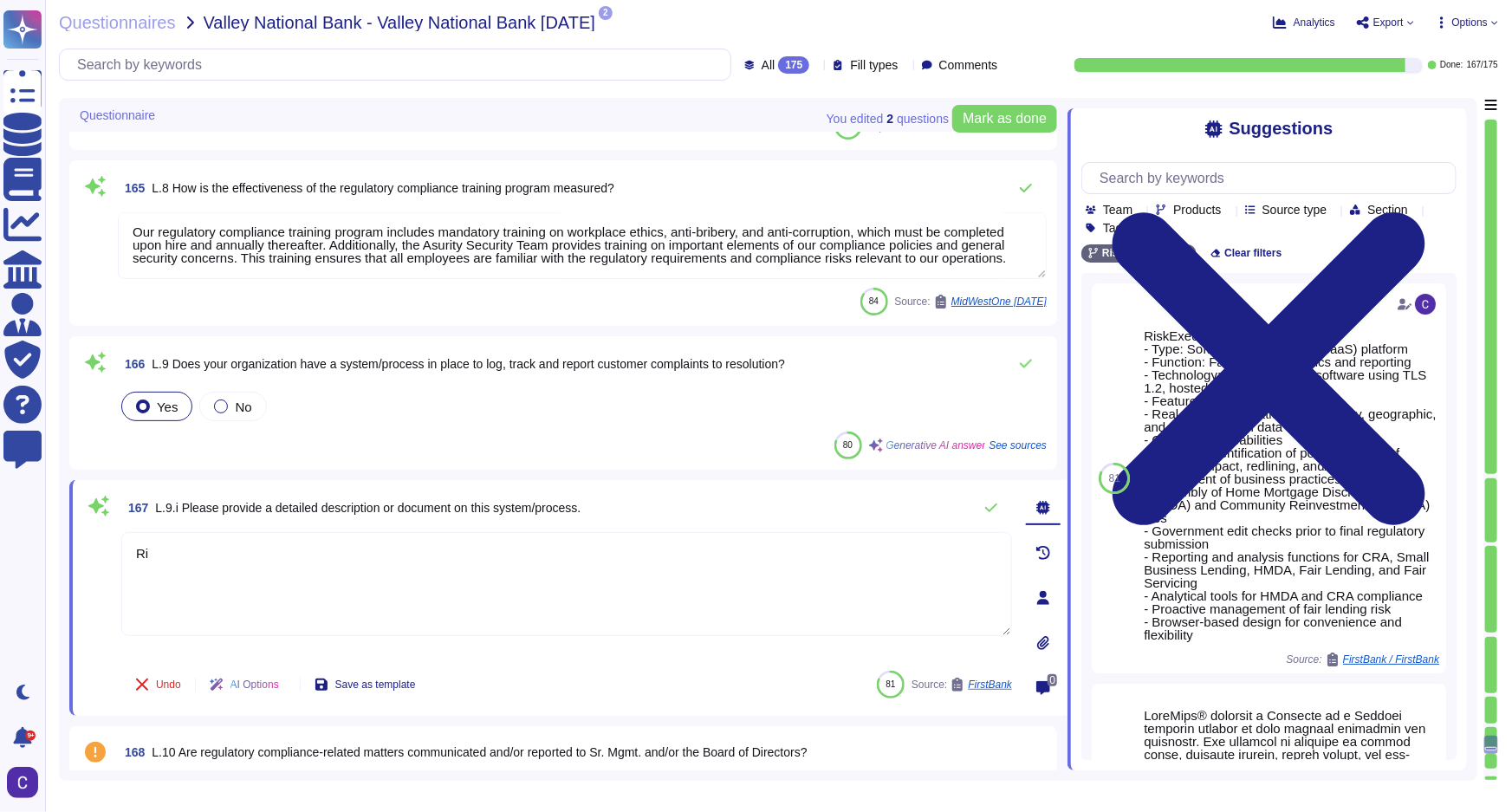
type textarea "R"
click at [212, 396] on div "No" at bounding box center [232, 406] width 66 height 29
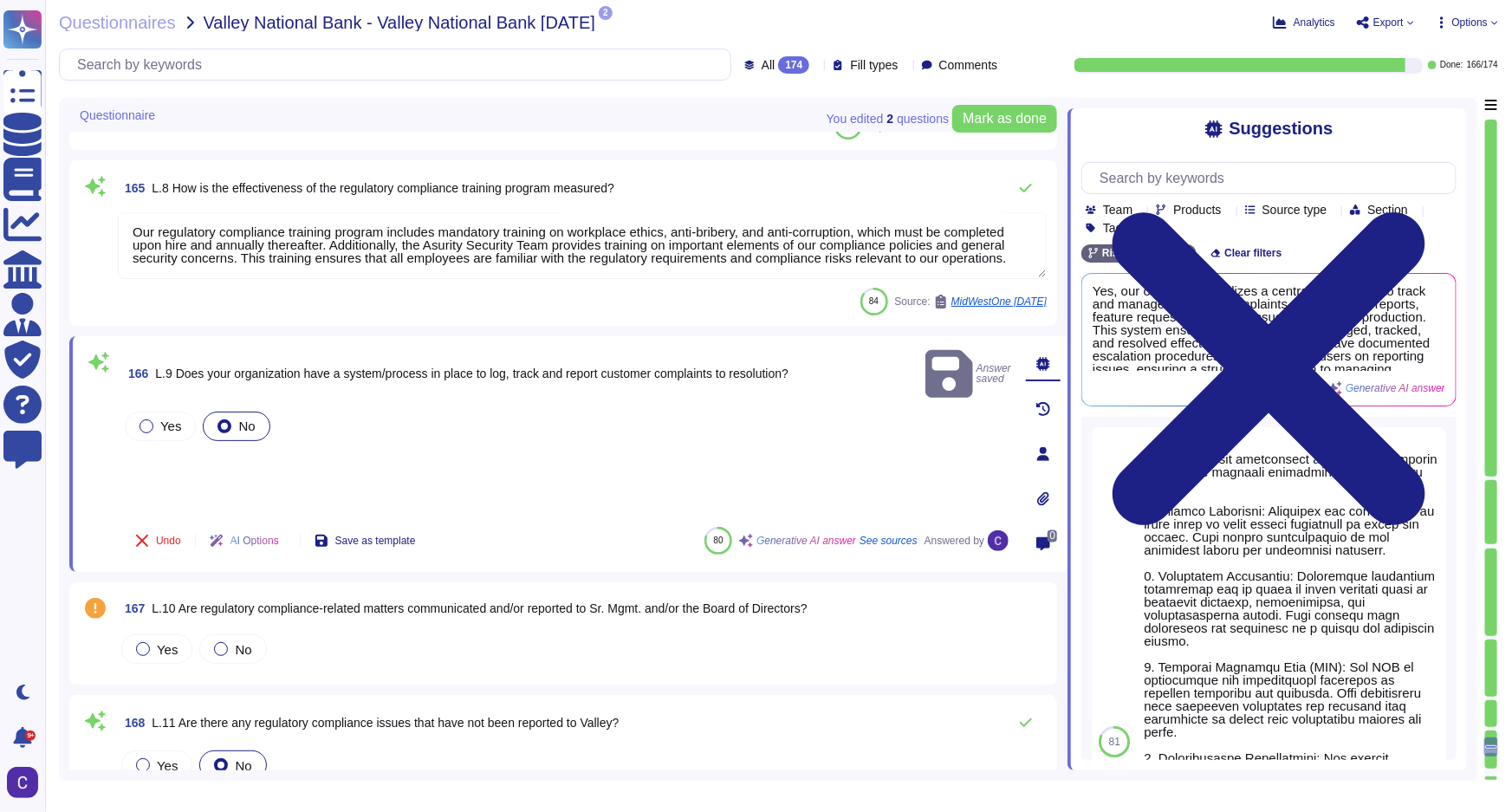
type textarea "Not Applicable"
type textarea "The monitoring and testing program at RiskExec is structured around several key…"
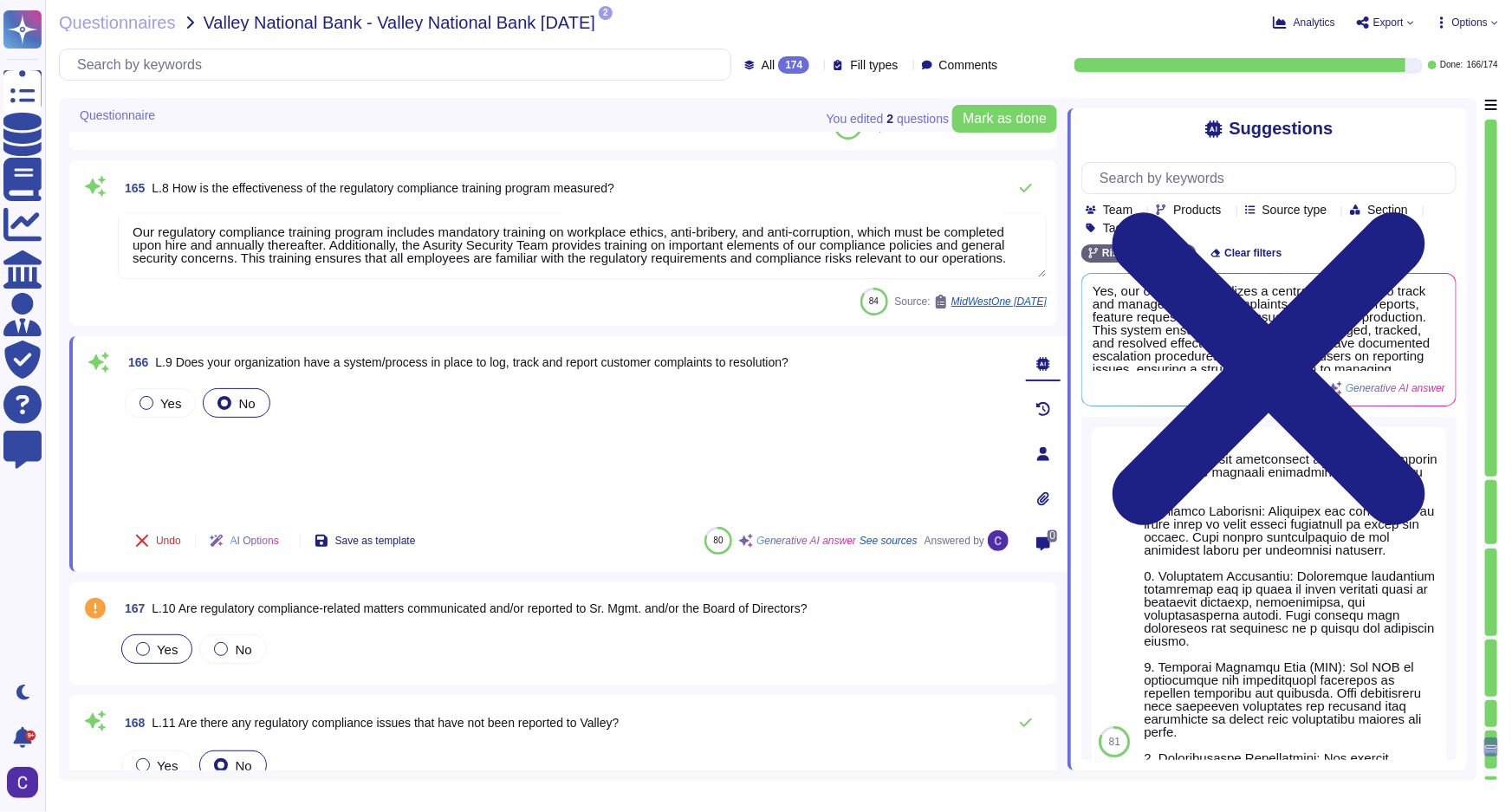
click at [143, 659] on div "Yes" at bounding box center [156, 648] width 71 height 29
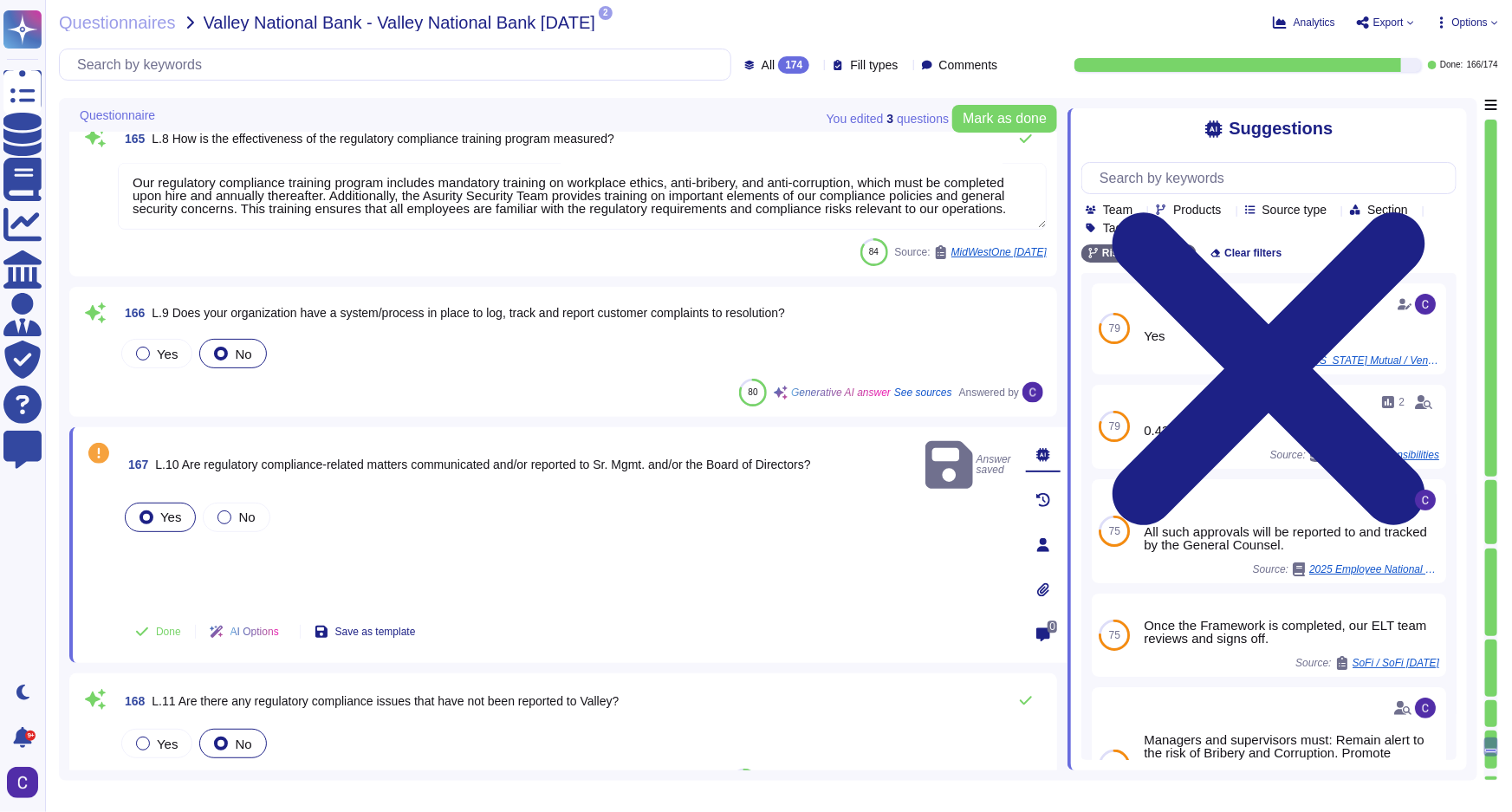
scroll to position [28453, 0]
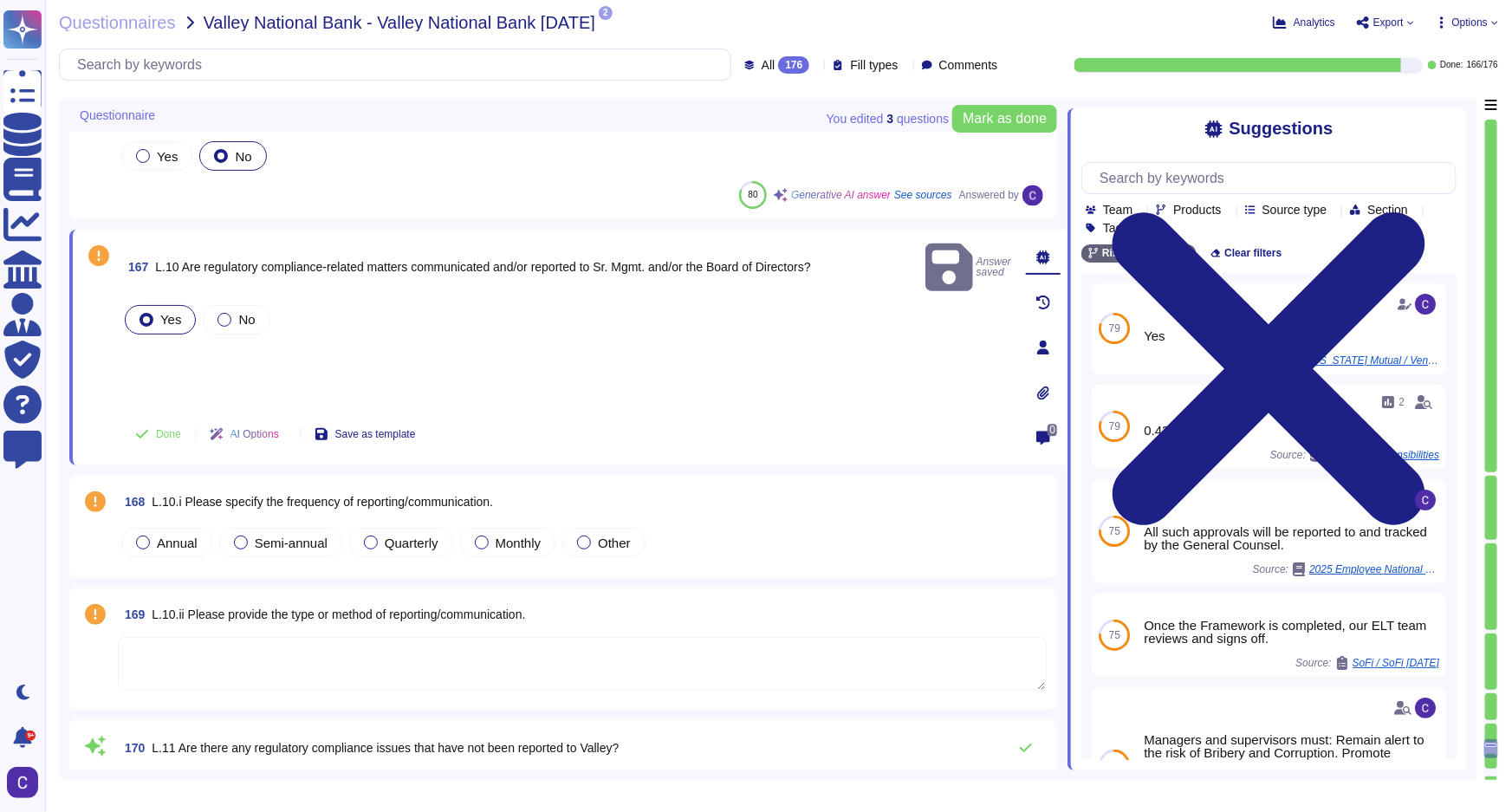
type textarea "The monitoring and testing program at RiskExec is structured around several key…"
type textarea "Not Applicable"
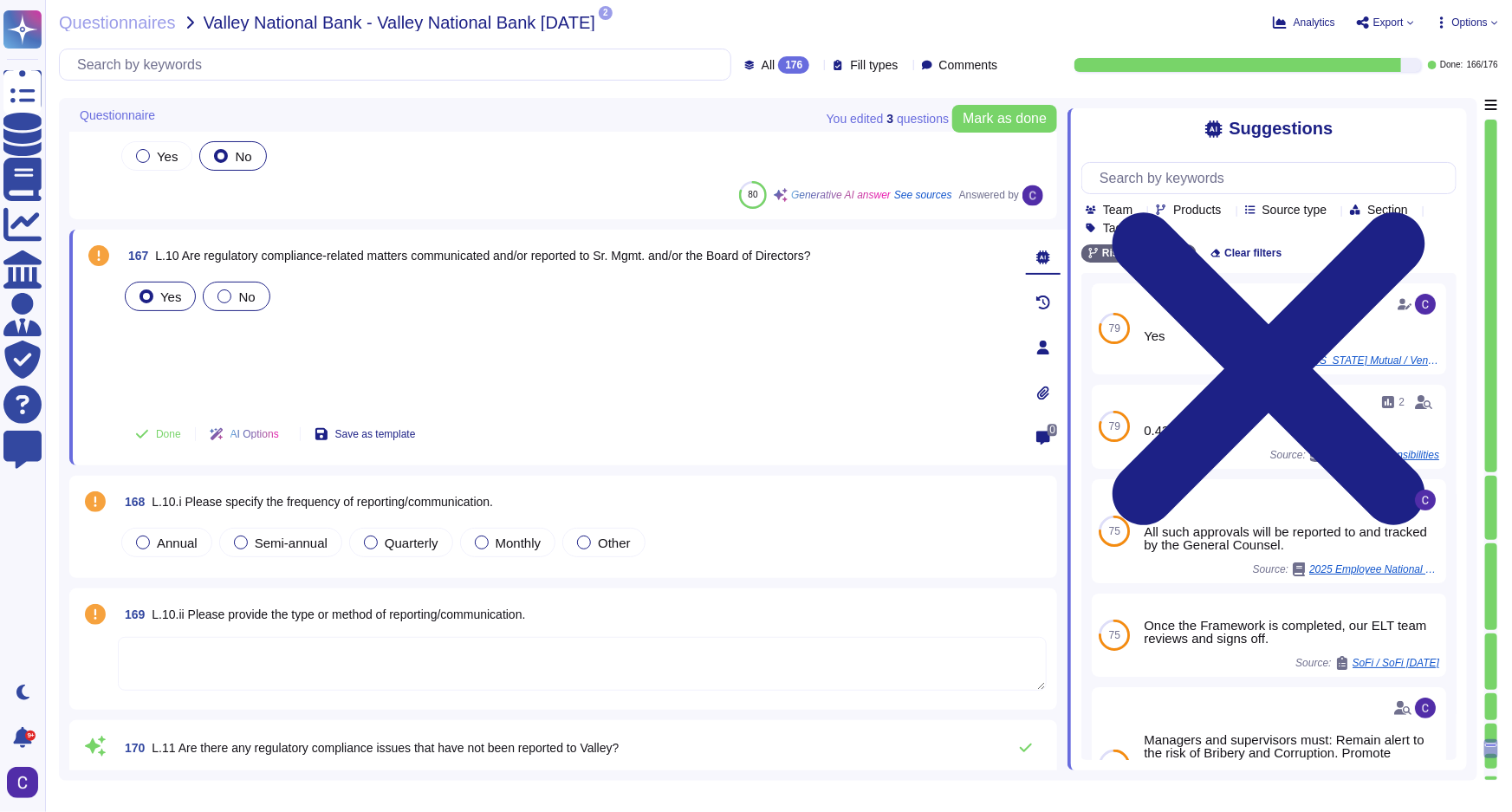
click at [223, 284] on div "No" at bounding box center [236, 296] width 66 height 29
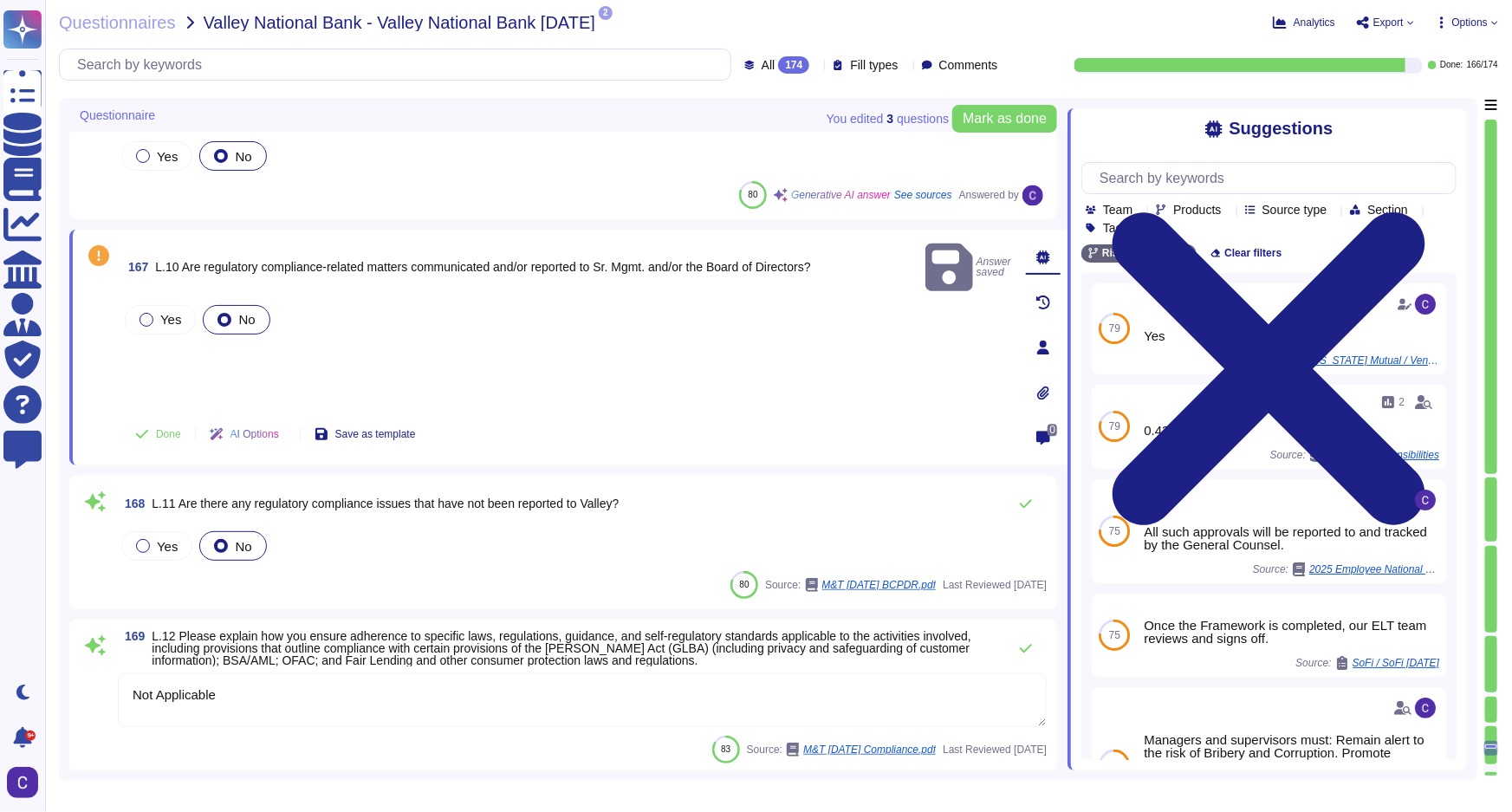
type textarea "Not Applicable"
type textarea "The monitoring and testing program at RiskExec is structured around several key…"
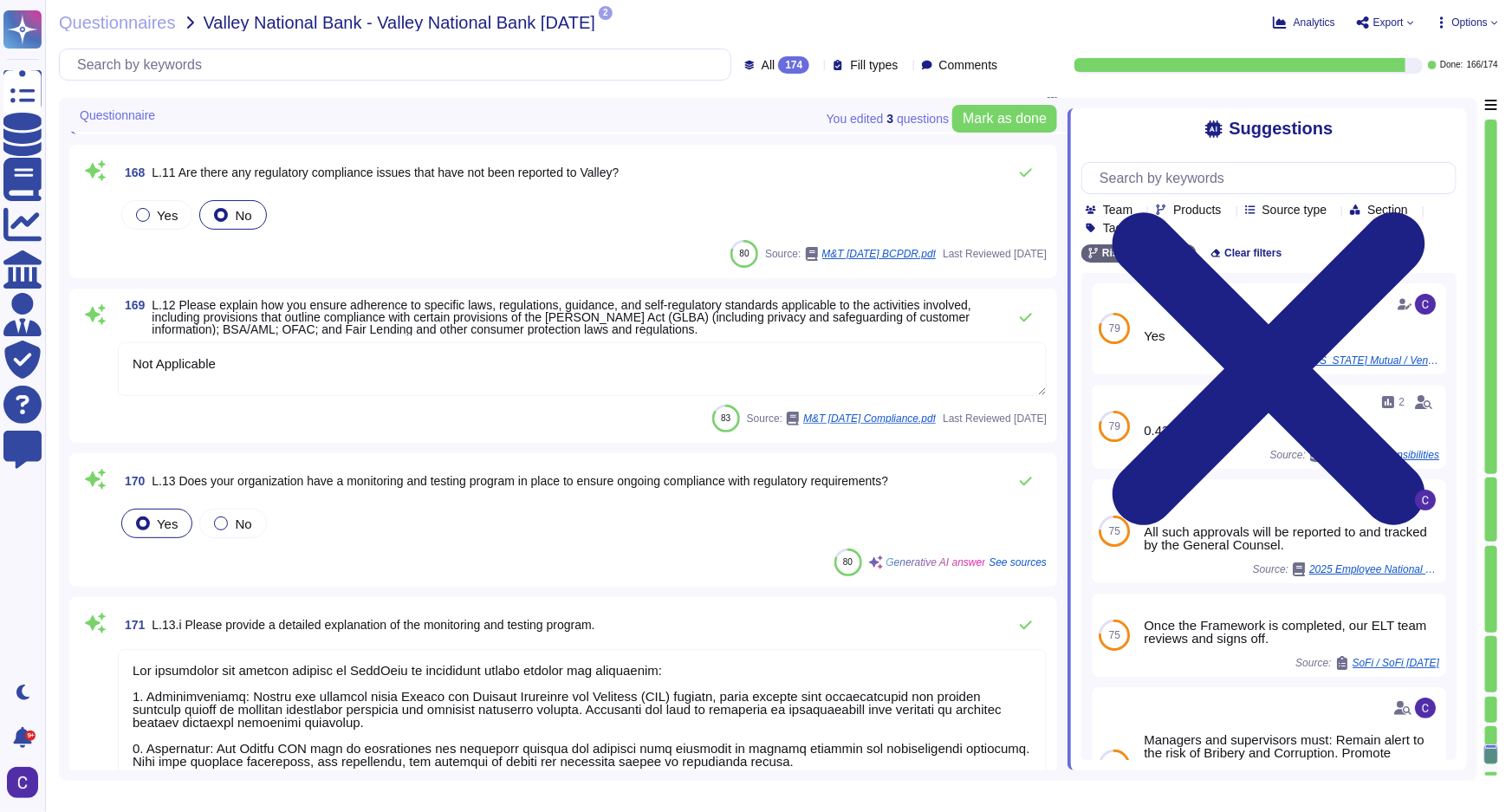
scroll to position [28848, 0]
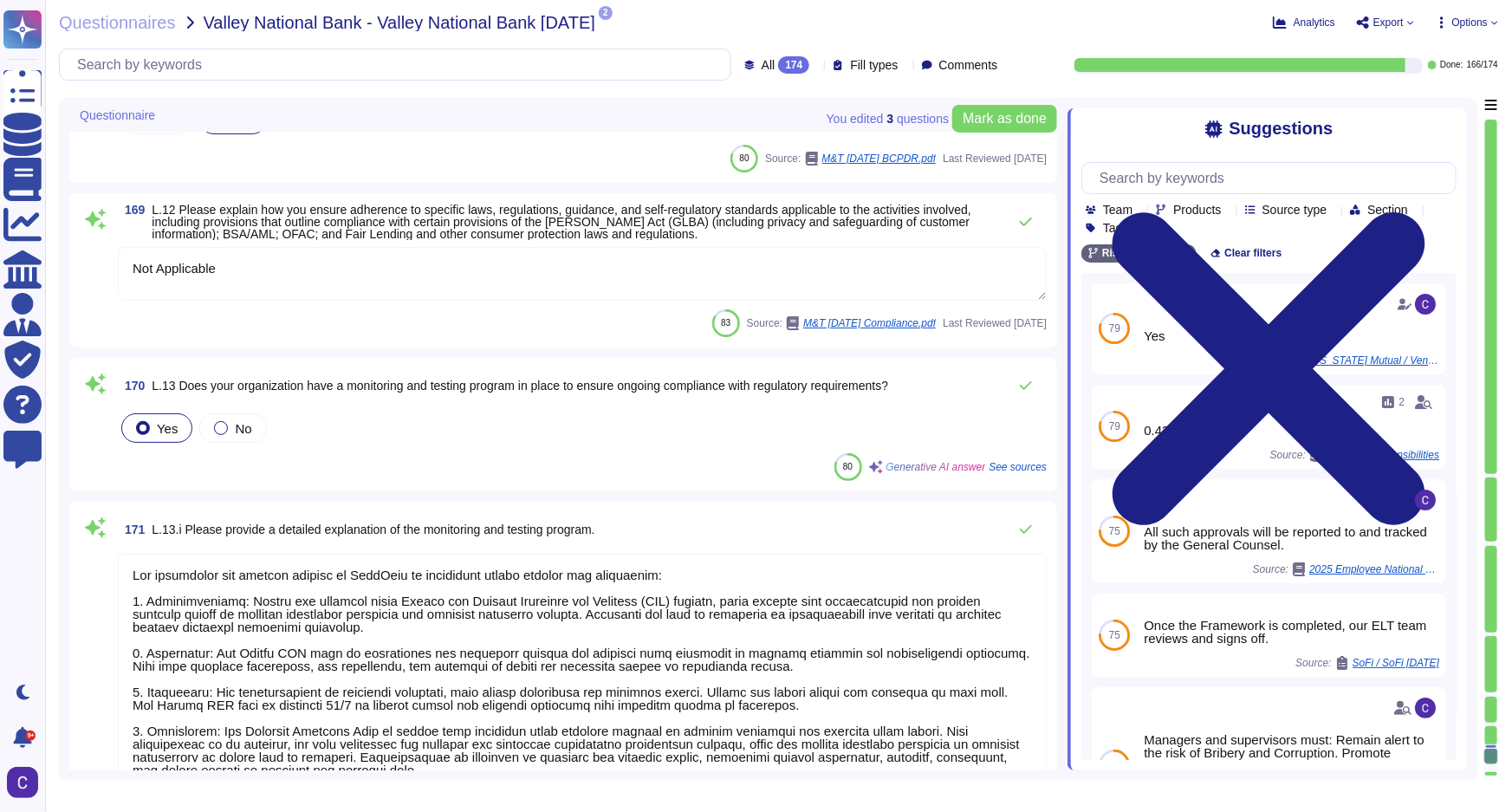
click at [338, 289] on textarea "Not Applicable" at bounding box center [582, 274] width 928 height 54
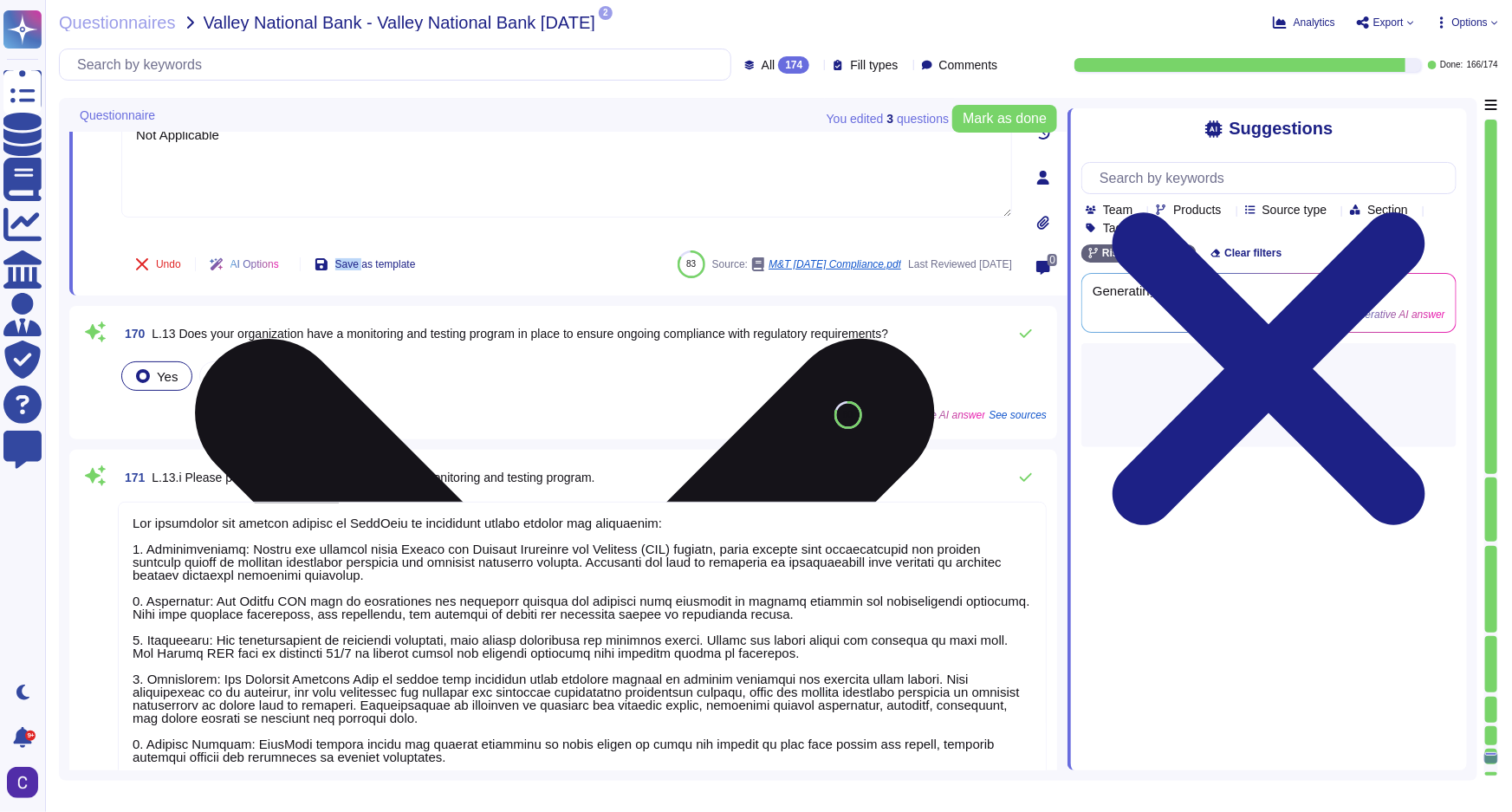
click at [338, 289] on div "169 L.12 Please explain how you ensure adherence to specific laws, regulations,…" at bounding box center [568, 177] width 999 height 236
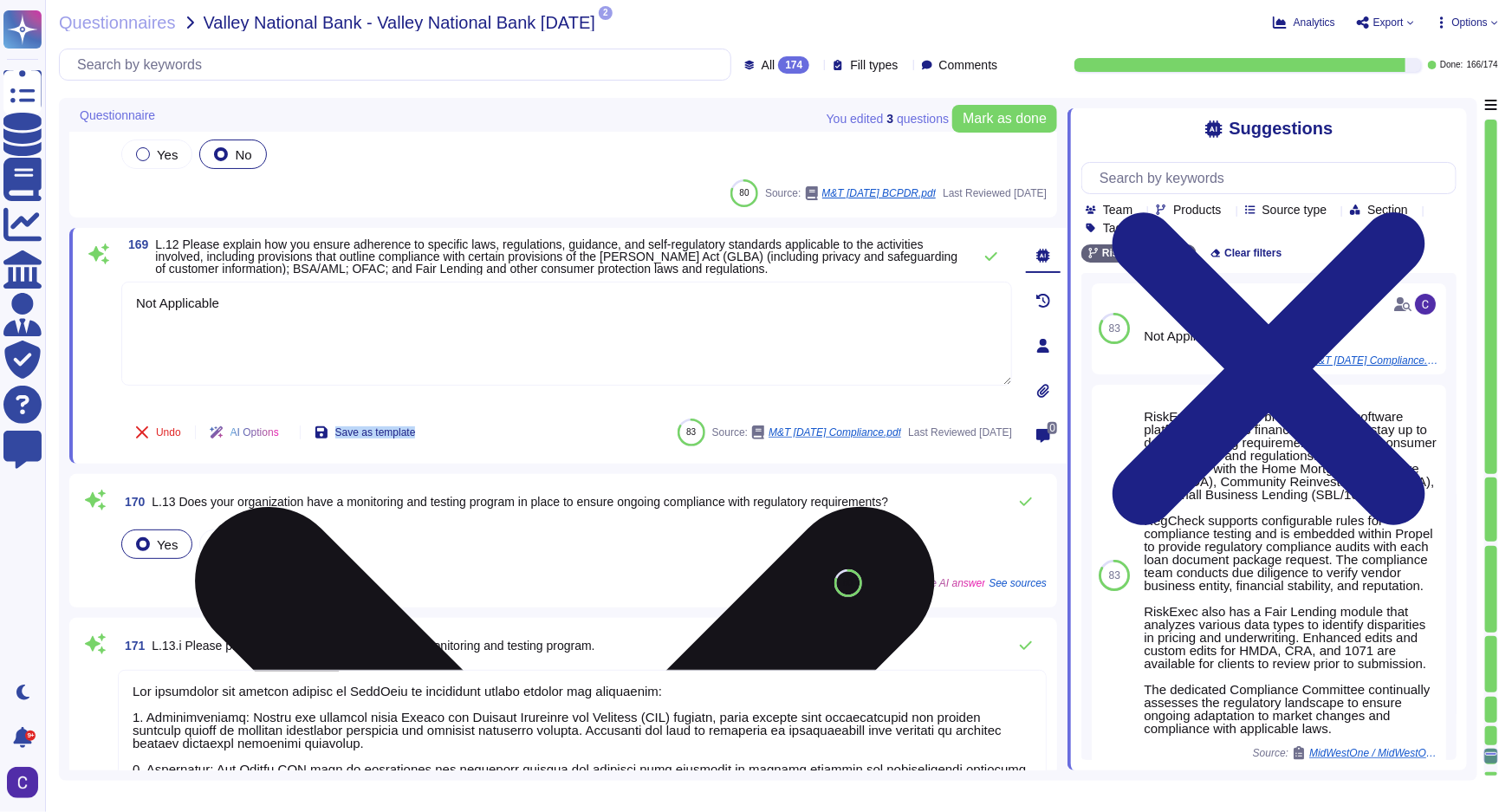
scroll to position [28690, 0]
type textarea "Our regulatory compliance training program includes mandatory training on workp…"
click at [342, 314] on textarea "Not Applicable" at bounding box center [567, 334] width 891 height 104
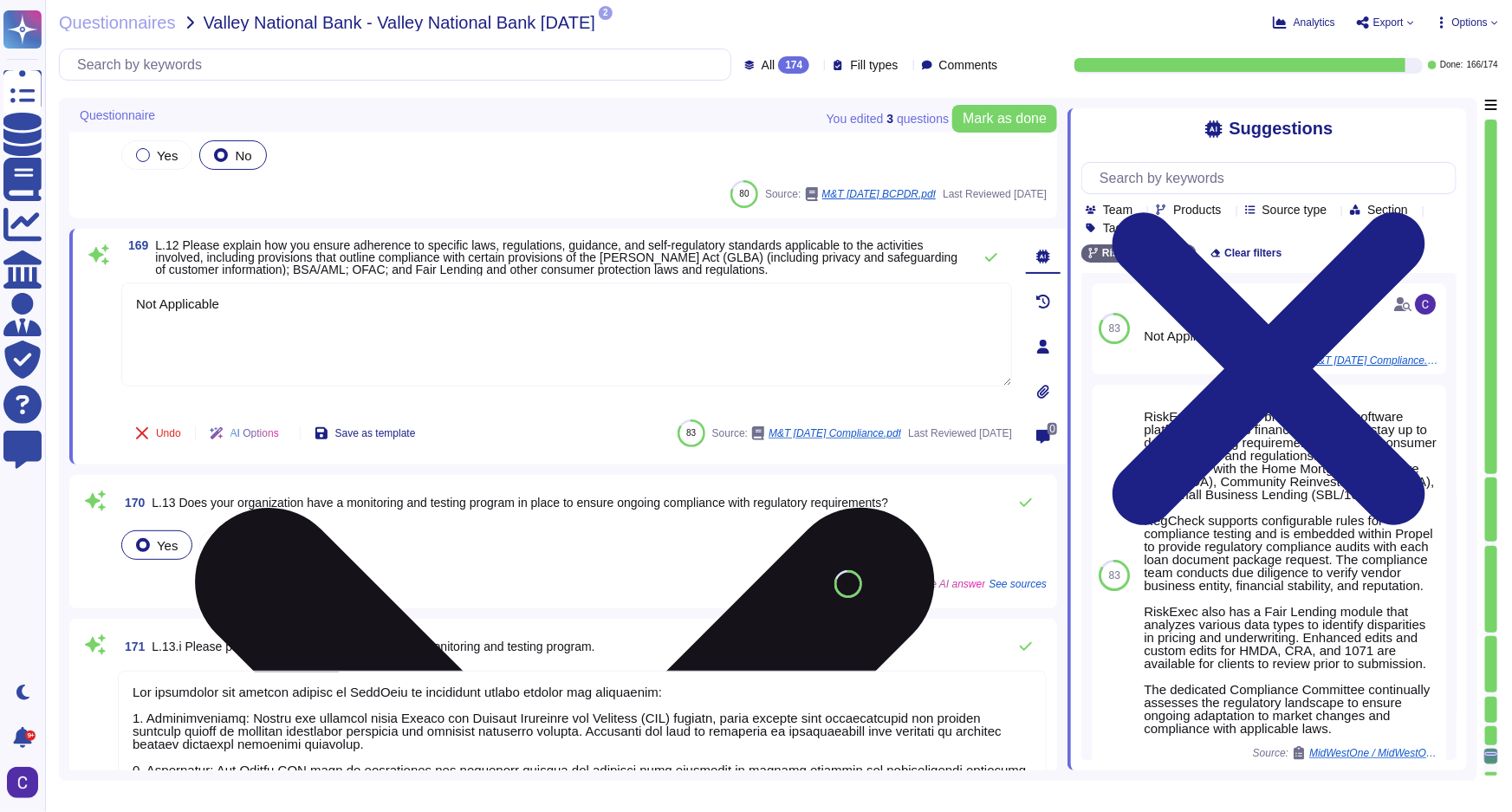
click at [342, 313] on textarea "Not Applicable" at bounding box center [567, 334] width 891 height 104
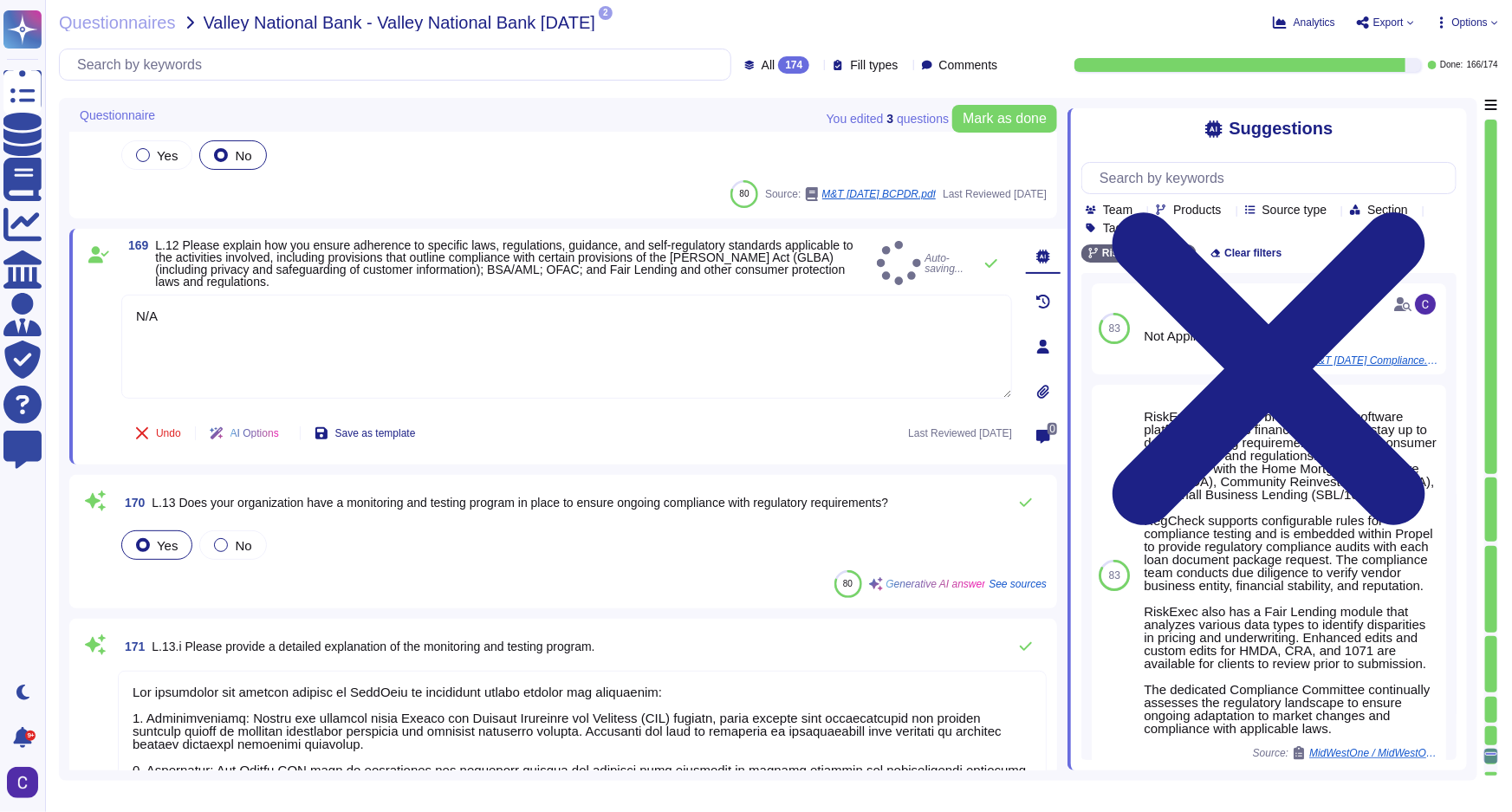
type textarea "N/A"
click at [506, 532] on div "Yes No" at bounding box center [582, 545] width 928 height 36
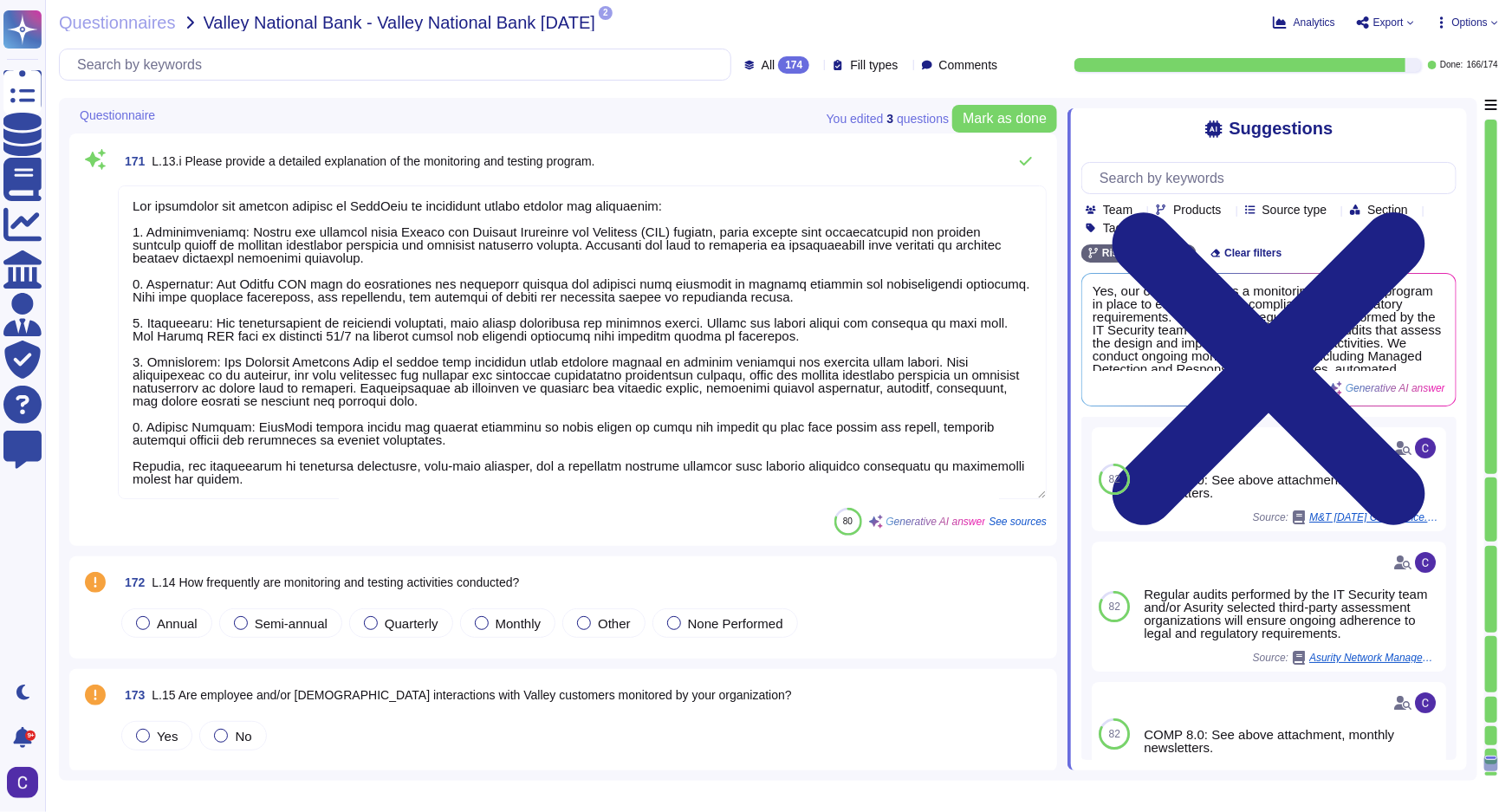
scroll to position [29320, 0]
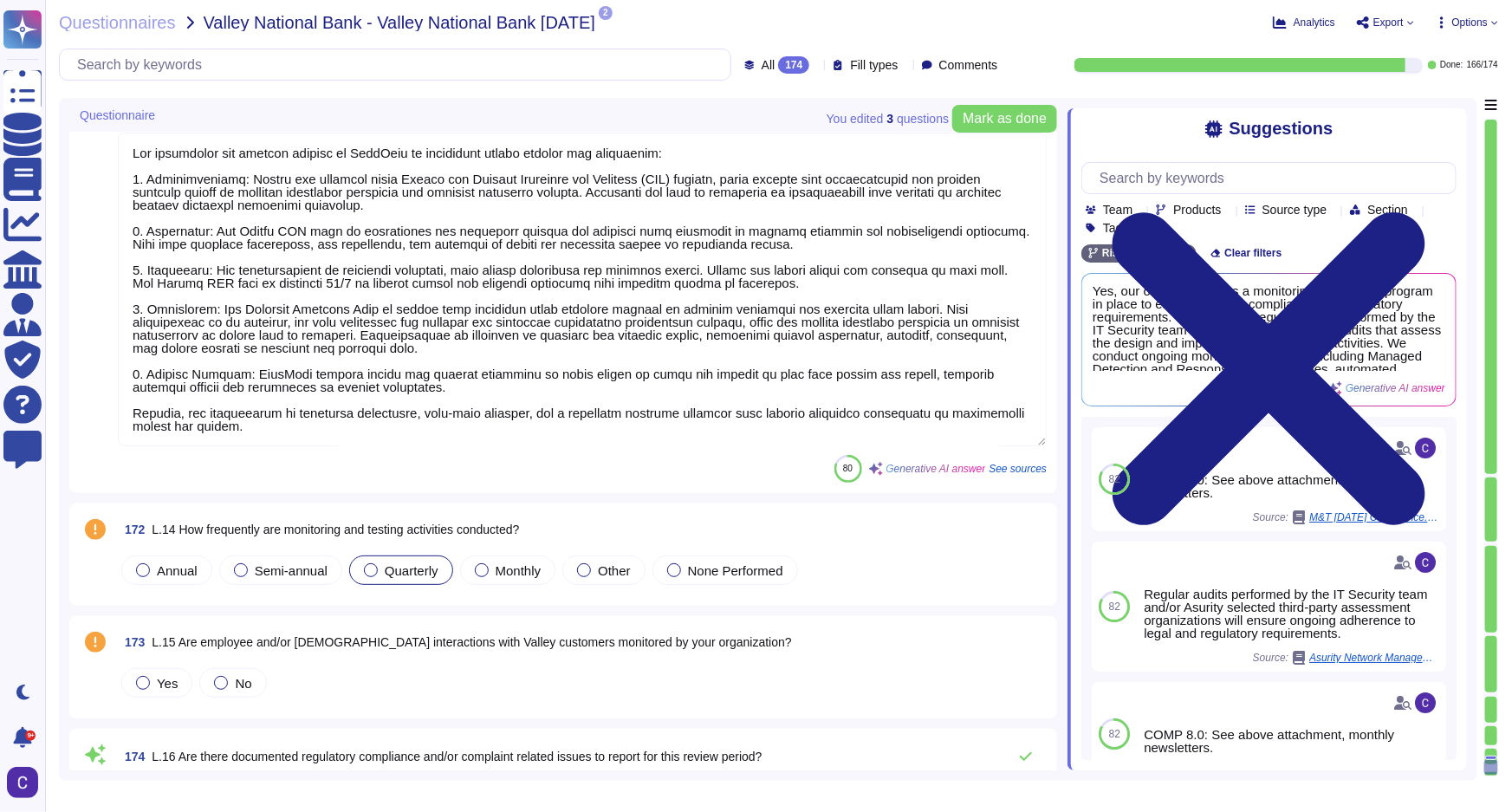
type textarea "N/A"
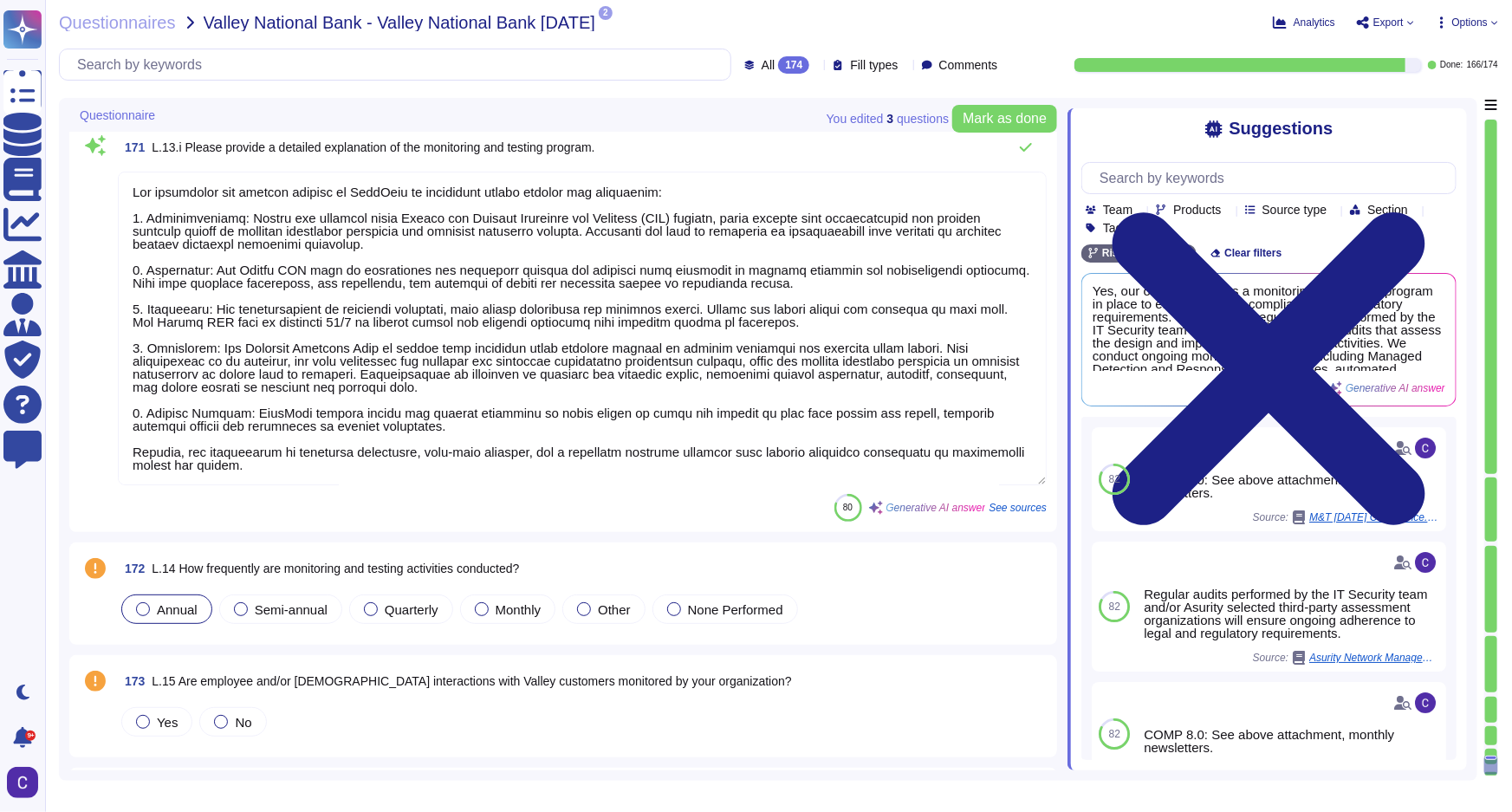
click at [174, 605] on span "Annual" at bounding box center [177, 610] width 41 height 15
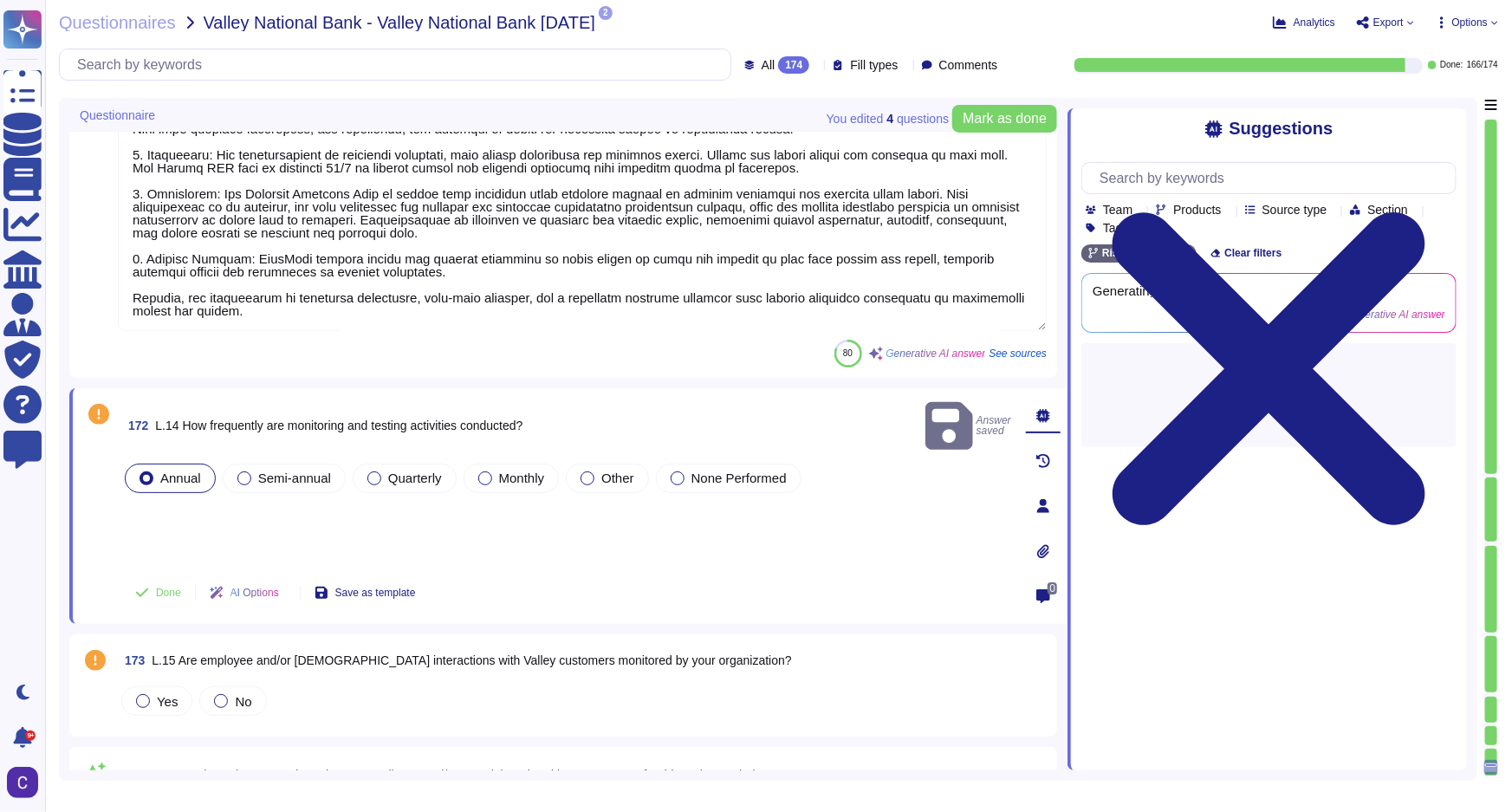
scroll to position [29240, 0]
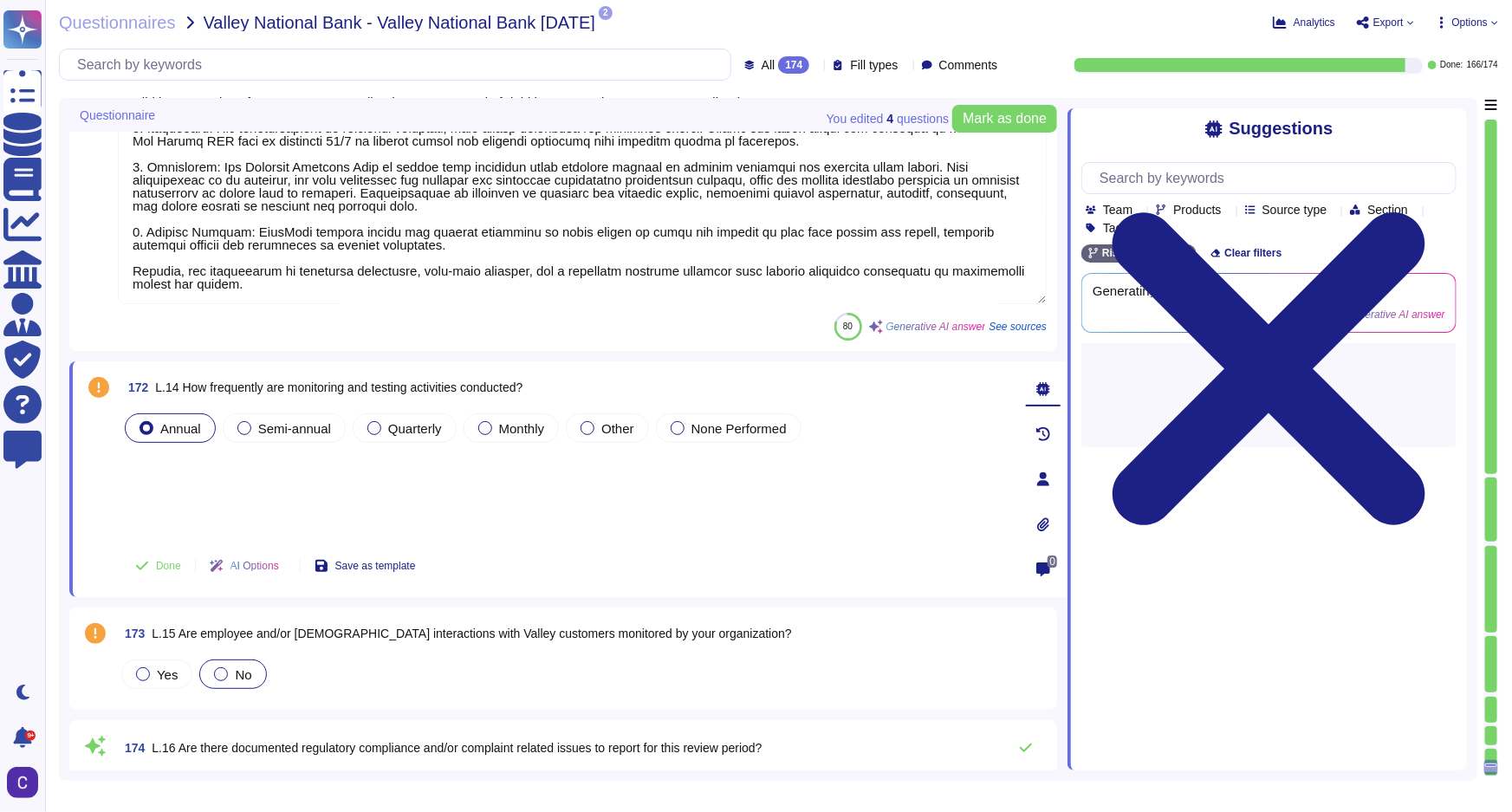
click at [215, 668] on div at bounding box center [221, 674] width 14 height 14
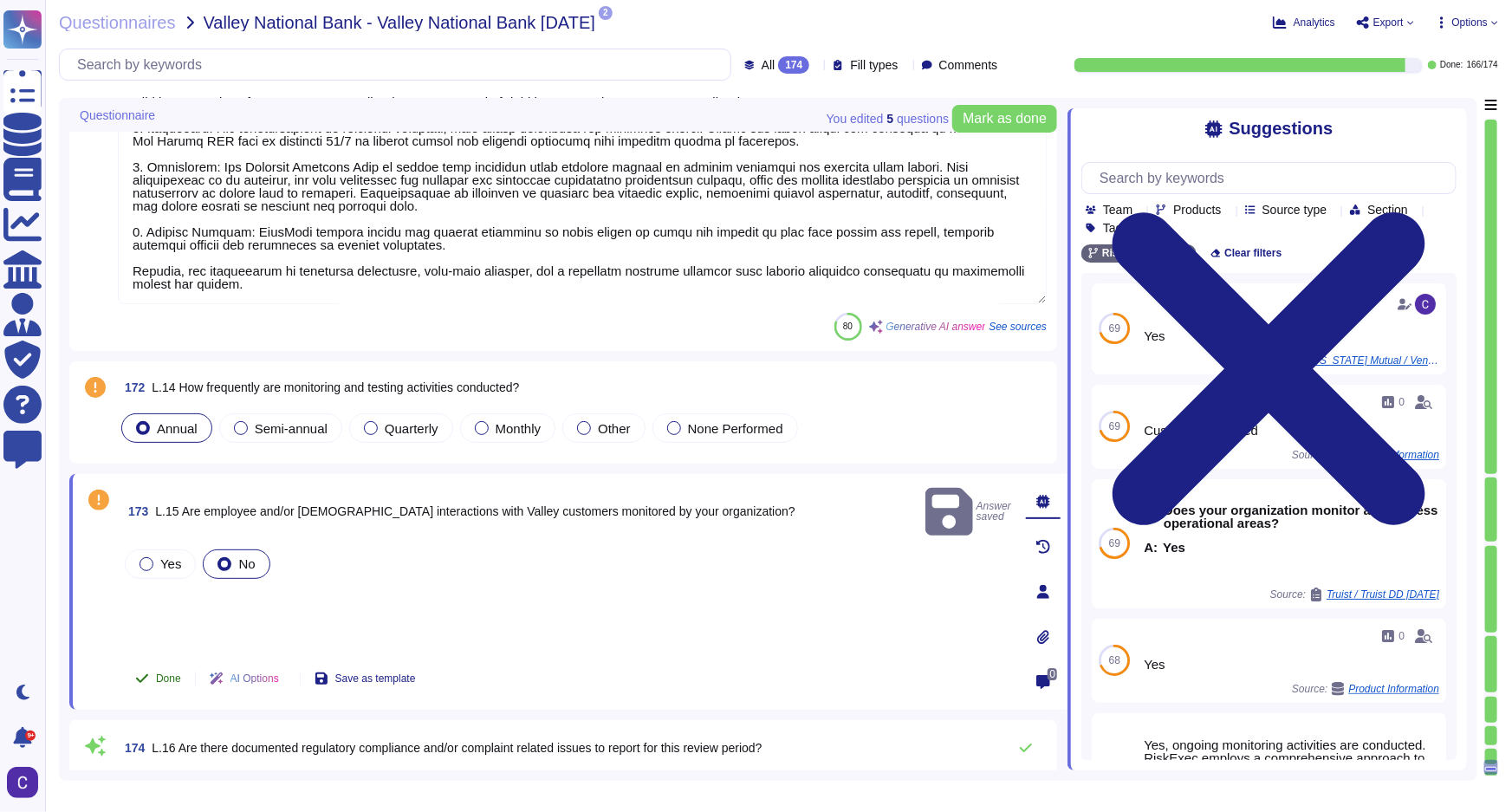
click at [138, 665] on button "Done" at bounding box center [158, 678] width 74 height 35
click at [107, 450] on div "172 L.14 How frequently are monitoring and testing activities conducted? Annual…" at bounding box center [563, 412] width 967 height 81
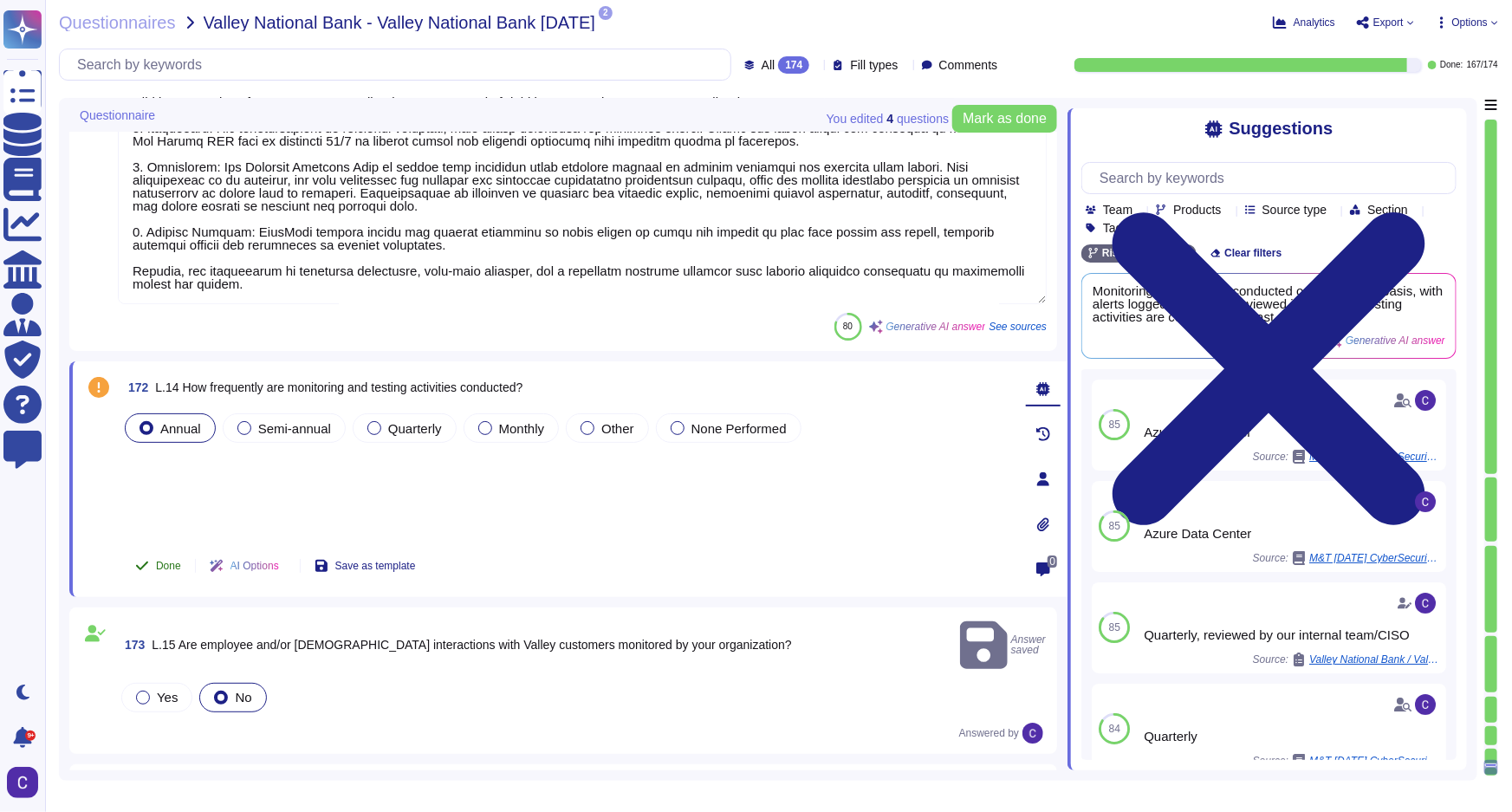
click at [157, 561] on span "Done" at bounding box center [169, 566] width 26 height 10
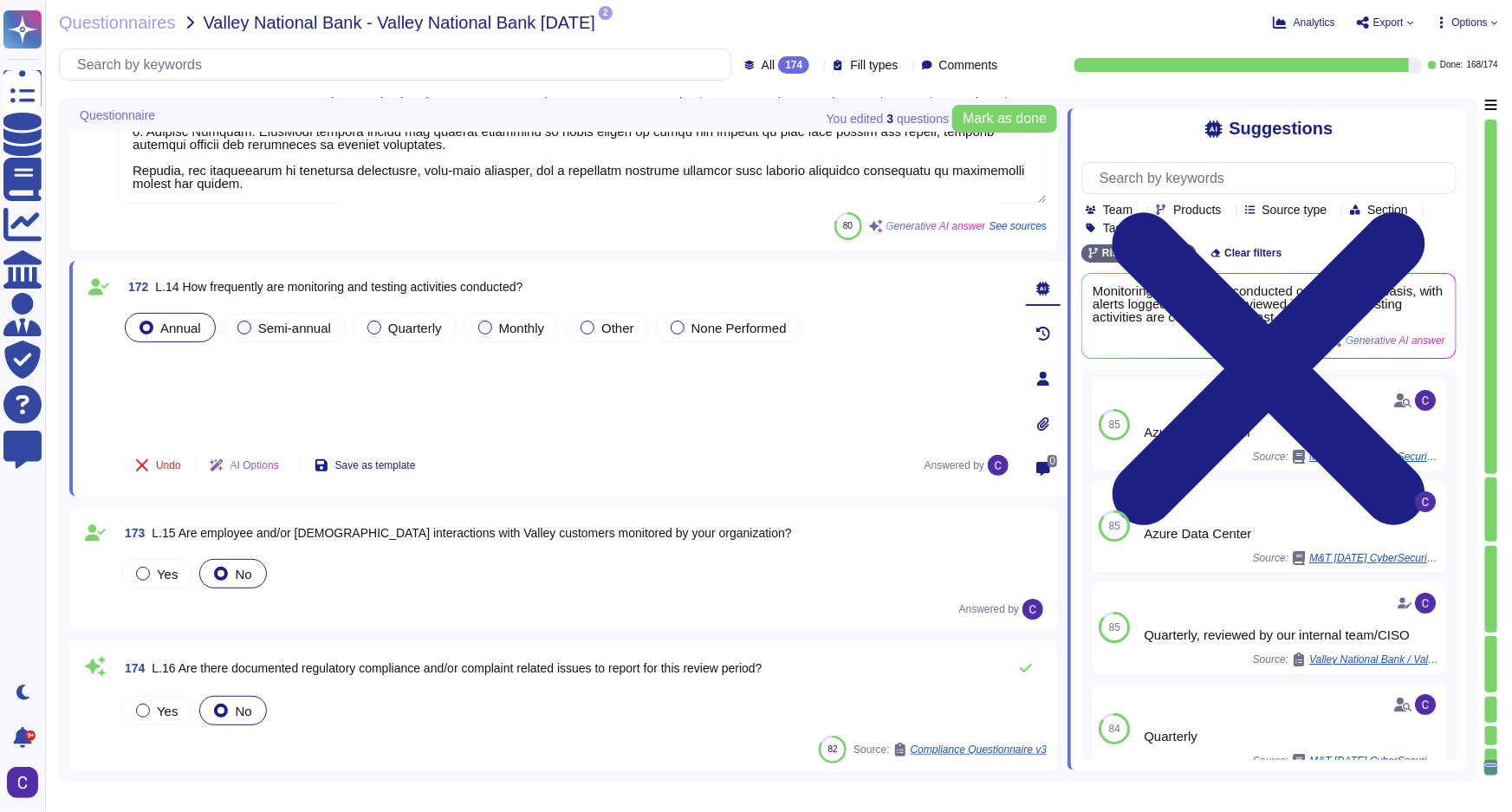
scroll to position [29330, 0]
click at [986, 108] on button "Mark as done" at bounding box center [1004, 118] width 105 height 27
click at [759, 72] on div "All 174 Fill types Comments" at bounding box center [531, 64] width 945 height 32
click at [783, 63] on div "All 174" at bounding box center [781, 64] width 73 height 17
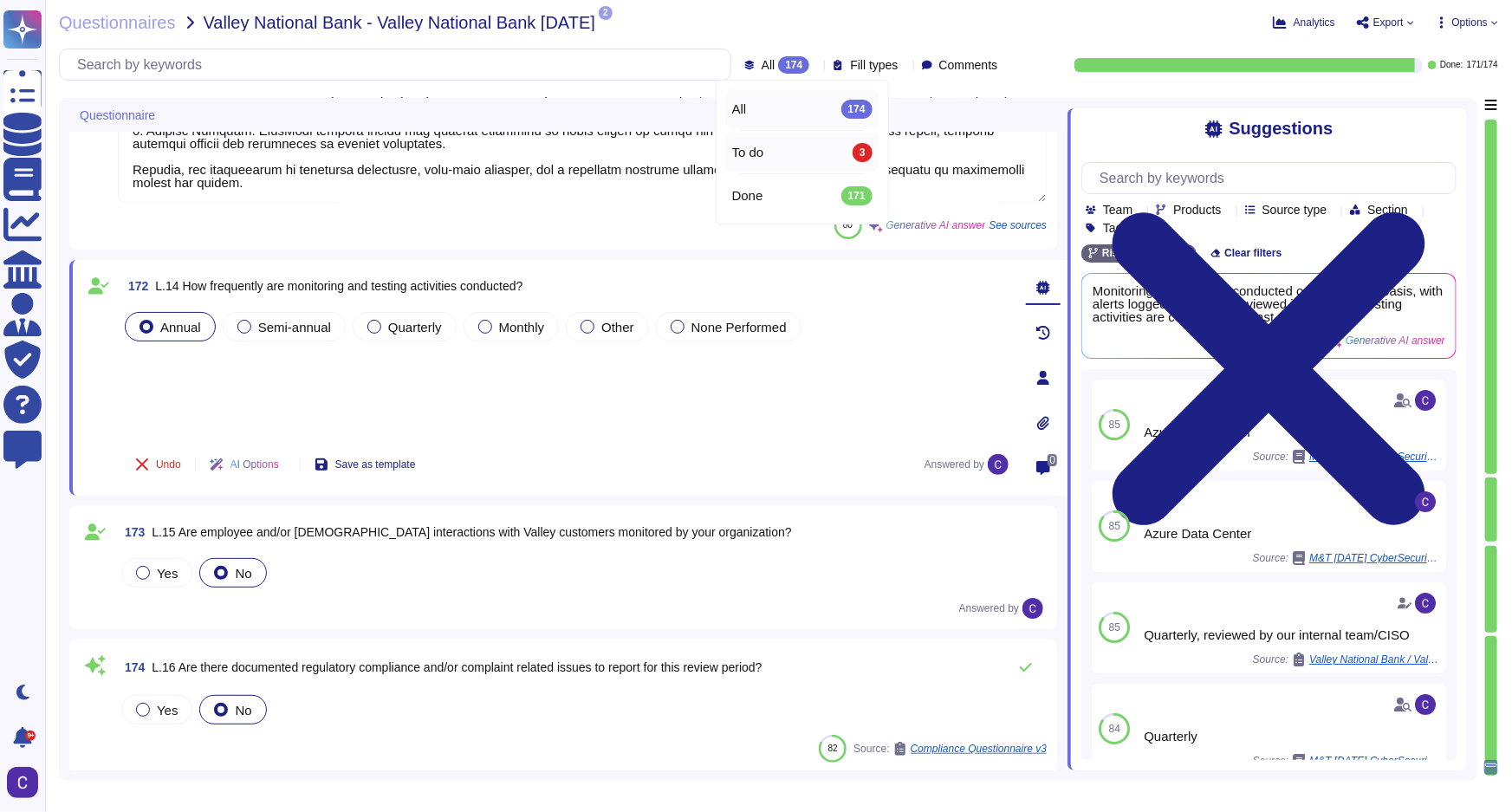
click at [807, 149] on div "To do 3" at bounding box center [802, 153] width 140 height 19
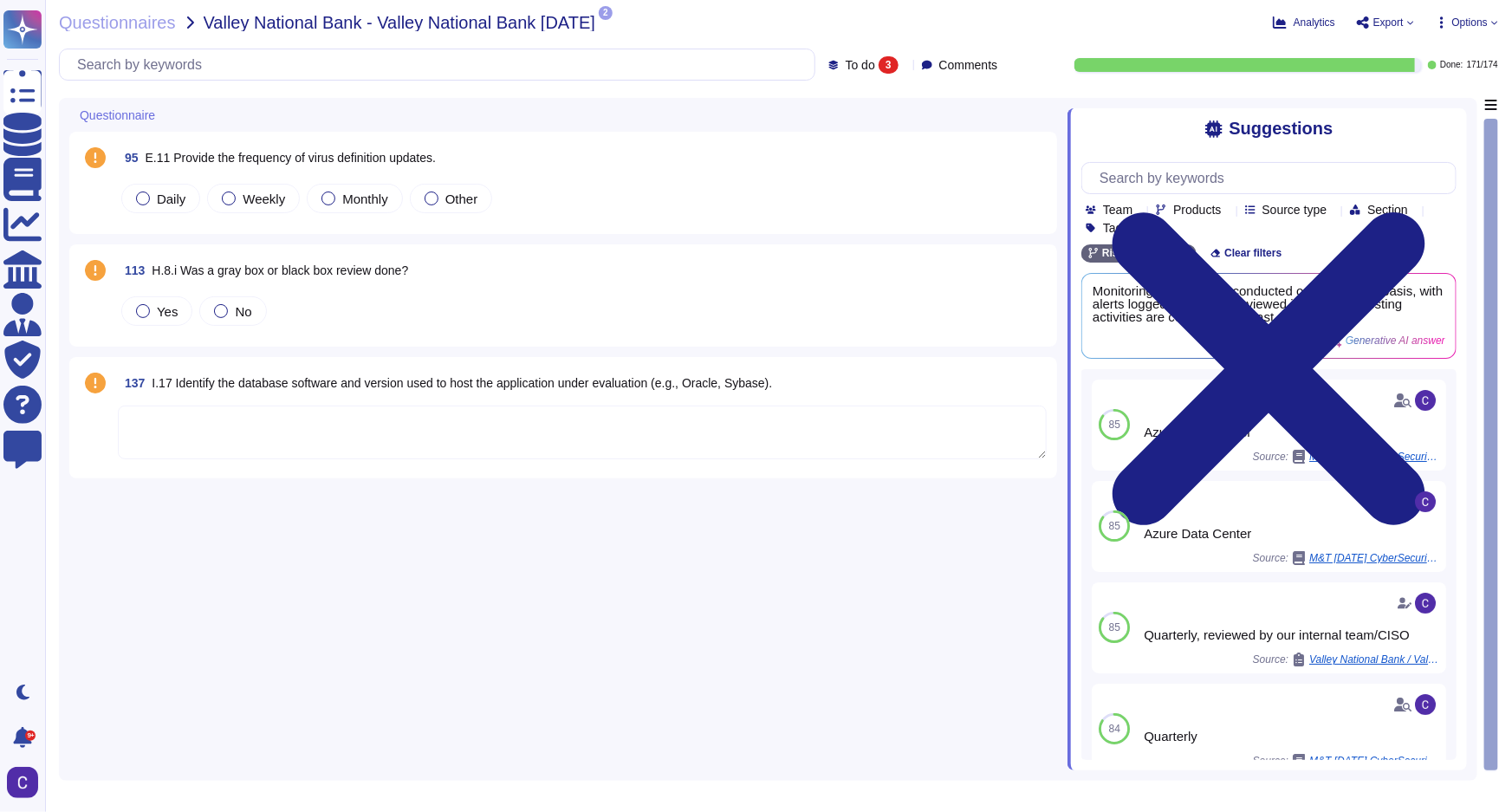
click at [198, 200] on div "Daily" at bounding box center [160, 198] width 79 height 29
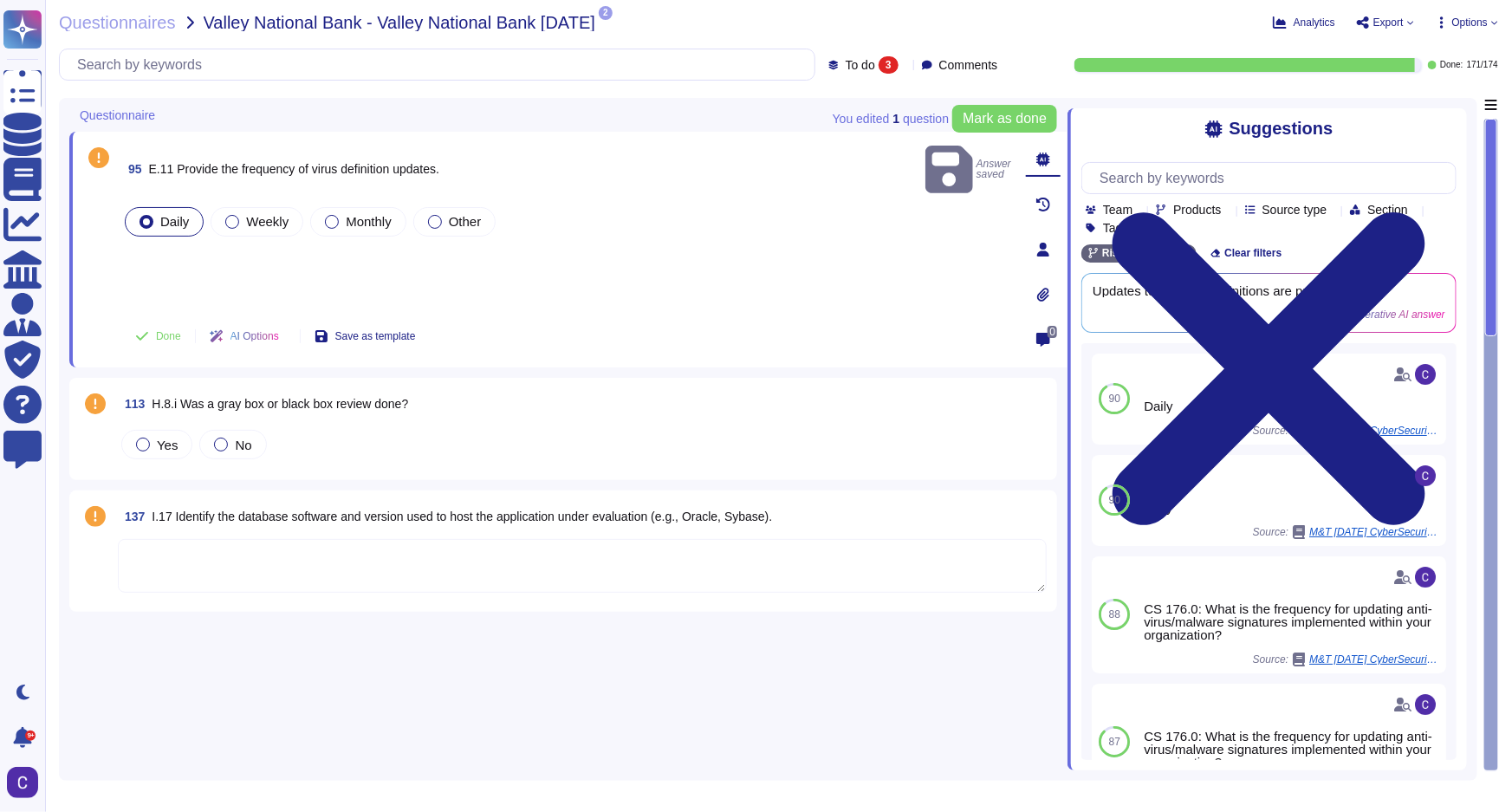
click at [162, 688] on div "95 E.11 Provide the frequency of virus definition updates. Answer saved Daily W…" at bounding box center [568, 434] width 999 height 673
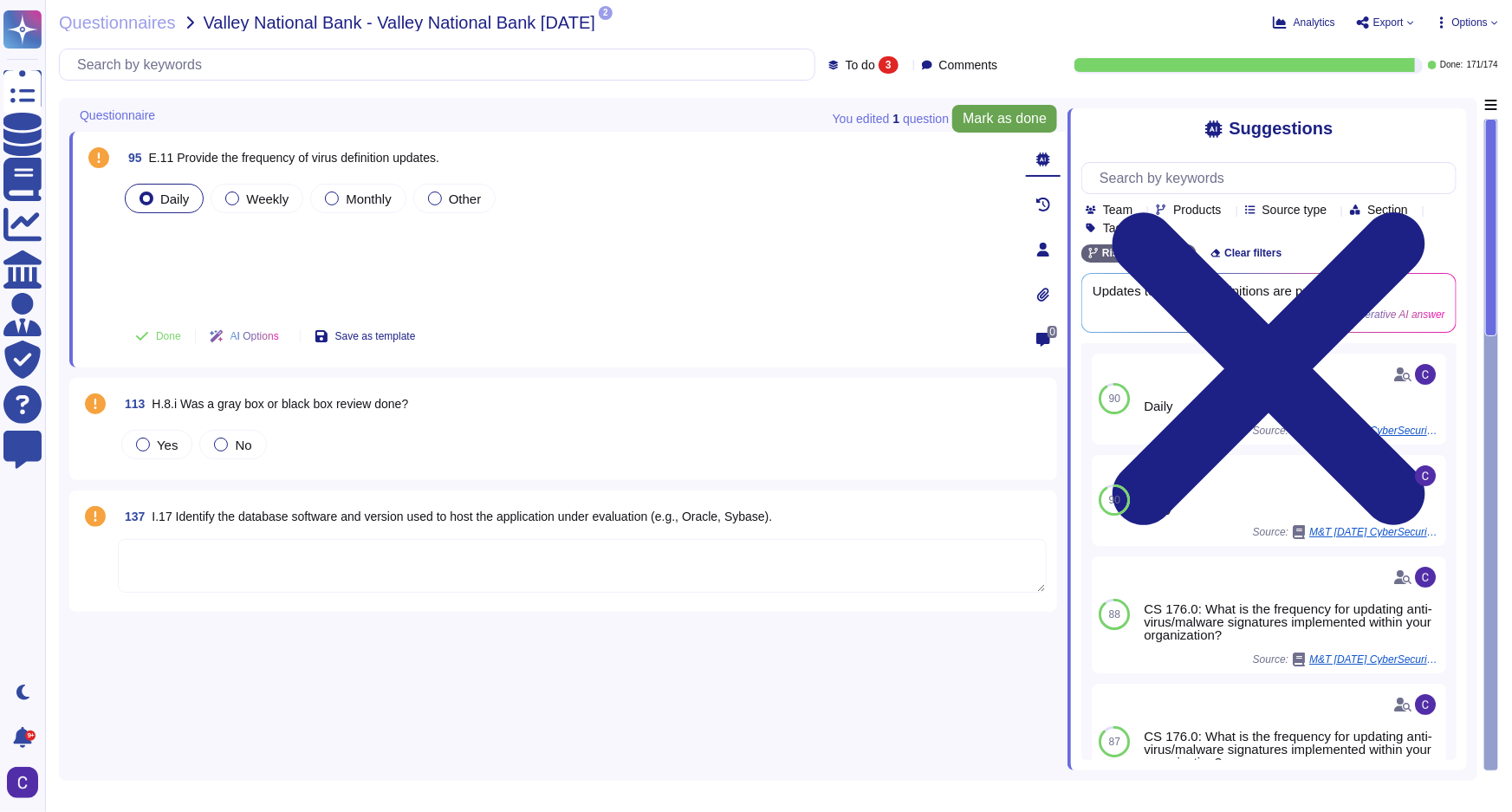
click at [963, 121] on span "Mark as done" at bounding box center [1004, 118] width 84 height 14
